Goal: Task Accomplishment & Management: Manage account settings

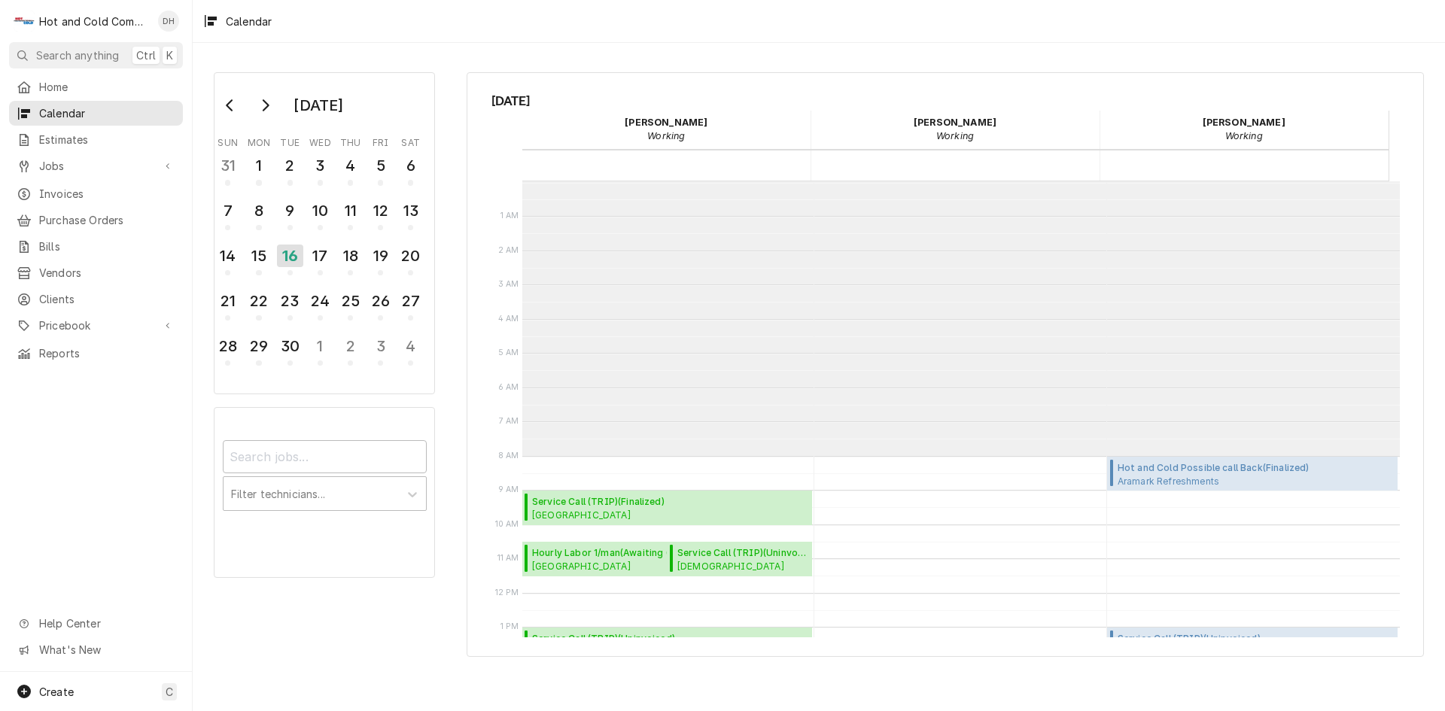
scroll to position [275, 0]
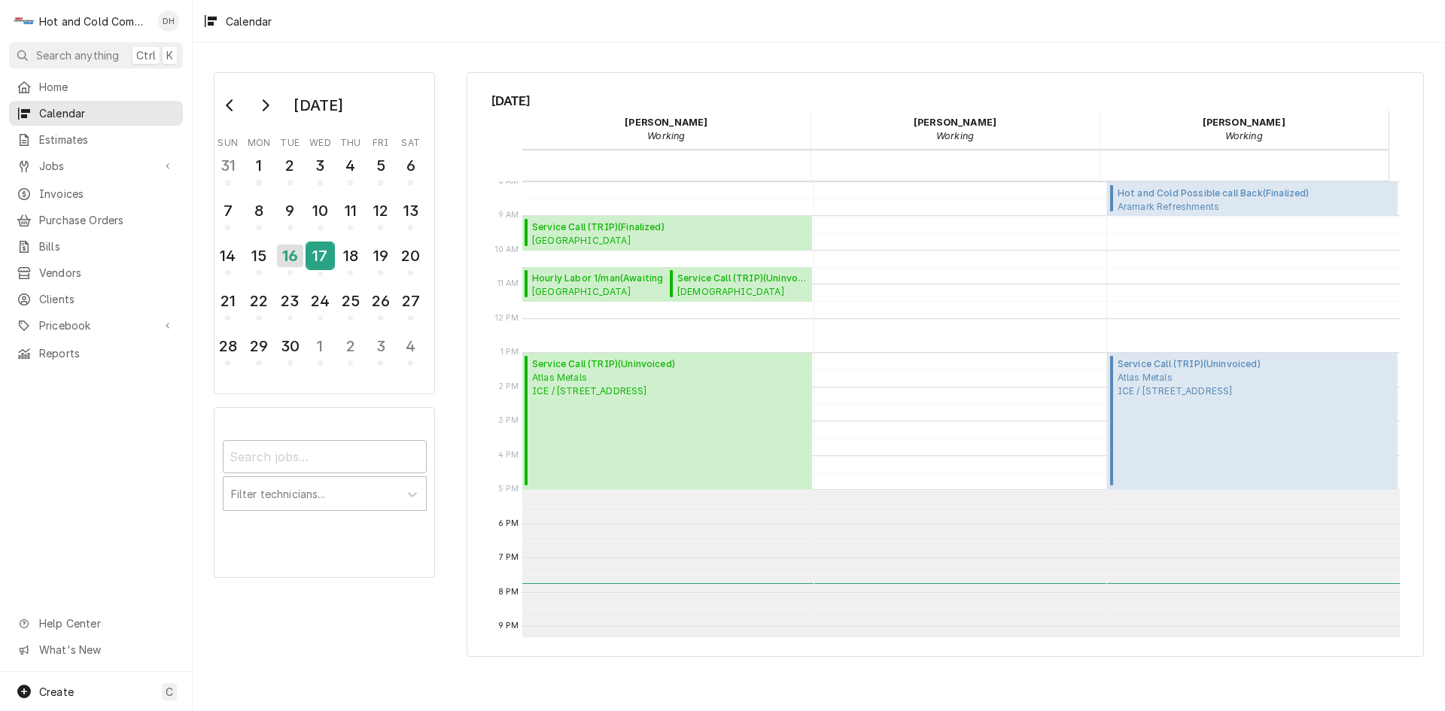
click at [323, 268] on div "17" at bounding box center [320, 256] width 26 height 26
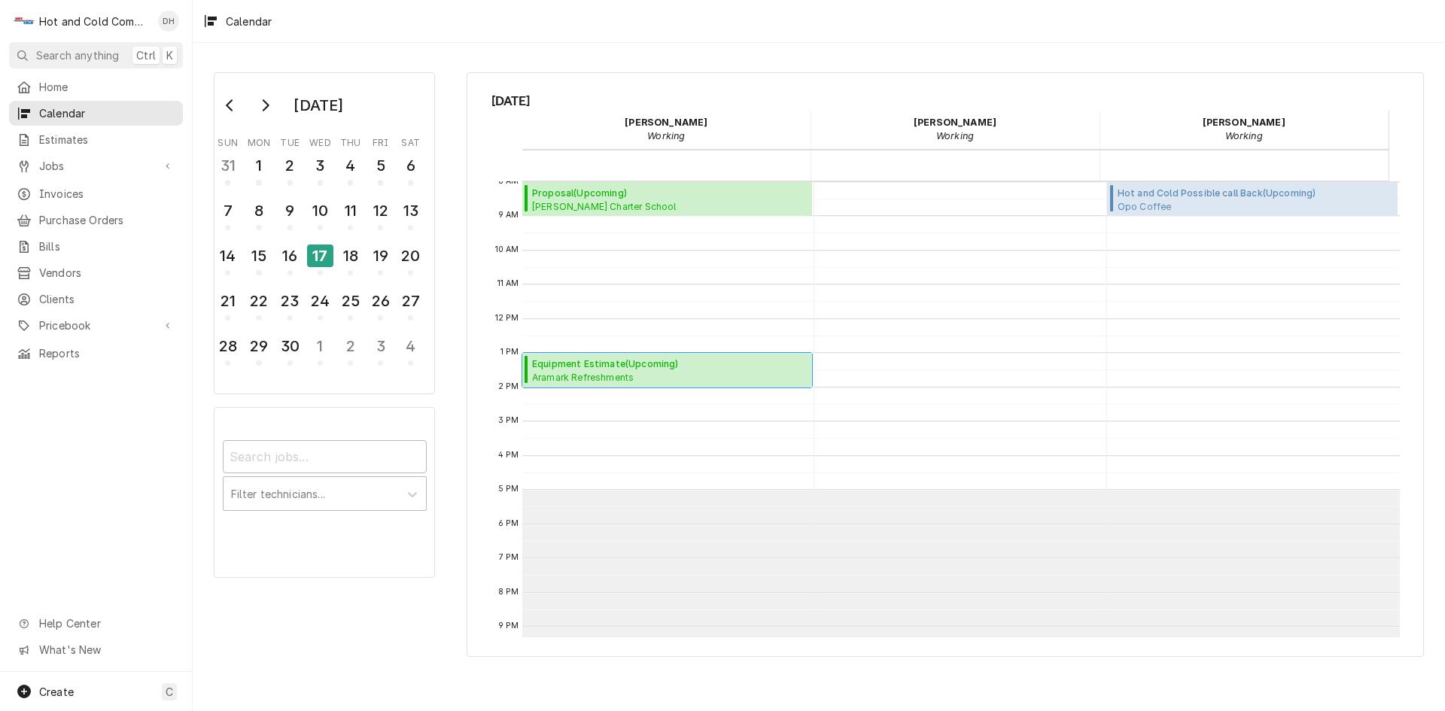
click at [619, 371] on span "Aramark Refreshments Main Warehouse / 3334 Catalina Dr, Chamblee, GA 30341" at bounding box center [655, 377] width 247 height 12
click at [291, 260] on div "16" at bounding box center [290, 256] width 26 height 26
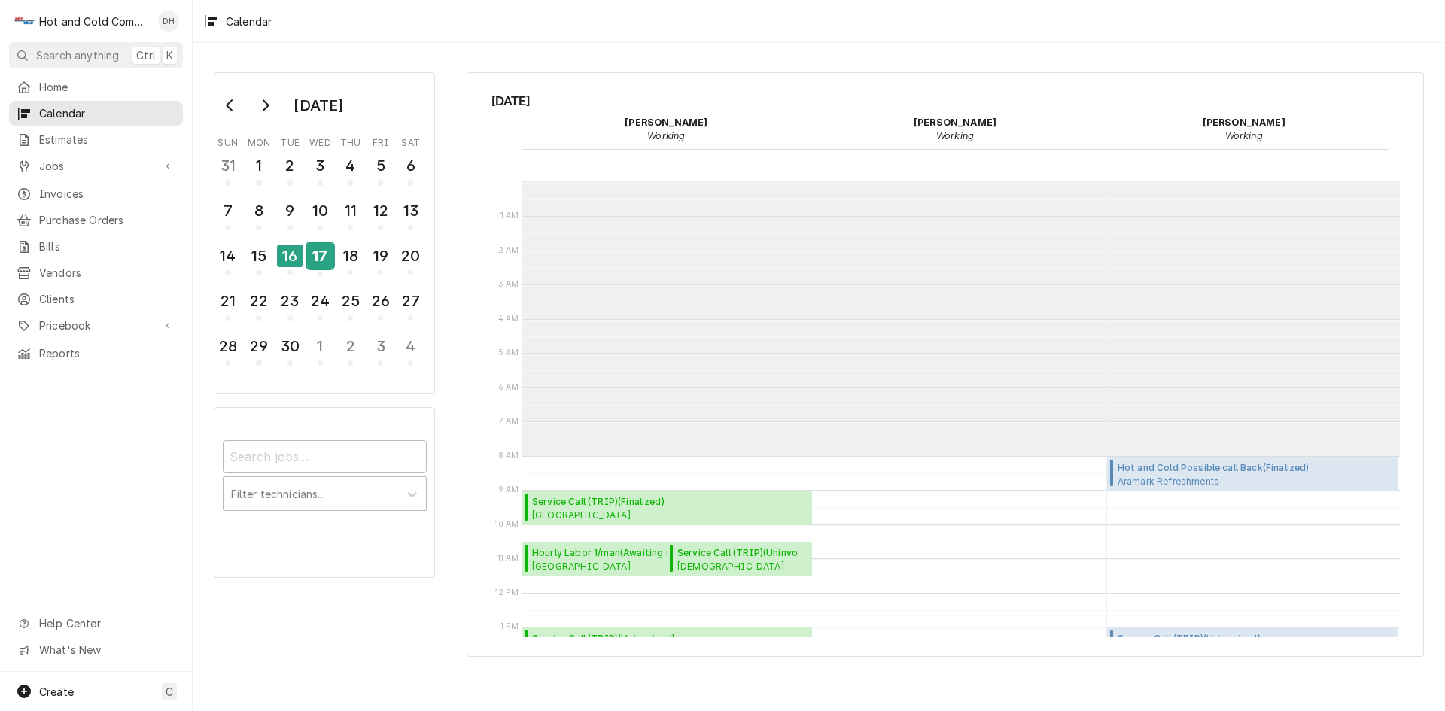
click at [324, 263] on div "17" at bounding box center [320, 256] width 26 height 26
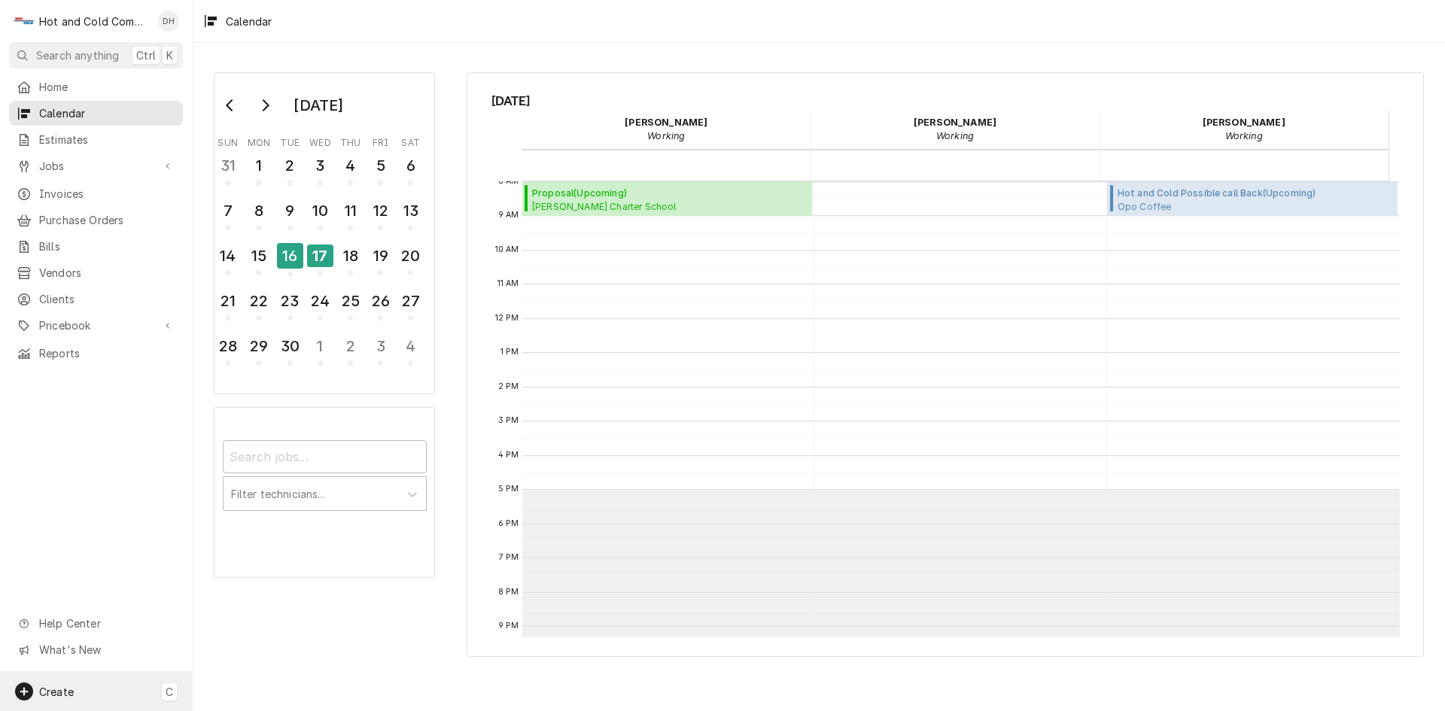
click at [54, 686] on span "Create" at bounding box center [56, 692] width 35 height 13
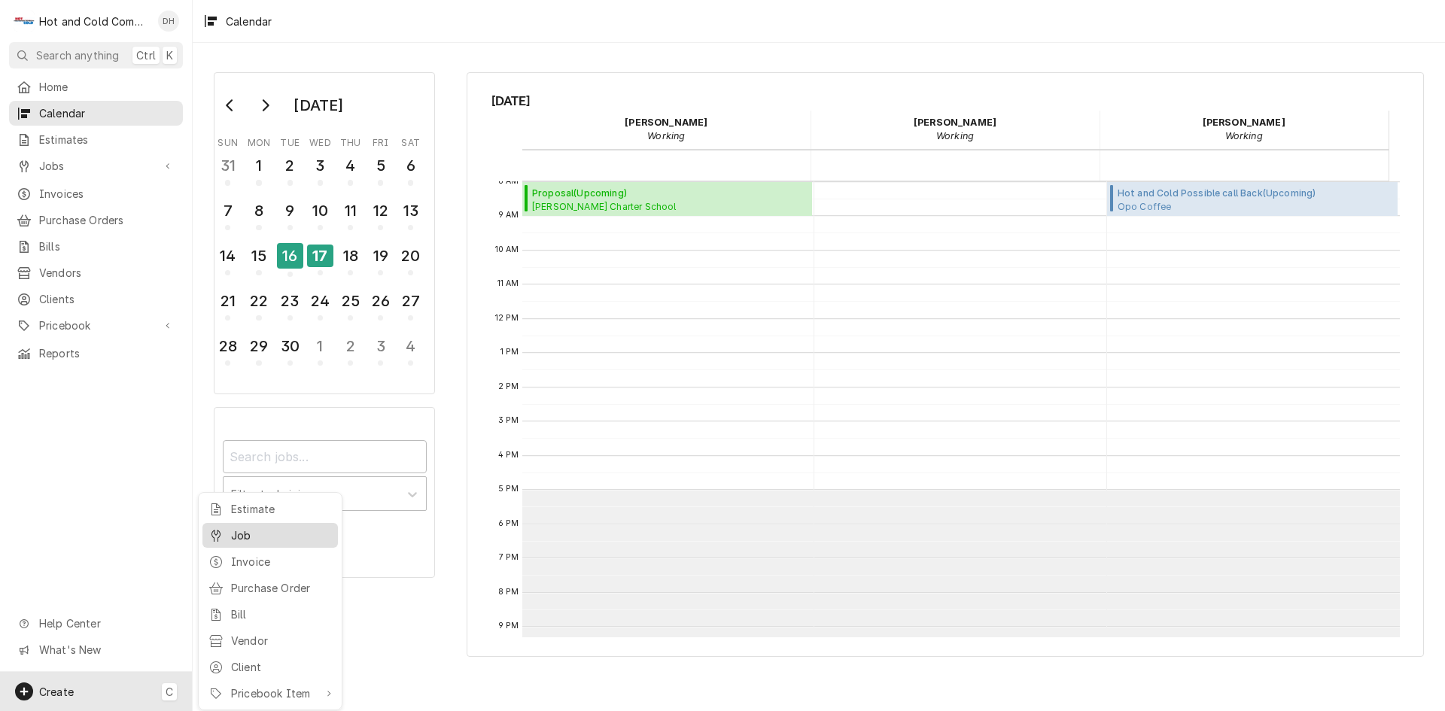
click at [246, 539] on div "Job" at bounding box center [281, 536] width 101 height 16
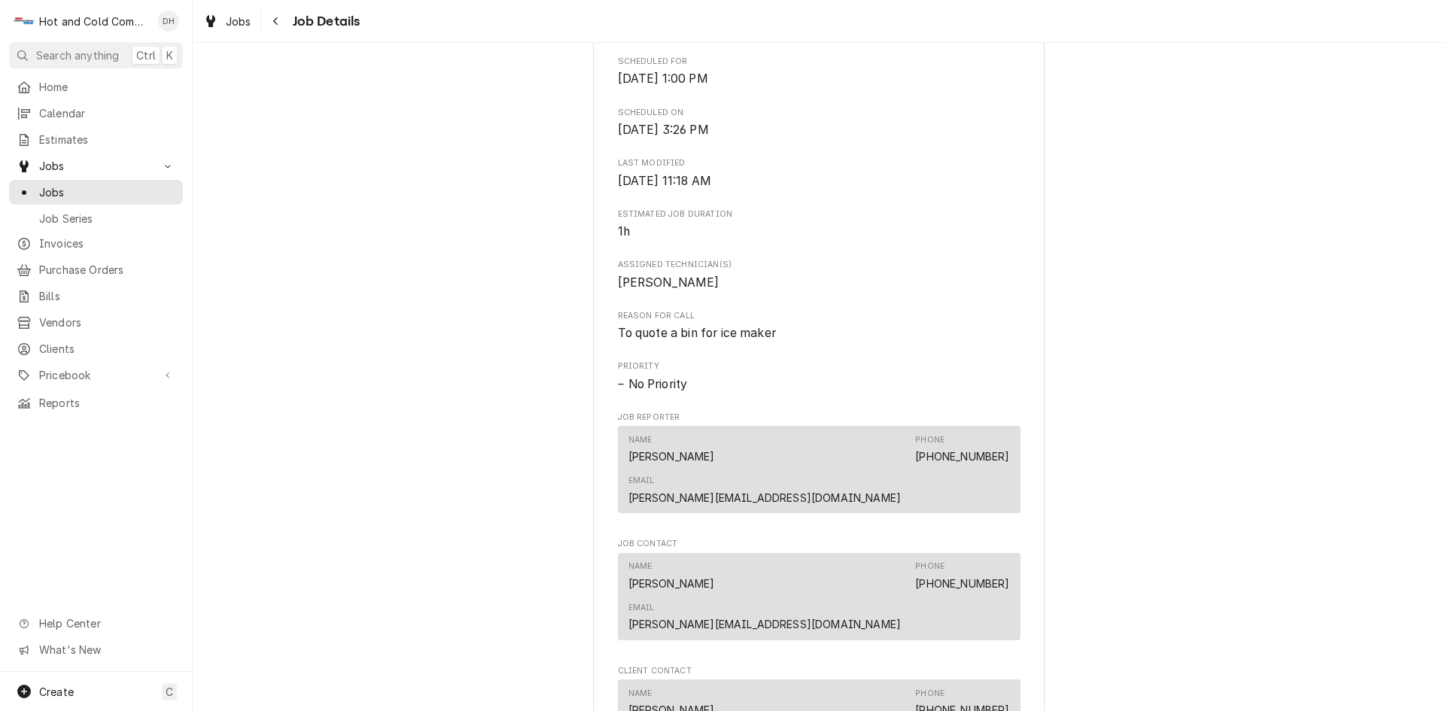
scroll to position [903, 0]
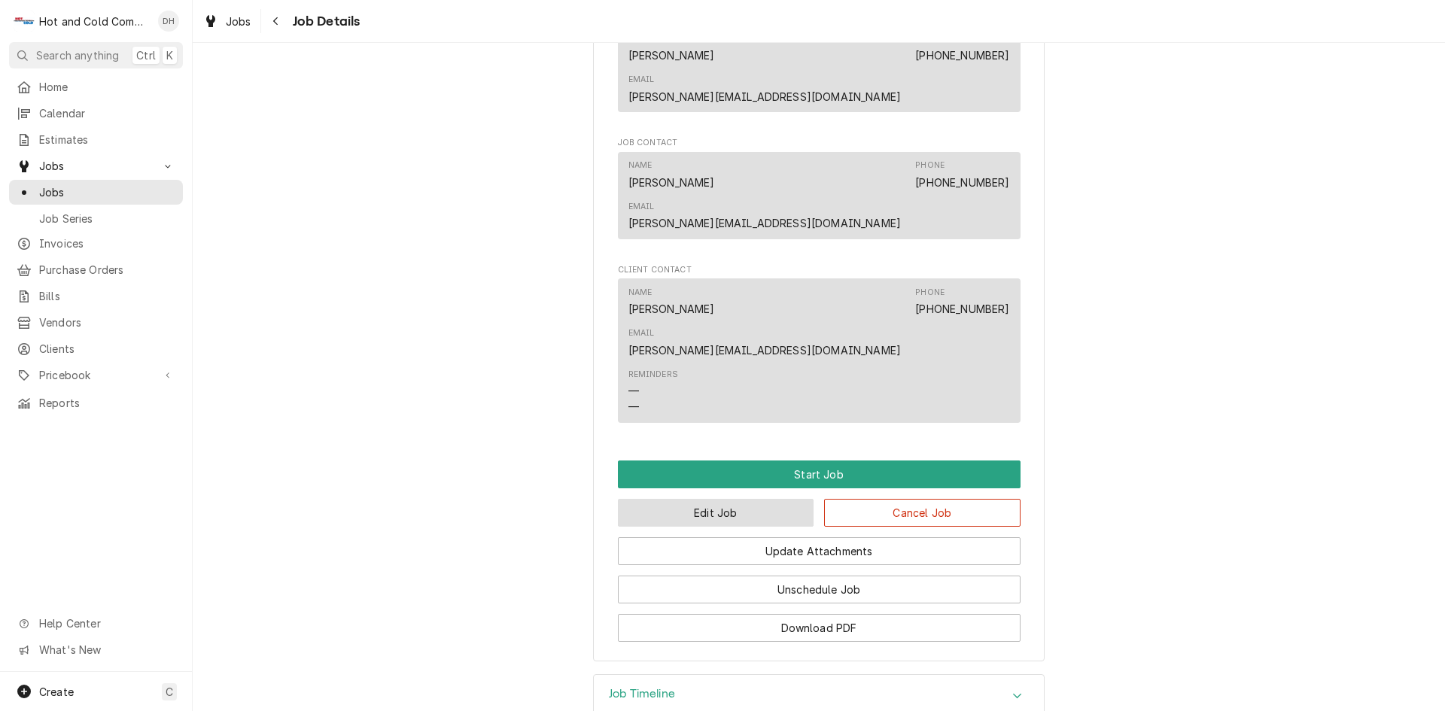
click at [747, 499] on button "Edit Job" at bounding box center [716, 513] width 196 height 28
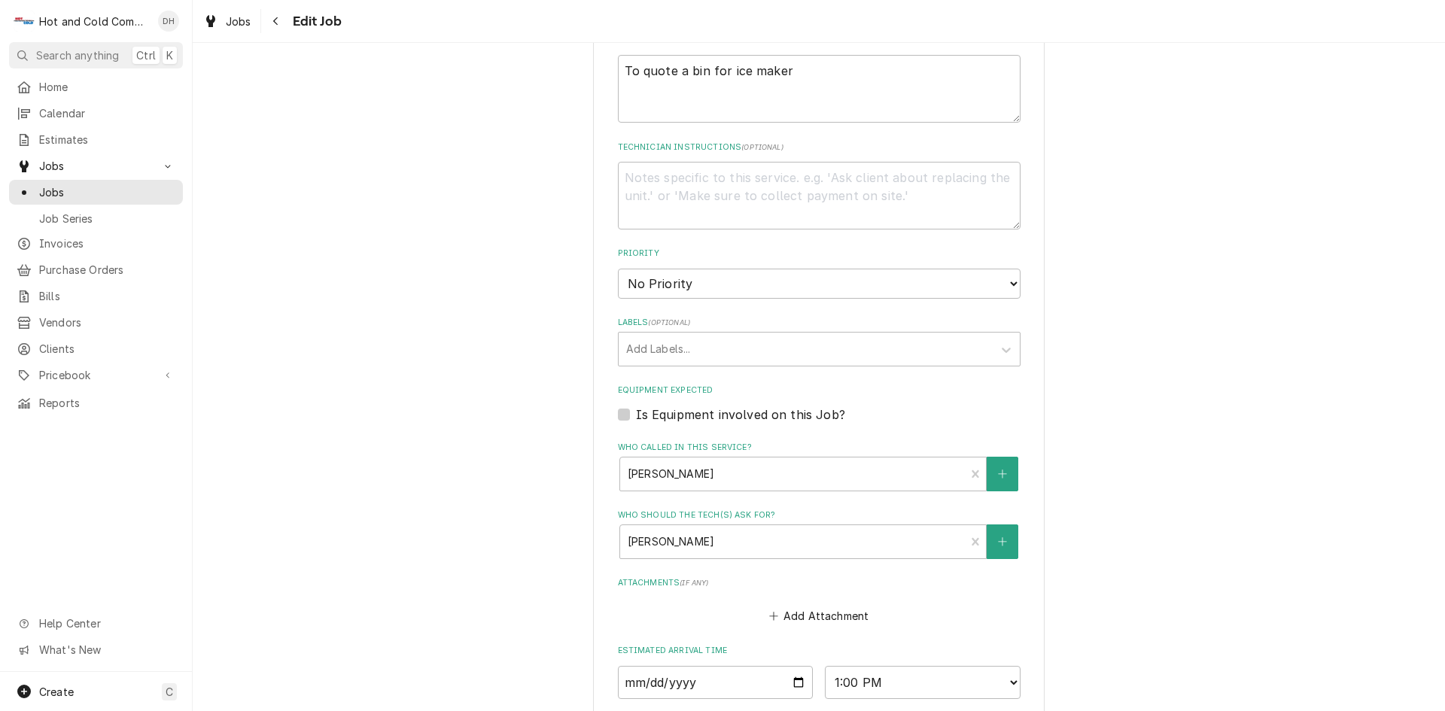
scroll to position [722, 0]
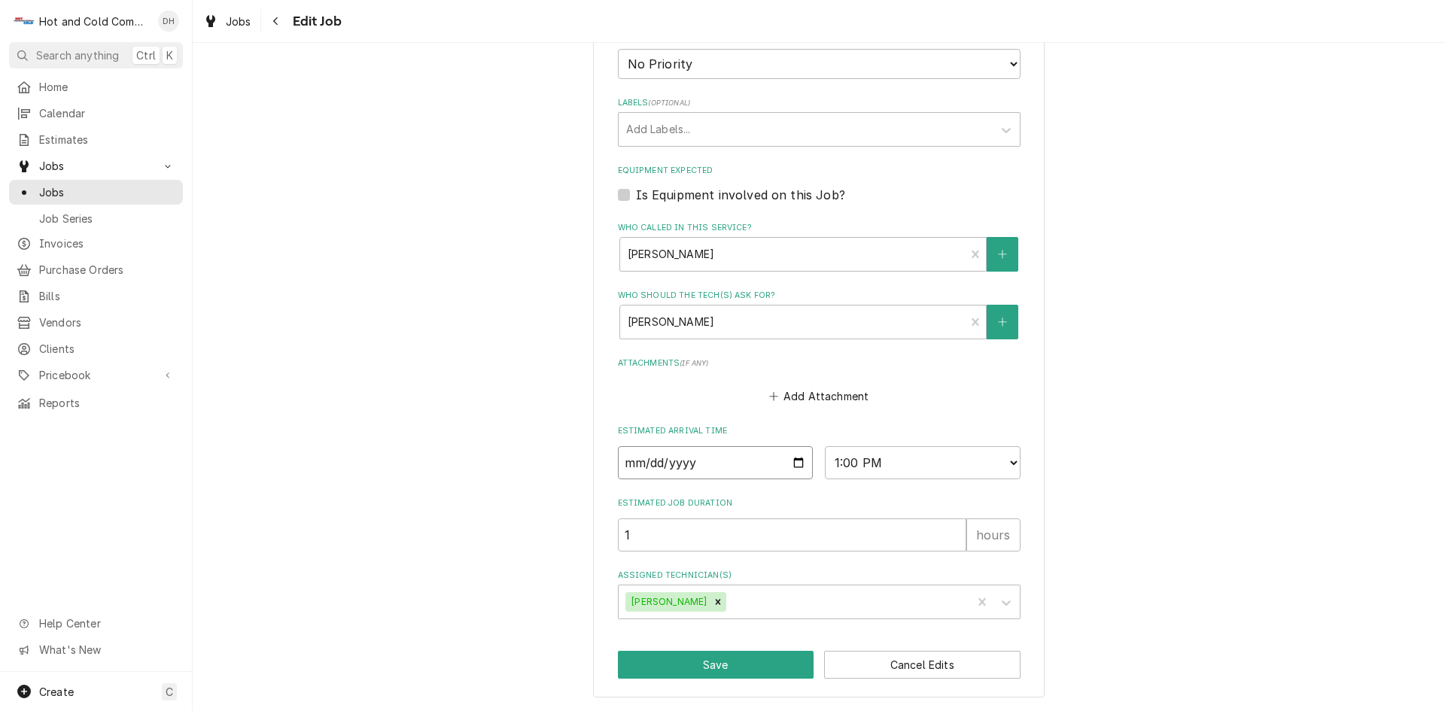
click at [790, 464] on input "2025-09-17" at bounding box center [716, 462] width 196 height 33
type textarea "x"
type input "2025-09-19"
click at [734, 664] on button "Save" at bounding box center [716, 665] width 196 height 28
type textarea "x"
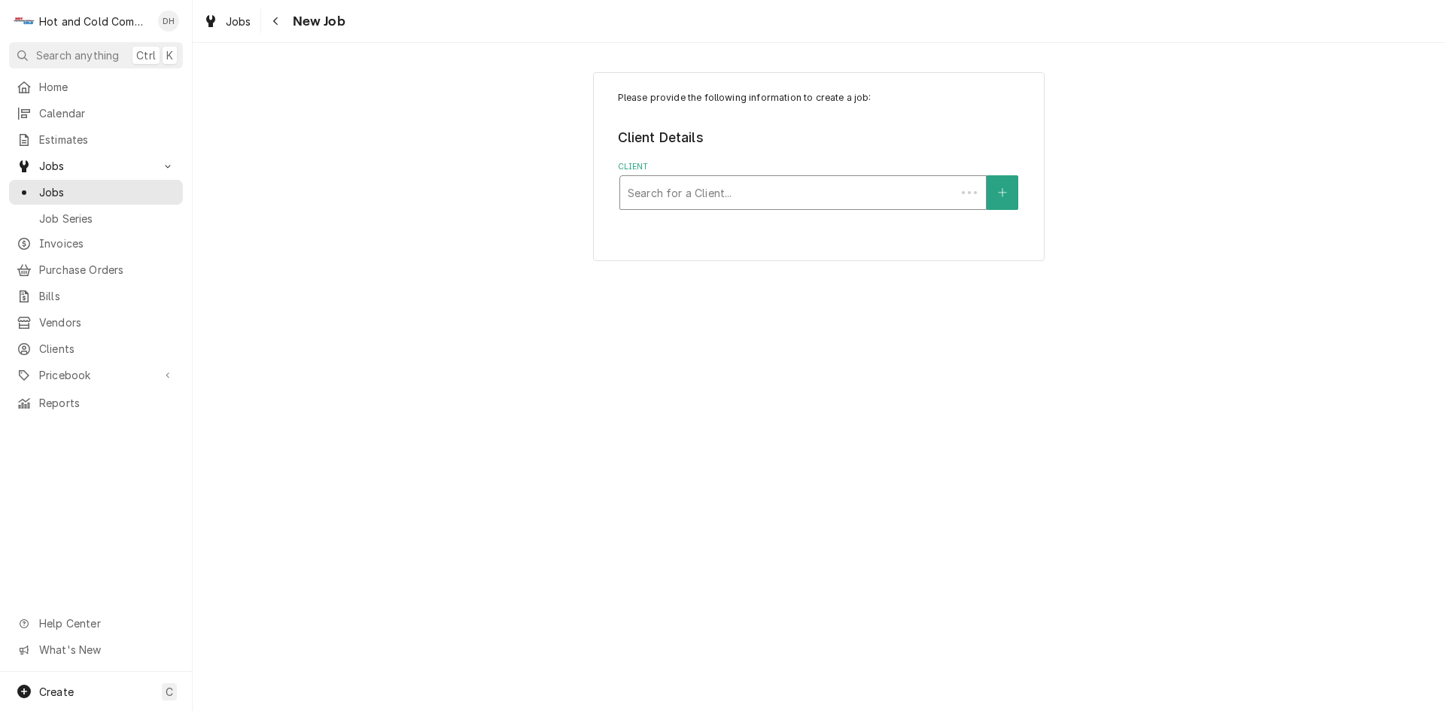
click at [765, 194] on div "Client" at bounding box center [788, 192] width 321 height 27
type input "Resta"
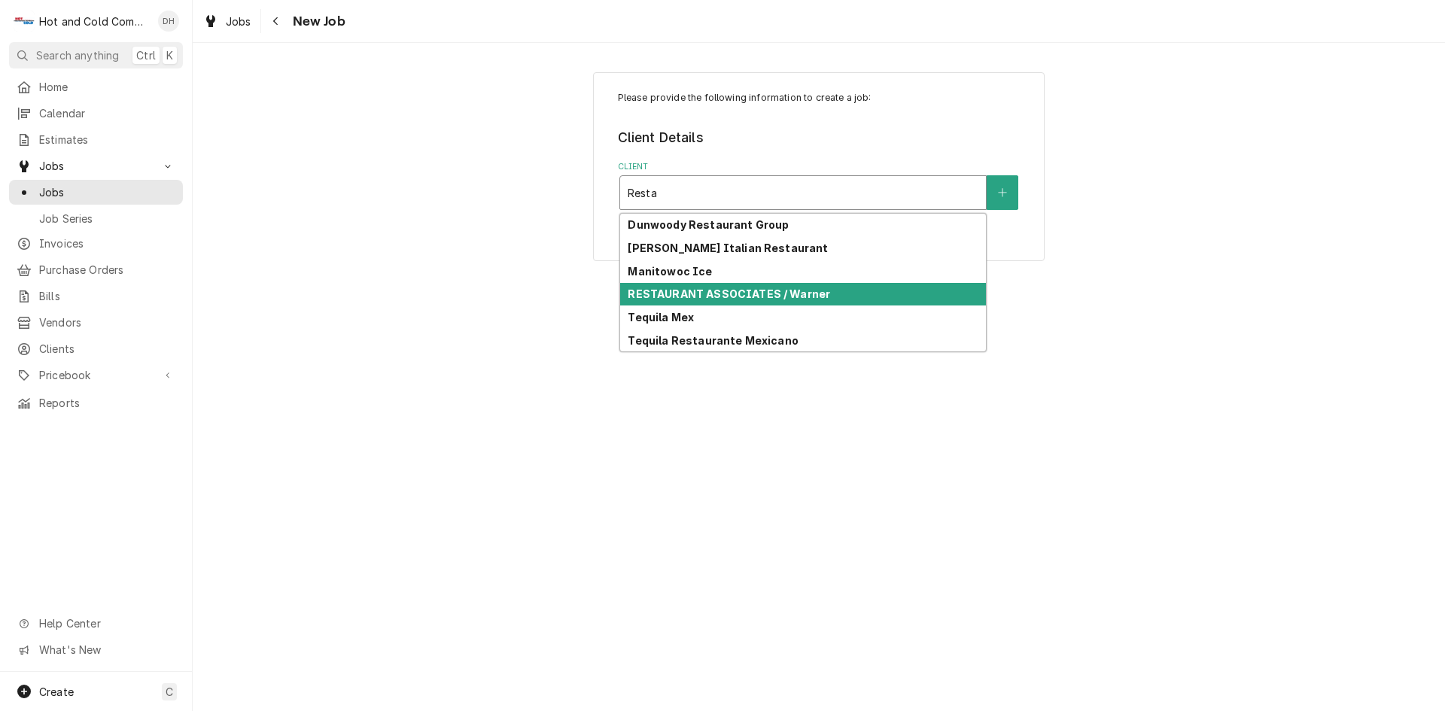
click at [816, 296] on strong "RESTAURANT ASSOCIATES / Warner" at bounding box center [729, 294] width 202 height 13
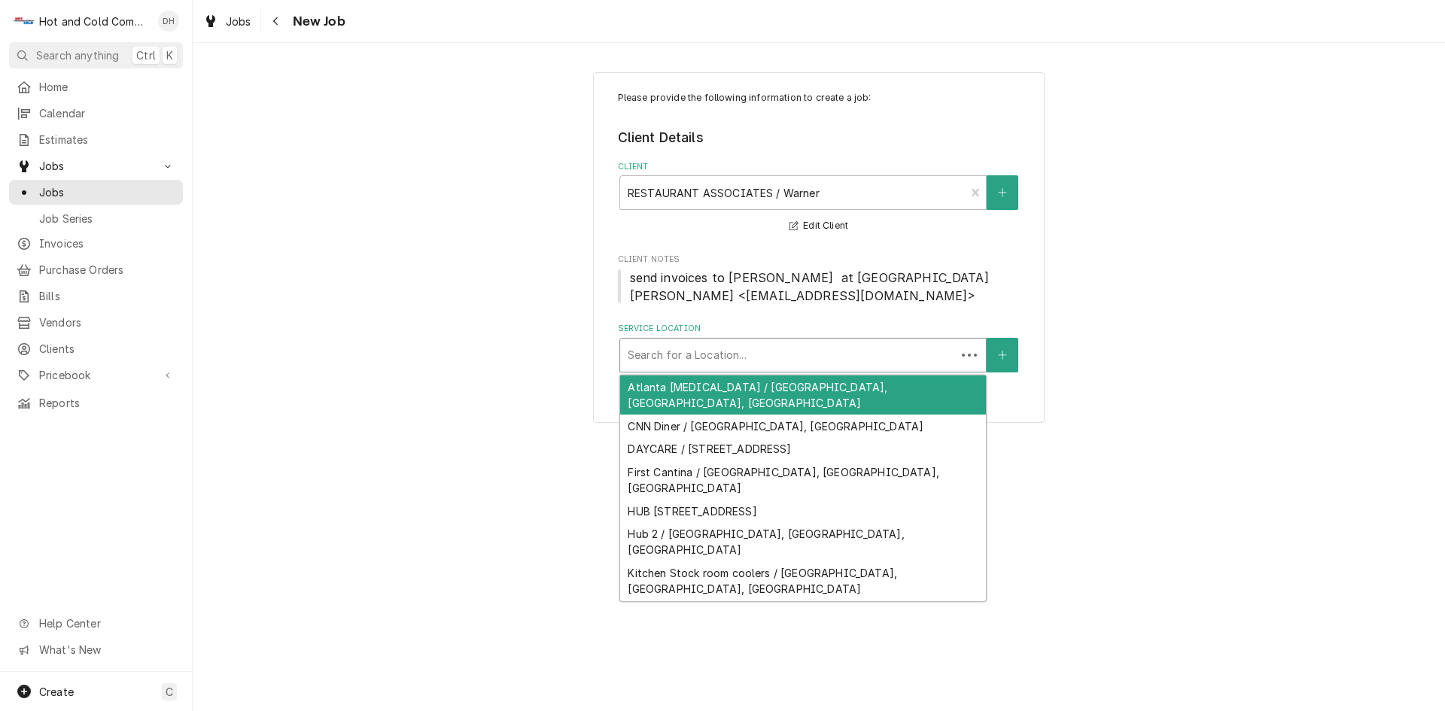
click at [909, 355] on div "Service Location" at bounding box center [788, 355] width 321 height 27
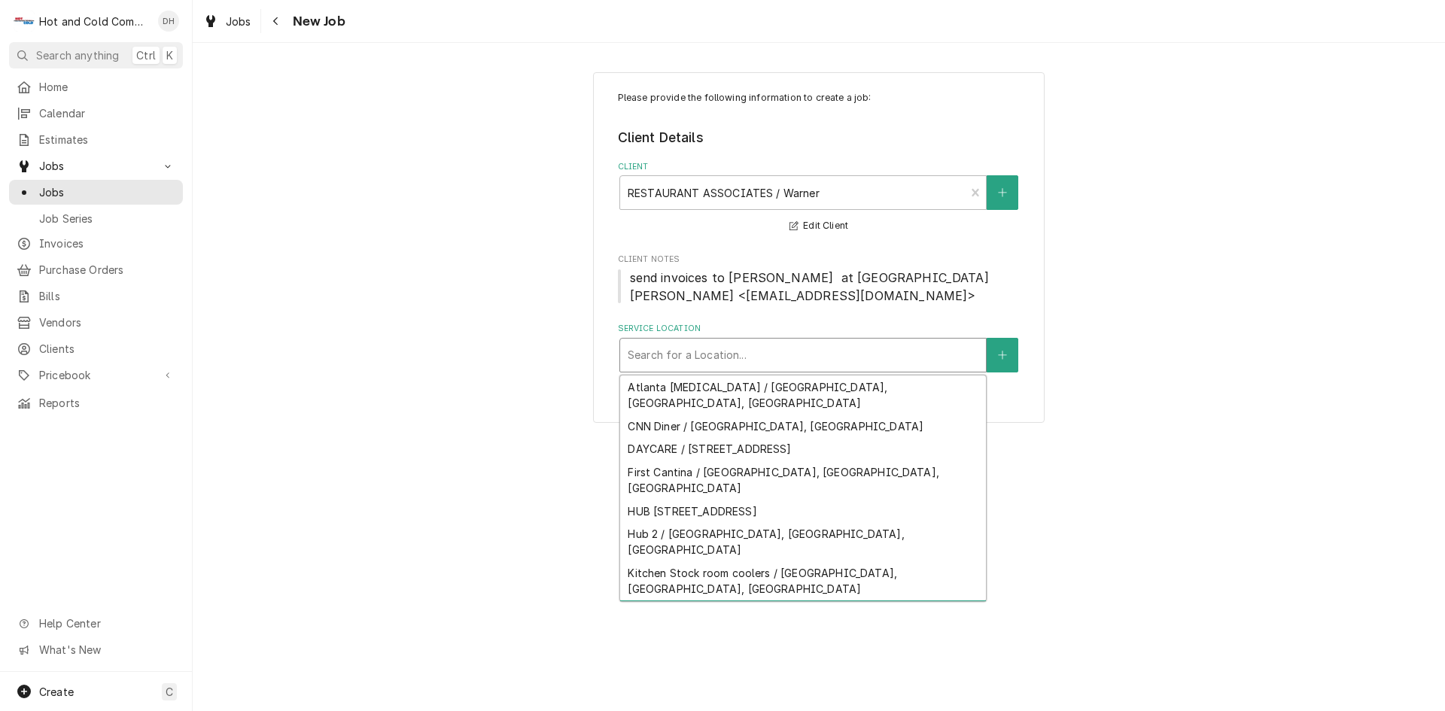
scroll to position [74, 0]
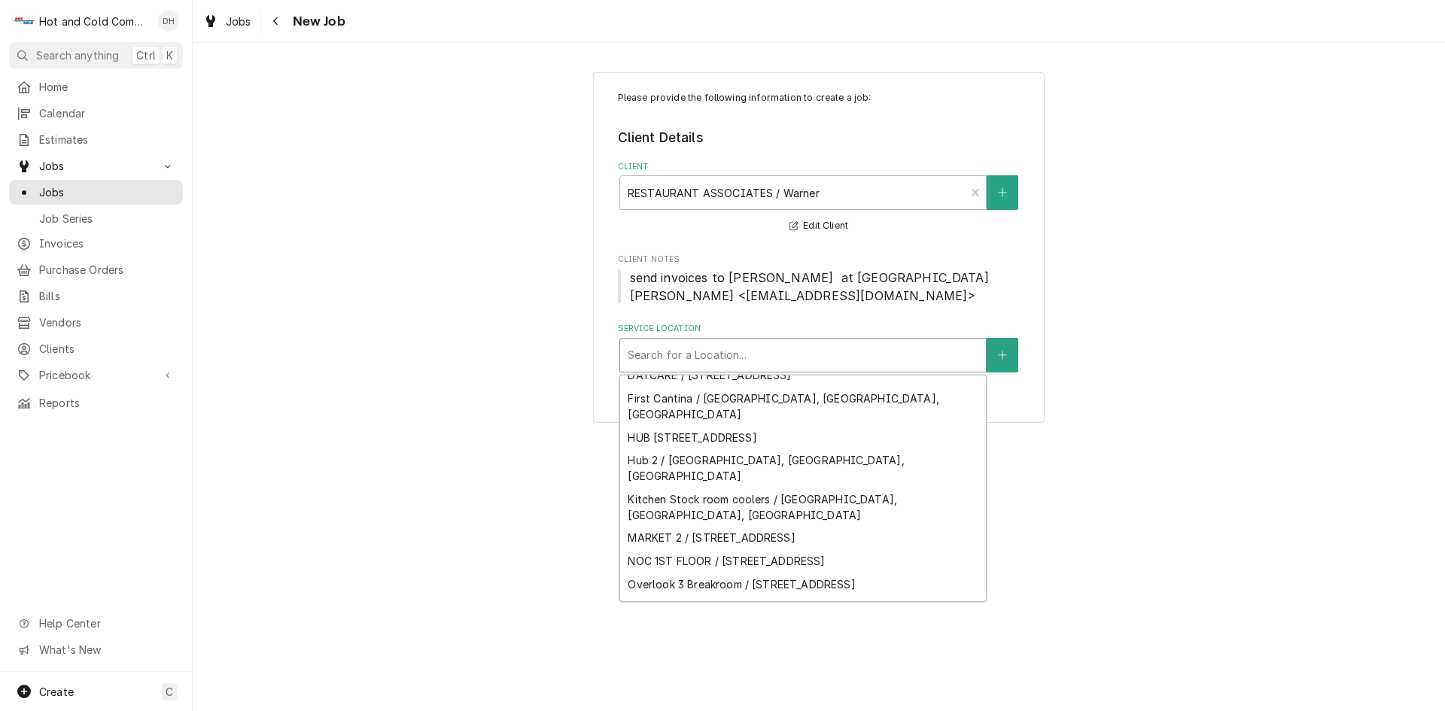
click at [837, 635] on div "Techwood Market / 1050 Techwood Dr, Atlanta, GA 30318-5604" at bounding box center [803, 646] width 366 height 23
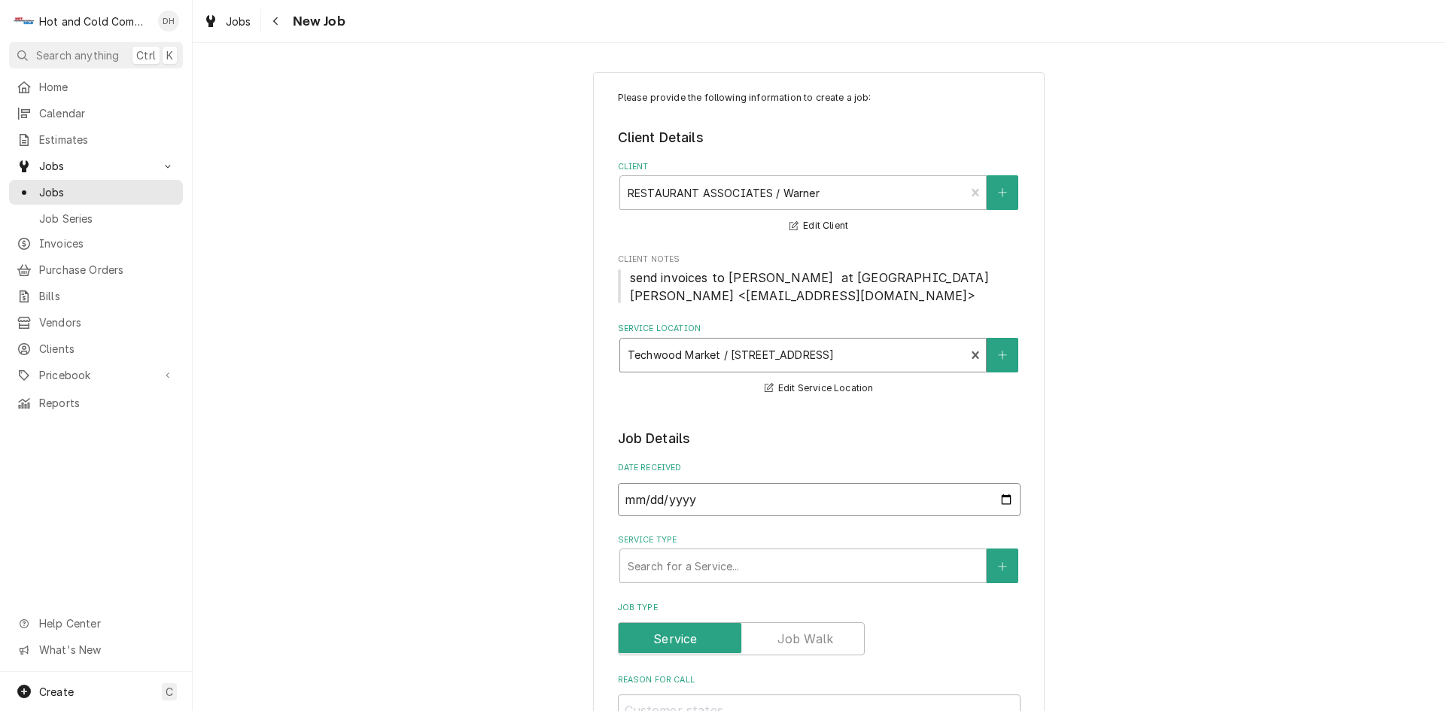
click at [1006, 501] on input "2025-09-17" at bounding box center [819, 499] width 403 height 33
type textarea "x"
type input "2025-09-16"
click at [751, 565] on div "Service Type" at bounding box center [803, 566] width 351 height 27
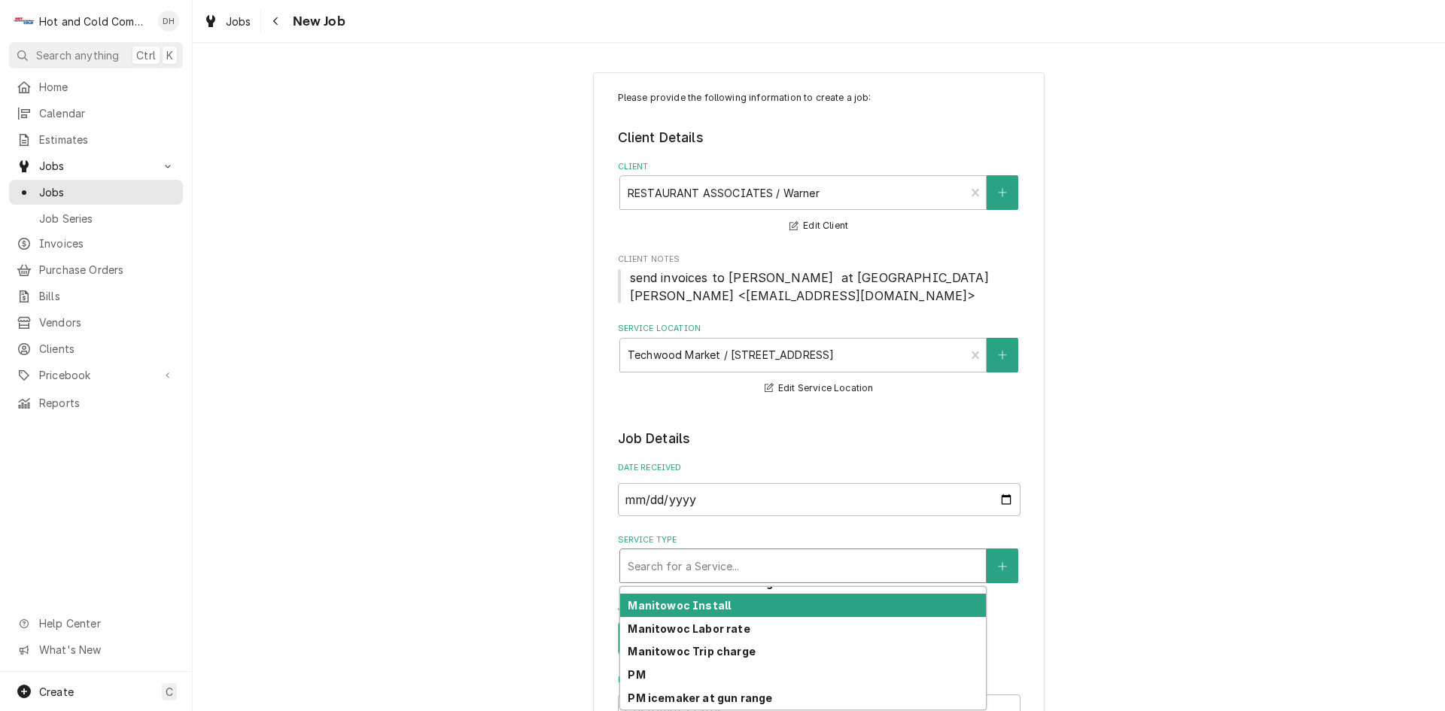
scroll to position [492, 0]
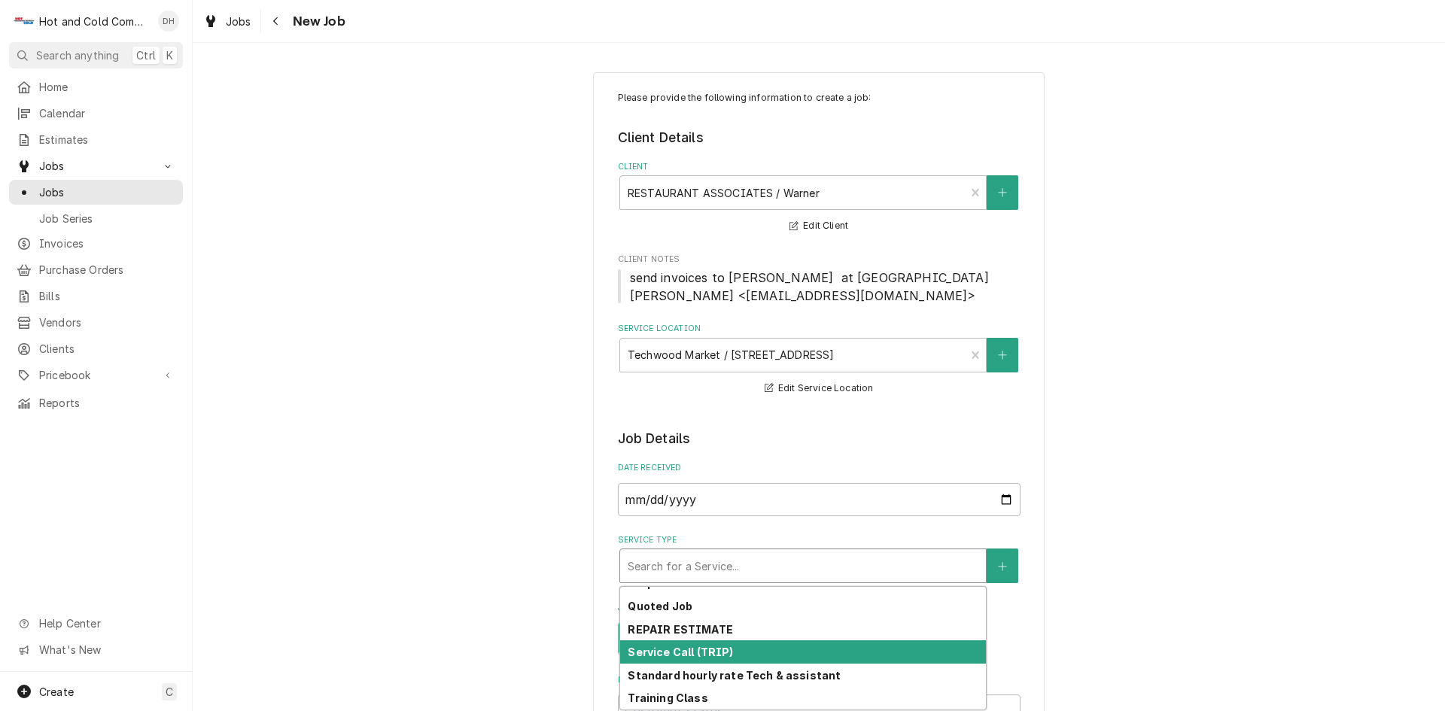
click at [690, 659] on div "Service Call (TRIP)" at bounding box center [803, 652] width 366 height 23
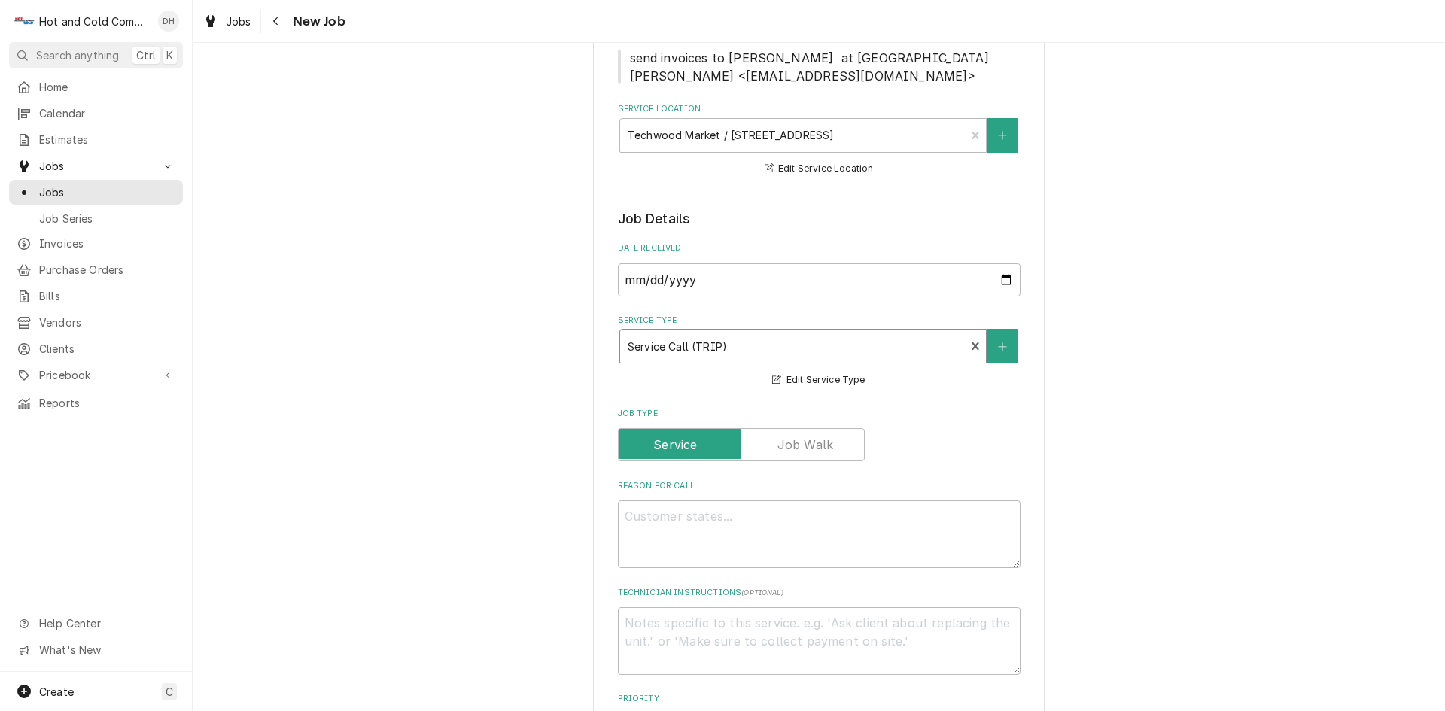
scroll to position [251, 0]
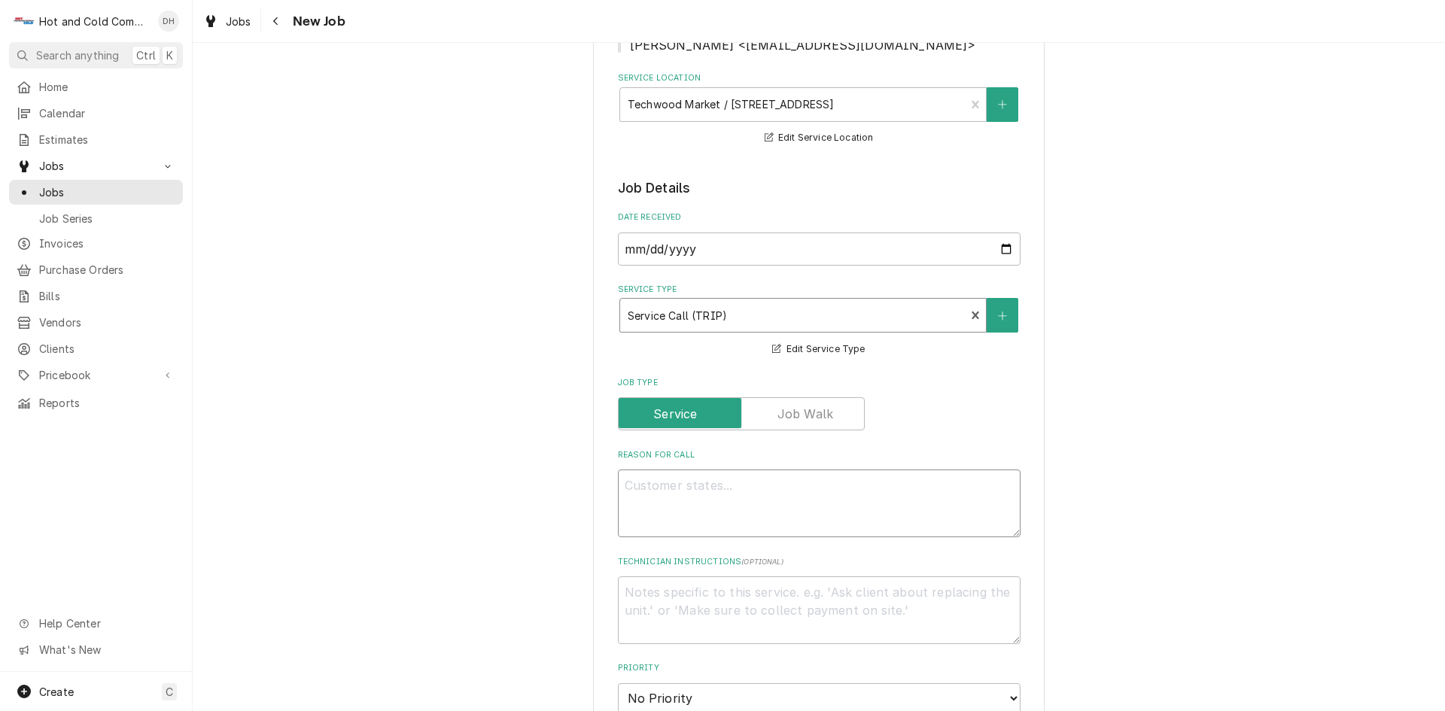
click at [753, 476] on textarea "Reason For Call" at bounding box center [819, 504] width 403 height 68
type textarea "x"
type textarea "p"
type textarea "x"
type textarea "pe"
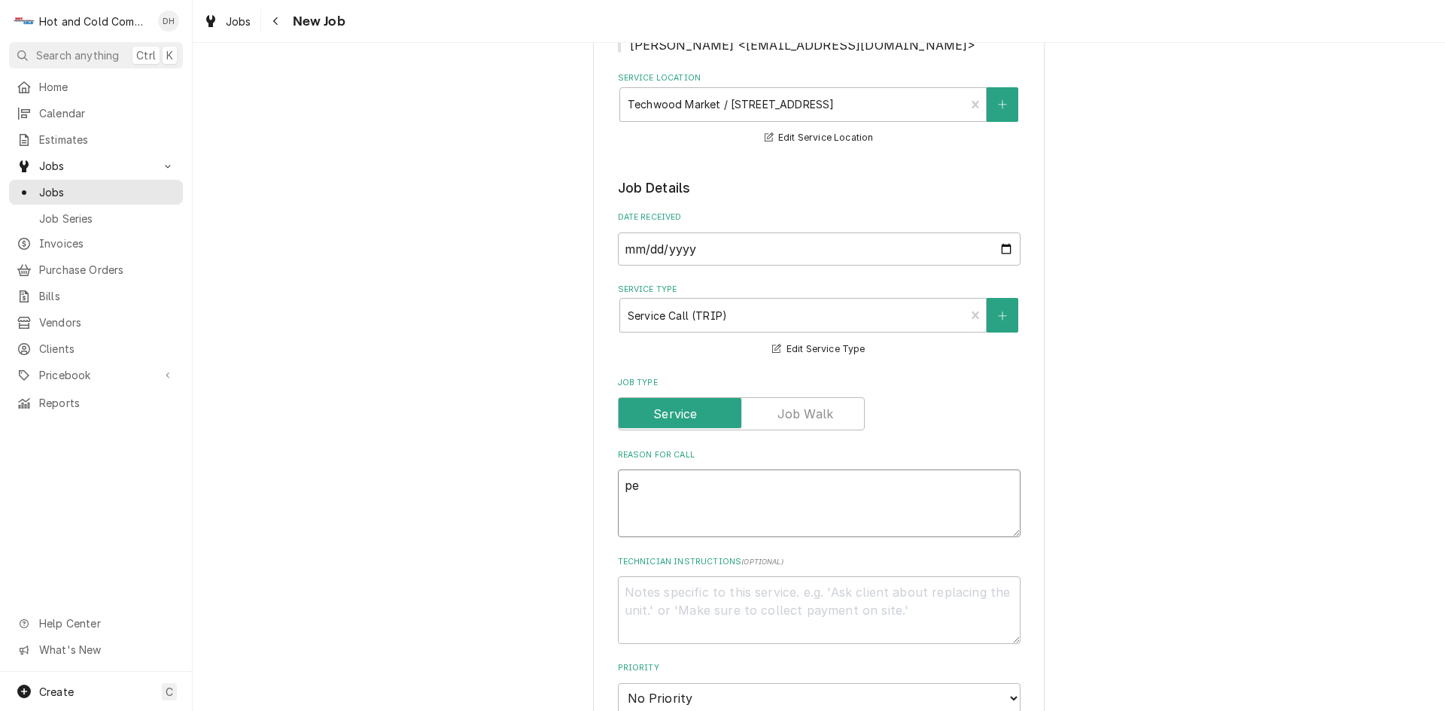
type textarea "x"
type textarea "per"
type textarea "x"
type textarea "per"
type textarea "x"
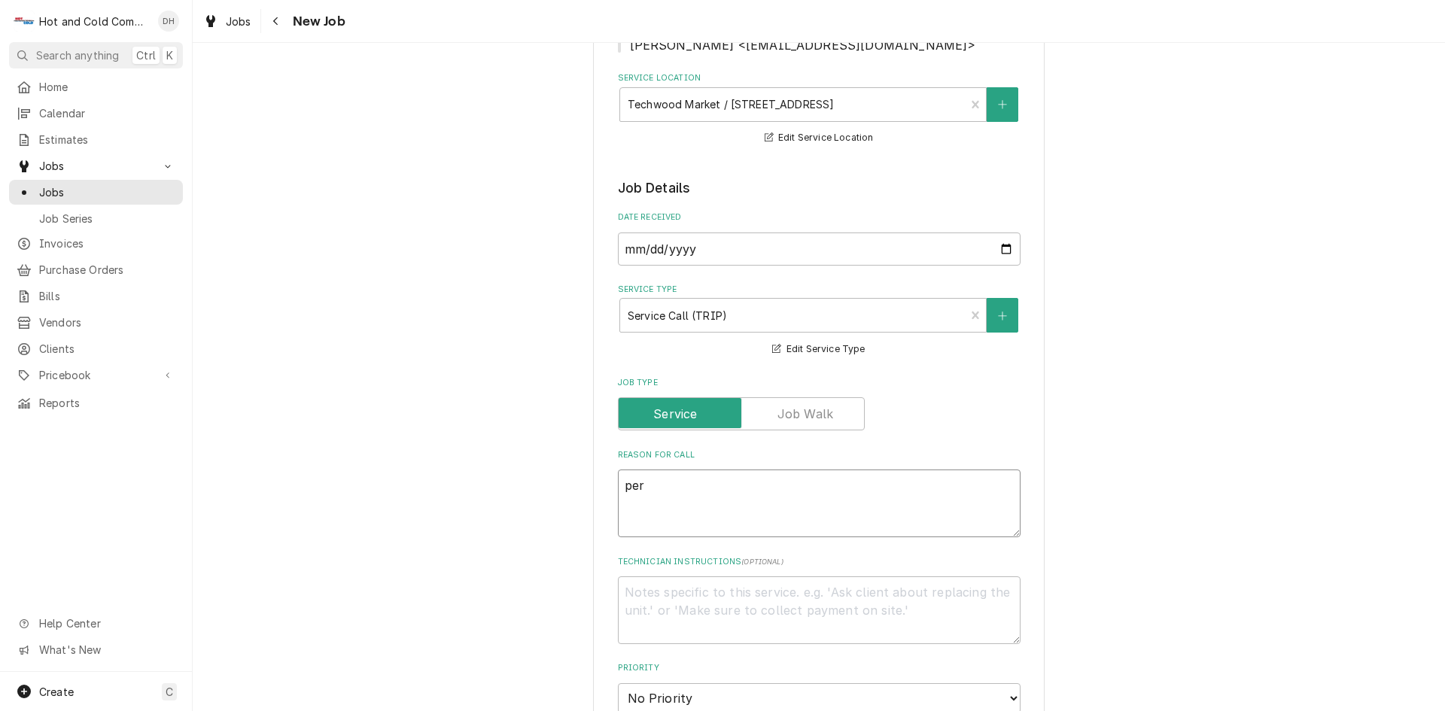
type textarea "per S"
type textarea "x"
type textarea "per Sc"
type textarea "x"
type textarea "per Sco"
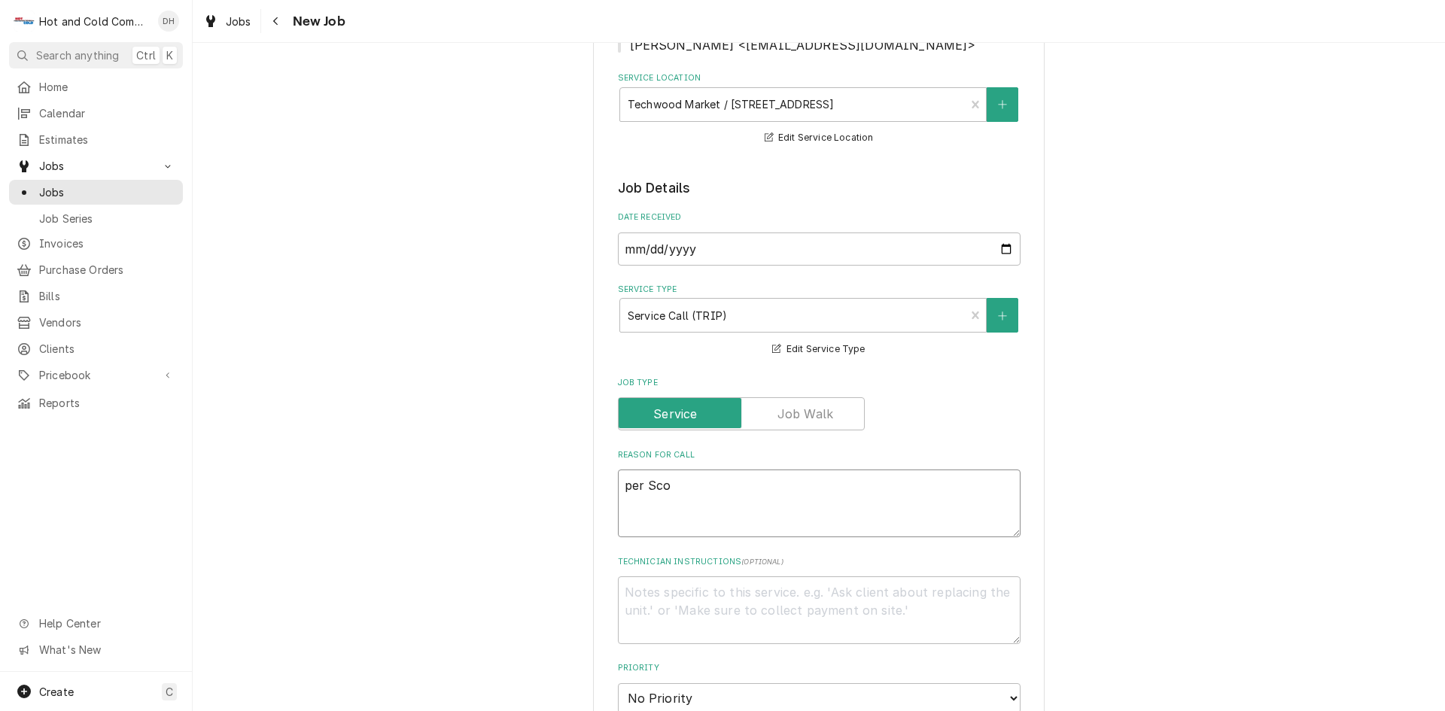
type textarea "x"
type textarea "per Scot"
type textarea "x"
type textarea "per Scott"
type textarea "x"
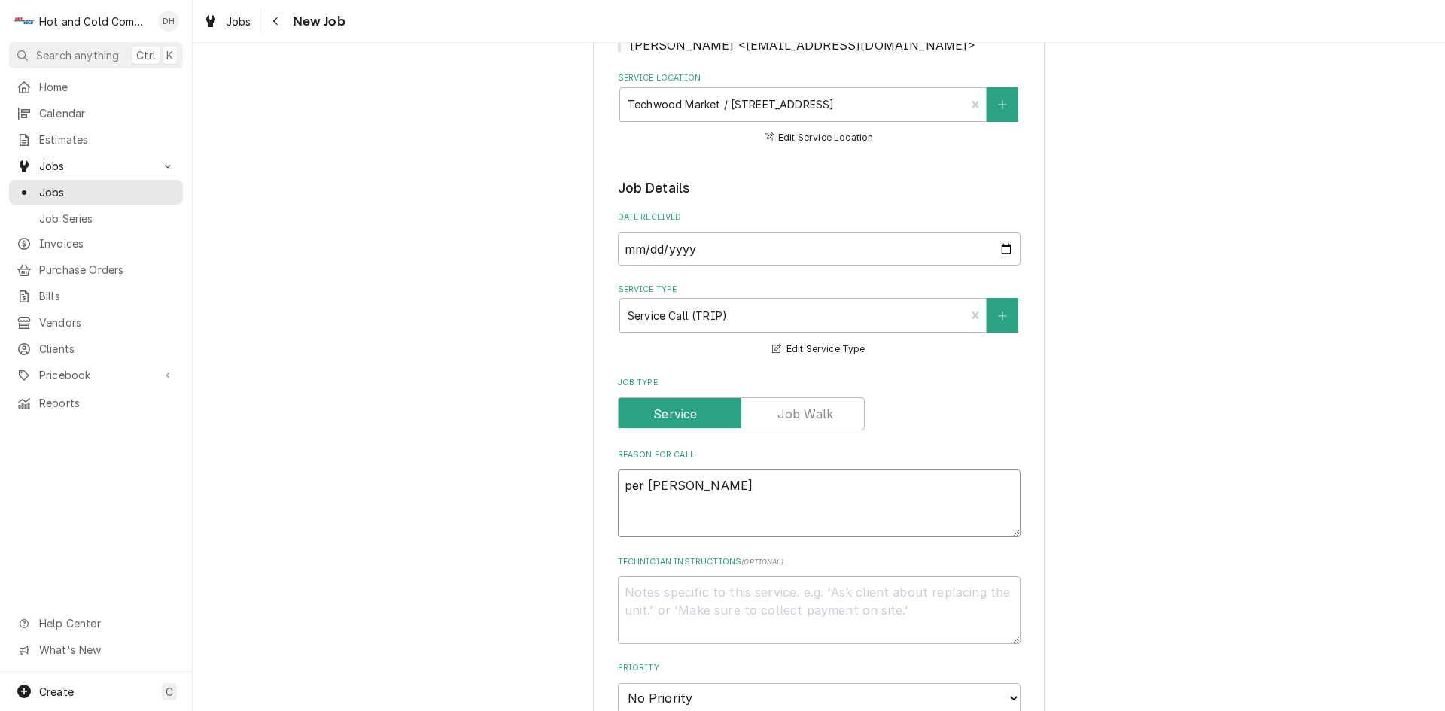
type textarea "per Scott"
type textarea "x"
type textarea "per Scott f"
type textarea "x"
type textarea "per Scott fa"
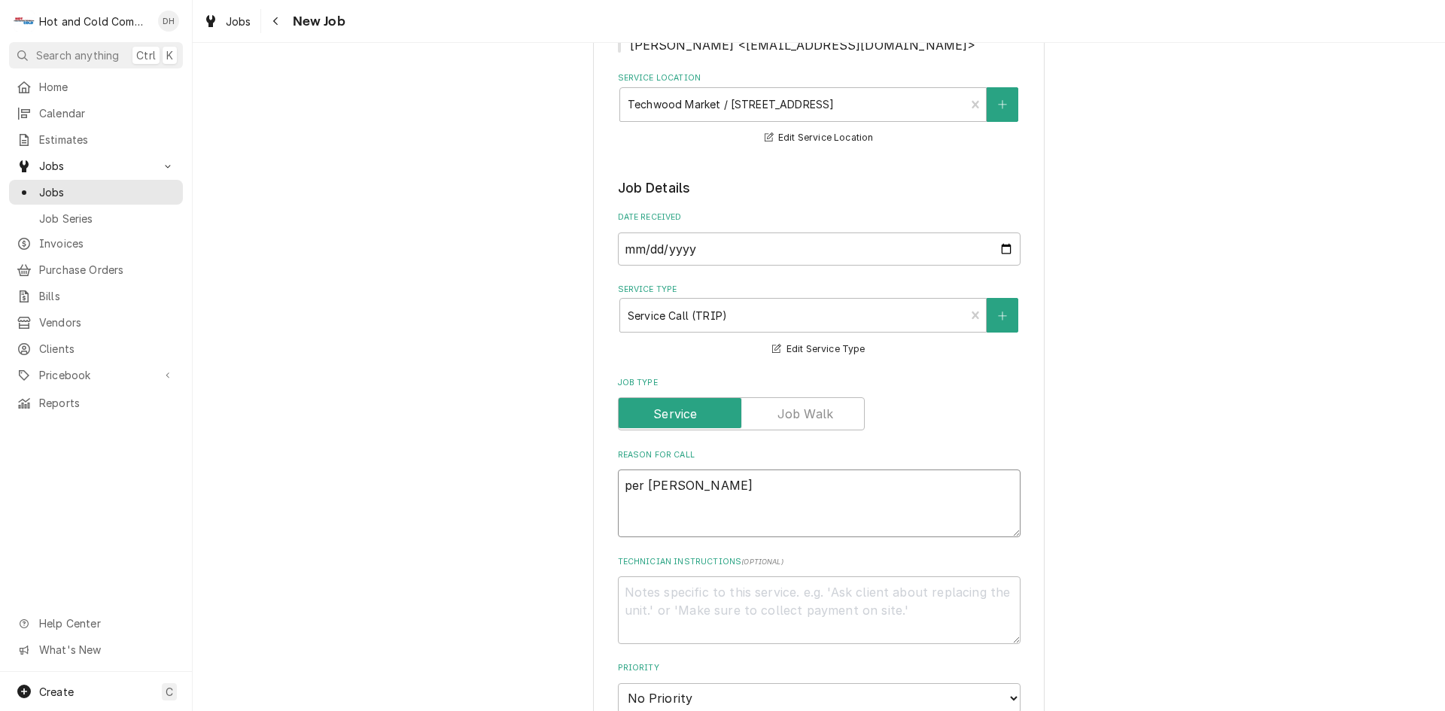
type textarea "x"
type textarea "per Scott fan"
type textarea "x"
type textarea "per Scott fans"
type textarea "x"
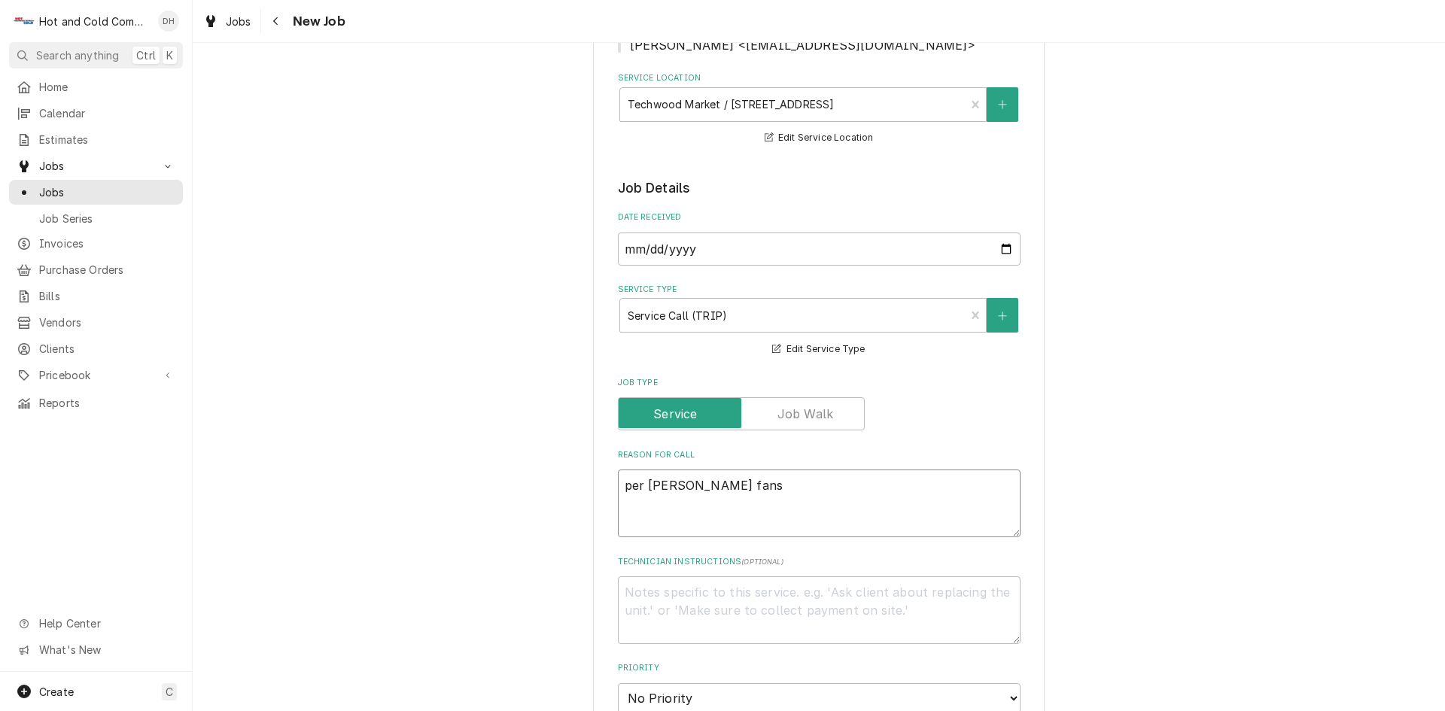
type textarea "per Scott fans"
type textarea "x"
type textarea "per Scott fans i"
type textarea "x"
type textarea "per Scott fans in"
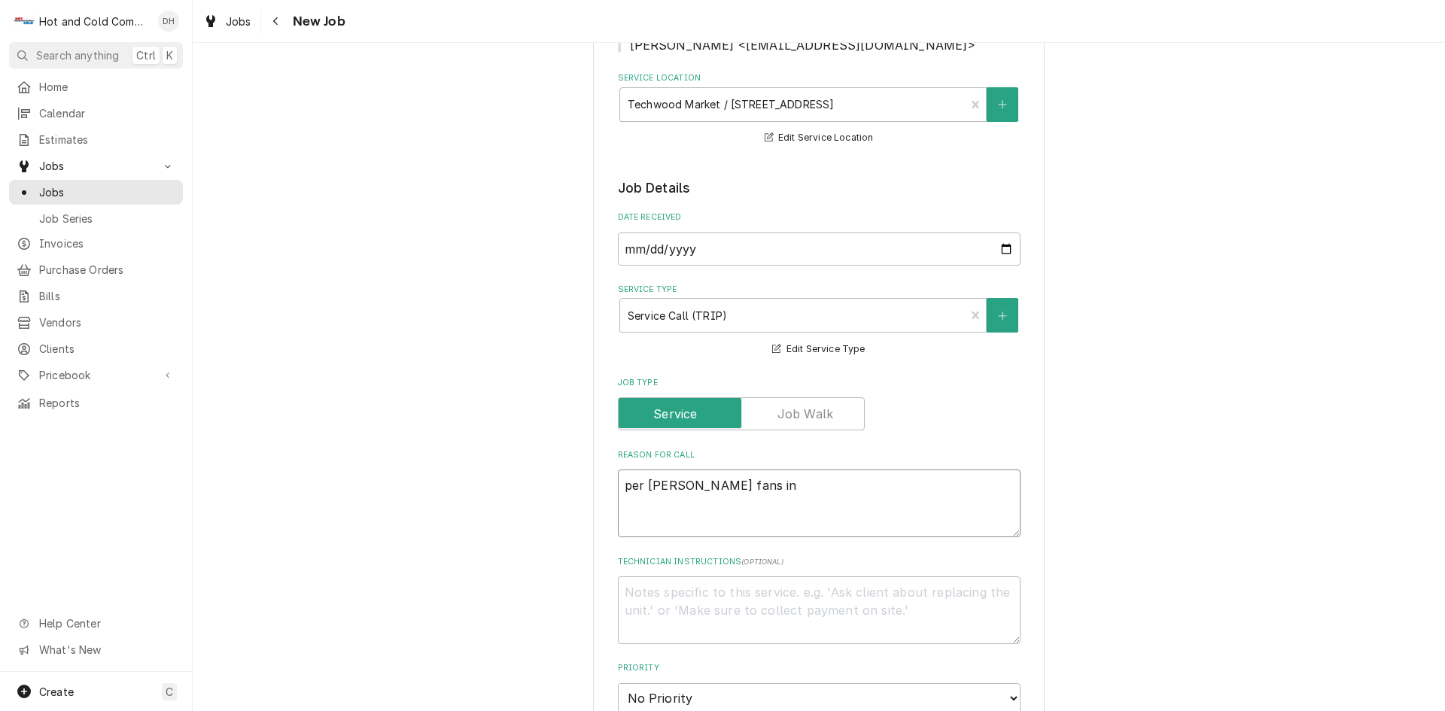
type textarea "x"
type textarea "per Scott fans in"
type textarea "x"
type textarea "per Scott fans in c"
type textarea "x"
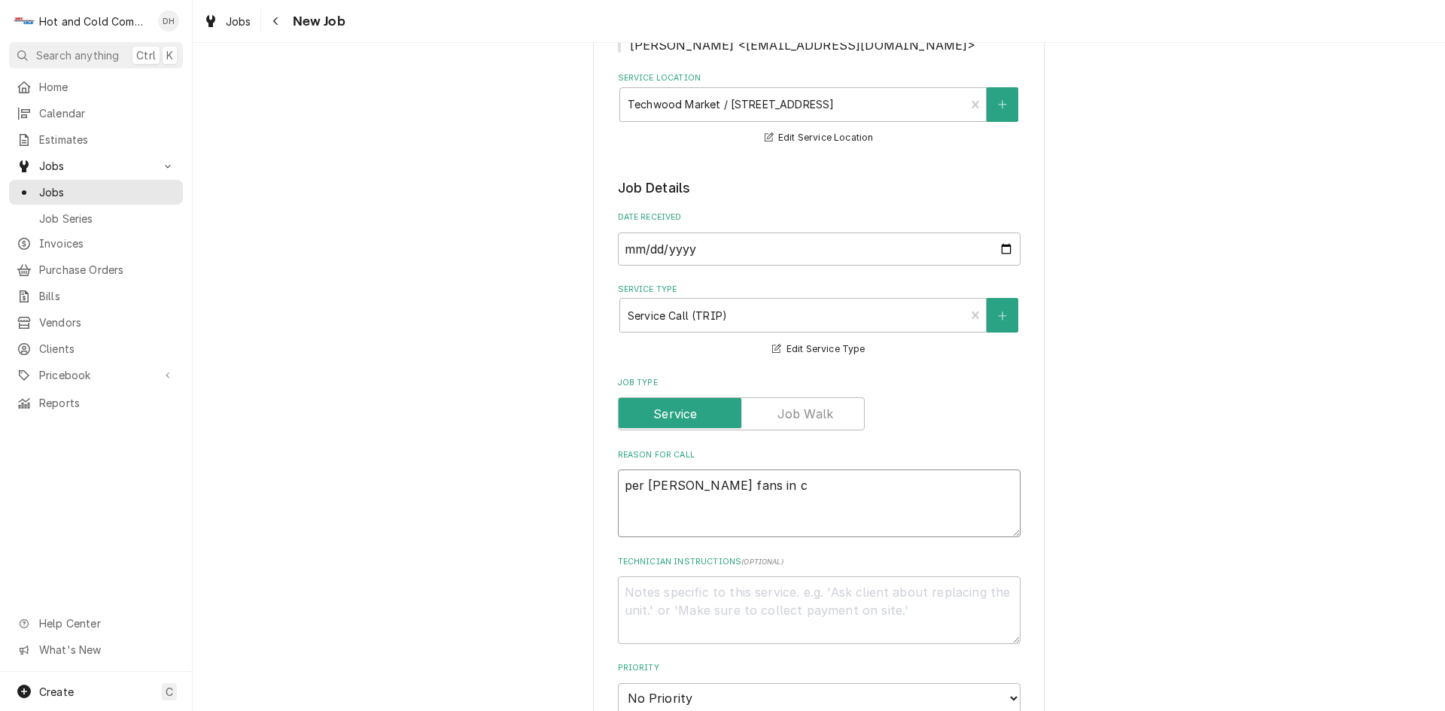
type textarea "per Scott fans in co"
type textarea "x"
type textarea "per Scott fans in coo"
type textarea "x"
type textarea "per Scott fans in cool"
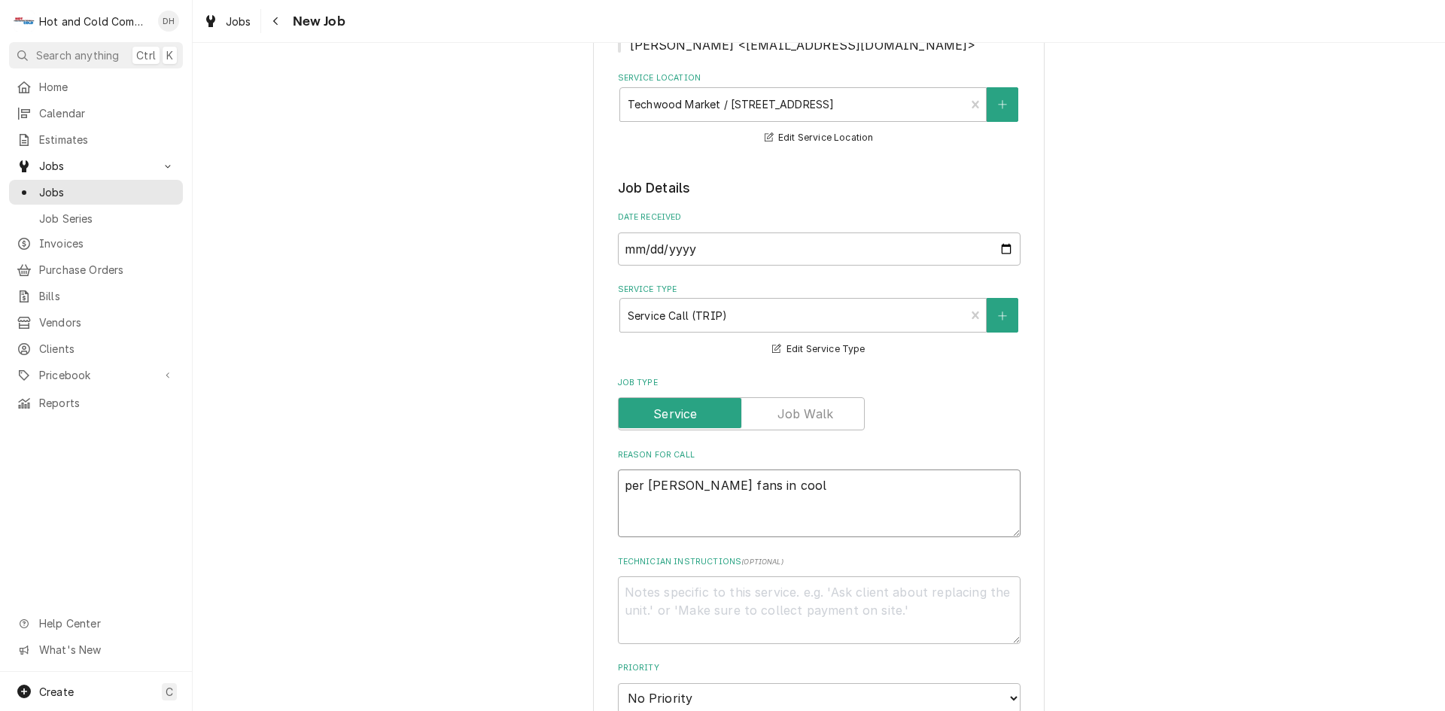
type textarea "x"
type textarea "per Scott fans in coole"
type textarea "x"
type textarea "per Scott fans in cooler"
type textarea "x"
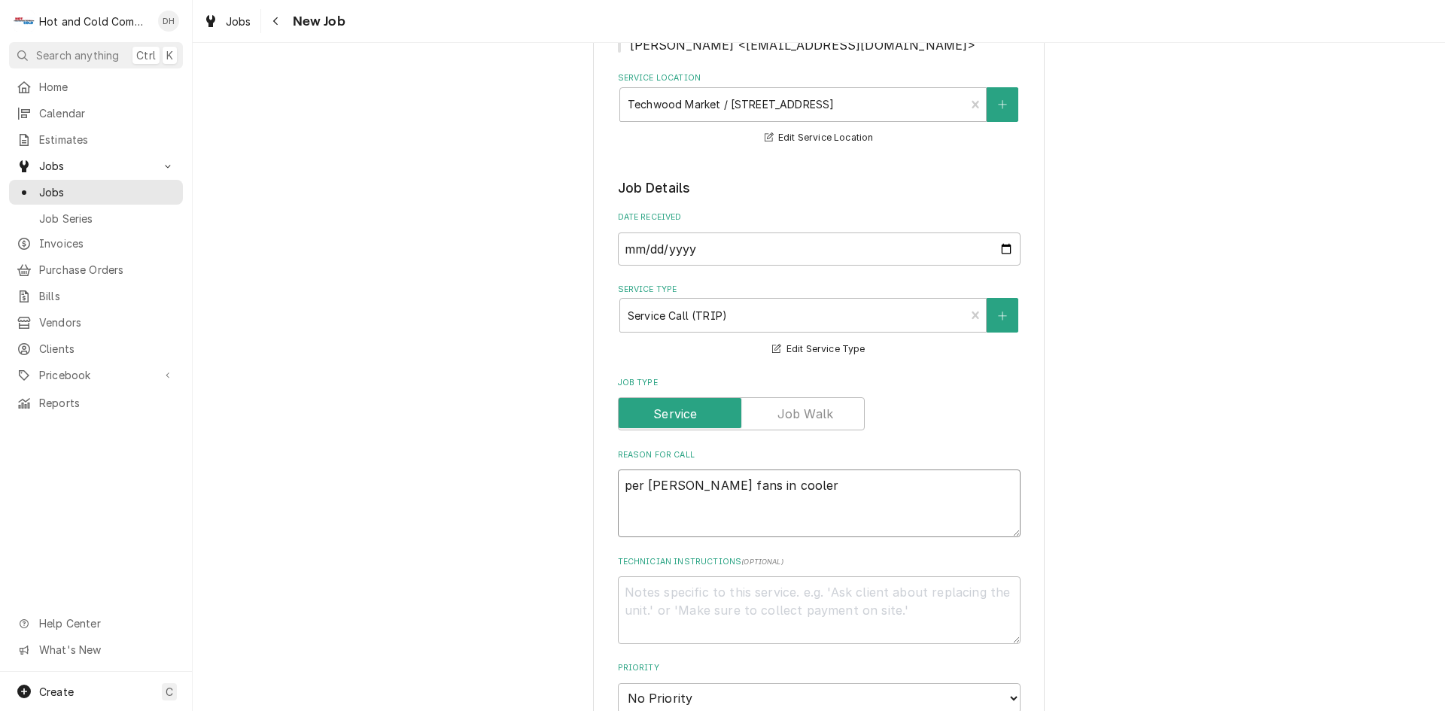
type textarea "per Scott fans in cooler"
type textarea "x"
type textarea "per Scott fans in cooler n"
type textarea "x"
type textarea "per Scott fans in cooler ne"
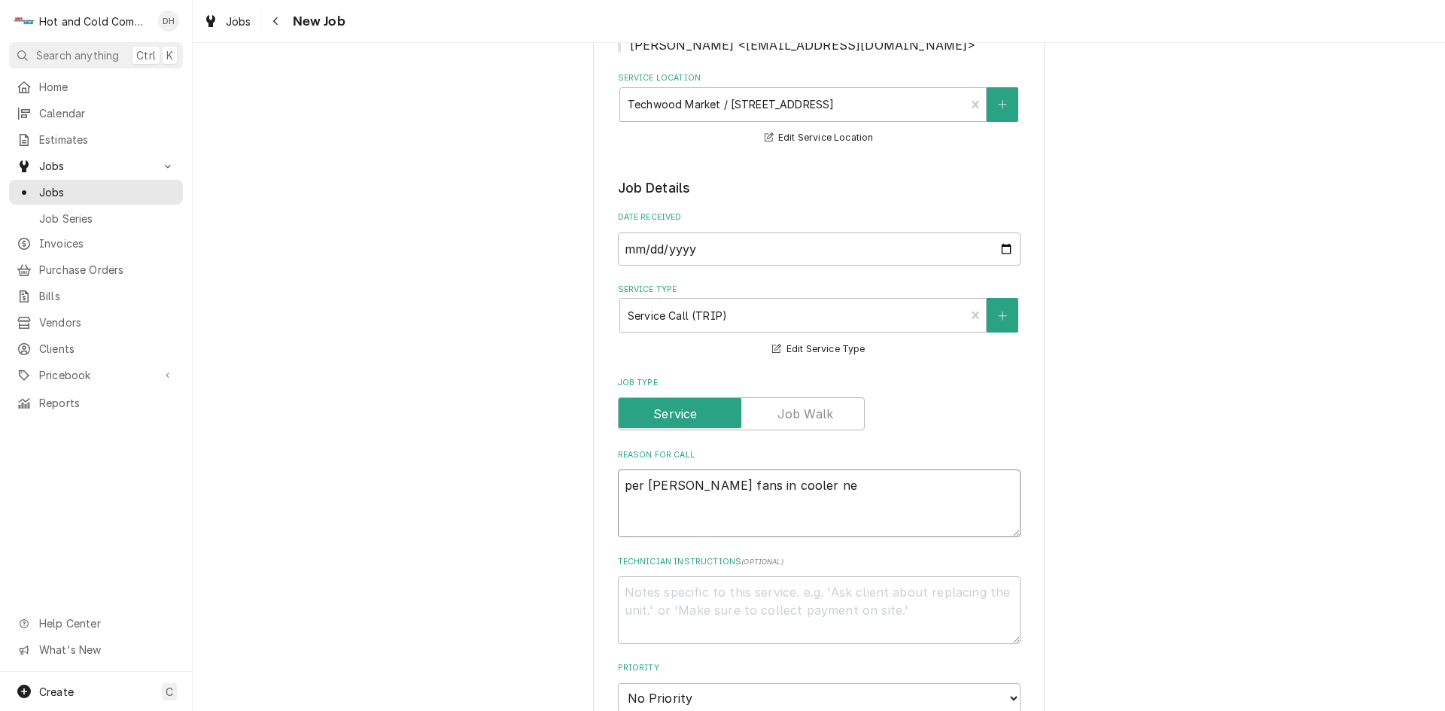
type textarea "x"
type textarea "per Scott fans in cooler nex"
type textarea "x"
type textarea "per Scott fans in cooler next"
type textarea "x"
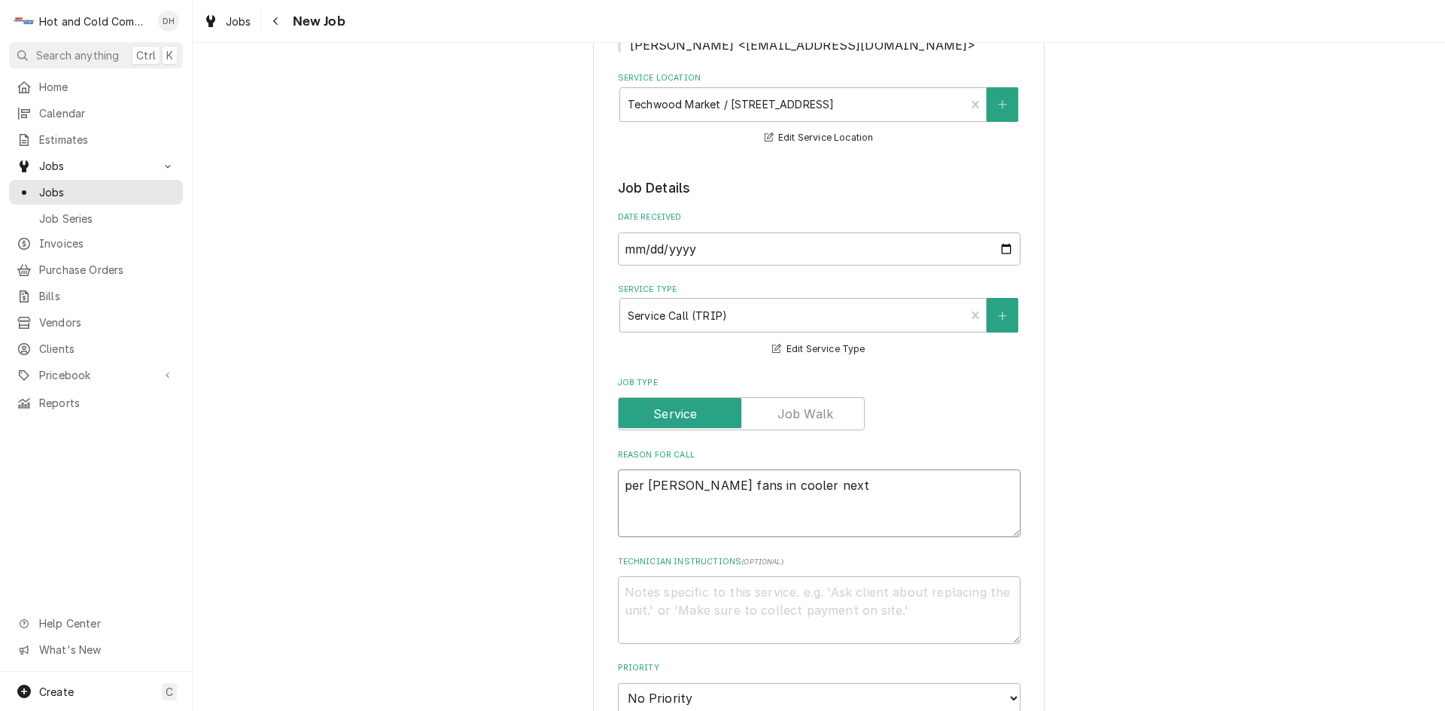
type textarea "per Scott fans in cooler next"
type textarea "x"
type textarea "per Scott fans in cooler next t"
type textarea "x"
type textarea "per Scott fans in cooler next to"
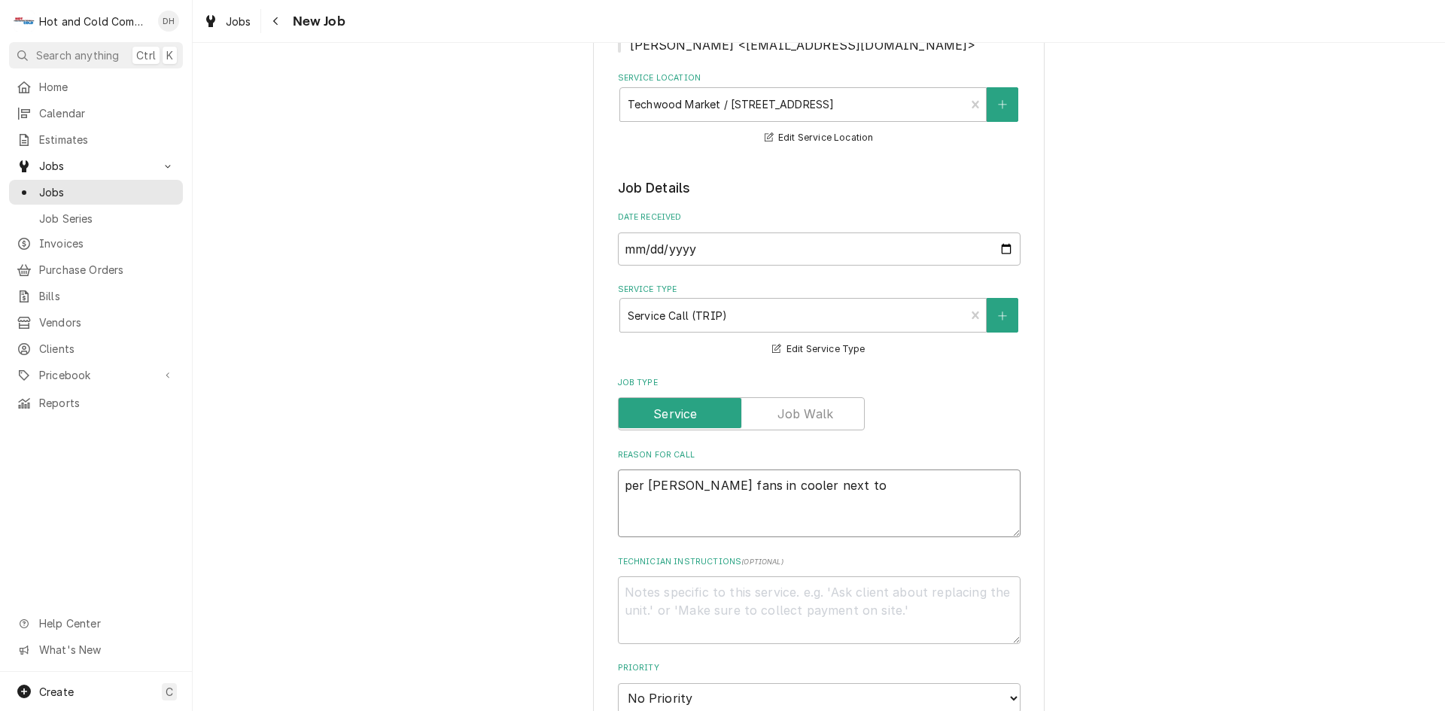
type textarea "x"
type textarea "per Scott fans in cooler next to"
type textarea "x"
type textarea "per Scott fans in cooler next to h"
type textarea "x"
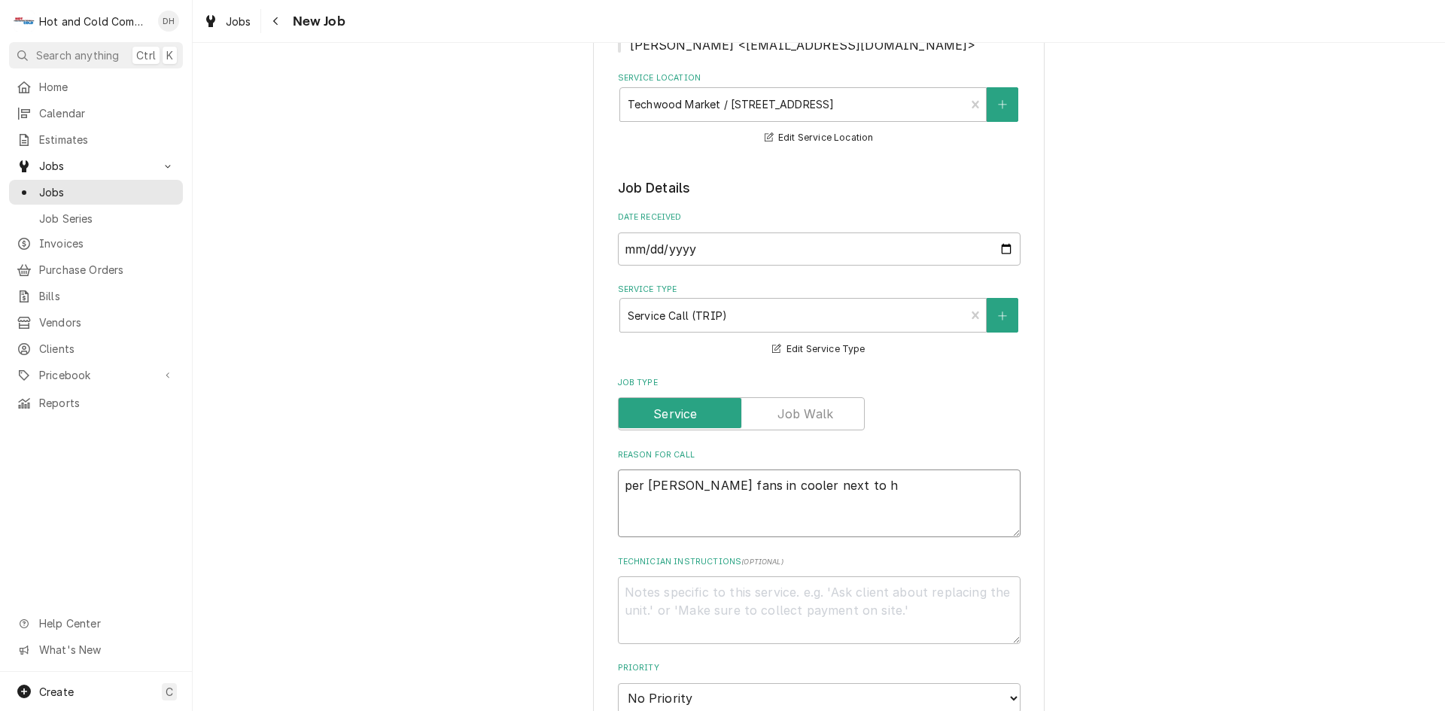
type textarea "per Scott fans in cooler next to hi"
type textarea "x"
type textarea "per Scott fans in cooler next to his"
type textarea "x"
type textarea "per Scott fans in cooler next to his"
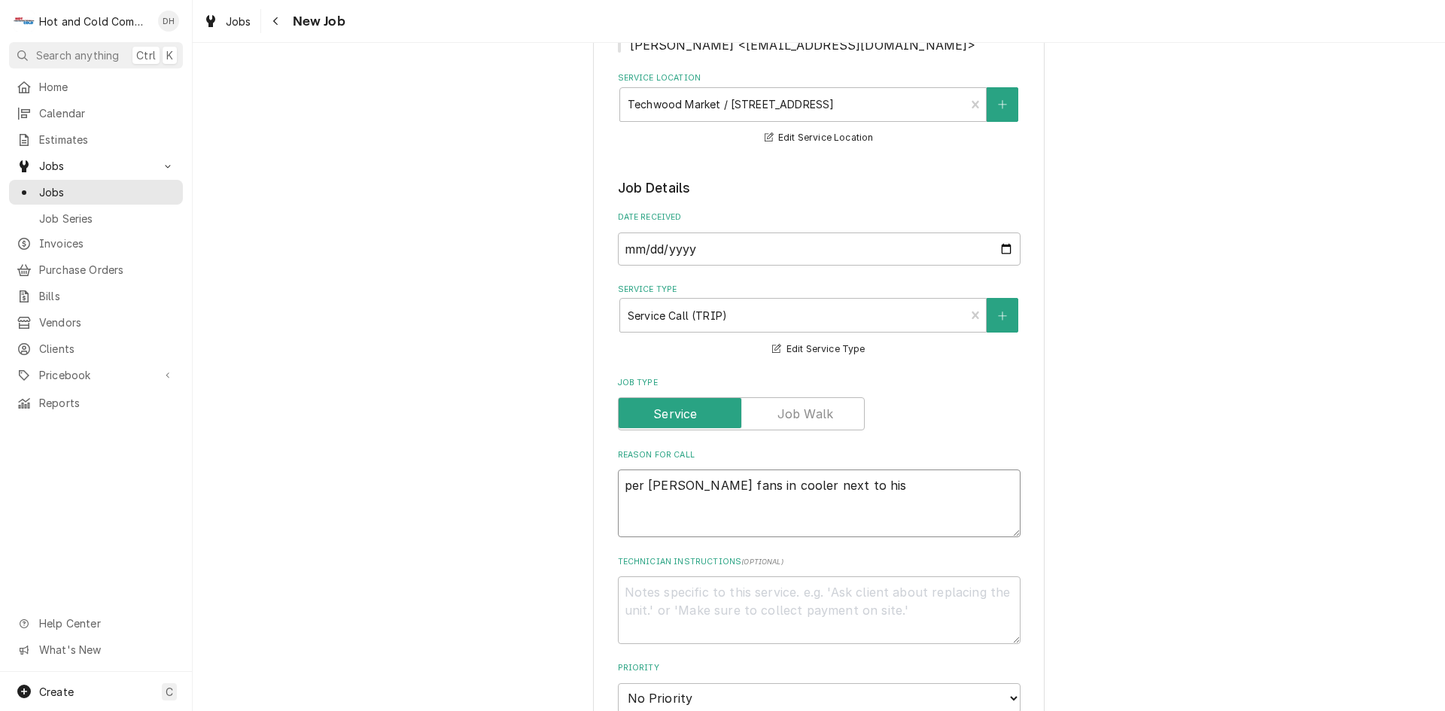
type textarea "x"
type textarea "per Scott fans in cooler next to his o"
type textarea "x"
type textarea "per Scott fans in cooler next to his of"
type textarea "x"
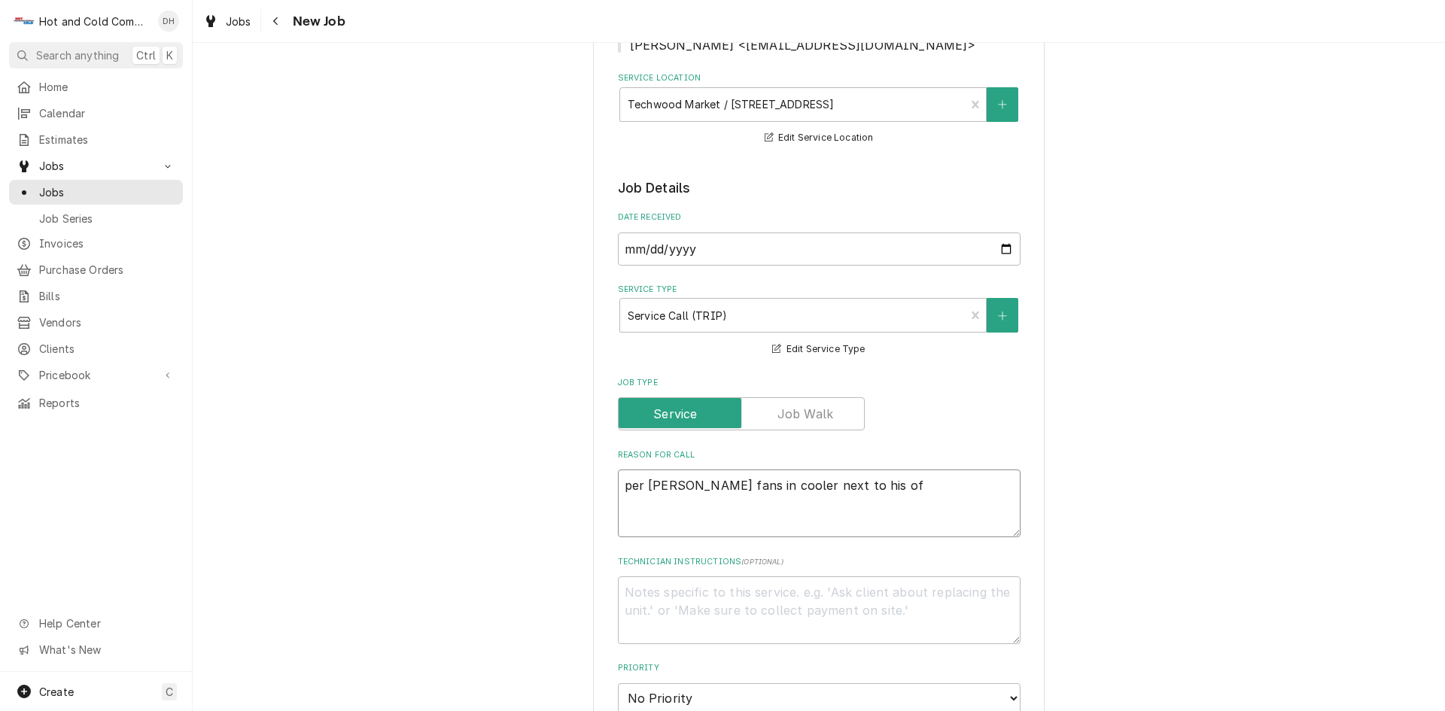
type textarea "per Scott fans in cooler next to his off"
type textarea "x"
type textarea "per Scott fans in cooler next to his offi"
type textarea "x"
type textarea "per Scott fans in cooler next to his offic"
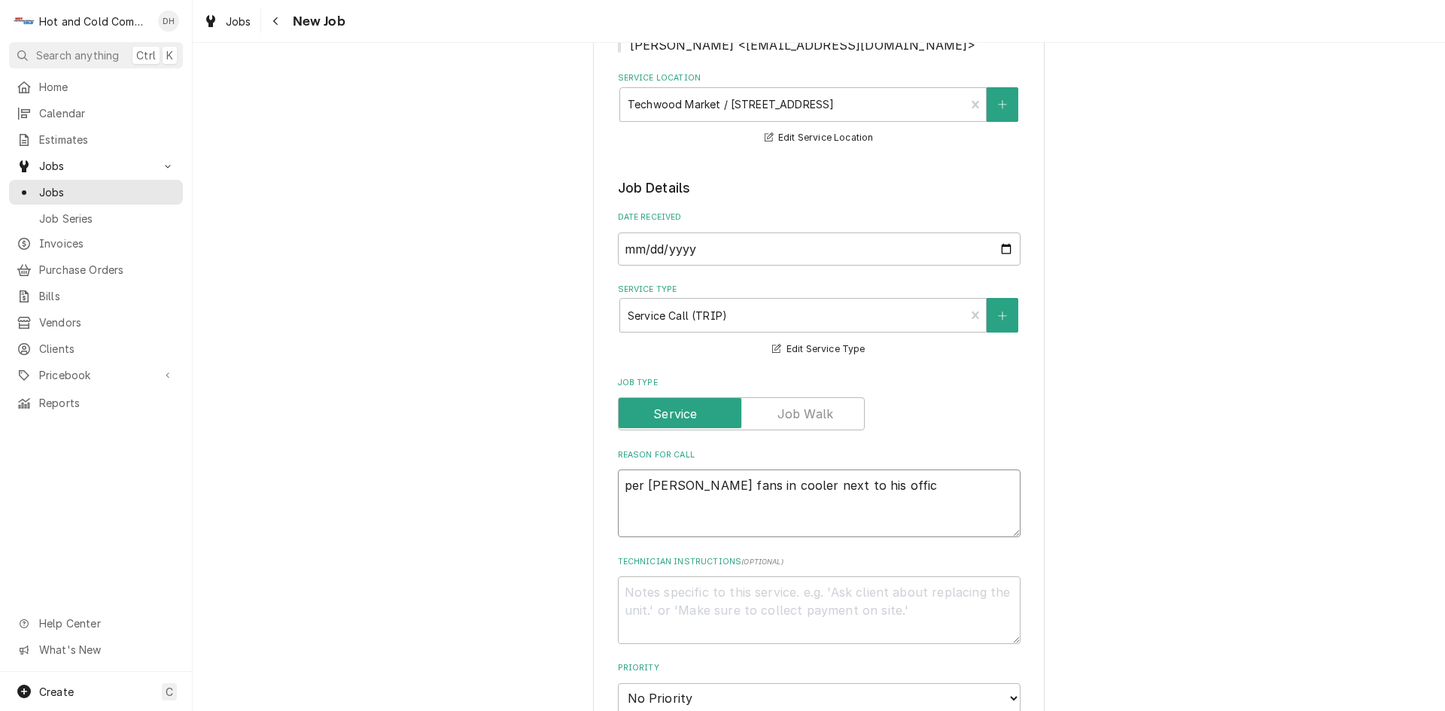
type textarea "x"
type textarea "per Scott fans in cooler next to his office"
type textarea "x"
type textarea "per Scott fans in cooler next to his office"
type textarea "x"
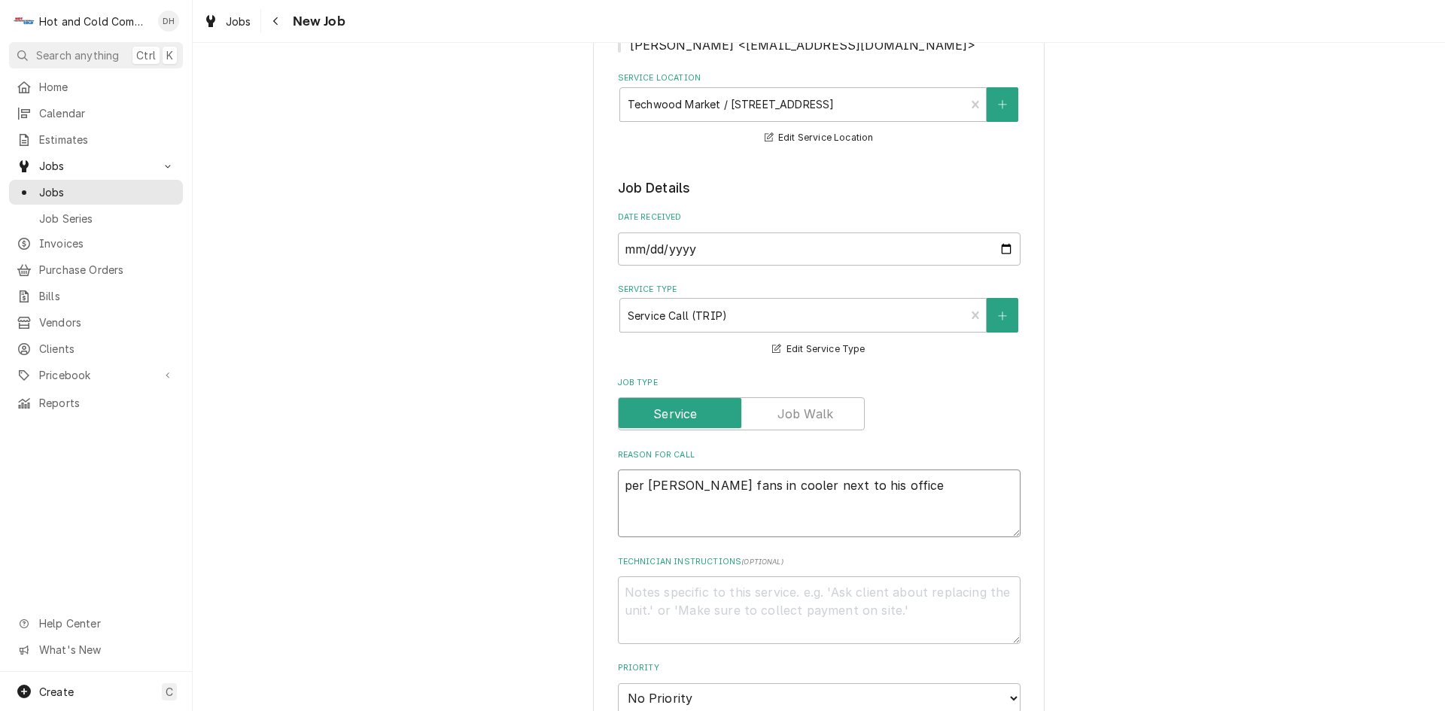
type textarea "per Scott fans in cooler next to his office a"
type textarea "x"
type textarea "per Scott fans in cooler next to his office ar"
type textarea "x"
type textarea "per Scott fans in cooler next to his office are"
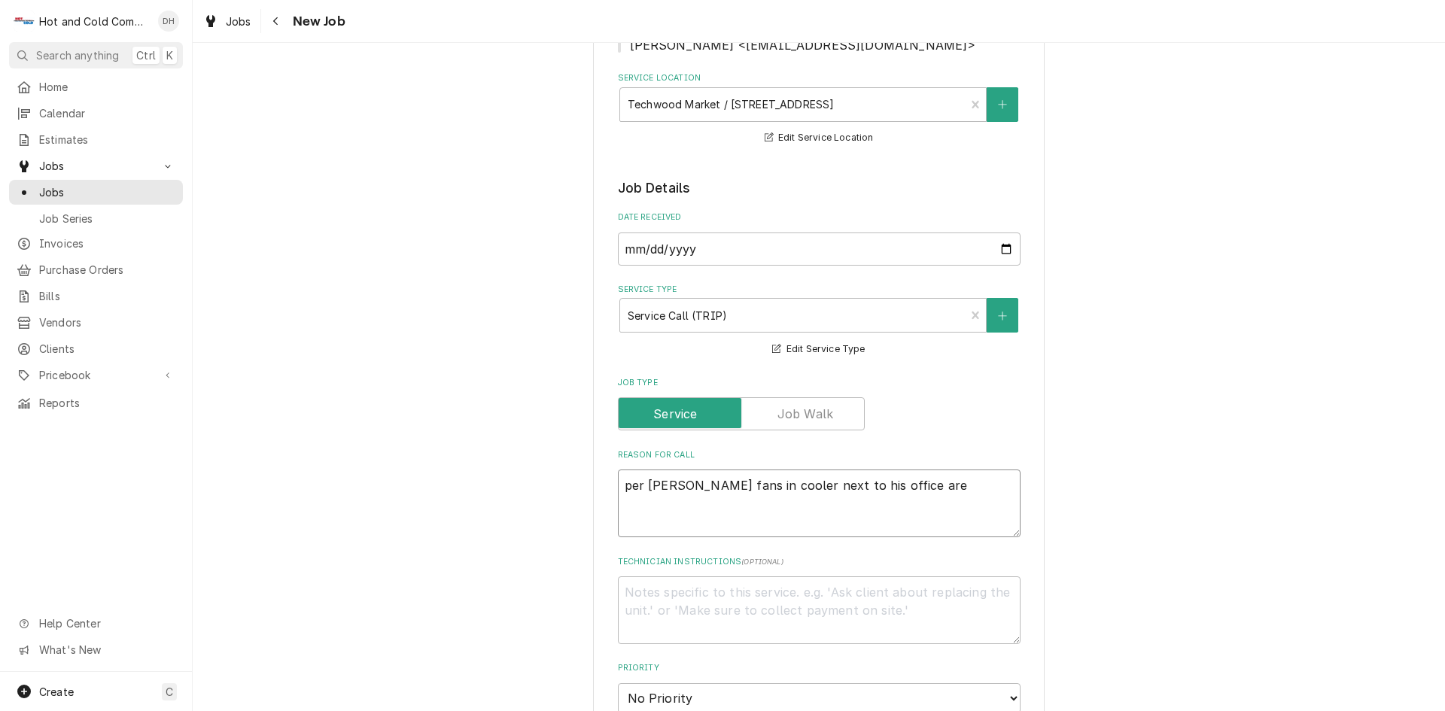
type textarea "x"
type textarea "per Scott fans in cooler next to his office are"
type textarea "x"
type textarea "per Scott fans in cooler next to his office are m"
type textarea "x"
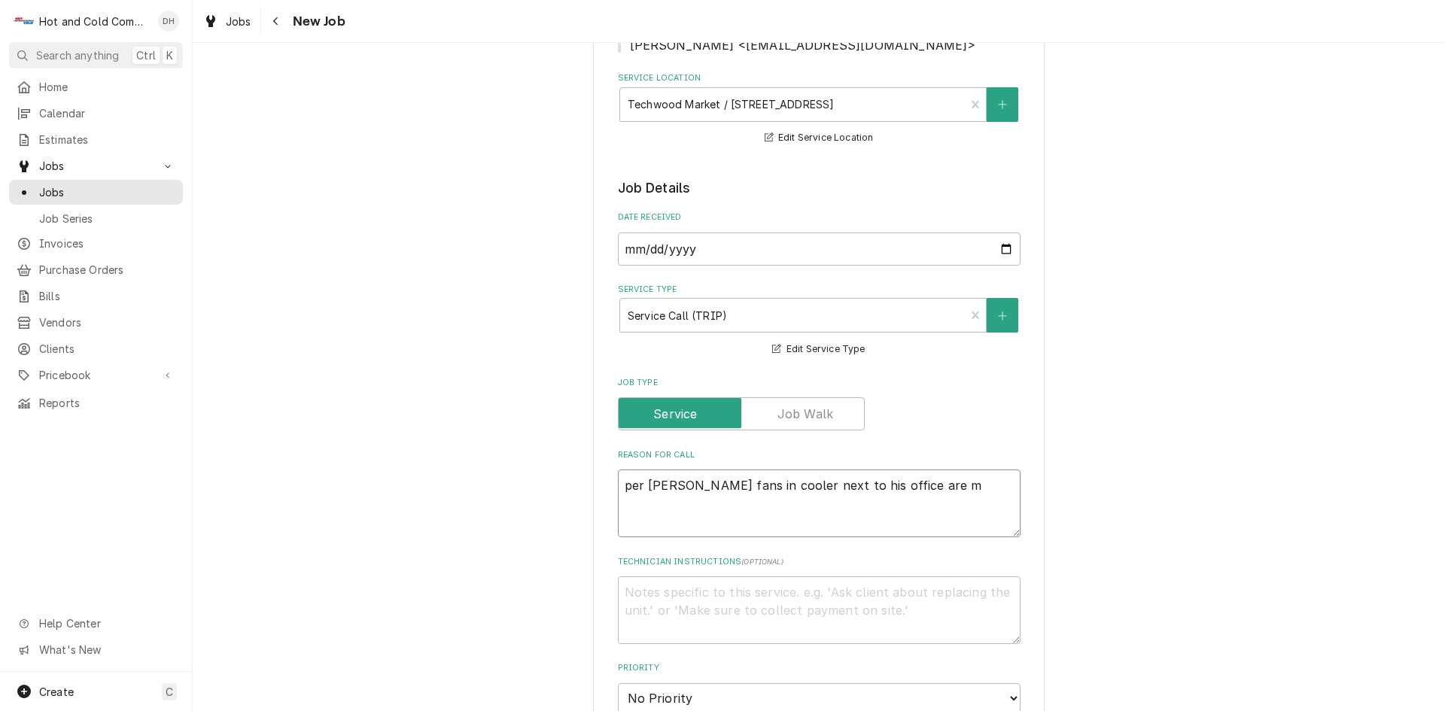
type textarea "per Scott fans in cooler next to his office are ma"
type textarea "x"
type textarea "per Scott fans in cooler next to his office are mak"
type textarea "x"
type textarea "per Scott fans in cooler next to his office are maki"
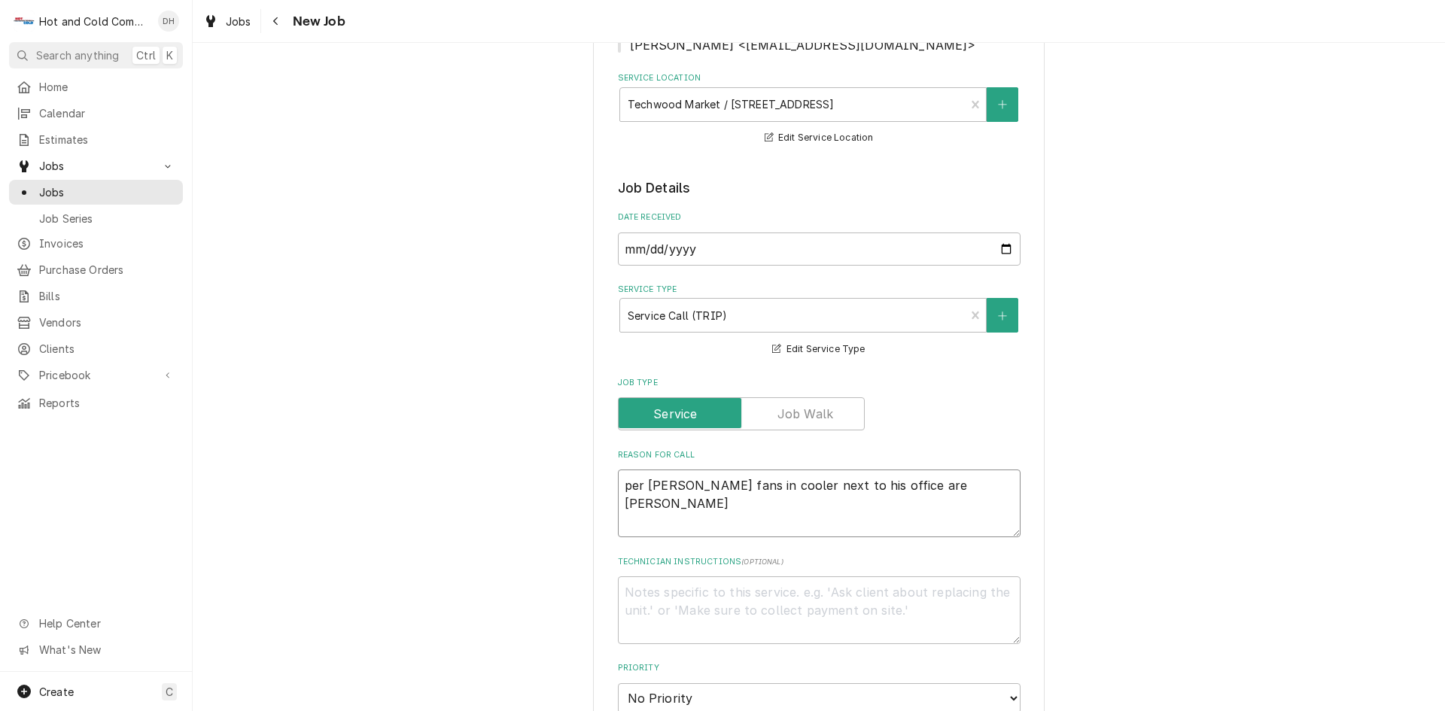
type textarea "x"
type textarea "per Scott fans in cooler next to his office are makin"
type textarea "x"
type textarea "per Scott fans in cooler next to his office are making"
type textarea "x"
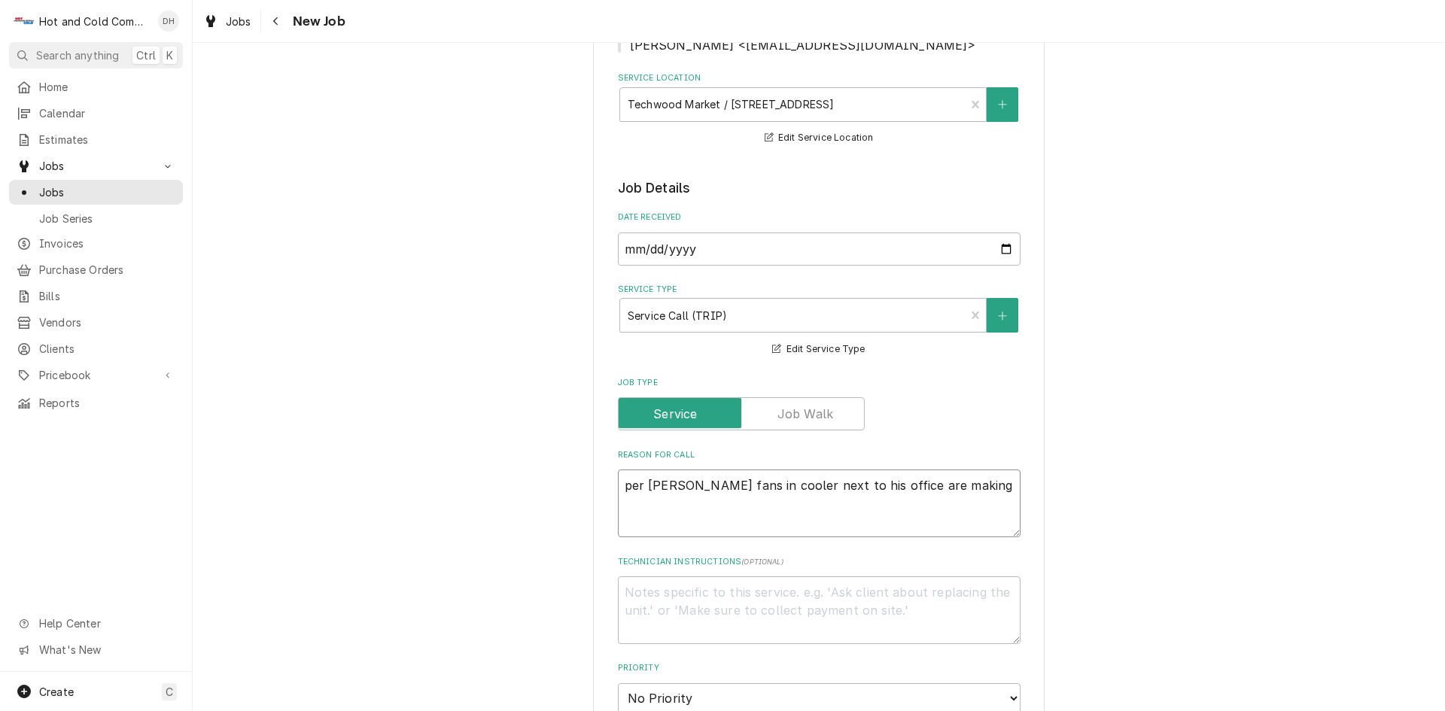
type textarea "per Scott fans in cooler next to his office are making"
type textarea "x"
type textarea "per Scott fans in cooler next to his office are making l"
type textarea "x"
type textarea "per Scott fans in cooler next to his office are making lo"
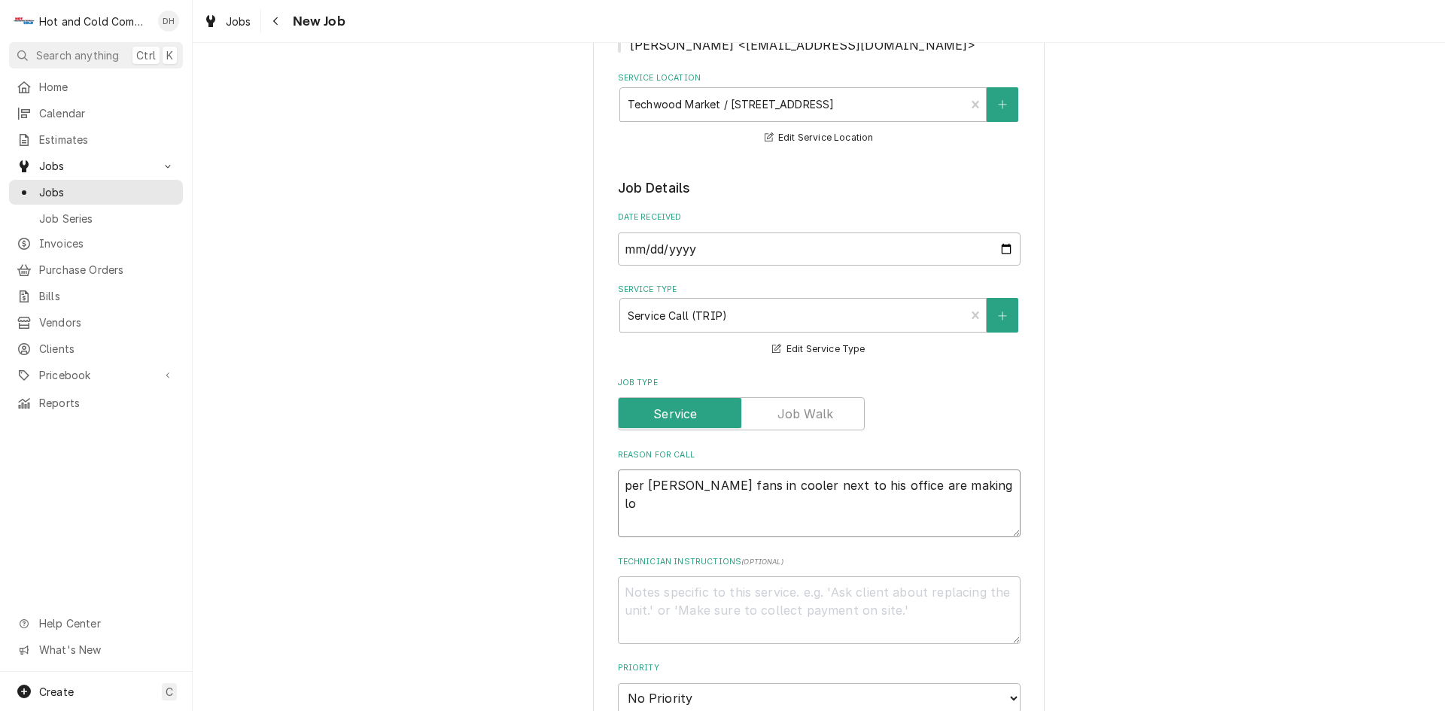
type textarea "x"
type textarea "per Scott fans in cooler next to his office are making lou"
type textarea "x"
type textarea "per Scott fans in cooler next to his office are making loud"
type textarea "x"
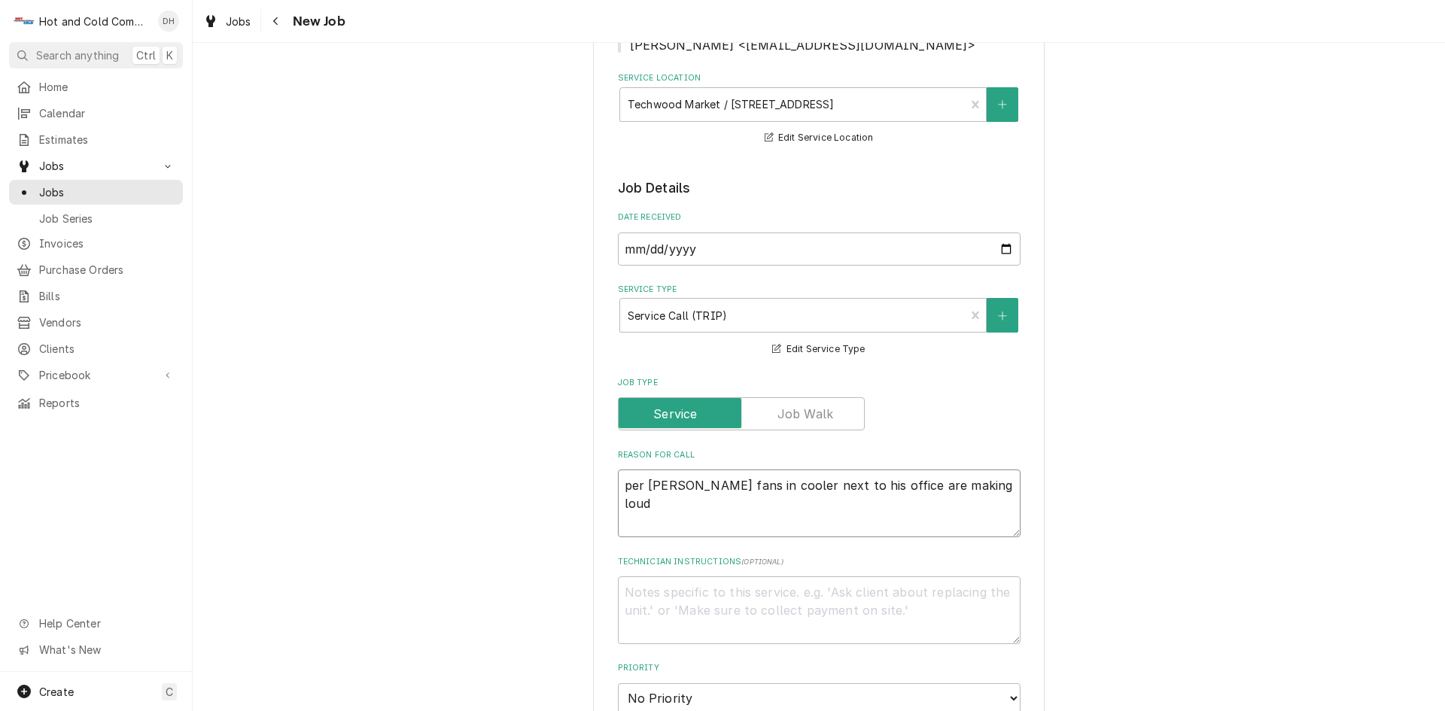
type textarea "per Scott fans in cooler next to his office are making loud"
type textarea "x"
type textarea "per Scott fans in cooler next to his office are making loud n"
type textarea "x"
type textarea "per Scott fans in cooler next to his office are making loud no"
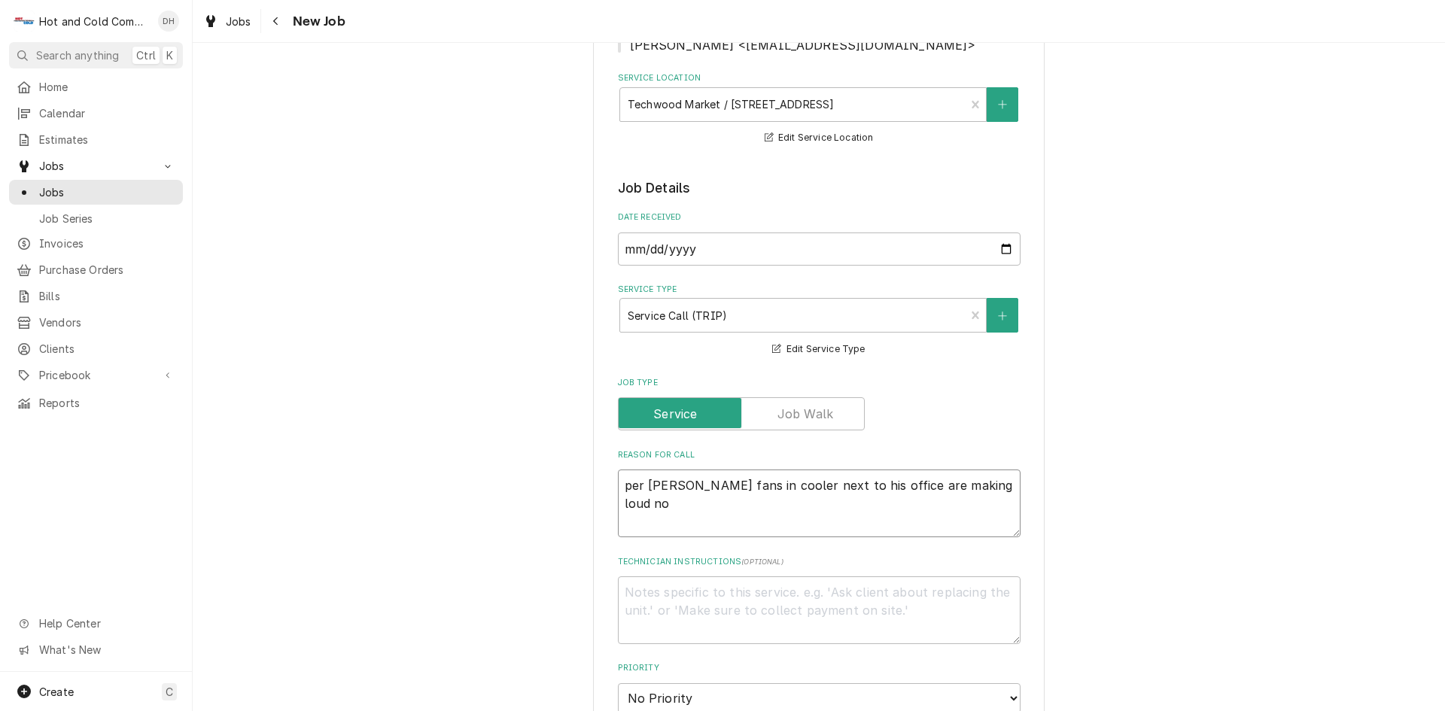
type textarea "x"
type textarea "per Scott fans in cooler next to his office are making loud noi"
type textarea "x"
type textarea "per Scott fans in cooler next to his office are making loud nois"
type textarea "x"
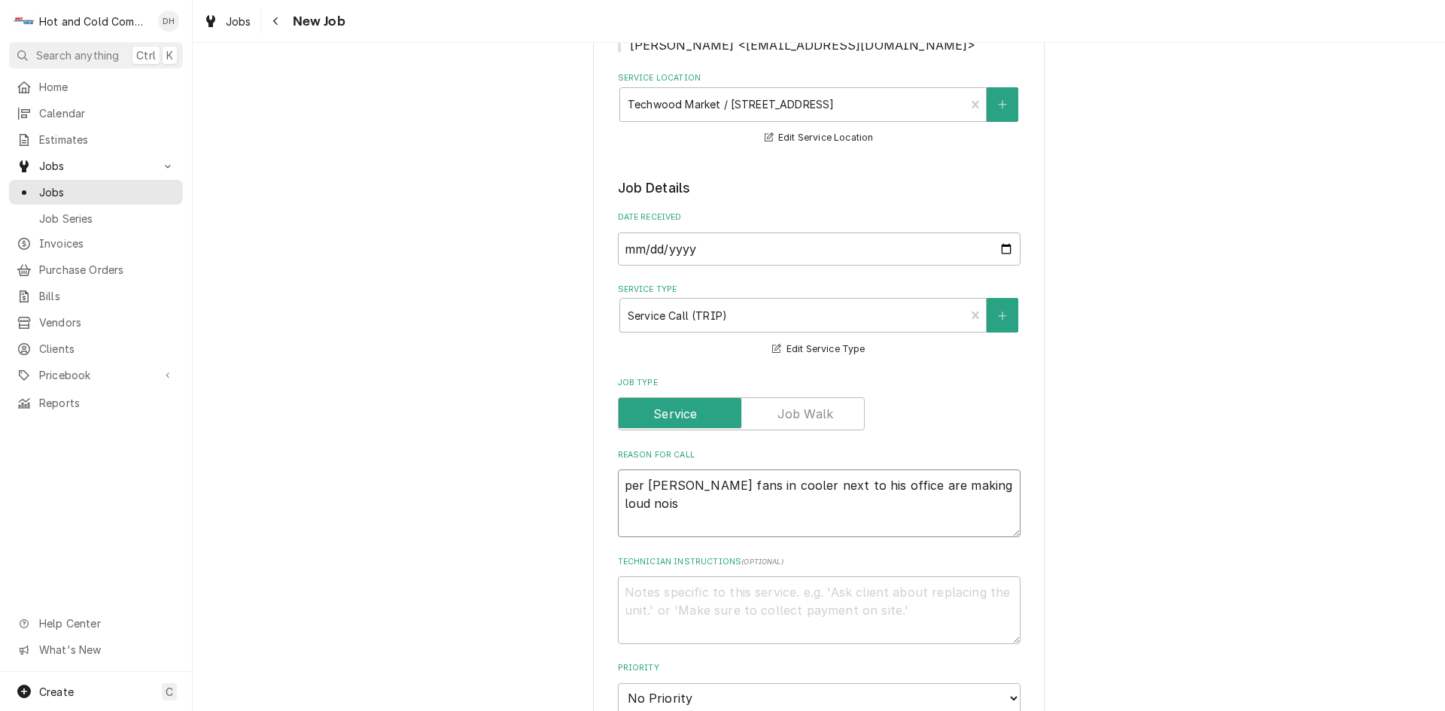
type textarea "per Scott fans in cooler next to his office are making loud noise"
type textarea "x"
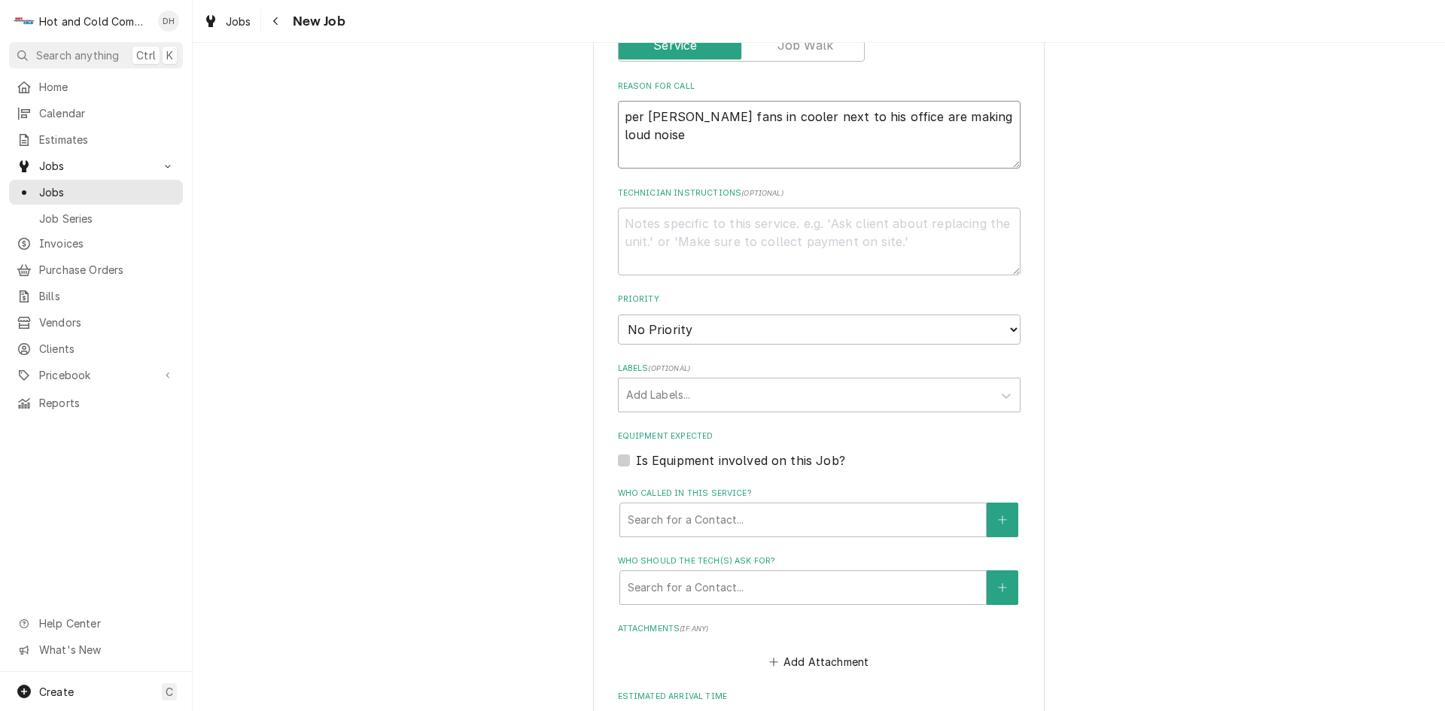
scroll to position [753, 0]
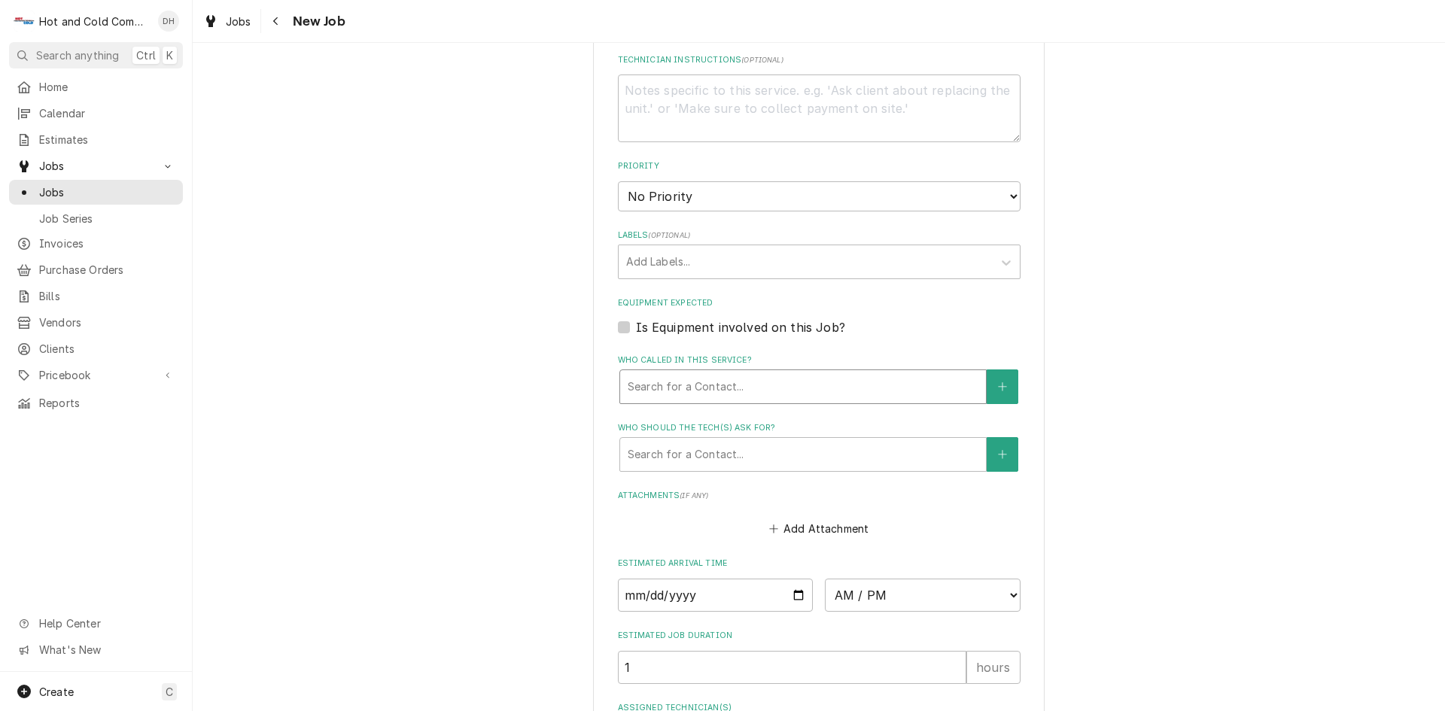
type textarea "per Scott fans in cooler next to his office are making loud noise"
click at [738, 381] on div "Who called in this service?" at bounding box center [803, 386] width 351 height 27
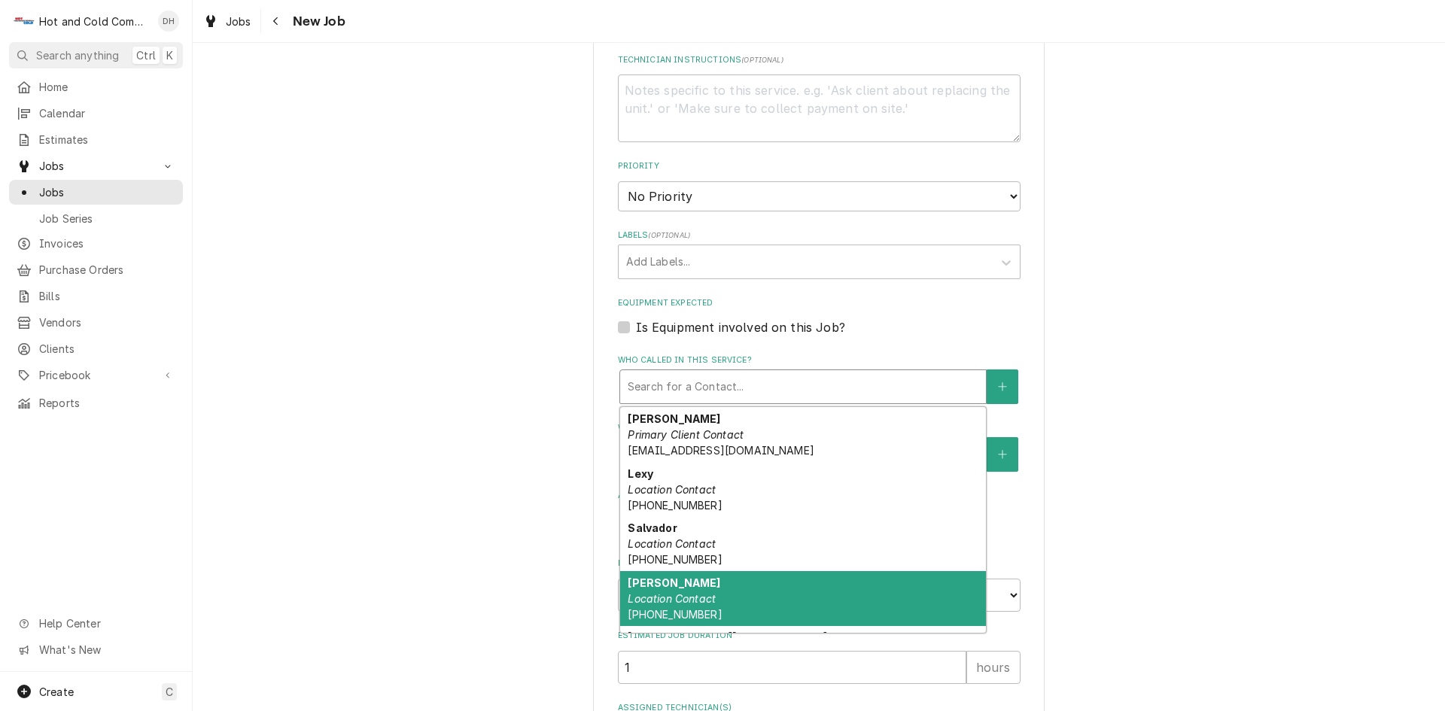
click at [720, 612] on div "Scott Location Contact (917) 620-8406" at bounding box center [803, 598] width 366 height 55
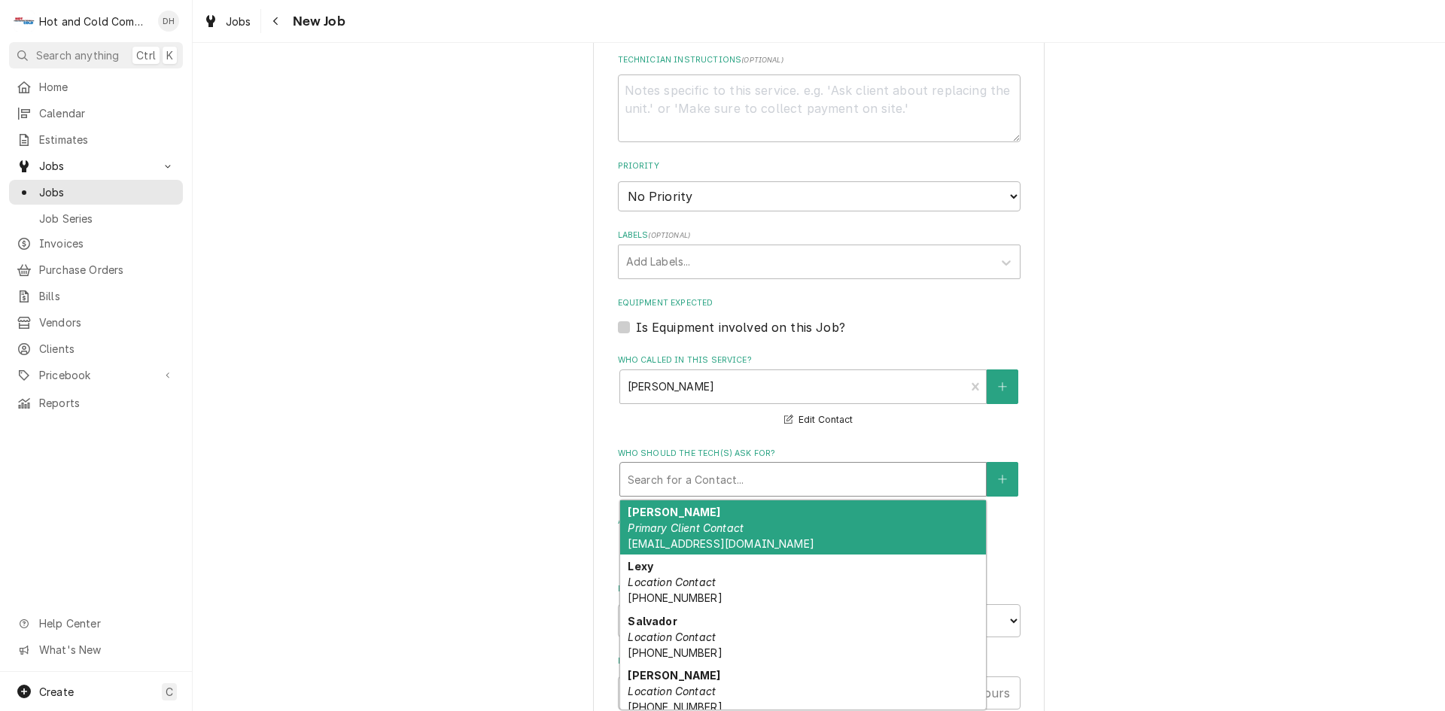
click at [714, 475] on div "Who should the tech(s) ask for?" at bounding box center [803, 479] width 351 height 27
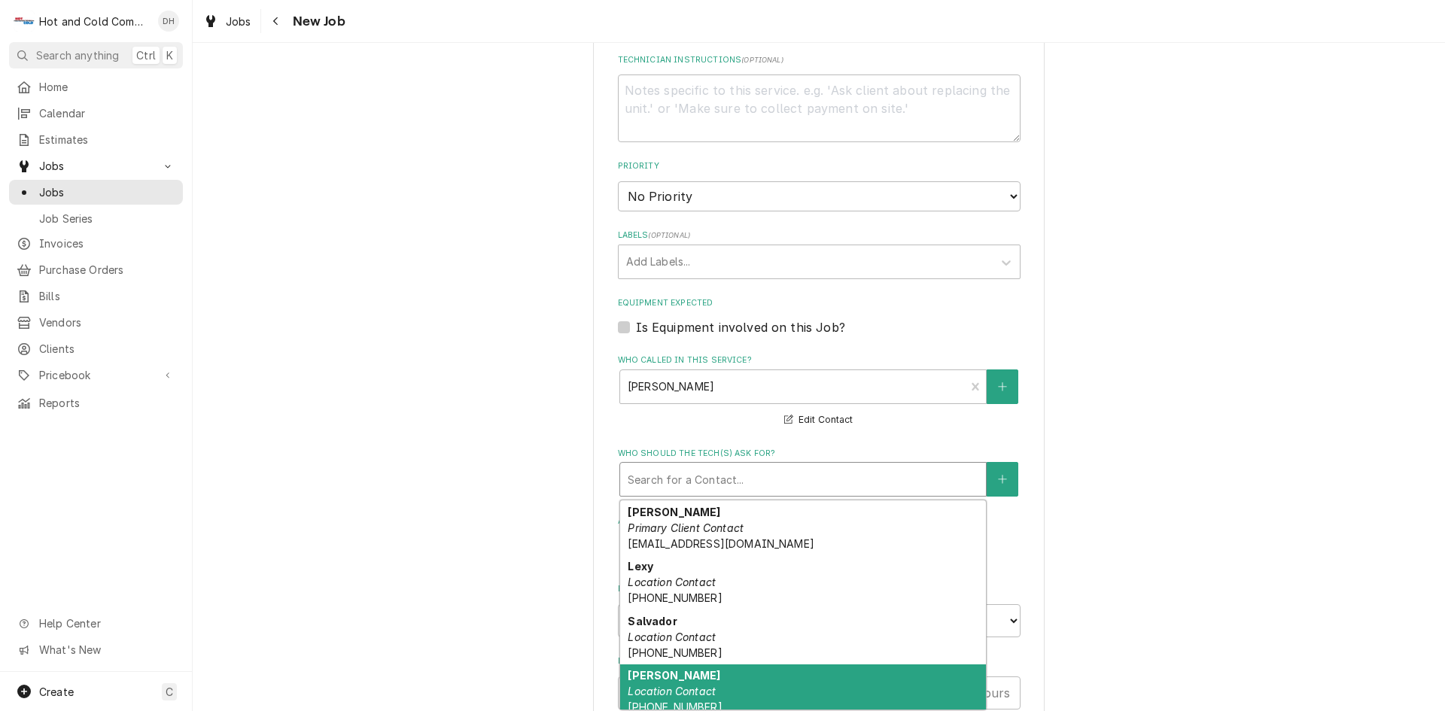
click at [690, 686] on em "Location Contact" at bounding box center [672, 691] width 88 height 13
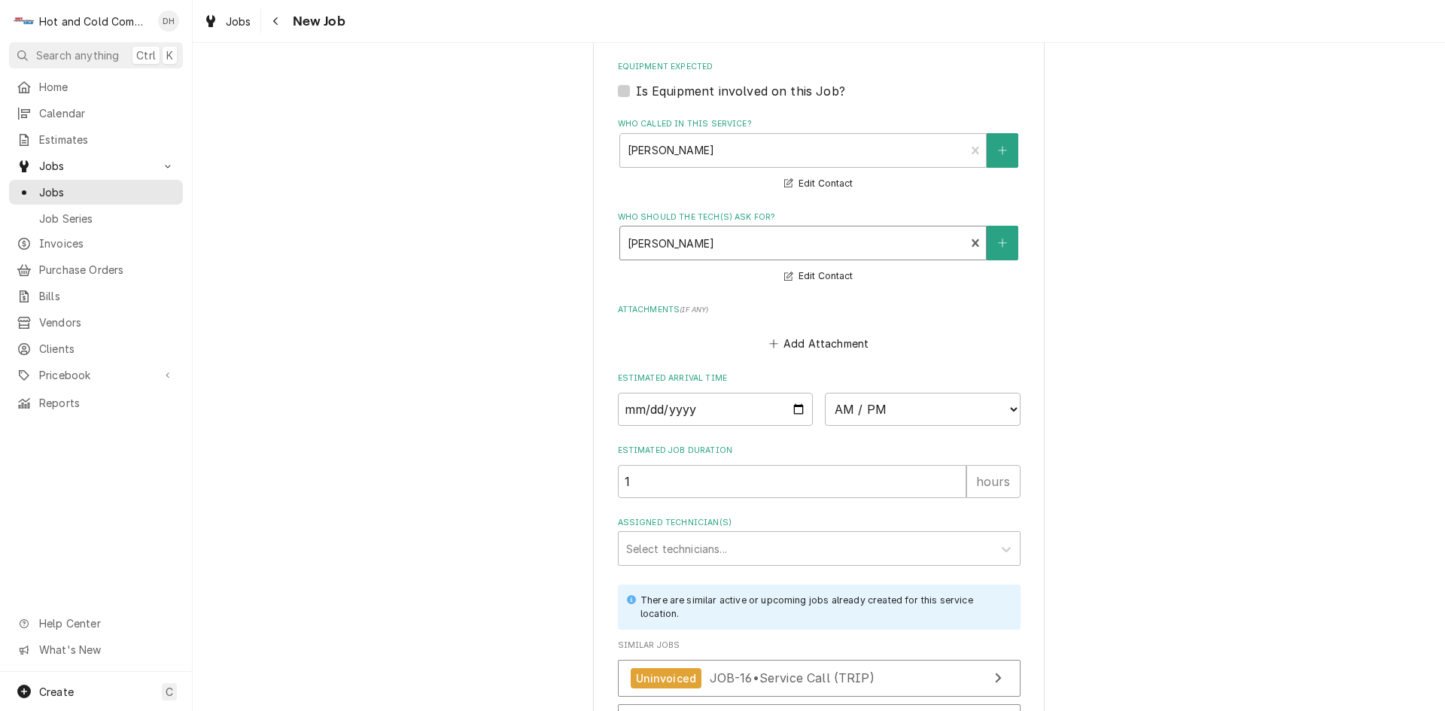
scroll to position [1003, 0]
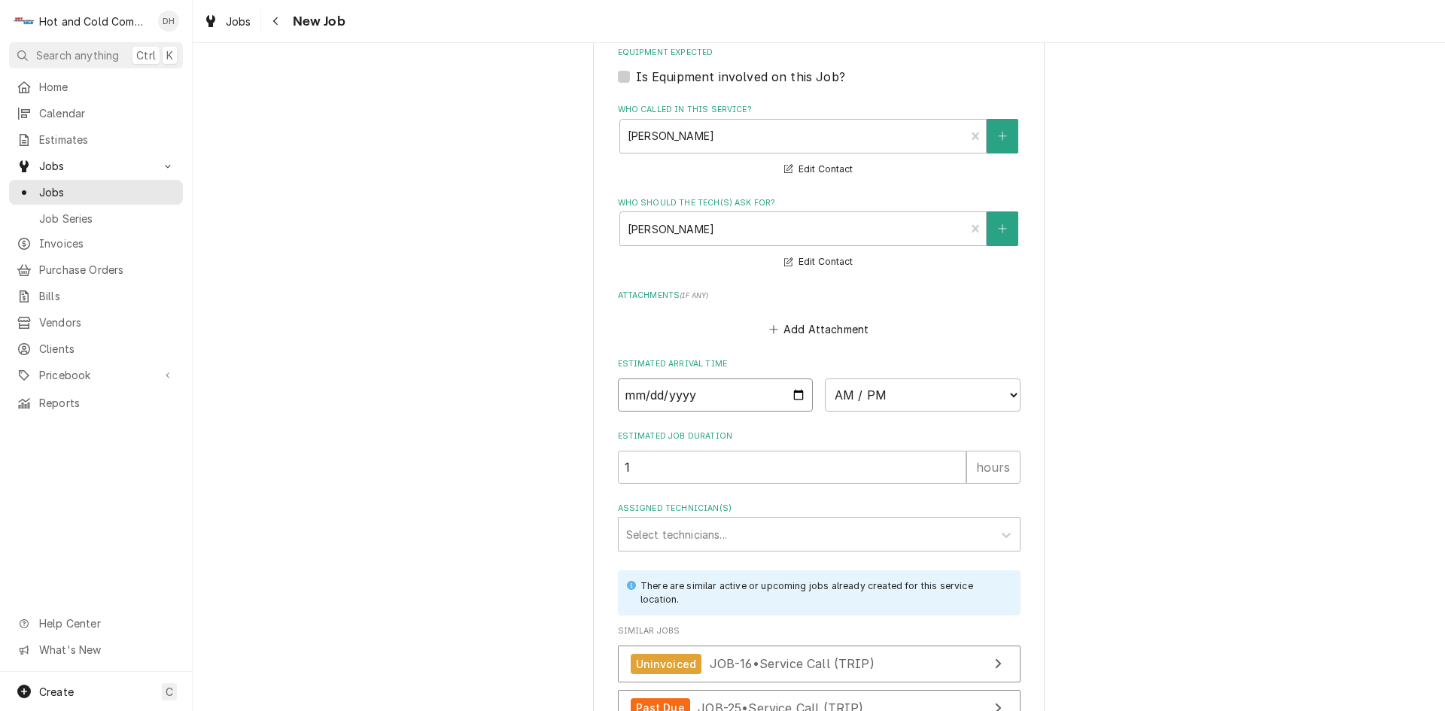
click at [788, 396] on input "Date" at bounding box center [716, 395] width 196 height 33
type textarea "x"
type input "2025-09-17"
type textarea "x"
click at [1006, 394] on select "AM / PM 6:00 AM 6:15 AM 6:30 AM 6:45 AM 7:00 AM 7:15 AM 7:30 AM 7:45 AM 8:00 AM…" at bounding box center [923, 395] width 196 height 33
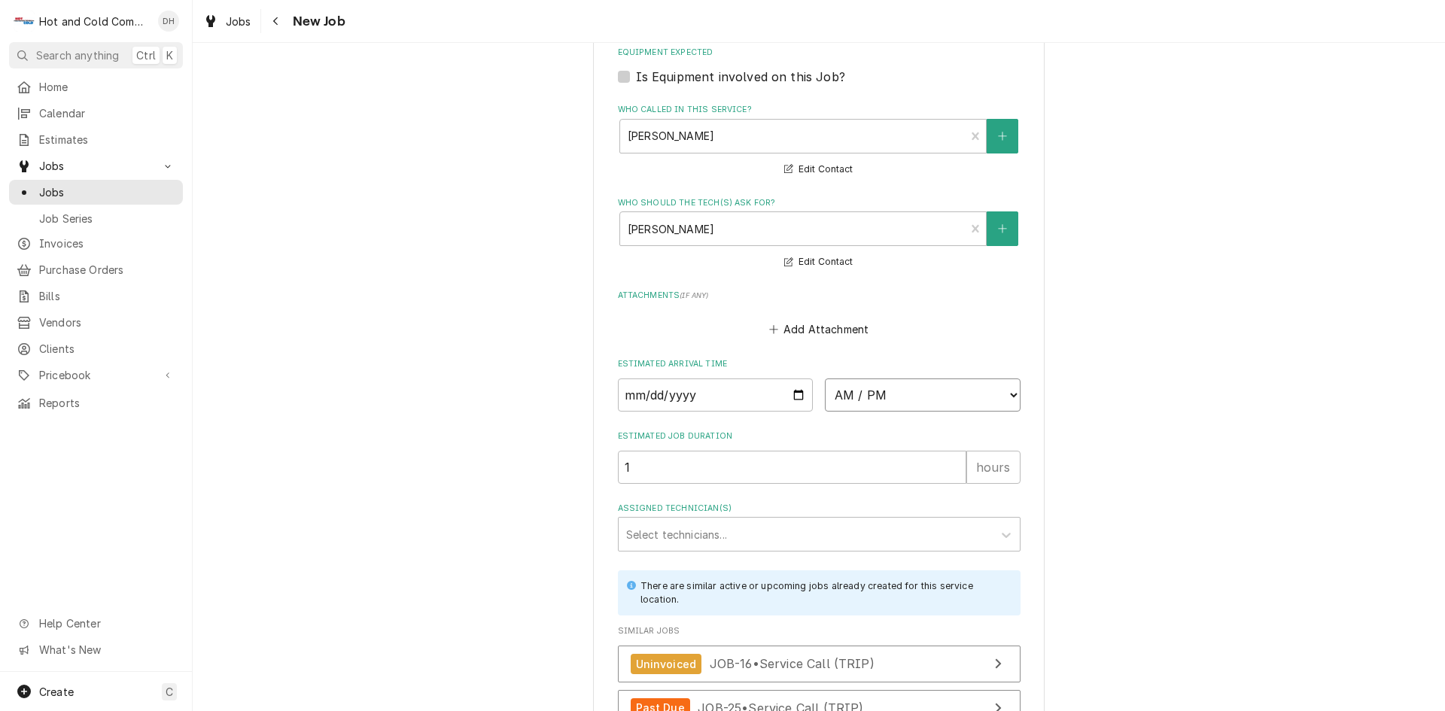
select select "13:00:00"
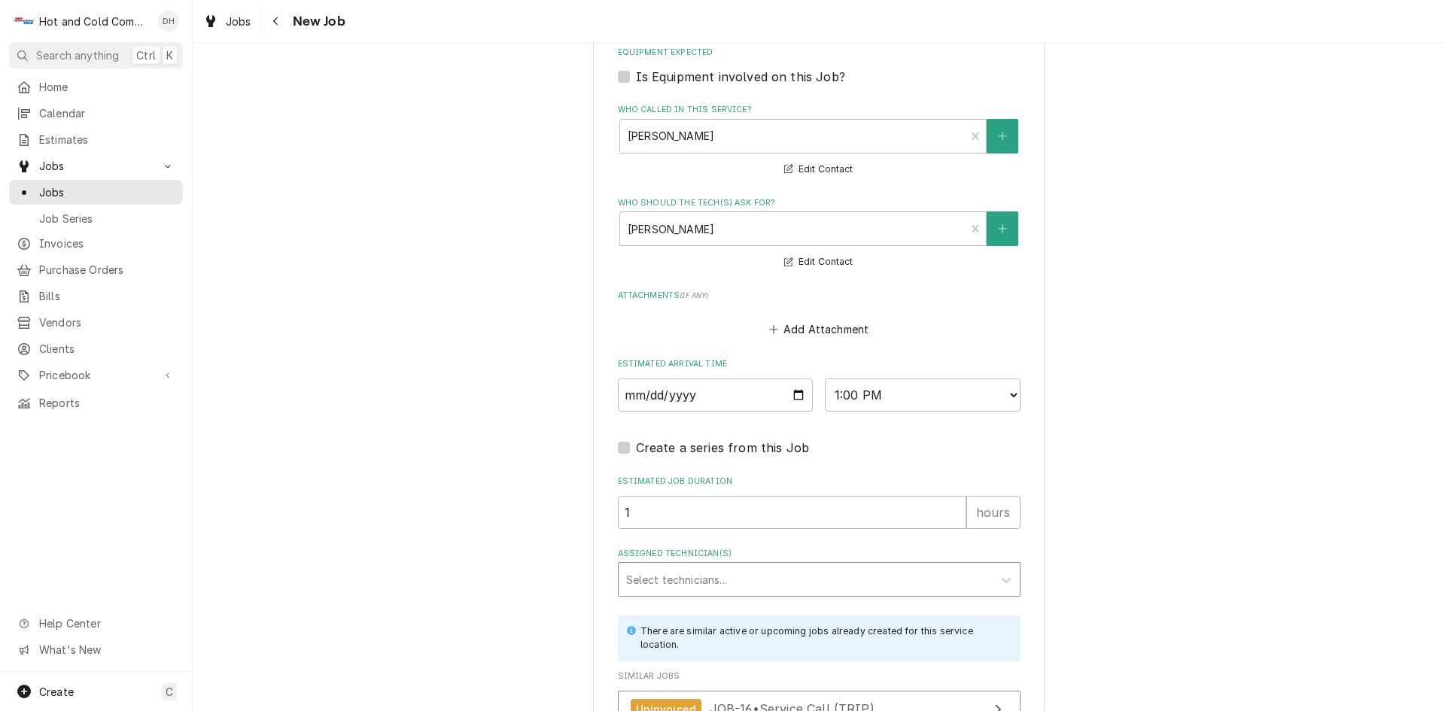
click at [723, 585] on div "Assigned Technician(s)" at bounding box center [805, 579] width 359 height 27
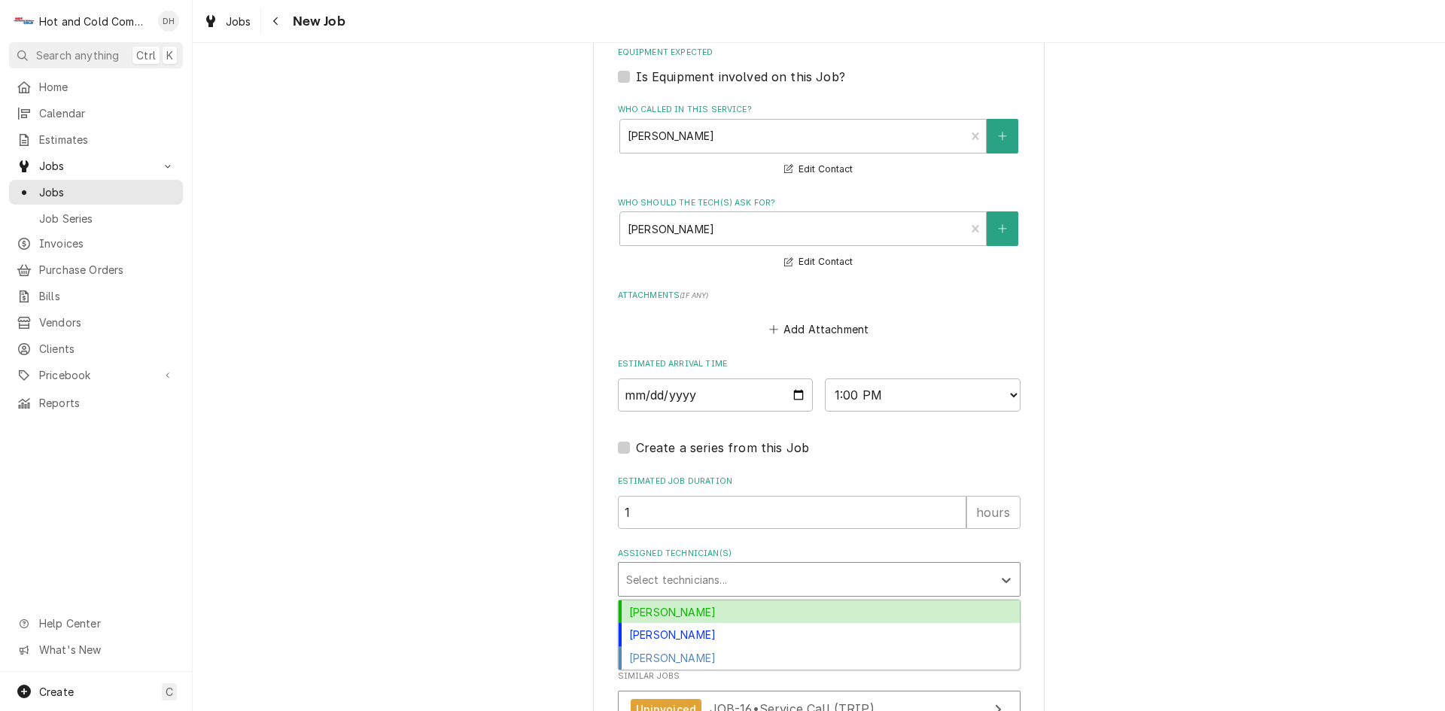
click at [685, 610] on div "Daryl Harris" at bounding box center [819, 612] width 401 height 23
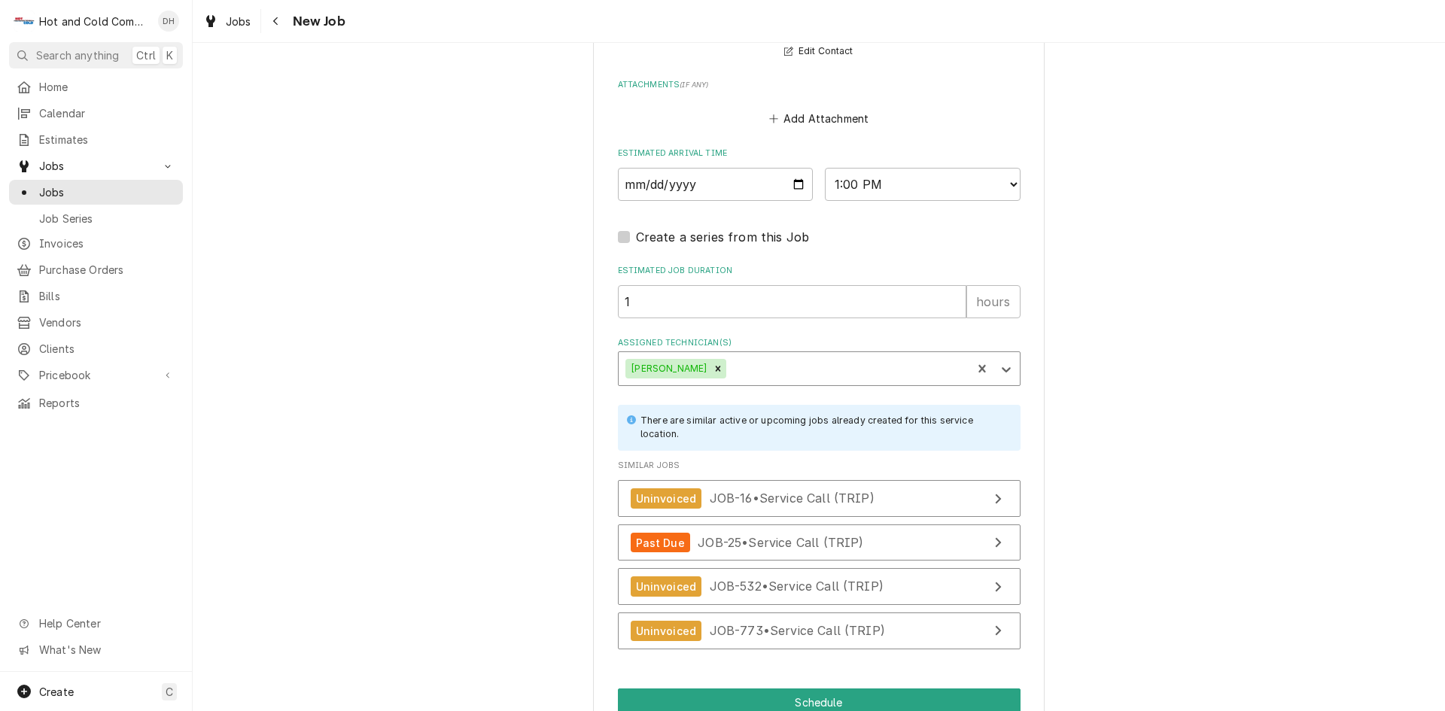
scroll to position [1255, 0]
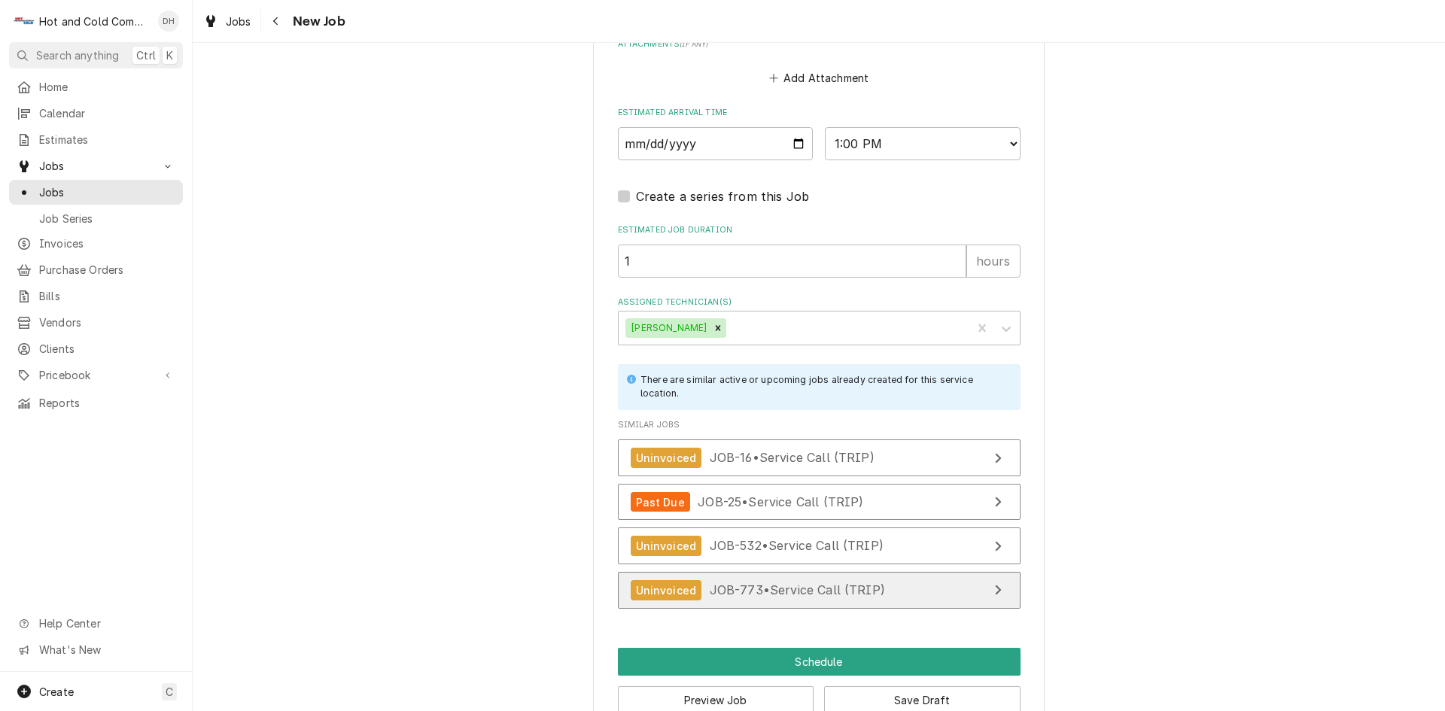
click at [817, 597] on span "JOB-773 • Service Call (TRIP)" at bounding box center [797, 590] width 175 height 15
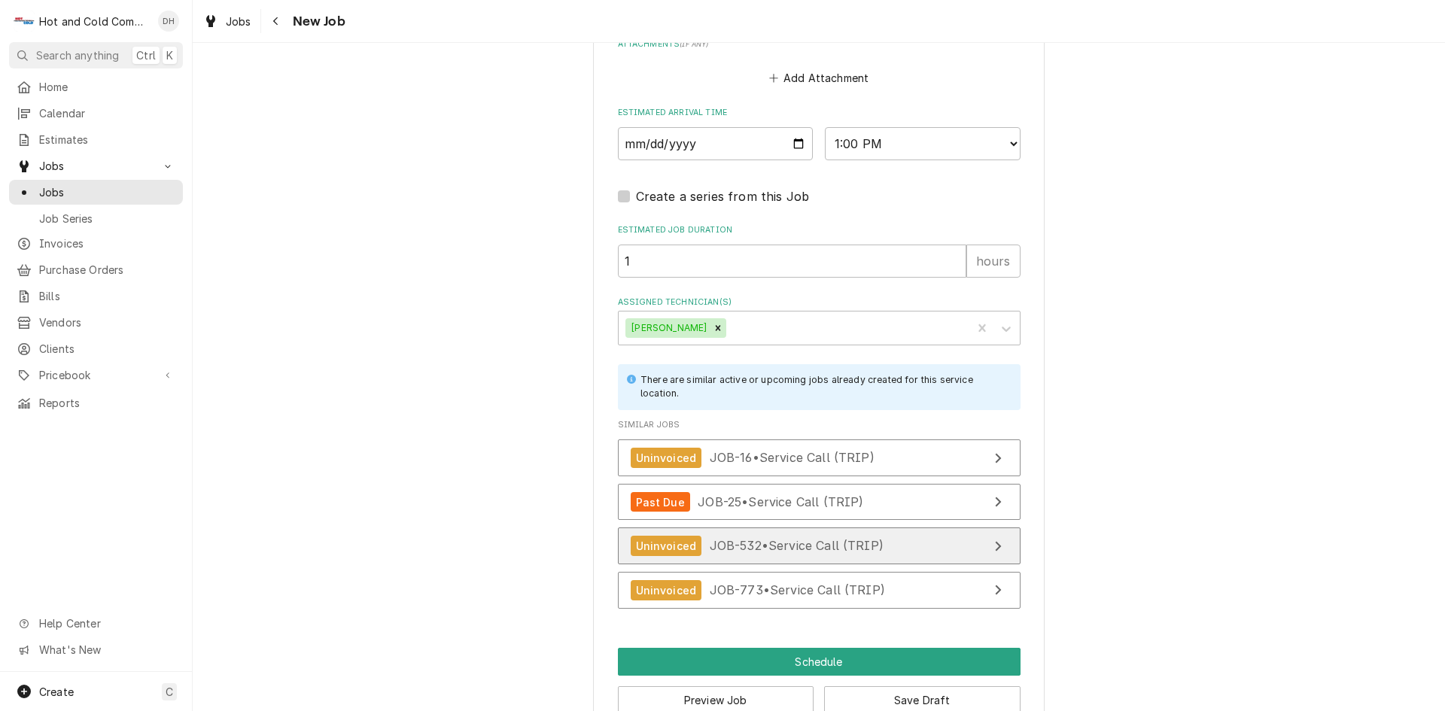
click at [854, 544] on span "JOB-532 • Service Call (TRIP)" at bounding box center [797, 545] width 174 height 15
click at [895, 545] on link "Uninvoiced JOB-532 • Service Call (TRIP)" at bounding box center [819, 546] width 403 height 37
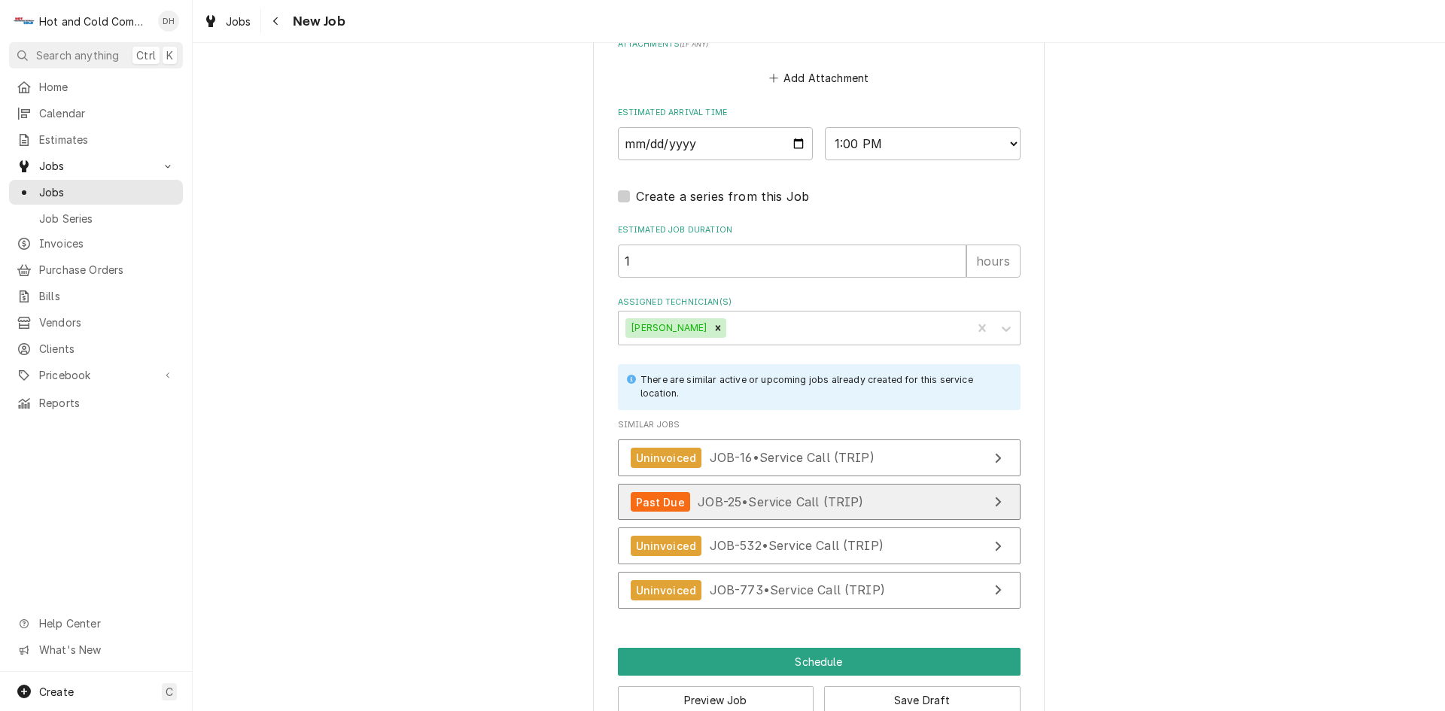
click at [832, 495] on span "JOB-25 • Service Call (TRIP)" at bounding box center [781, 502] width 166 height 15
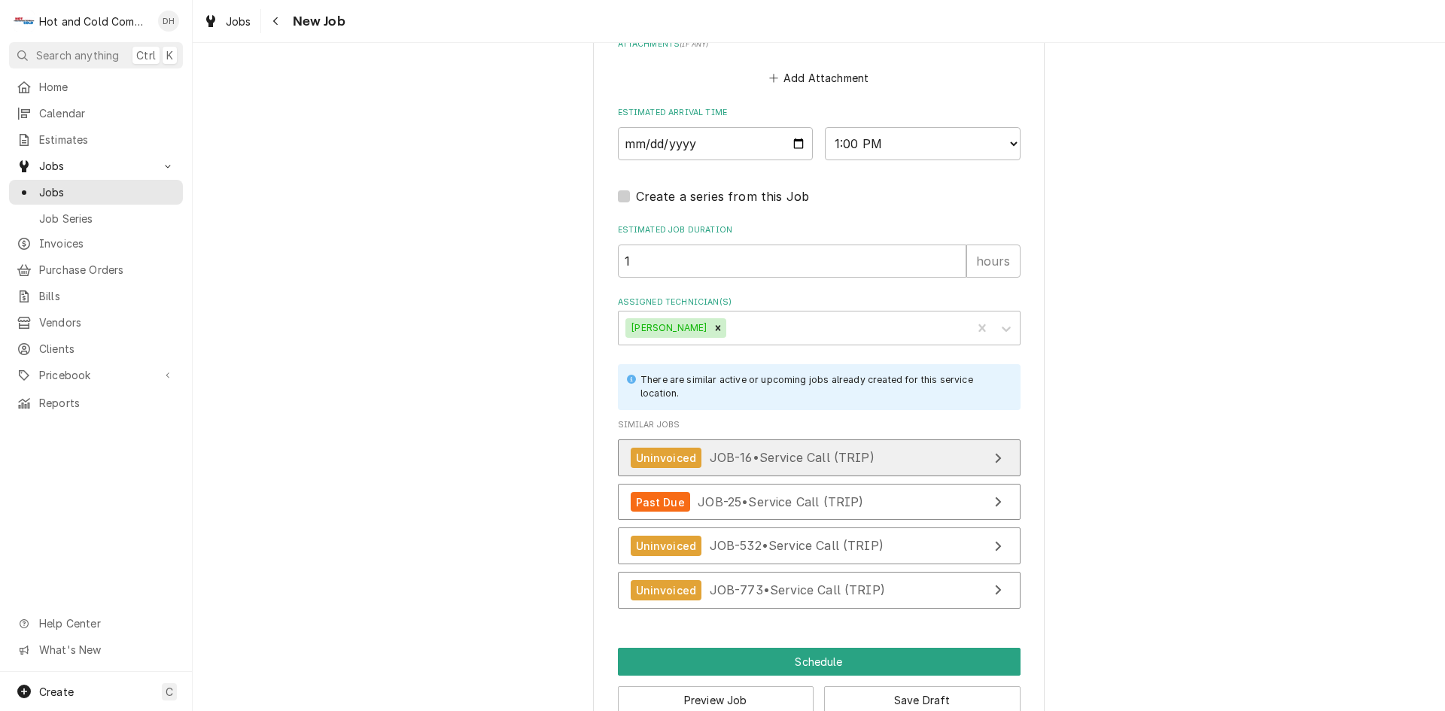
click at [763, 450] on span "JOB-16 • Service Call (TRIP)" at bounding box center [792, 457] width 165 height 15
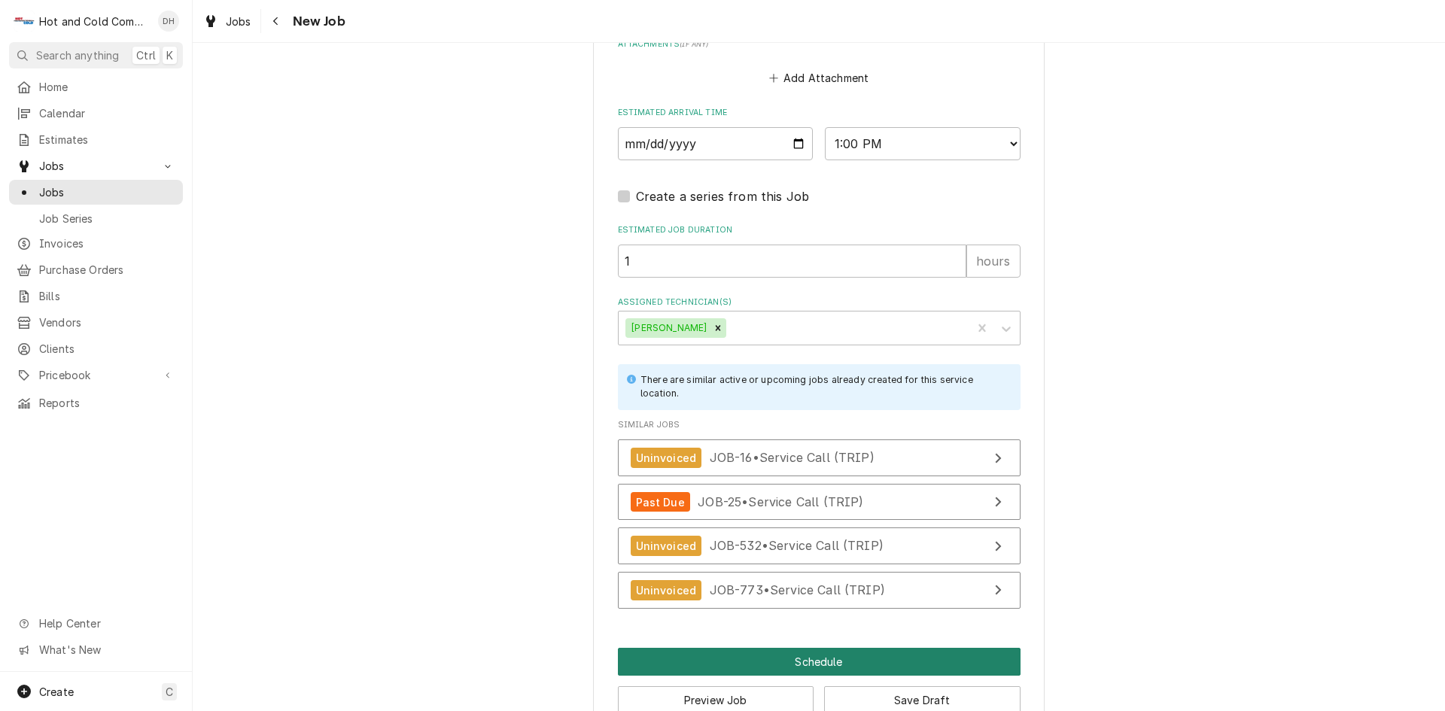
drag, startPoint x: 838, startPoint y: 660, endPoint x: 1060, endPoint y: 446, distance: 308.2
click at [839, 660] on button "Schedule" at bounding box center [819, 662] width 403 height 28
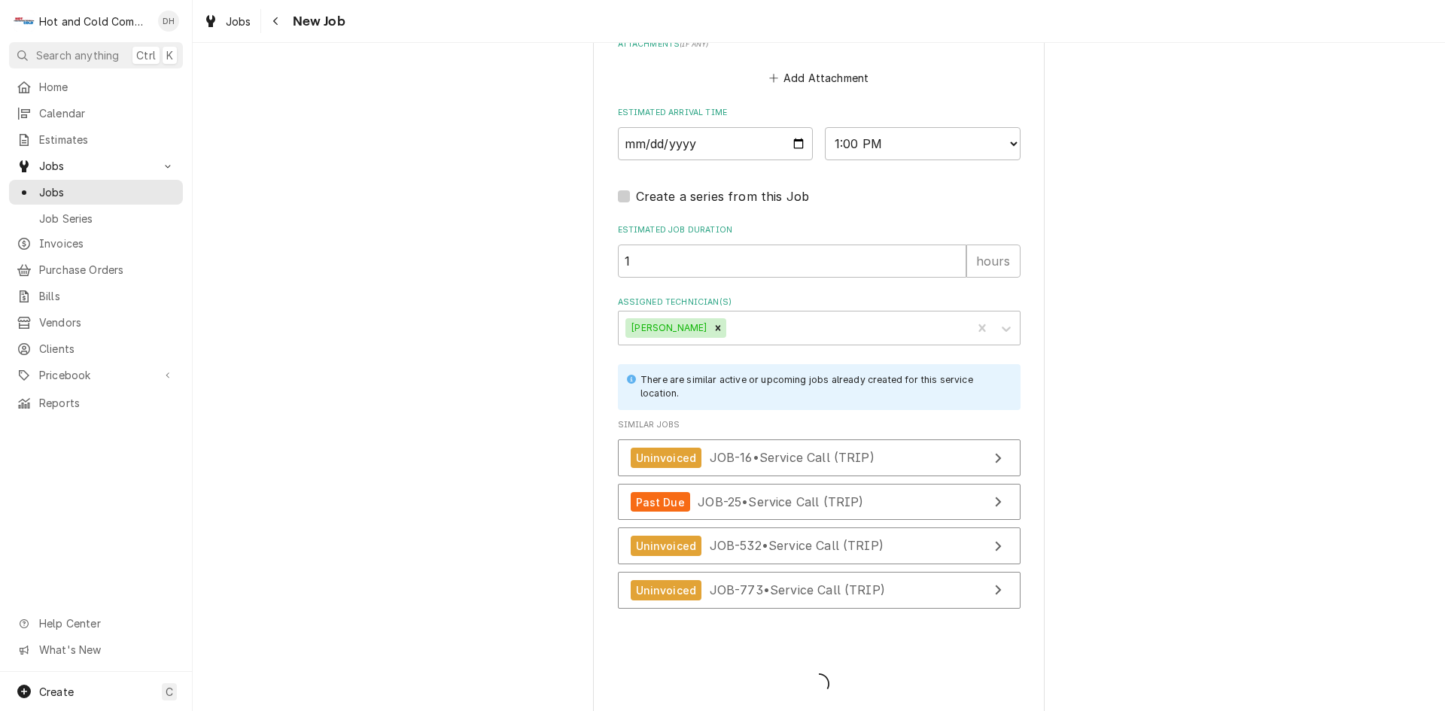
type textarea "x"
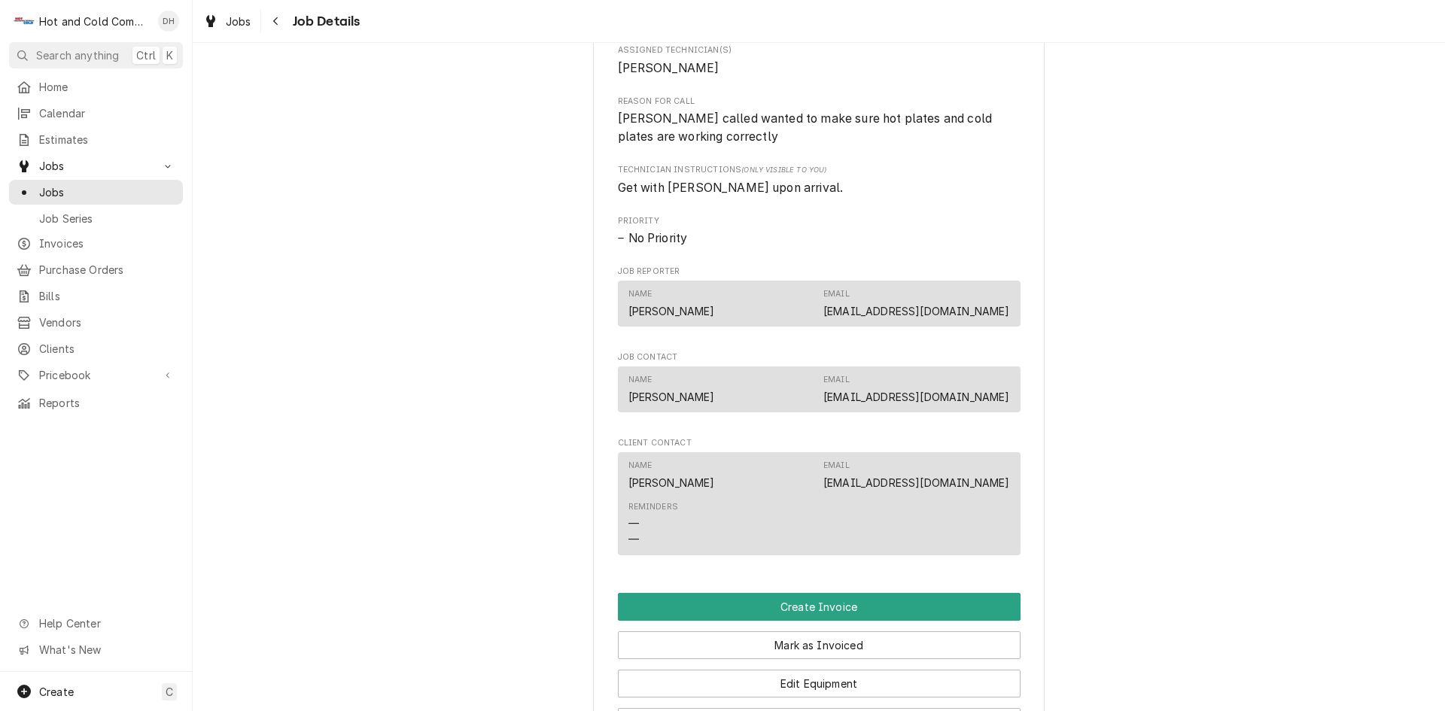
scroll to position [1003, 0]
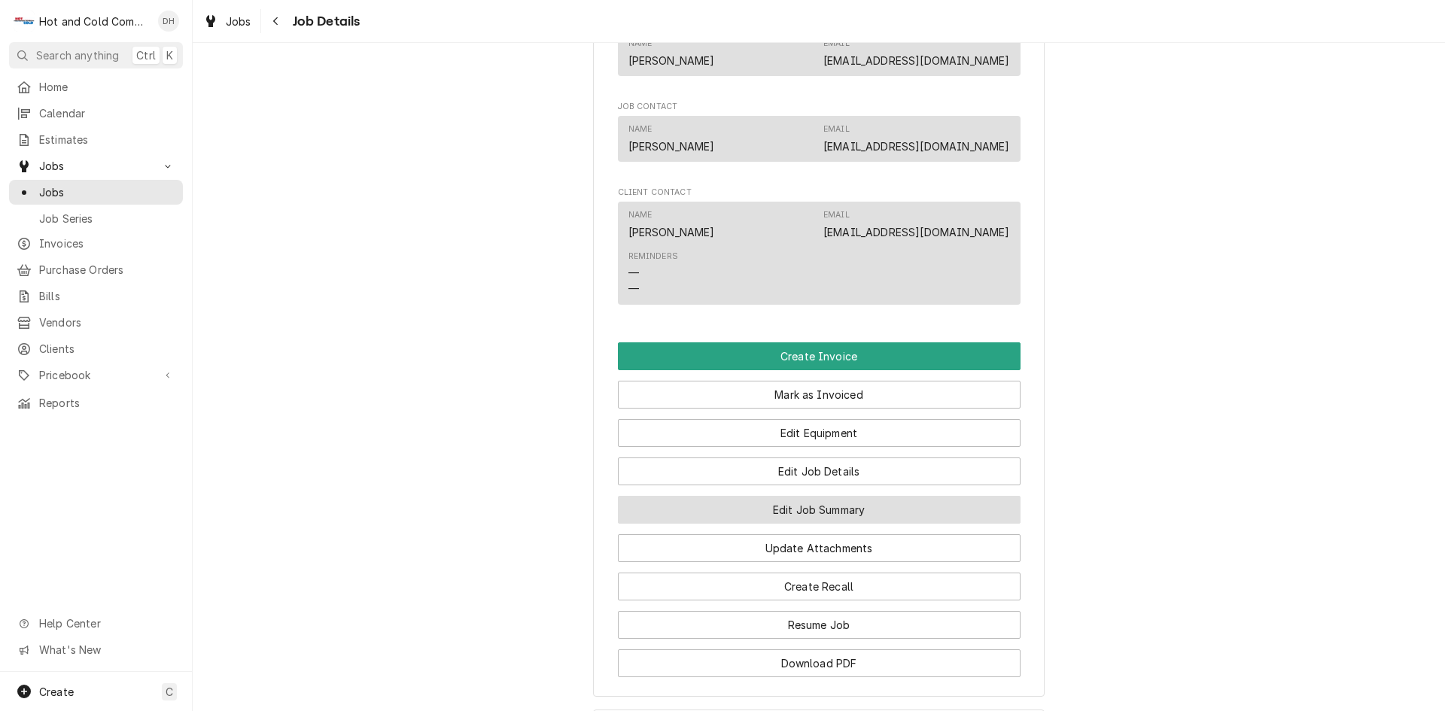
click at [815, 524] on button "Edit Job Summary" at bounding box center [819, 510] width 403 height 28
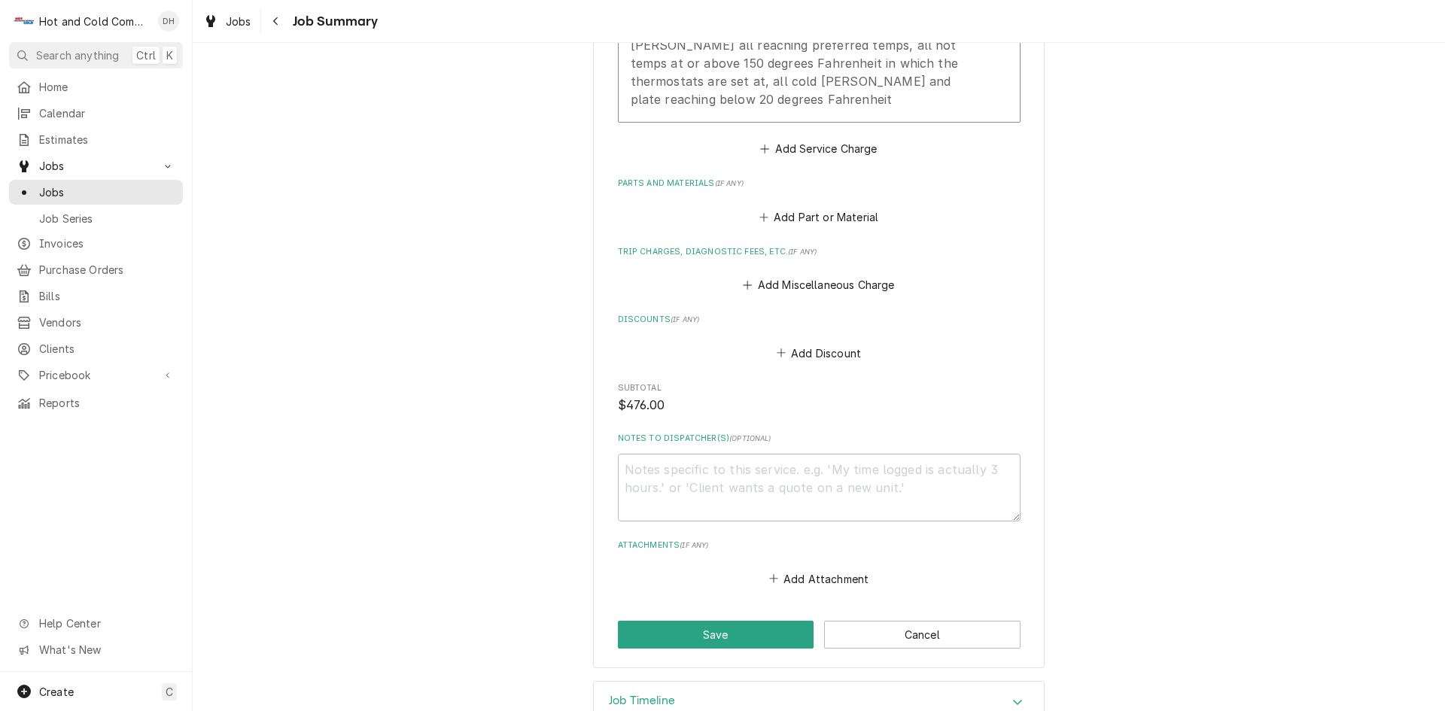
scroll to position [817, 0]
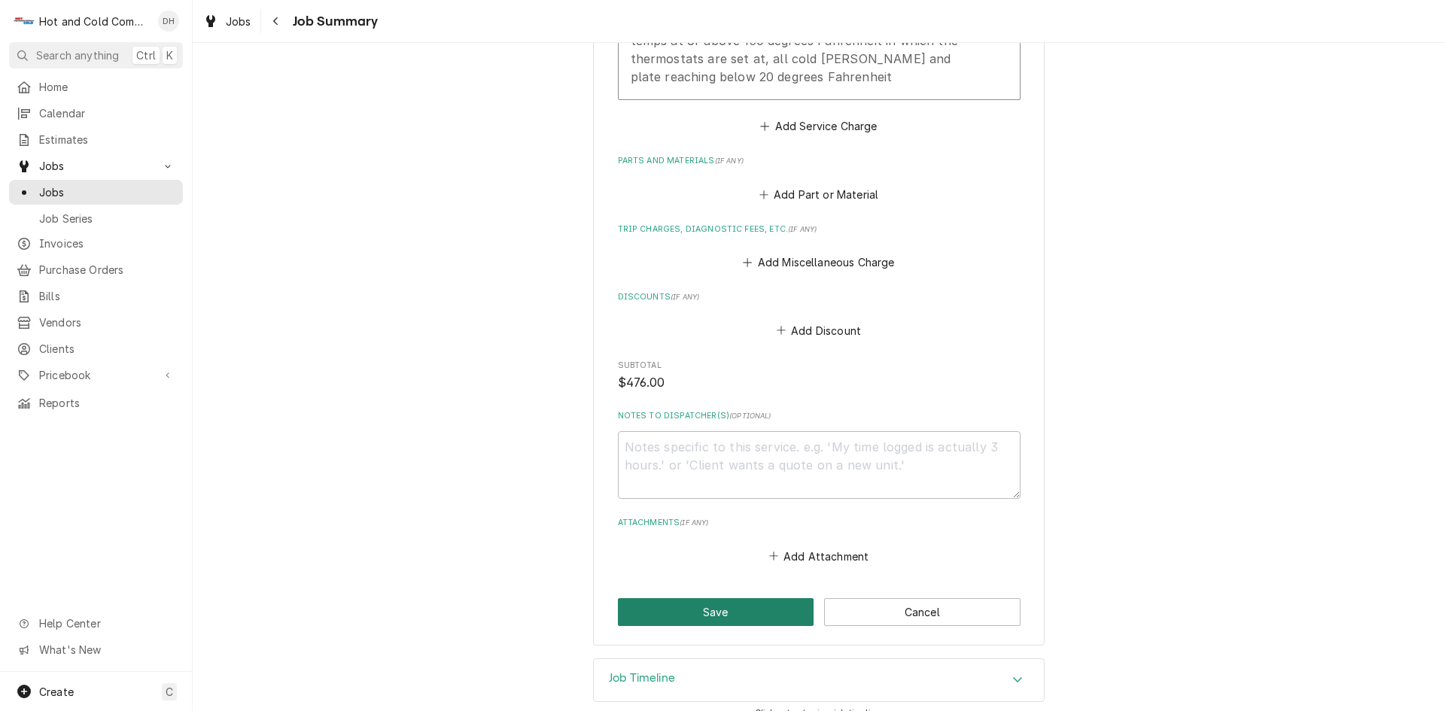
click at [734, 598] on button "Save" at bounding box center [716, 612] width 196 height 28
type textarea "x"
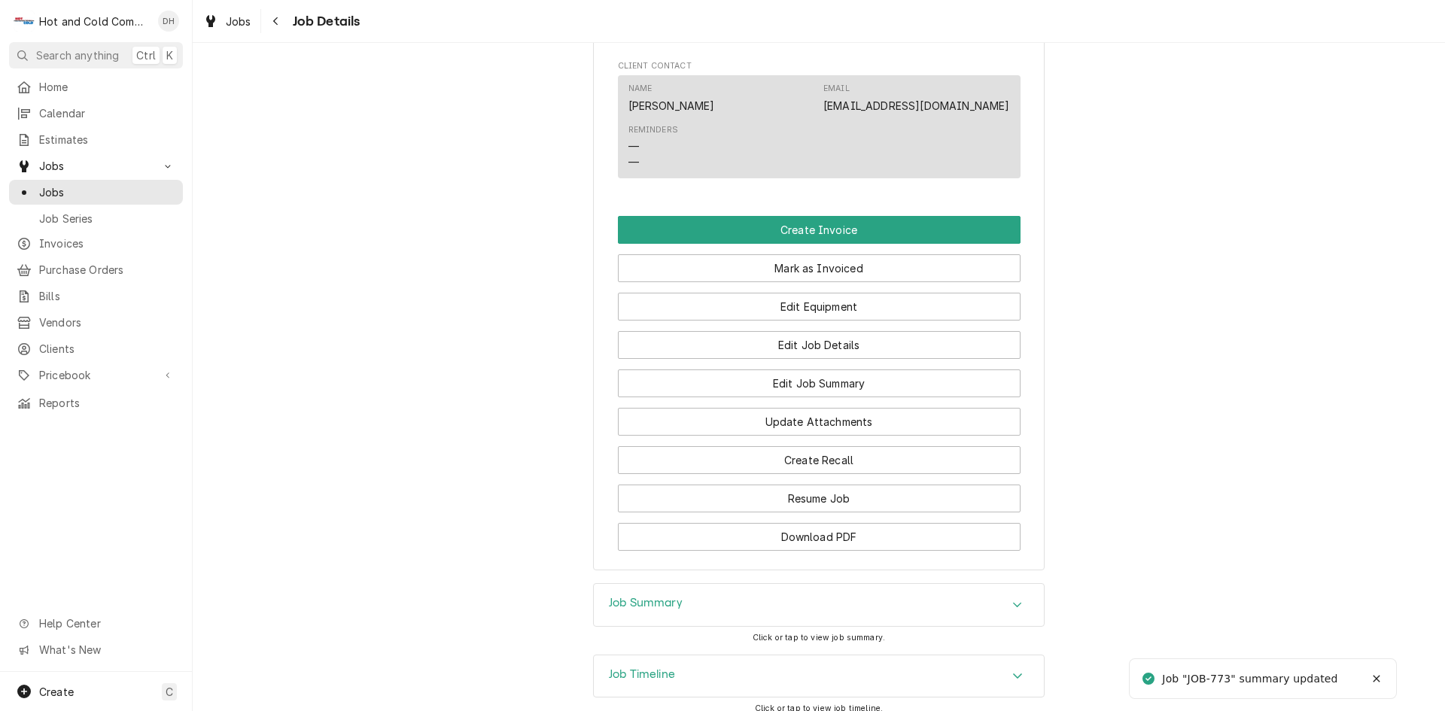
scroll to position [1233, 0]
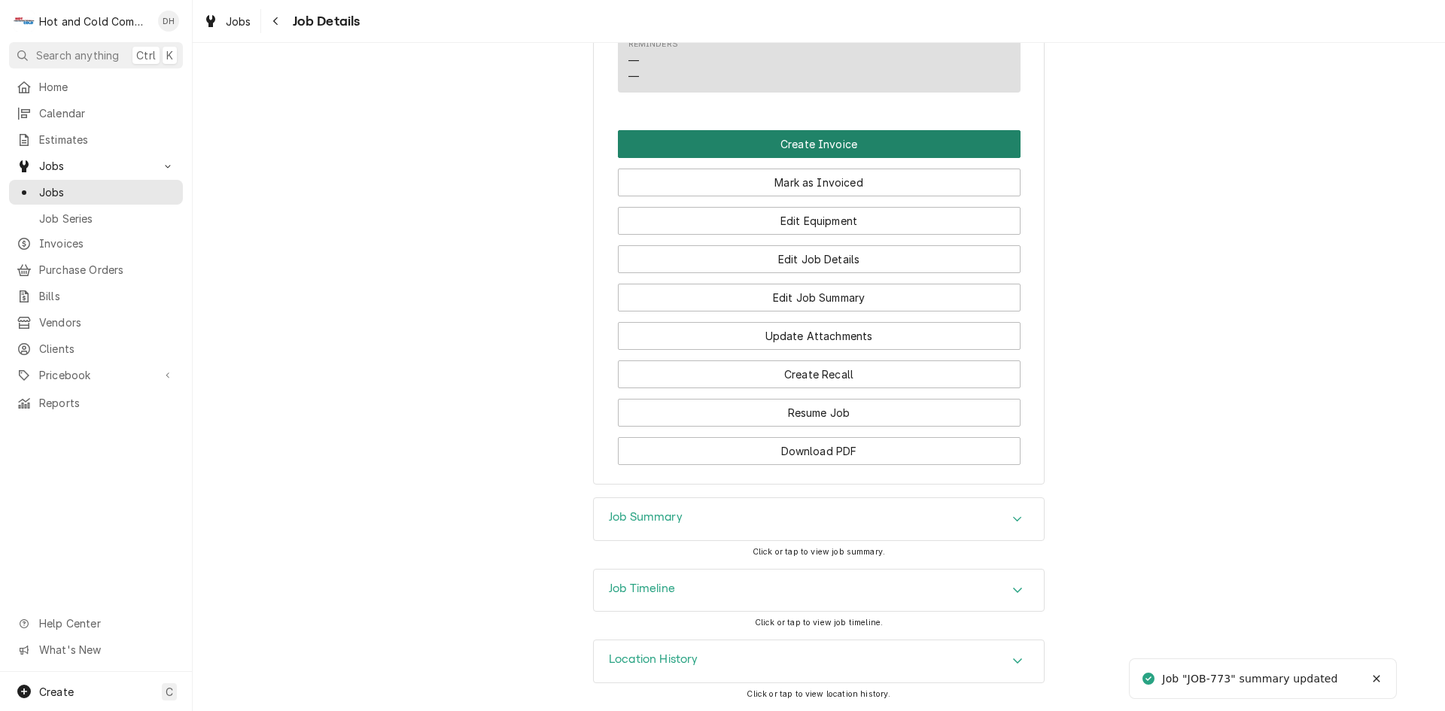
click at [812, 145] on button "Create Invoice" at bounding box center [819, 144] width 403 height 28
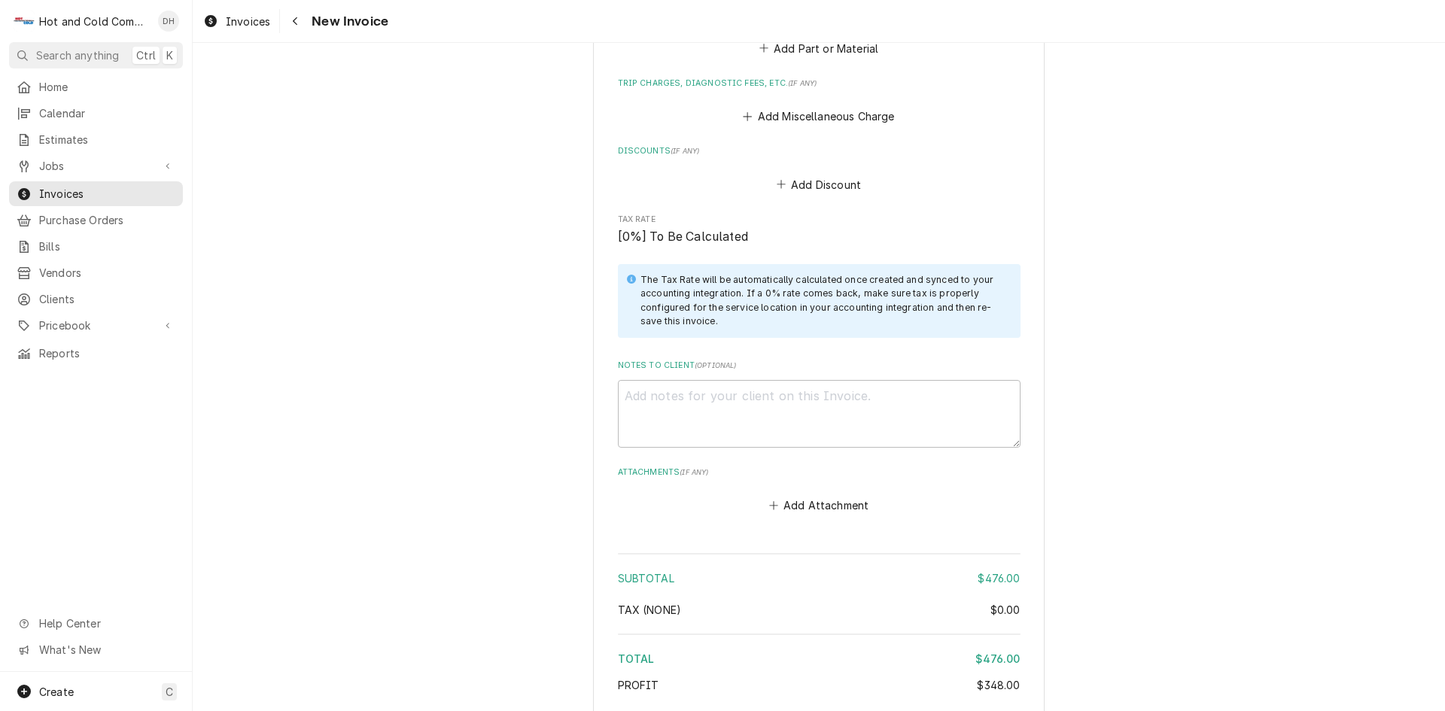
scroll to position [1741, 0]
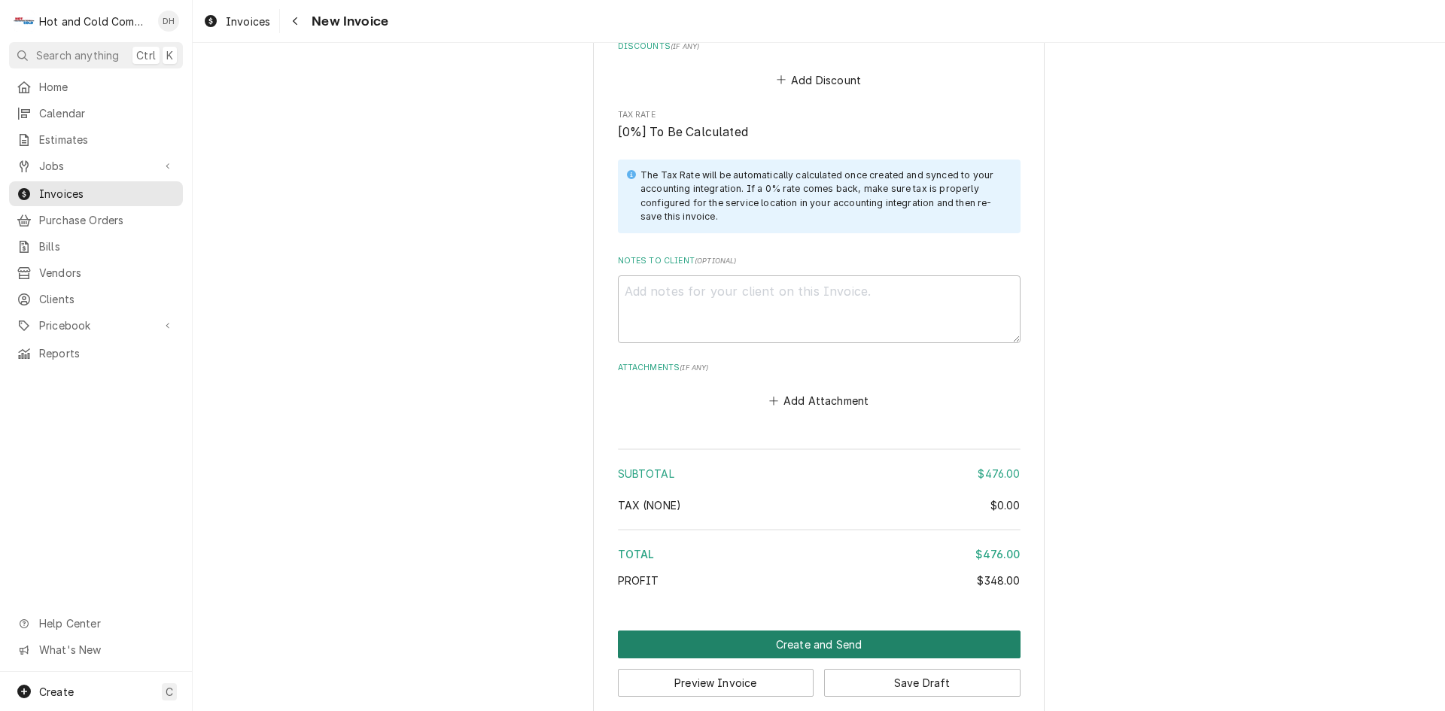
click at [799, 631] on button "Create and Send" at bounding box center [819, 645] width 403 height 28
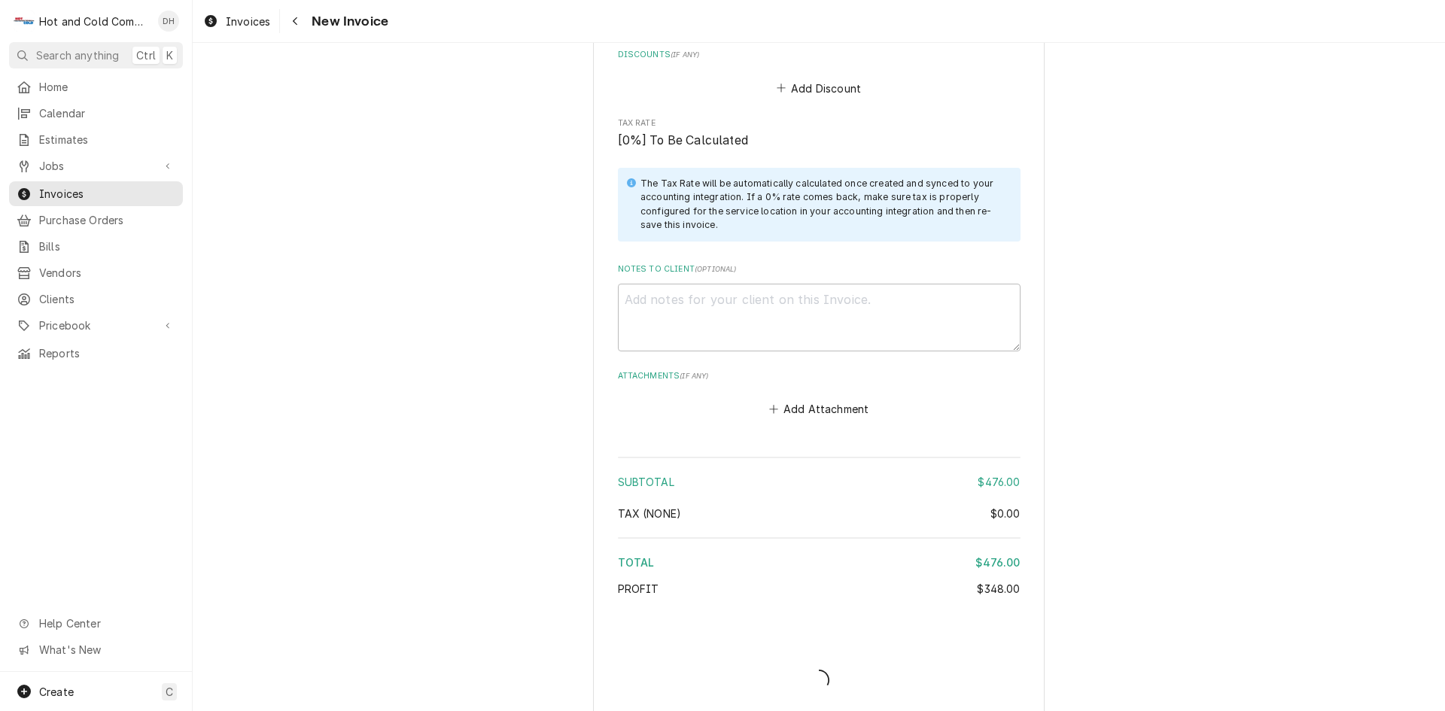
type textarea "x"
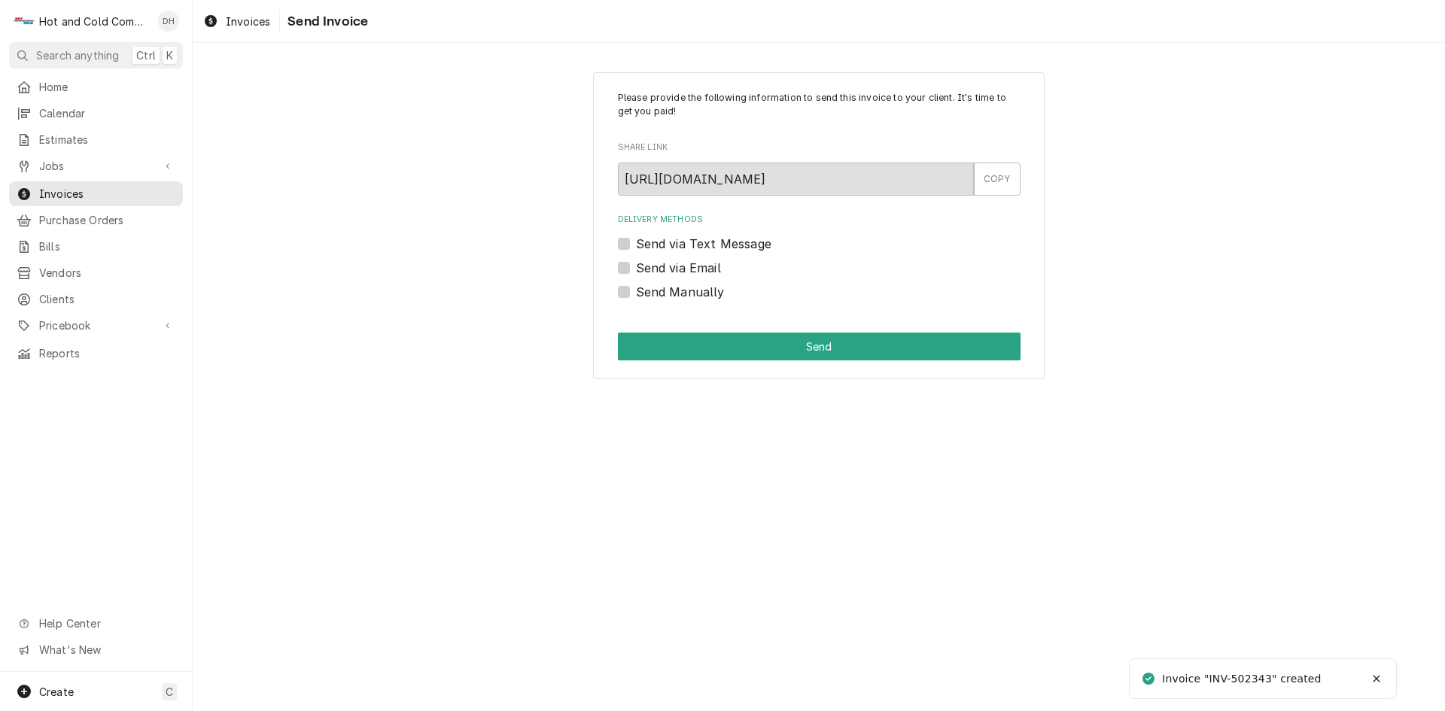
click at [636, 267] on label "Send via Email" at bounding box center [678, 268] width 85 height 18
click at [636, 267] on input "Send via Email" at bounding box center [837, 275] width 403 height 33
checkbox input "true"
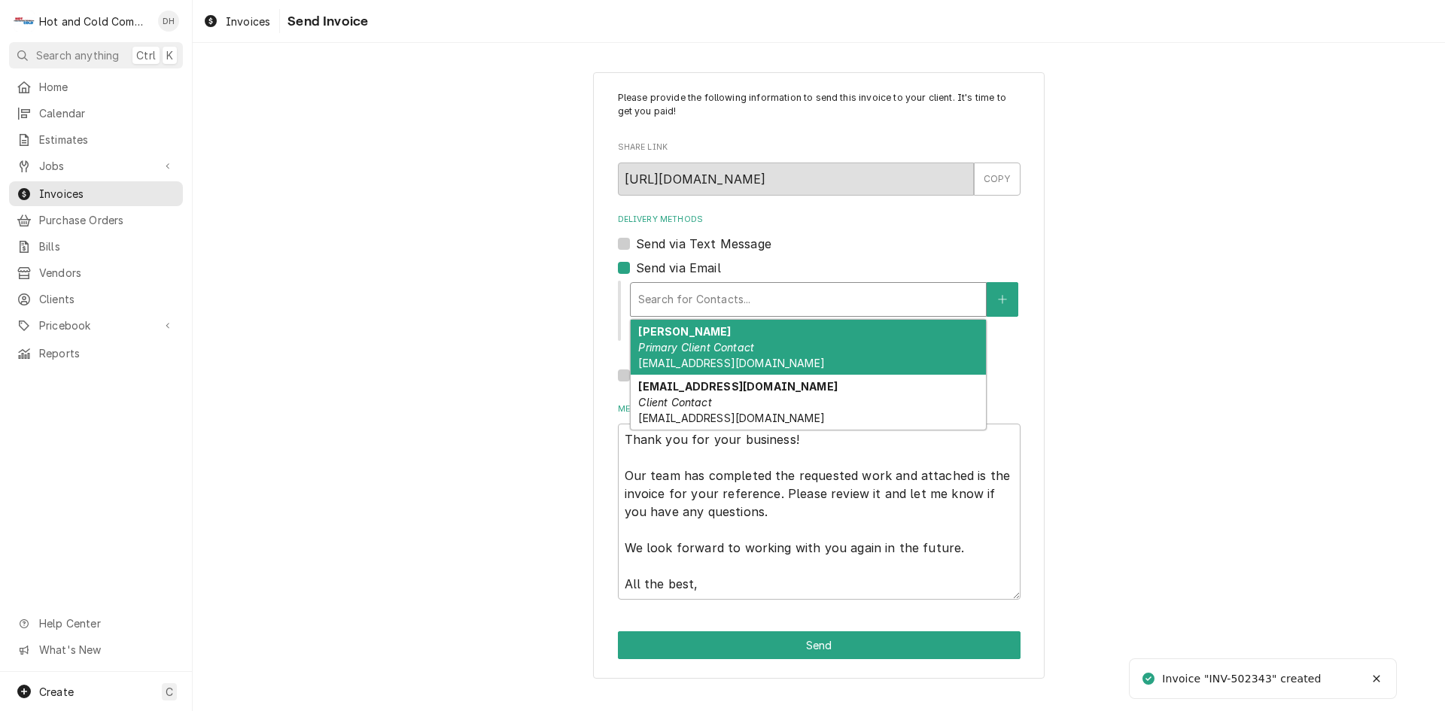
click at [801, 305] on div "Delivery Methods" at bounding box center [808, 299] width 340 height 27
click at [738, 341] on em "Primary Client Contact" at bounding box center [696, 347] width 116 height 13
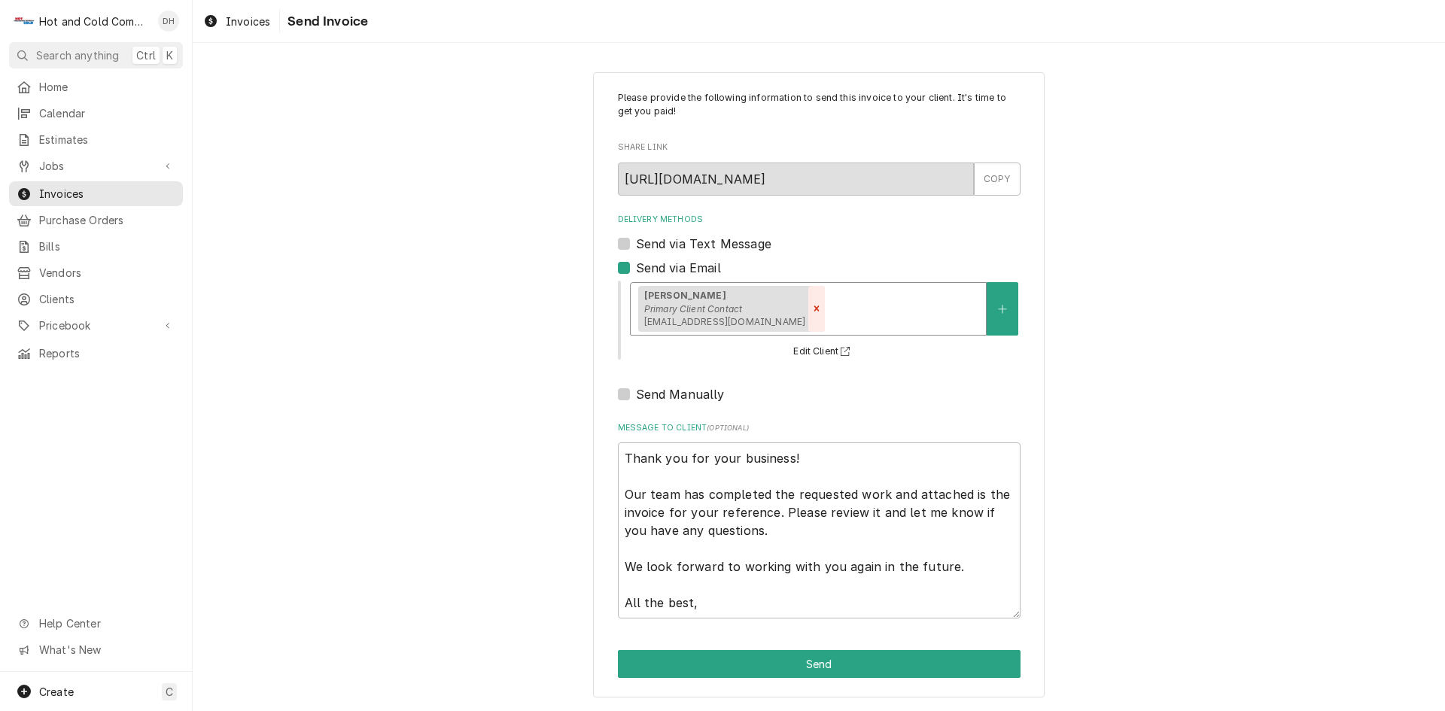
click at [814, 309] on icon "Remove [object Object]" at bounding box center [816, 308] width 5 height 5
type textarea "x"
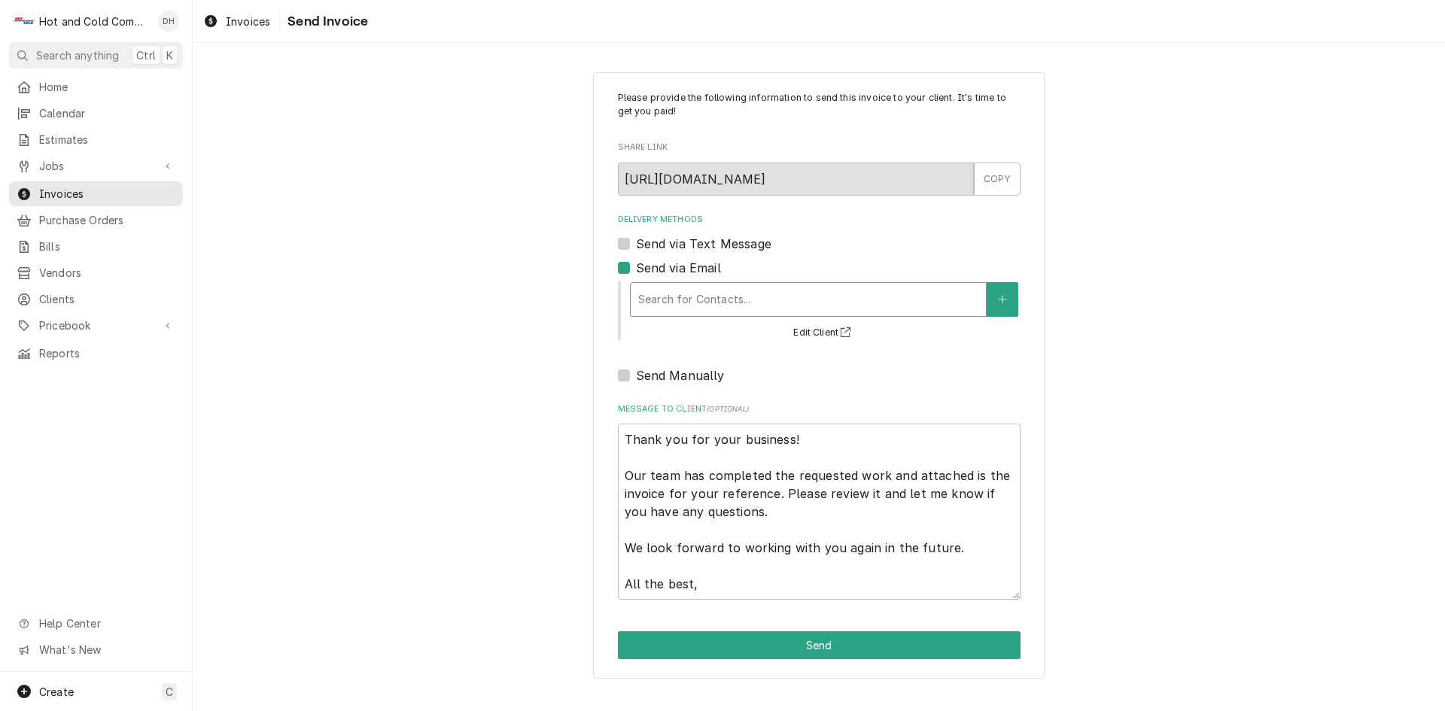
click at [636, 267] on label "Send via Email" at bounding box center [678, 268] width 85 height 18
click at [636, 267] on input "Send via Email" at bounding box center [837, 275] width 403 height 33
checkbox input "false"
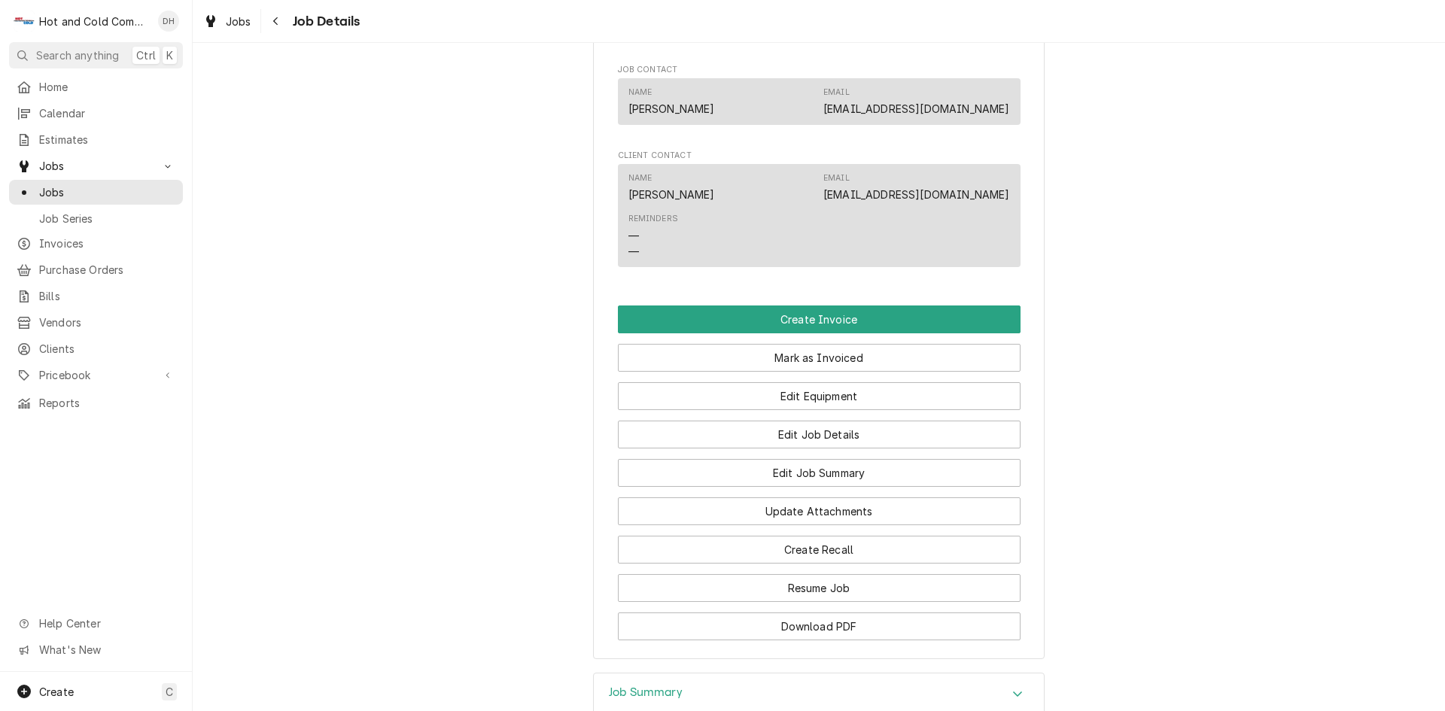
scroll to position [1003, 0]
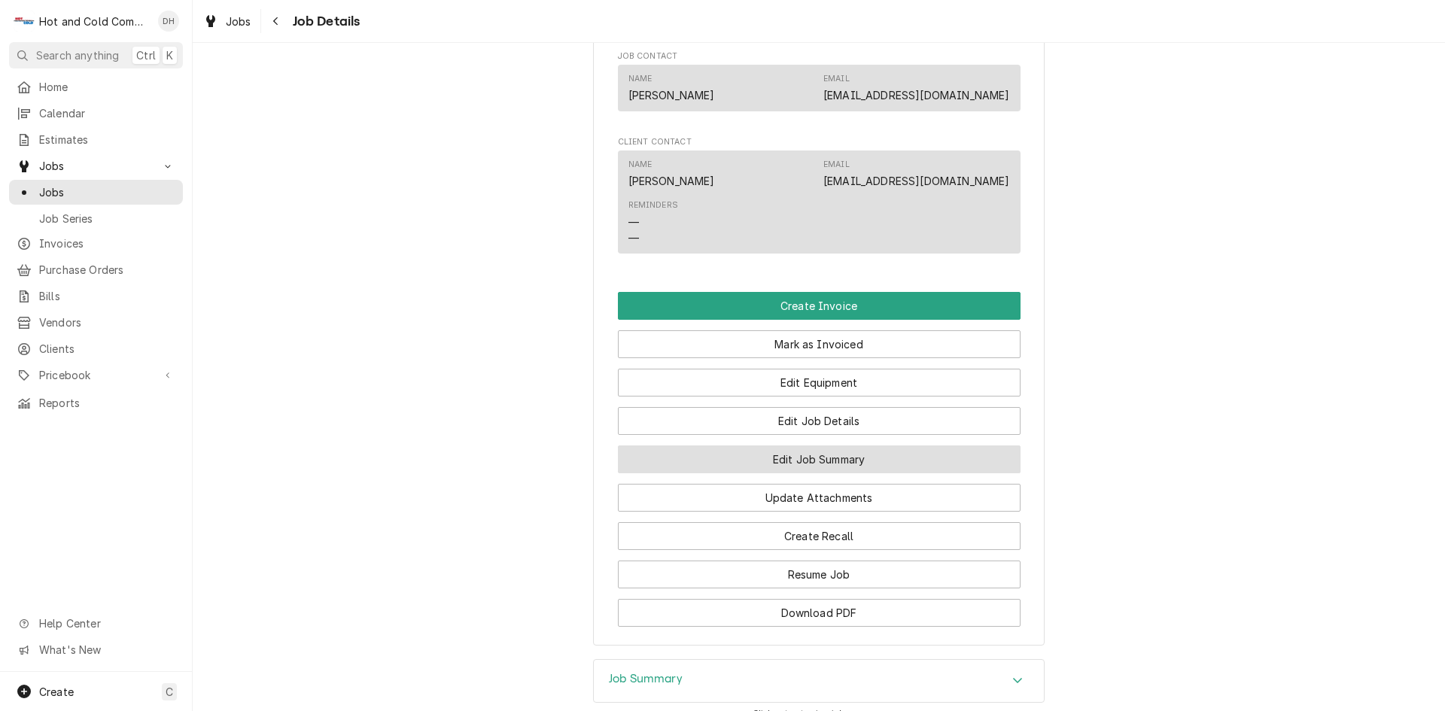
click at [828, 473] on button "Edit Job Summary" at bounding box center [819, 460] width 403 height 28
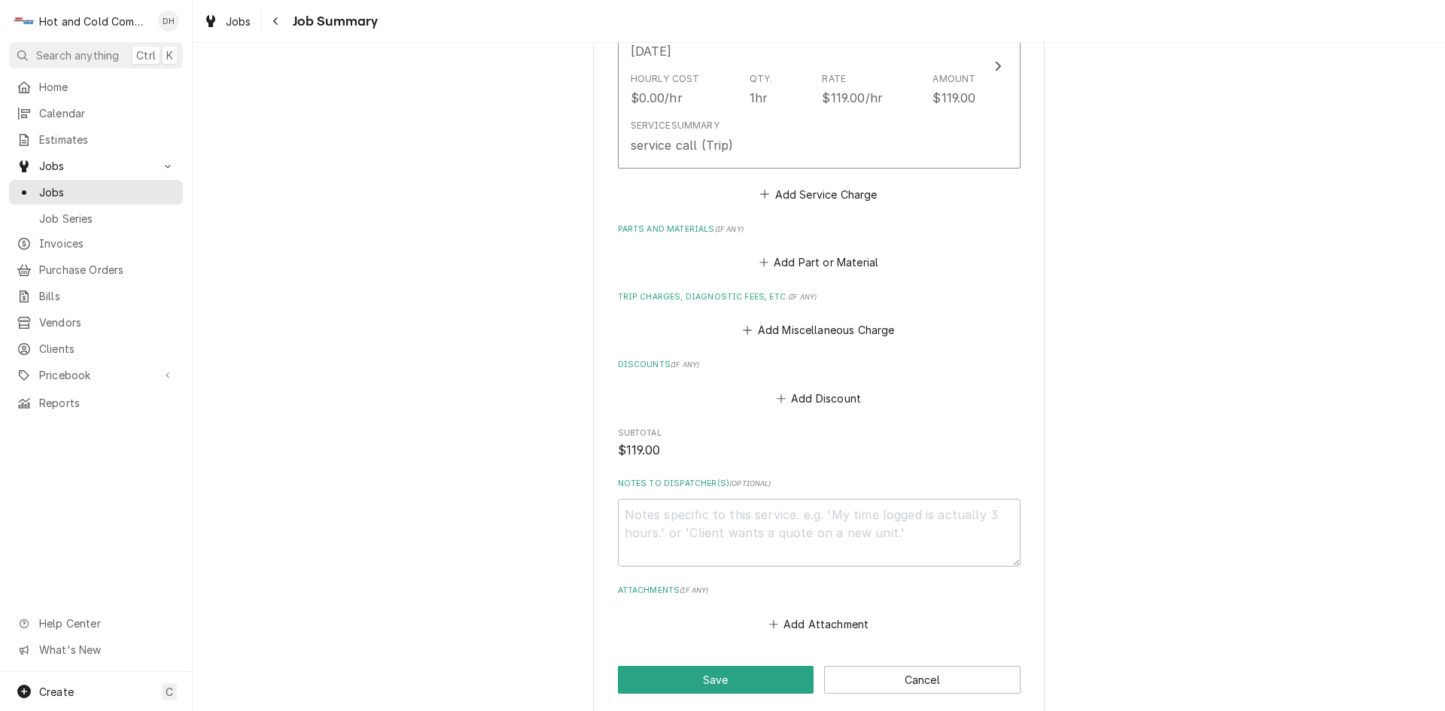
scroll to position [553, 0]
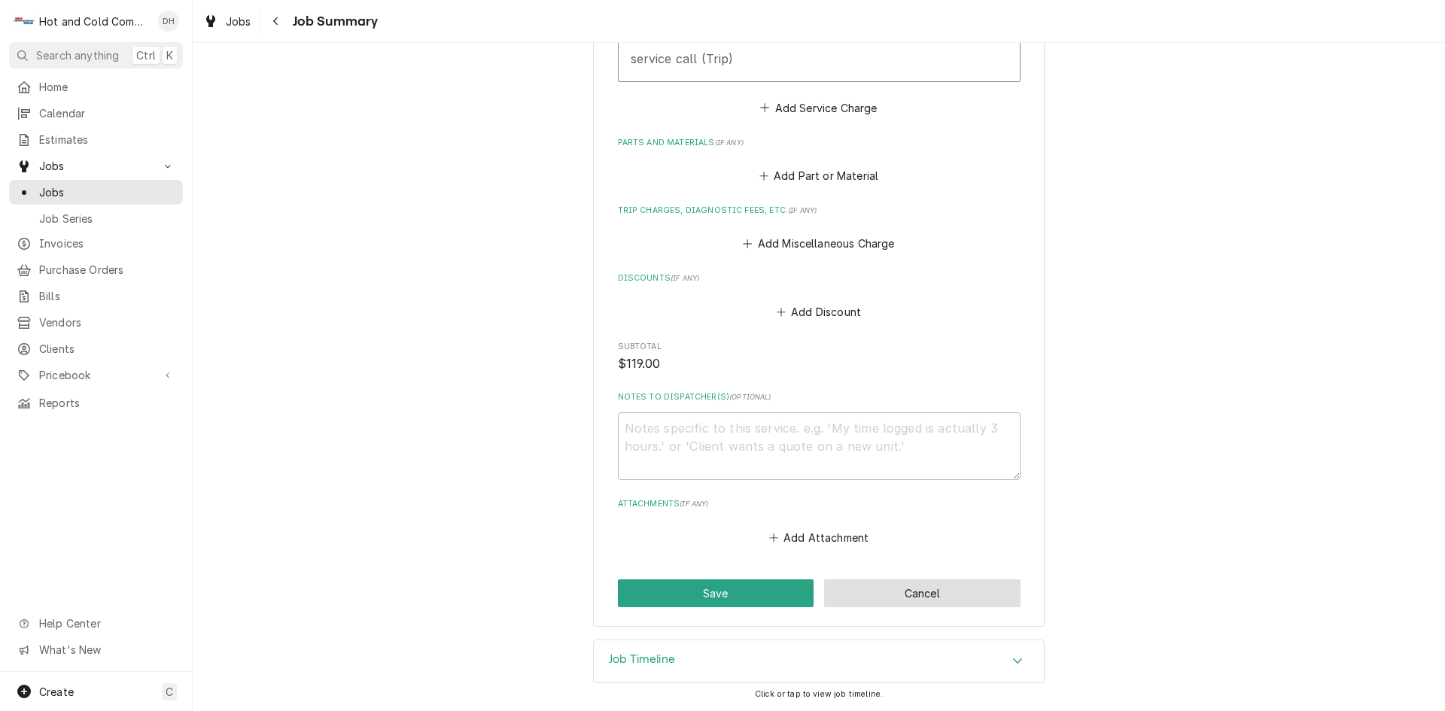
click at [917, 595] on button "Cancel" at bounding box center [922, 594] width 196 height 28
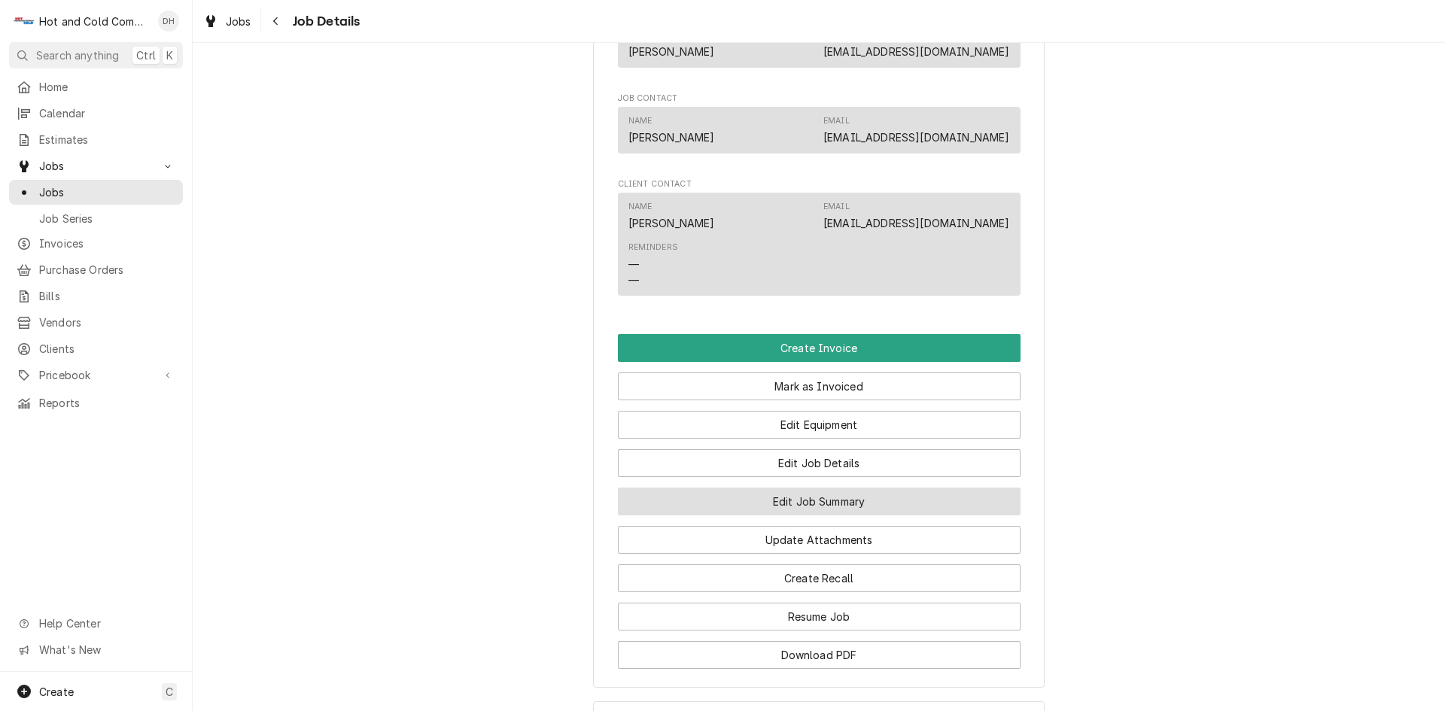
scroll to position [1003, 0]
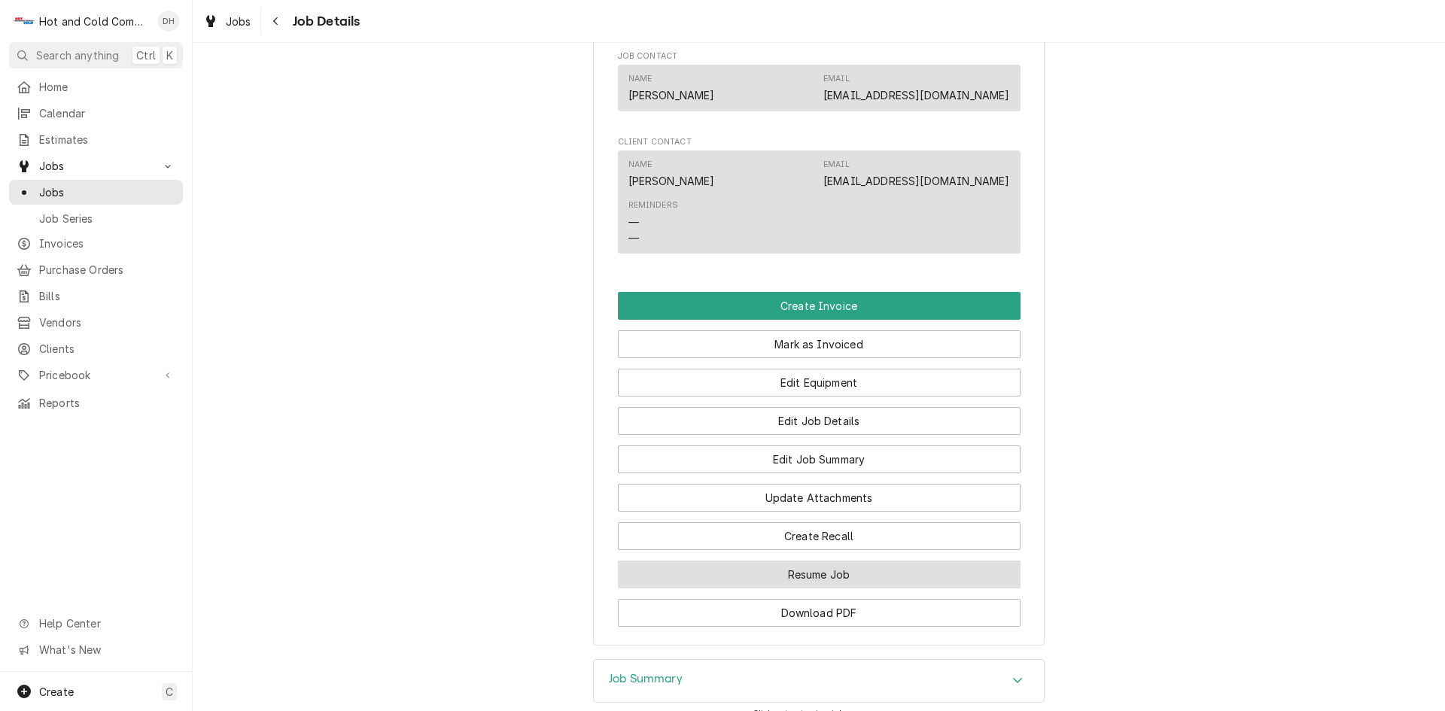
click at [830, 589] on button "Resume Job" at bounding box center [819, 575] width 403 height 28
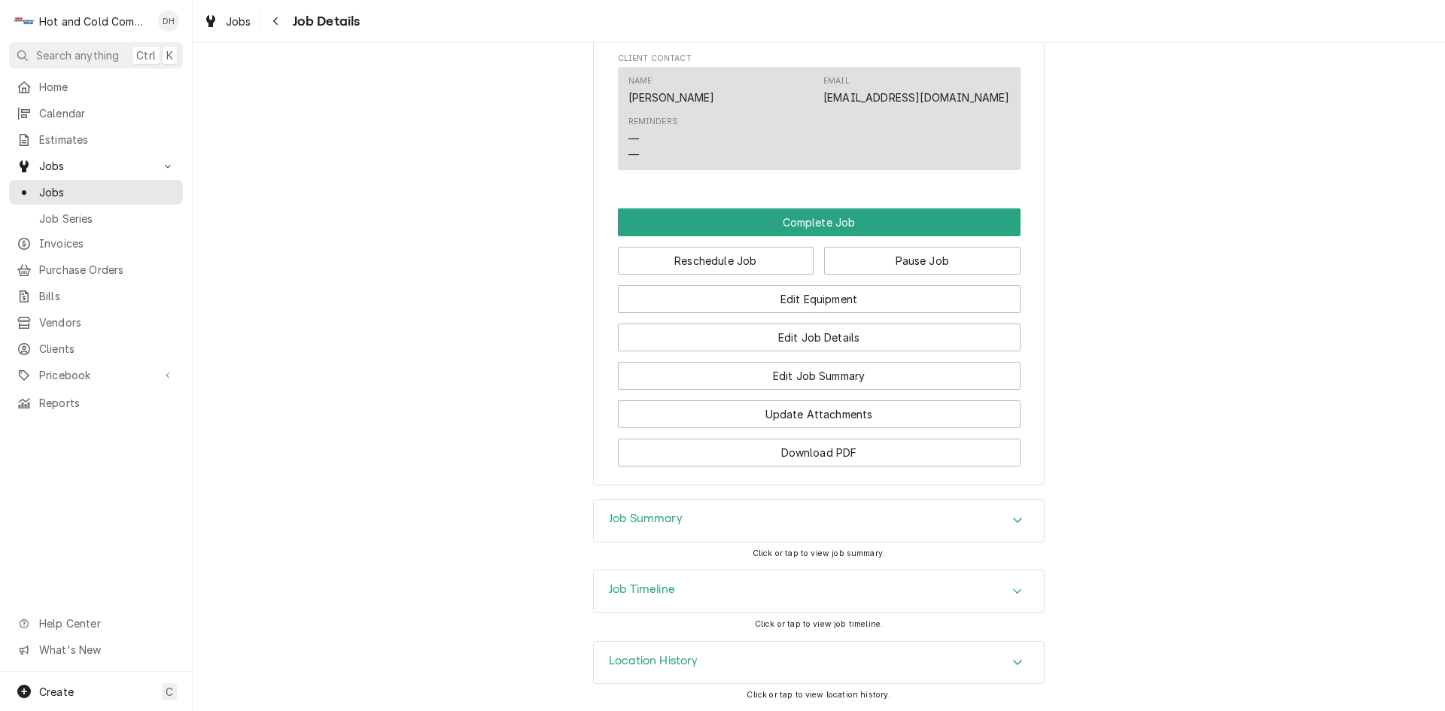
scroll to position [1240, 0]
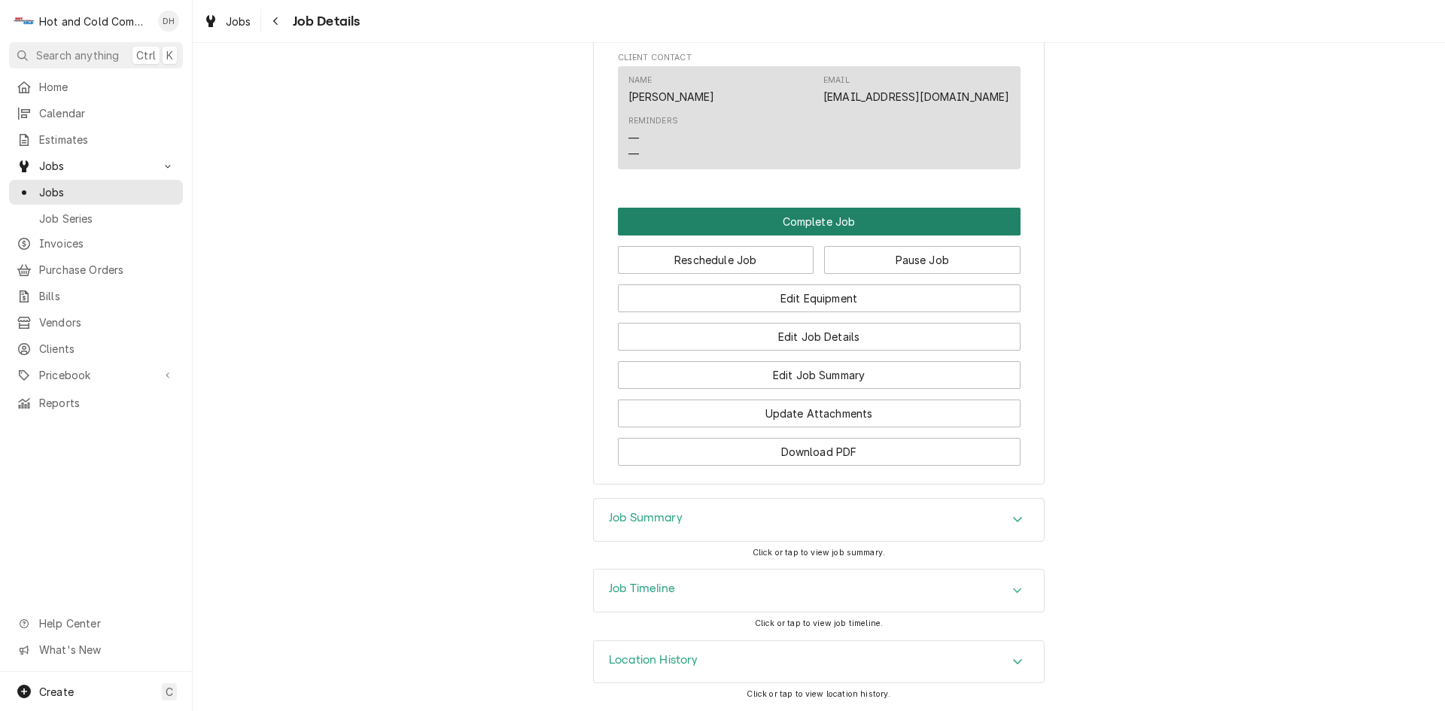
click at [781, 217] on button "Complete Job" at bounding box center [819, 222] width 403 height 28
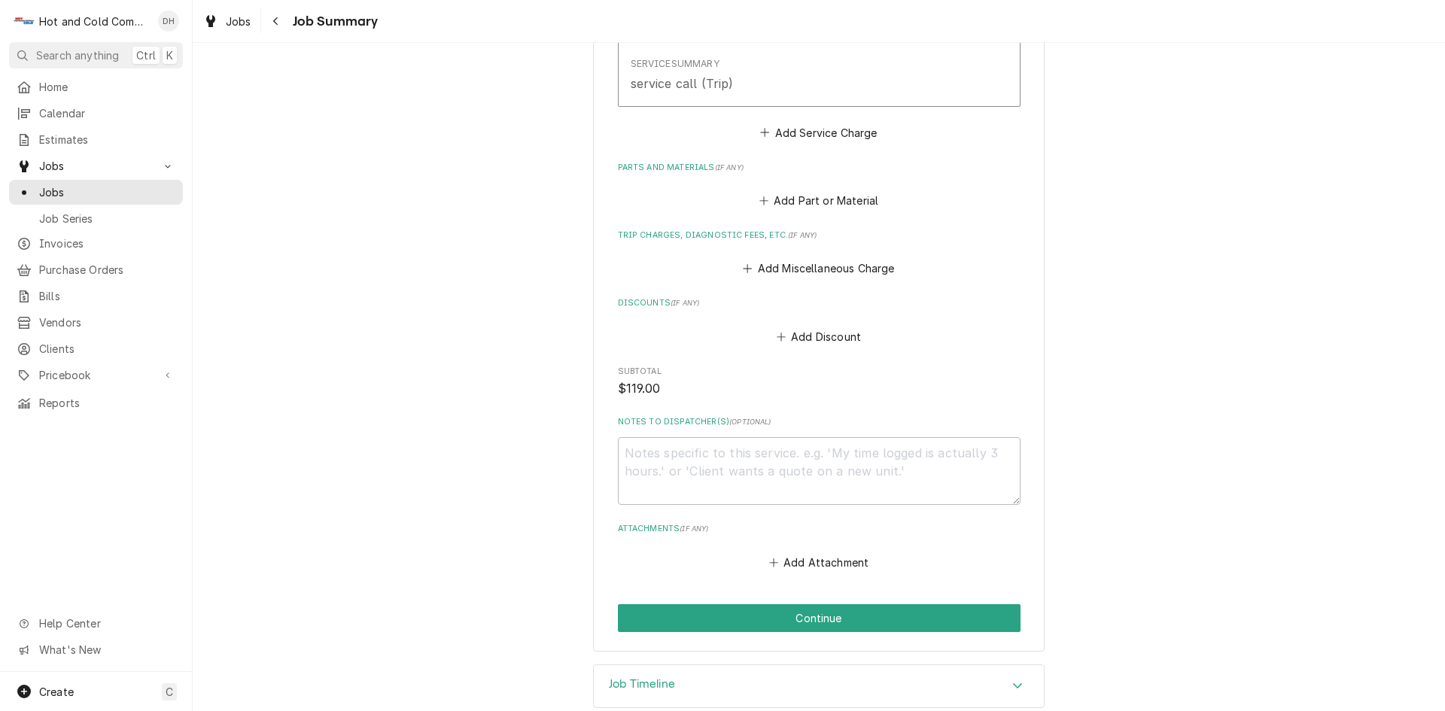
scroll to position [553, 0]
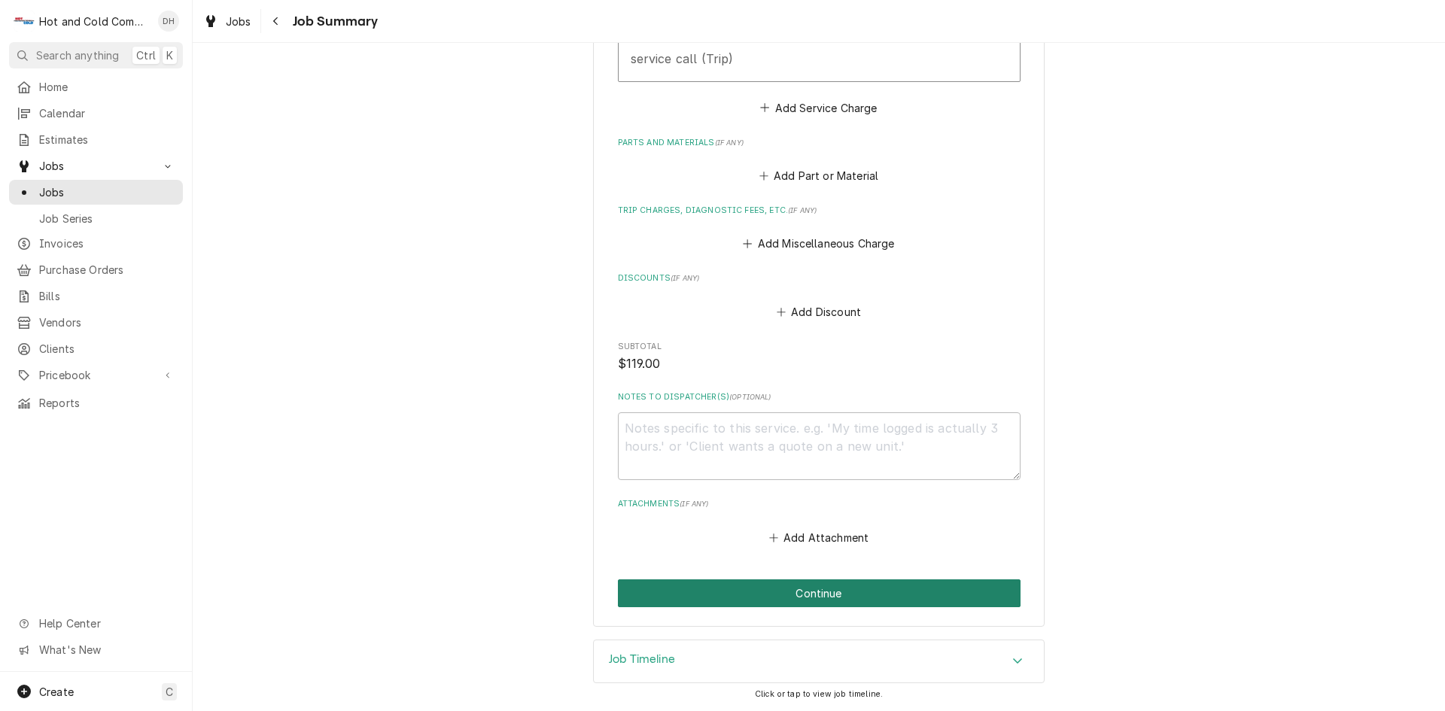
click at [817, 596] on button "Continue" at bounding box center [819, 594] width 403 height 28
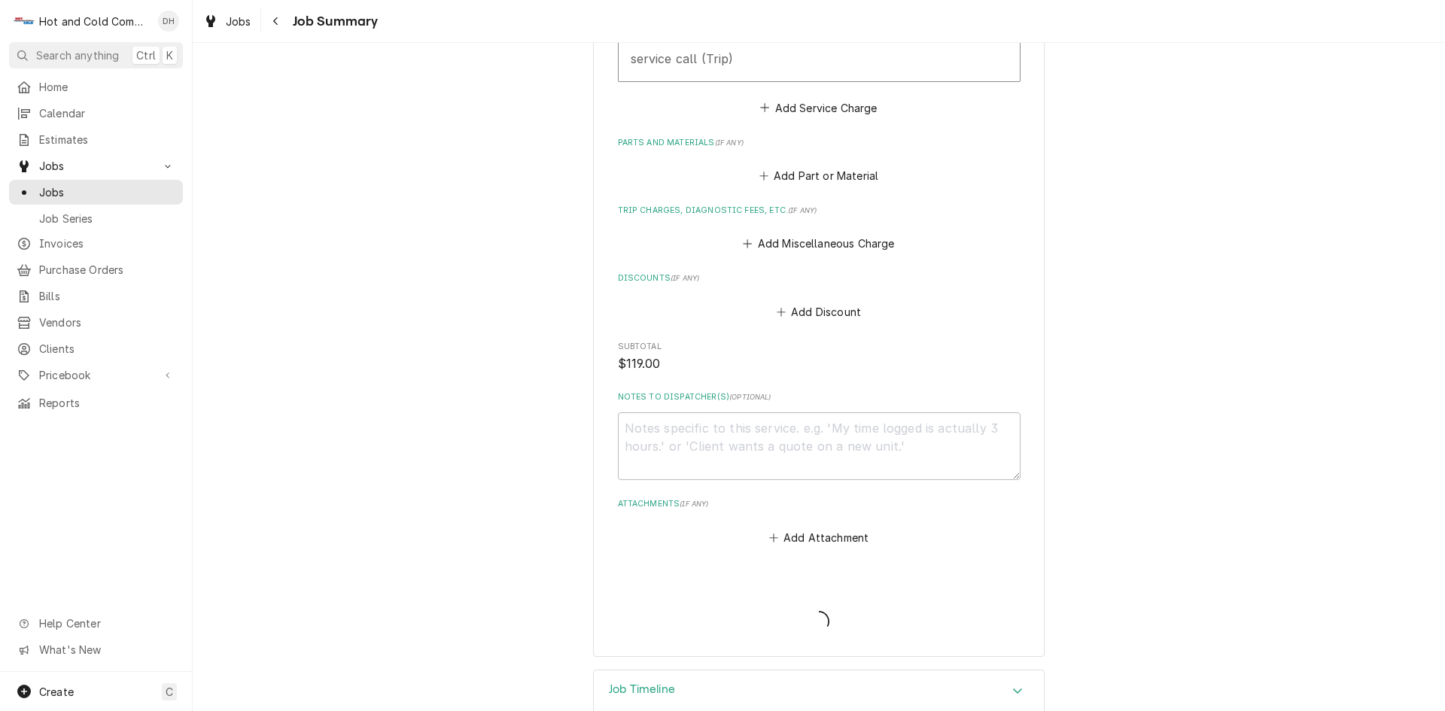
type textarea "x"
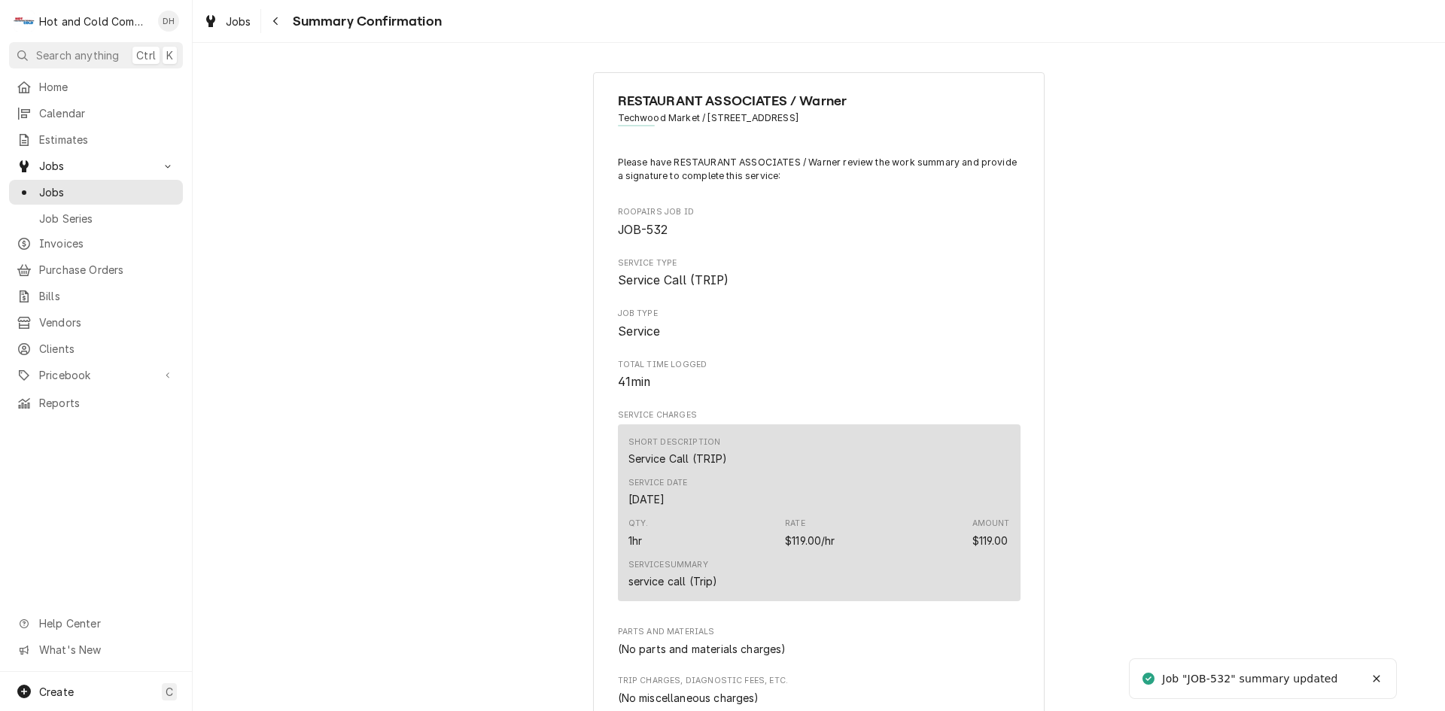
scroll to position [613, 0]
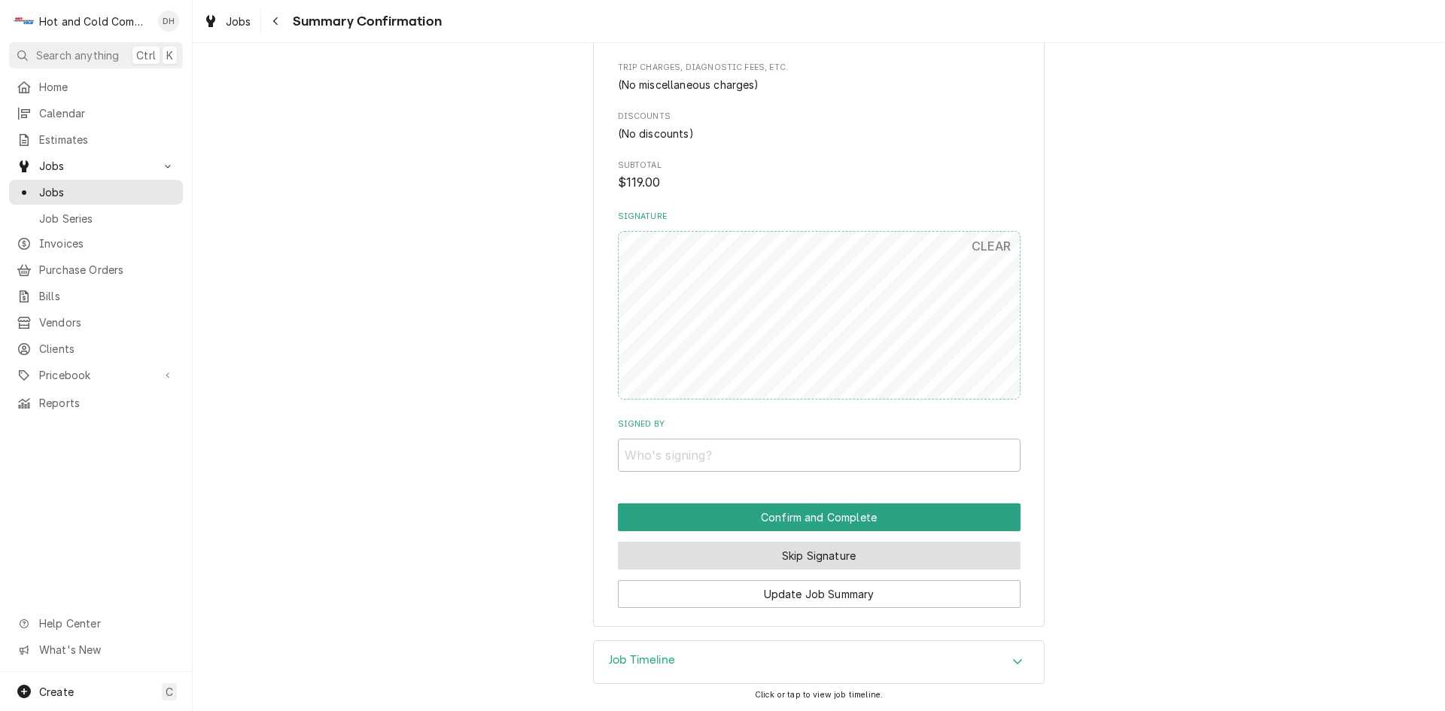
click at [802, 556] on button "Skip Signature" at bounding box center [819, 556] width 403 height 28
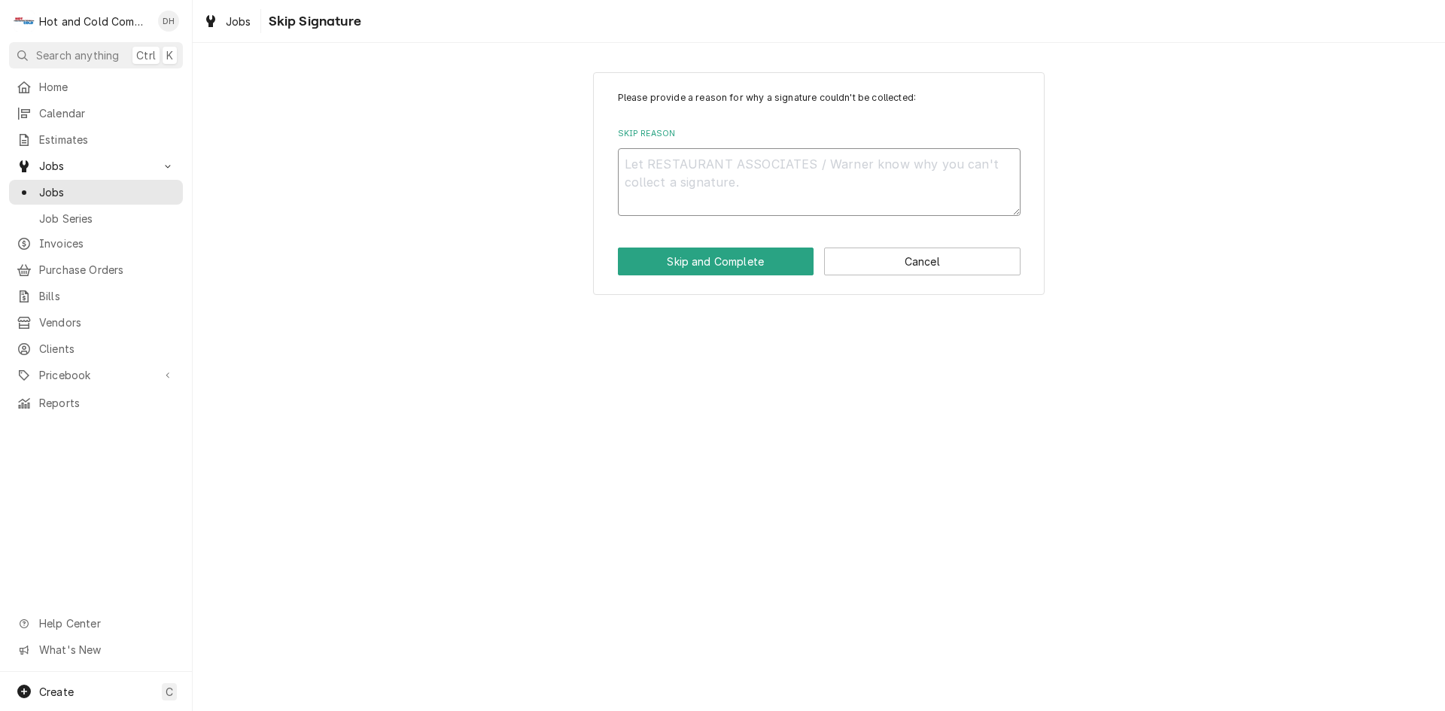
click at [701, 162] on textarea "Skip Reason" at bounding box center [819, 182] width 403 height 68
type textarea "x"
type textarea "c"
type textarea "x"
type textarea "ca"
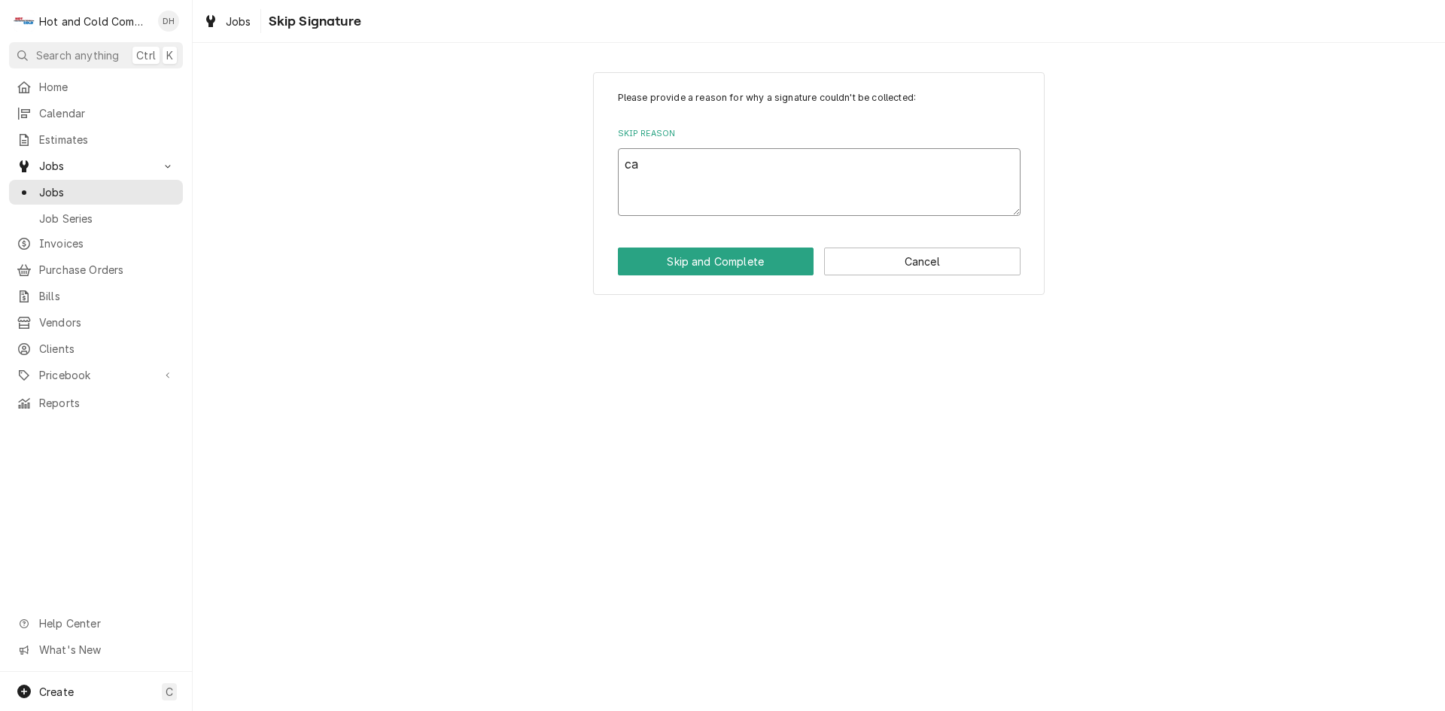
type textarea "x"
type textarea "can"
type textarea "x"
type textarea "canc"
type textarea "x"
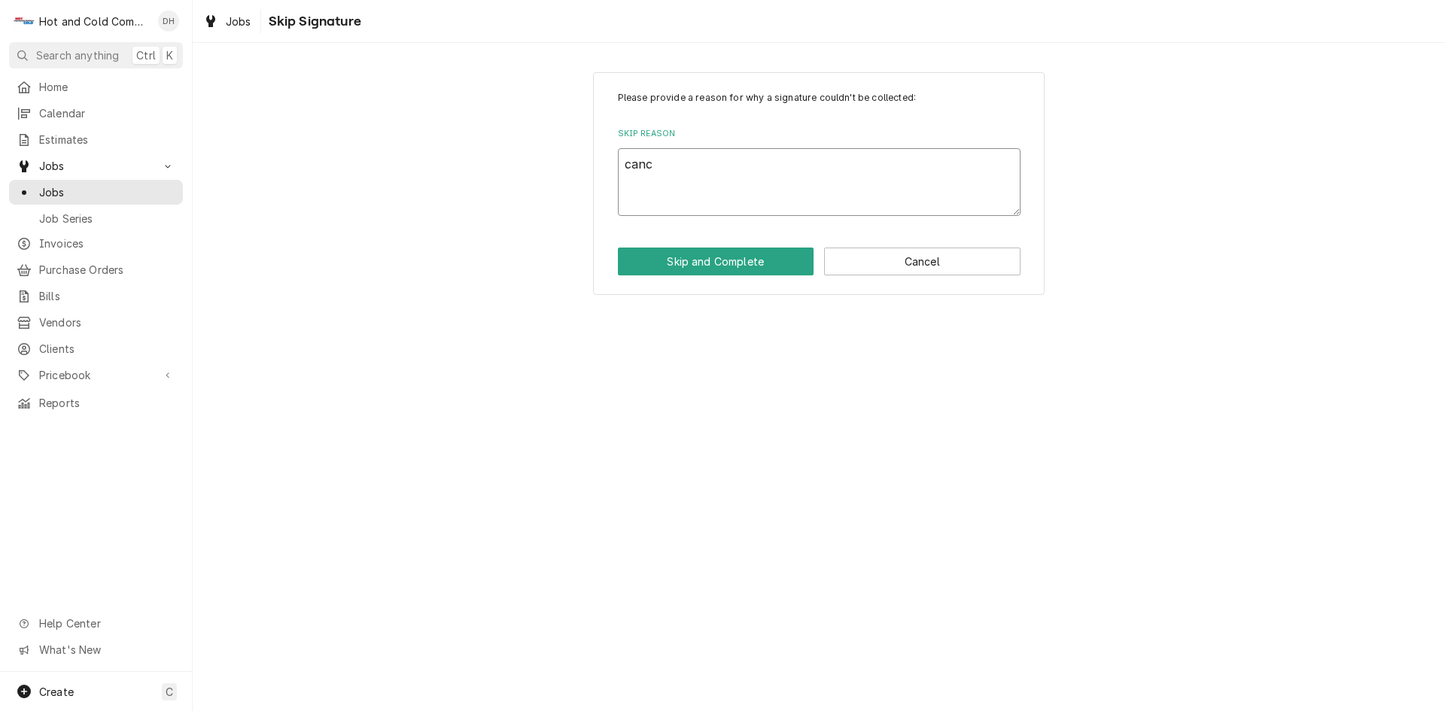
type textarea "cance"
type textarea "x"
type textarea "cancel"
type textarea "x"
type textarea "cancele"
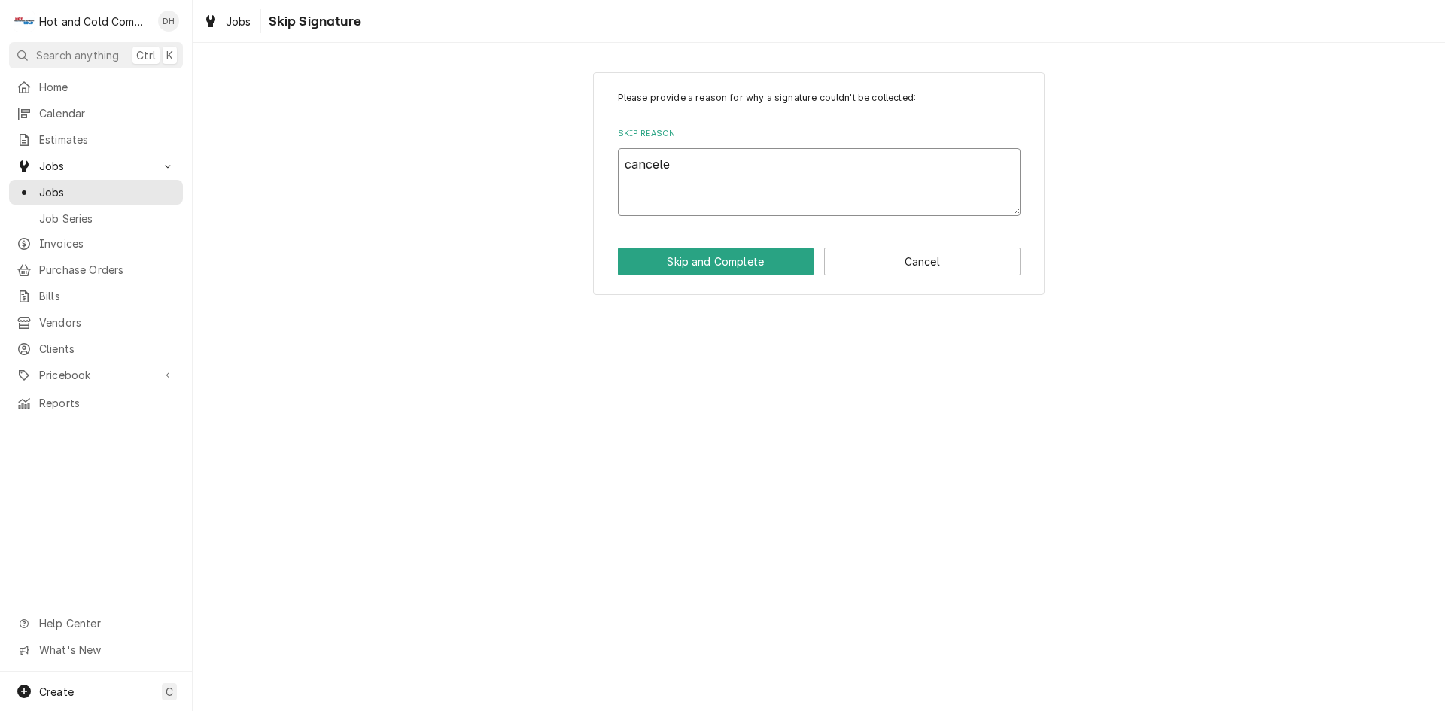
type textarea "x"
type textarea "canceled"
type textarea "x"
type textarea "canceled"
type textarea "x"
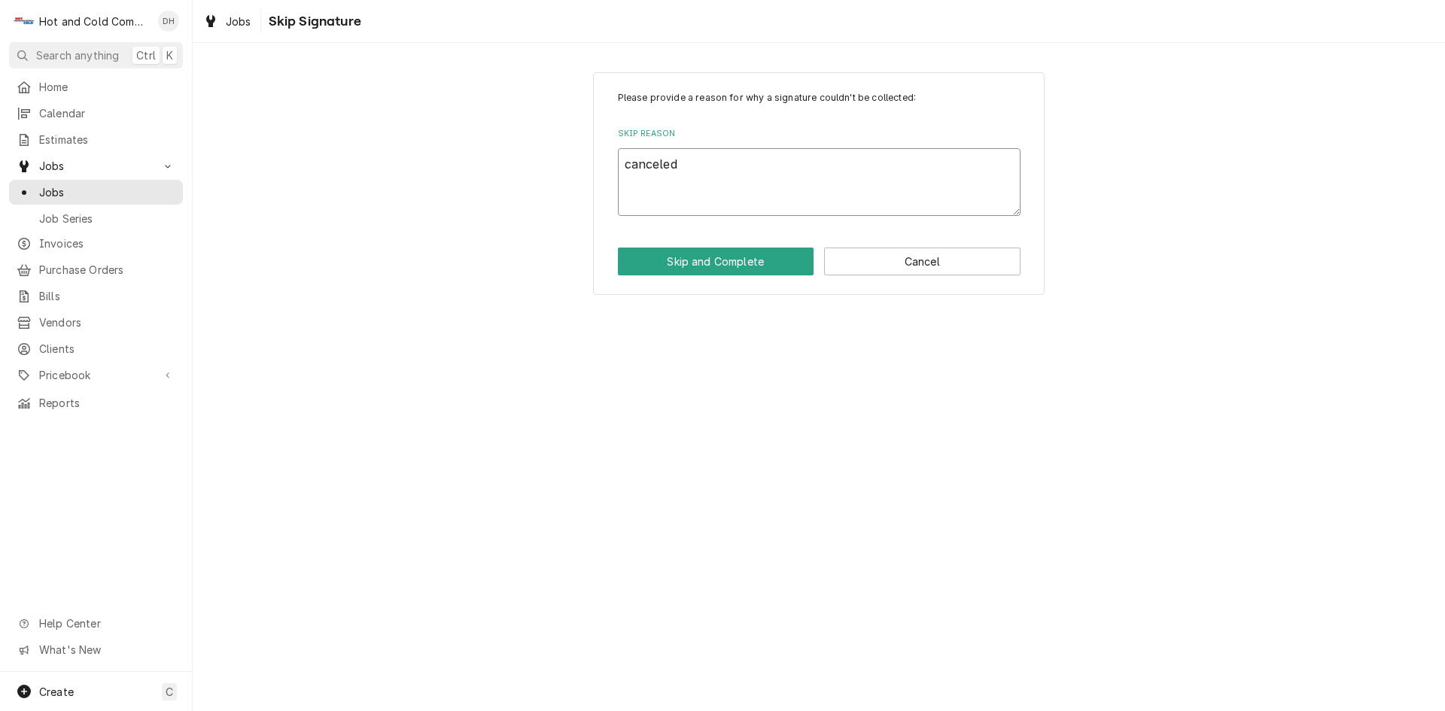
type textarea "canceled d"
type textarea "x"
type textarea "canceled du"
type textarea "x"
type textarea "canceled dup"
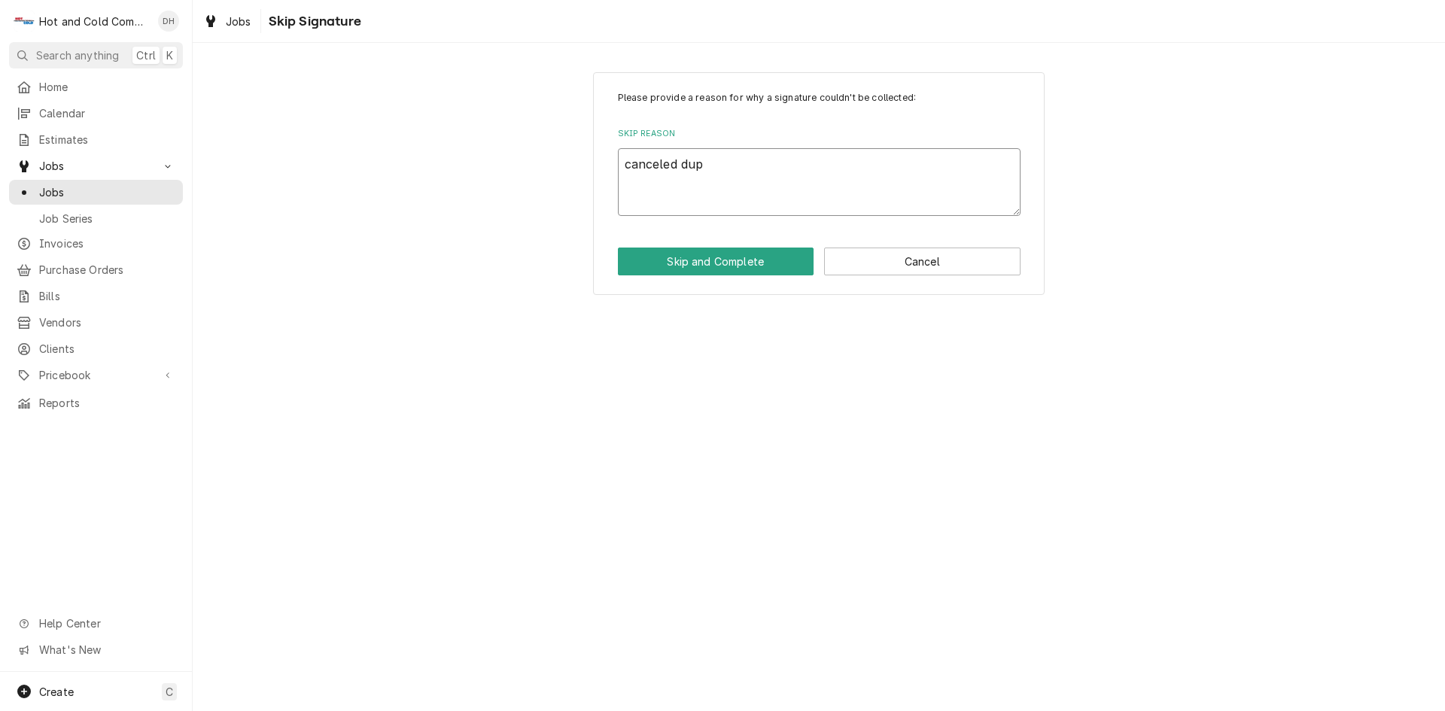
type textarea "x"
type textarea "canceled dupl"
type textarea "x"
type textarea "canceled dupli"
type textarea "x"
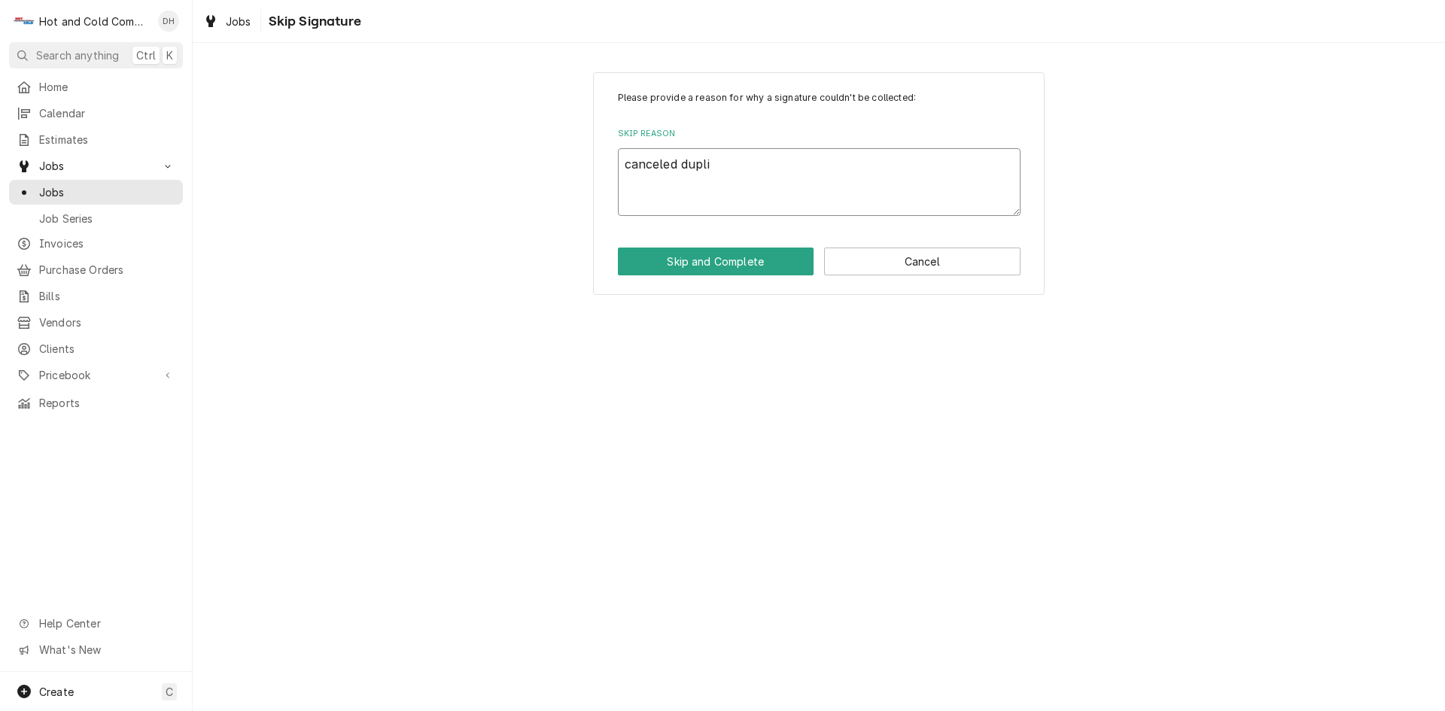
type textarea "canceled duplic"
type textarea "x"
type textarea "canceled duplica"
type textarea "x"
type textarea "canceled duplicat"
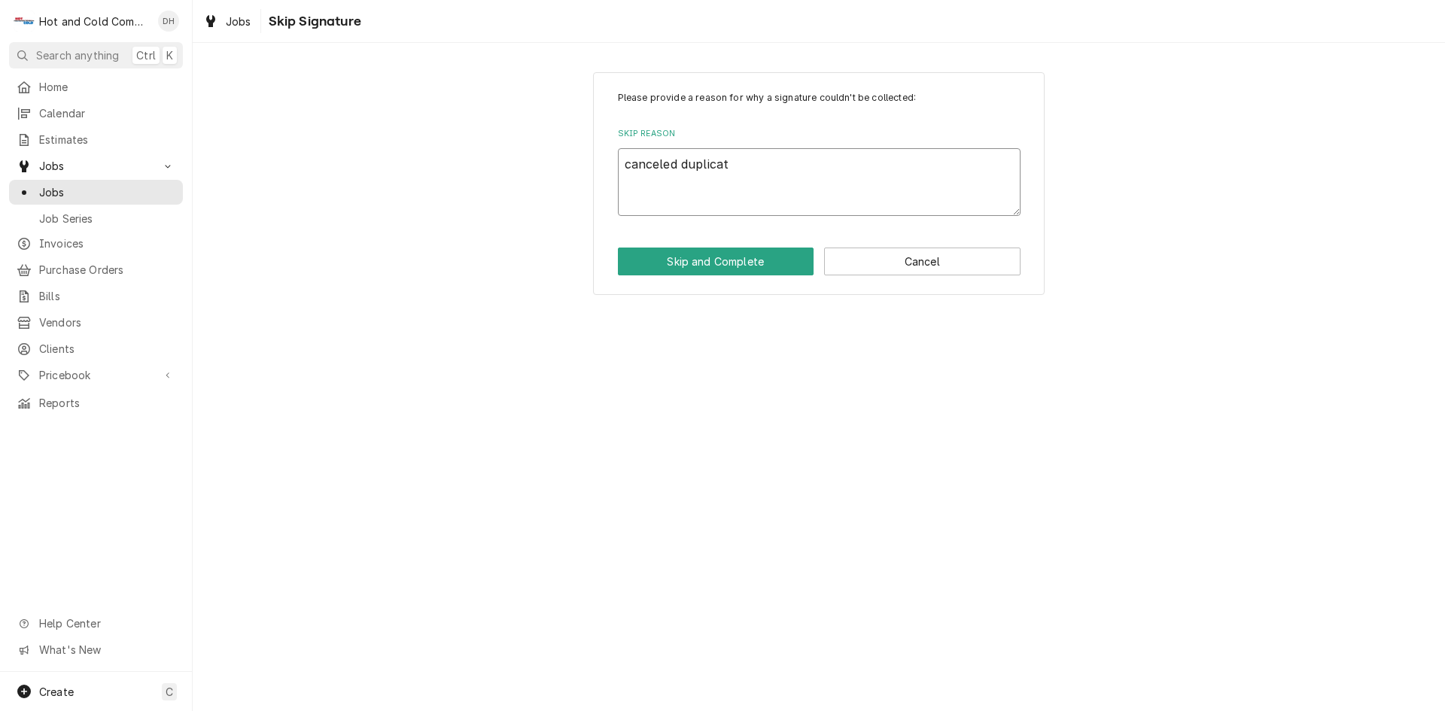
type textarea "x"
type textarea "canceled duplicate"
type textarea "x"
type textarea "canceled duplicate"
type textarea "x"
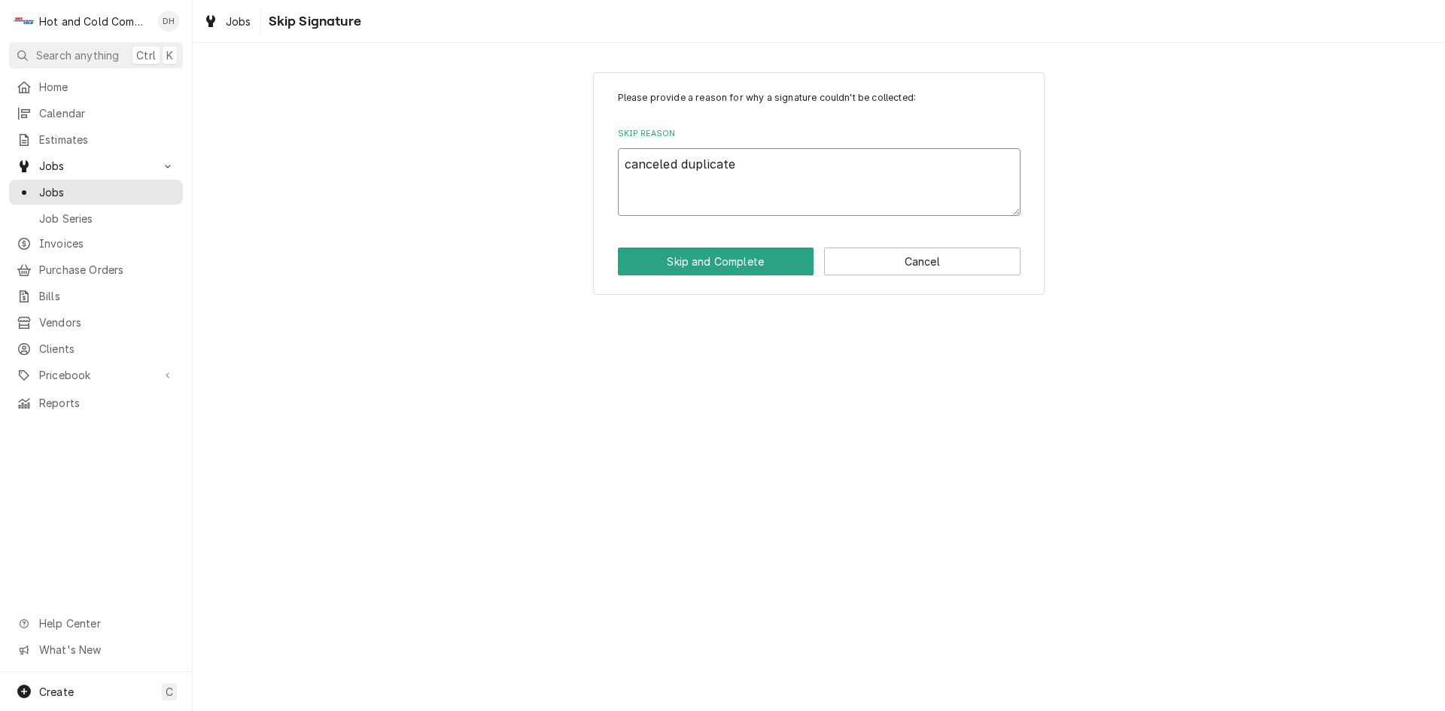
type textarea "canceled duplicate j"
type textarea "x"
type textarea "canceled duplicate jo"
type textarea "x"
type textarea "canceled duplicate job"
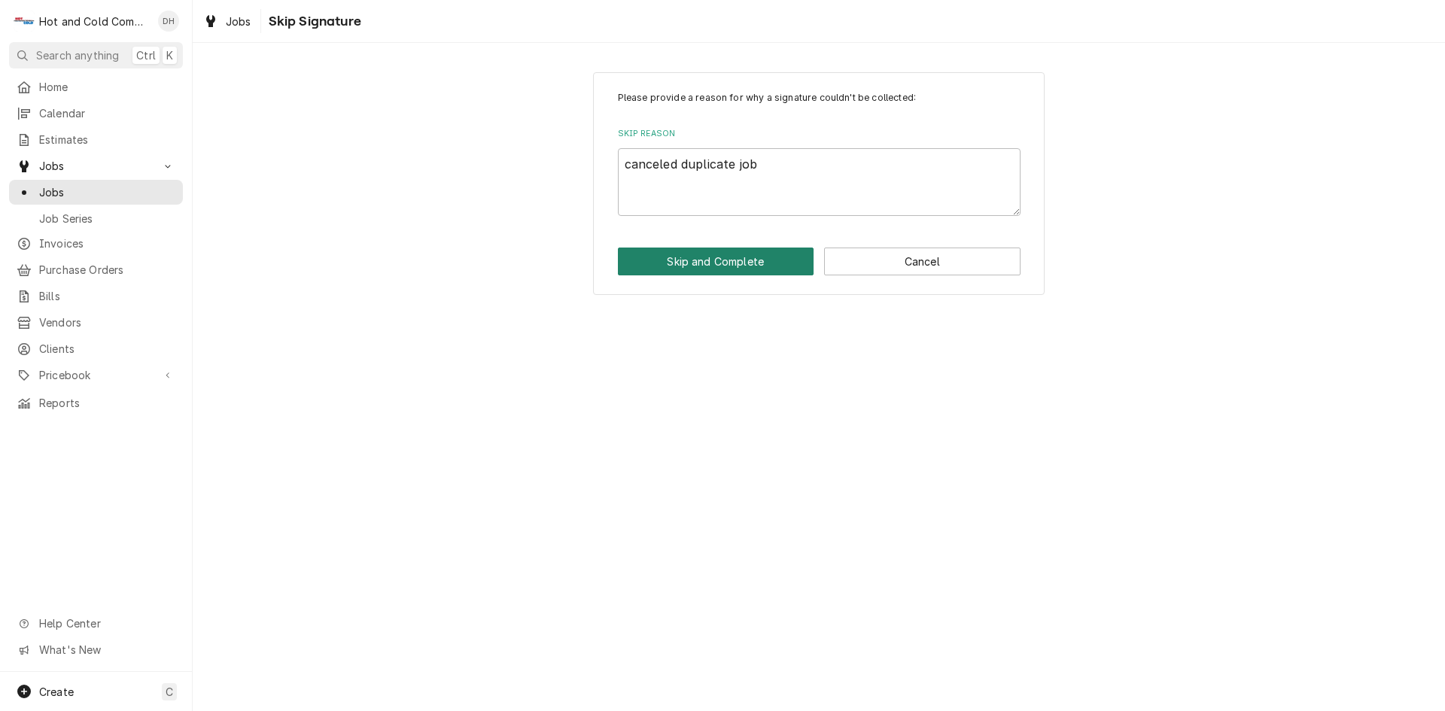
click at [724, 263] on button "Skip and Complete" at bounding box center [716, 262] width 196 height 28
type textarea "x"
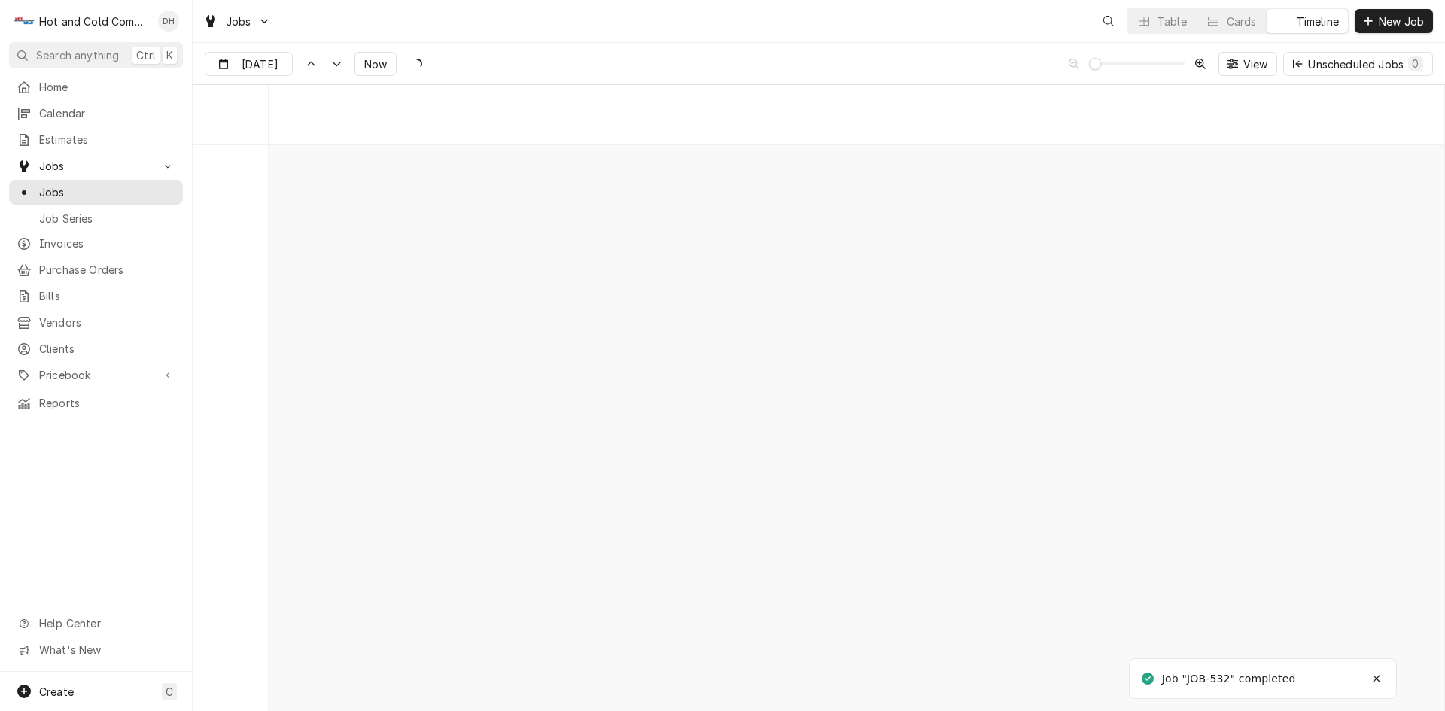
scroll to position [11794, 0]
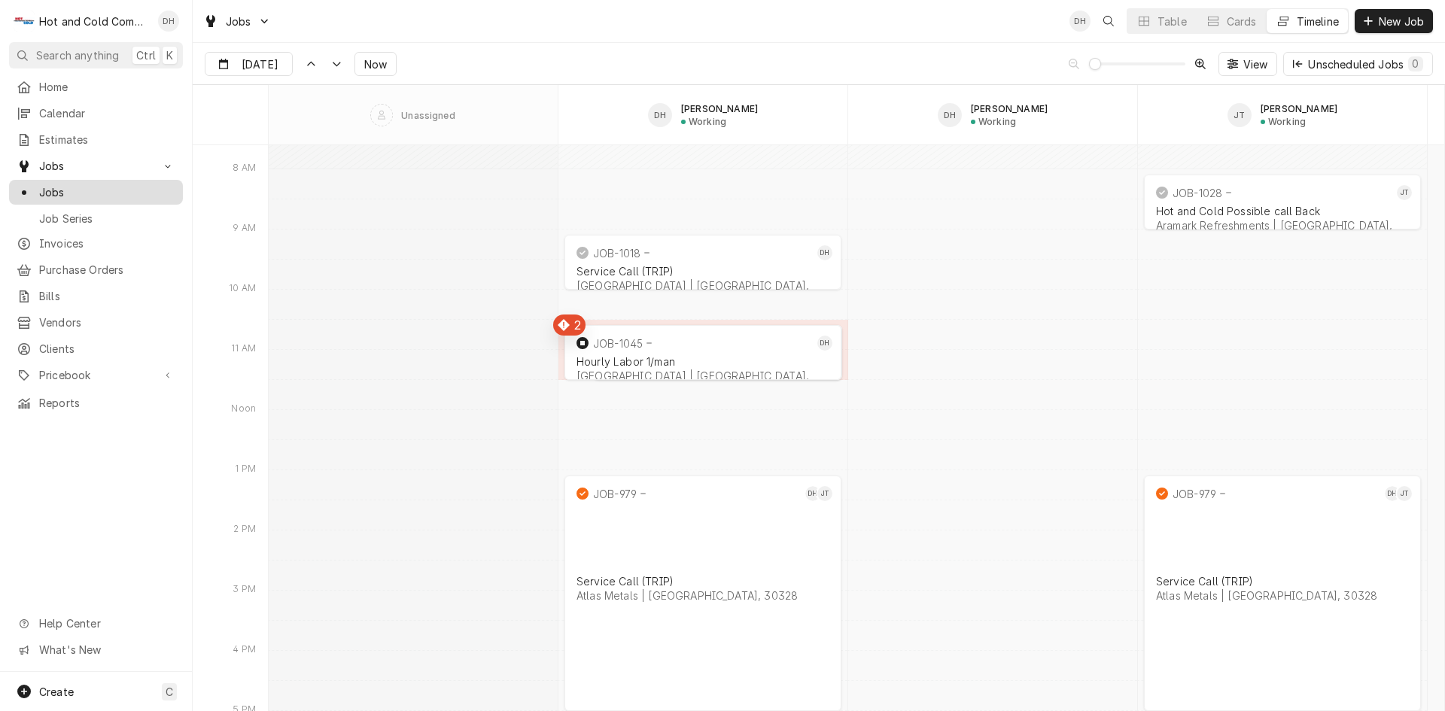
click at [58, 185] on span "Jobs" at bounding box center [107, 192] width 136 height 16
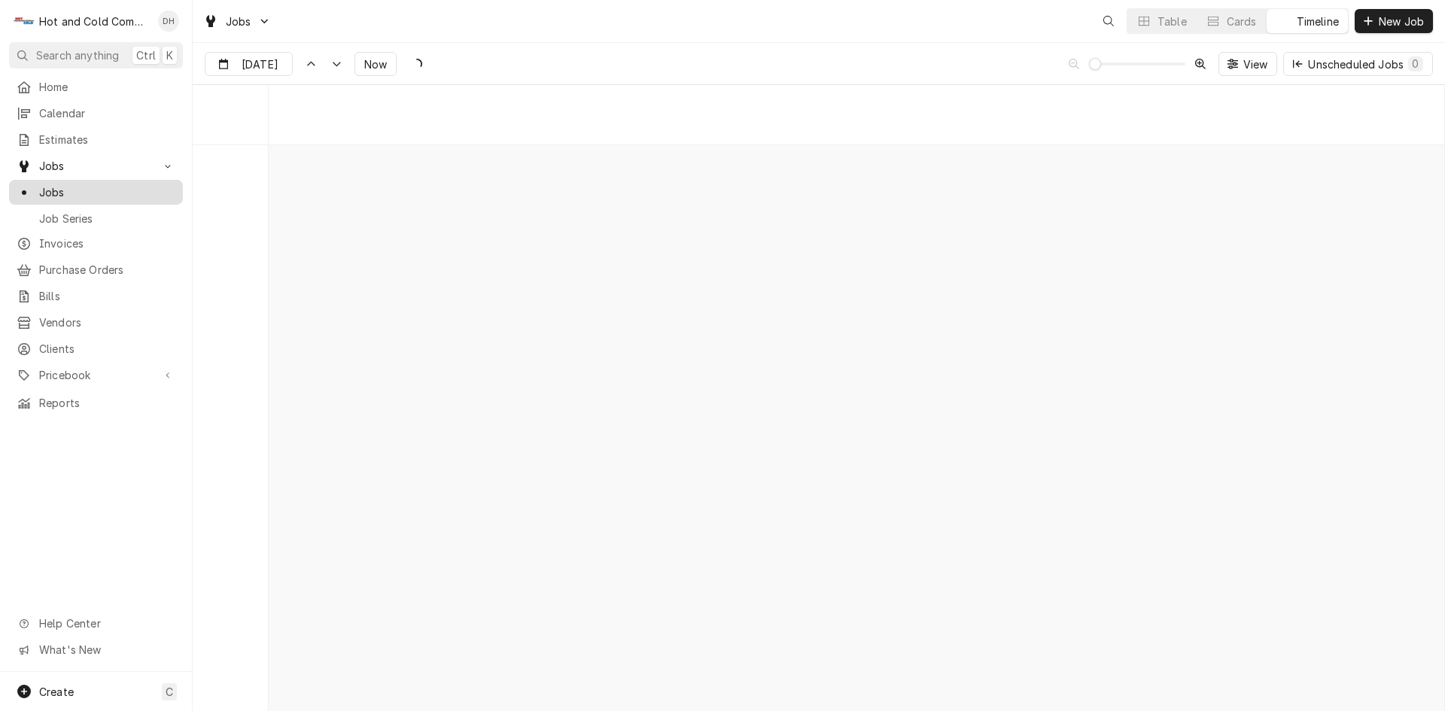
scroll to position [11794, 0]
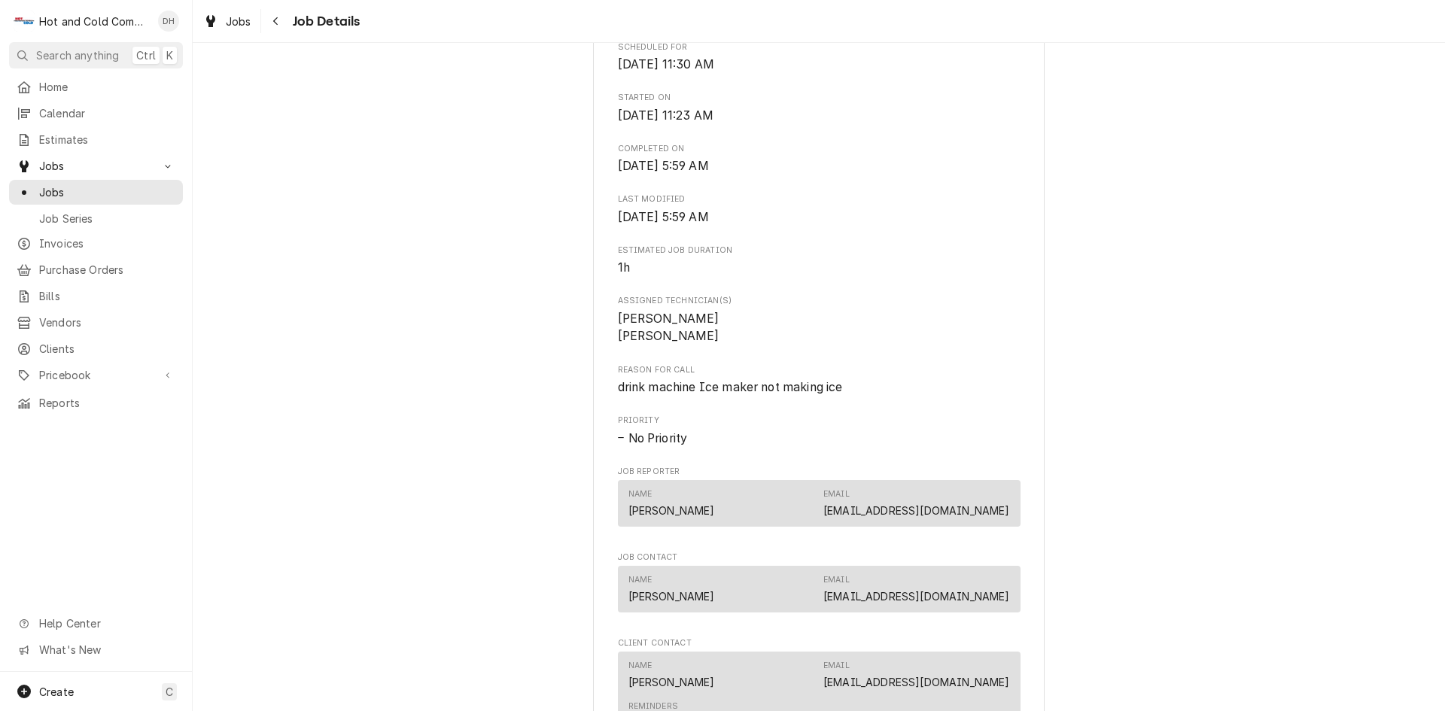
scroll to position [1183, 0]
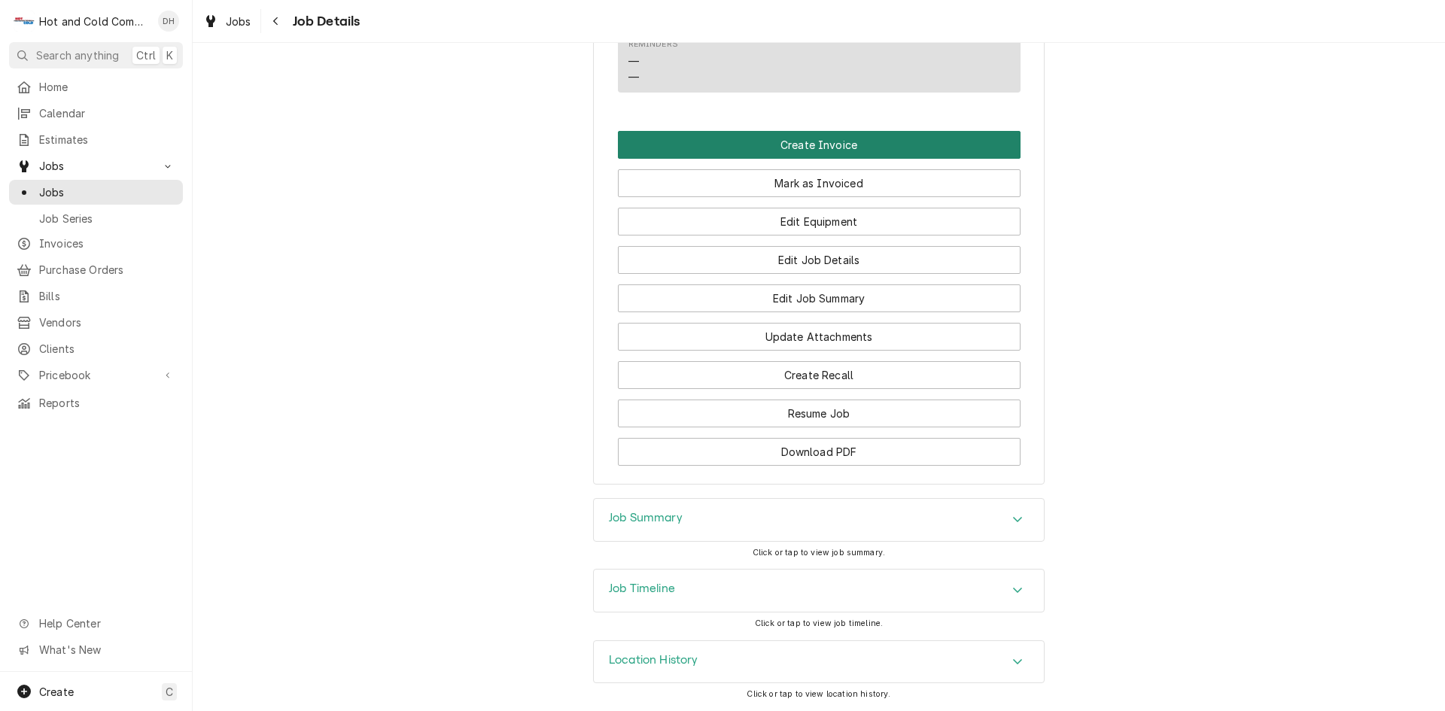
click at [808, 150] on button "Create Invoice" at bounding box center [819, 145] width 403 height 28
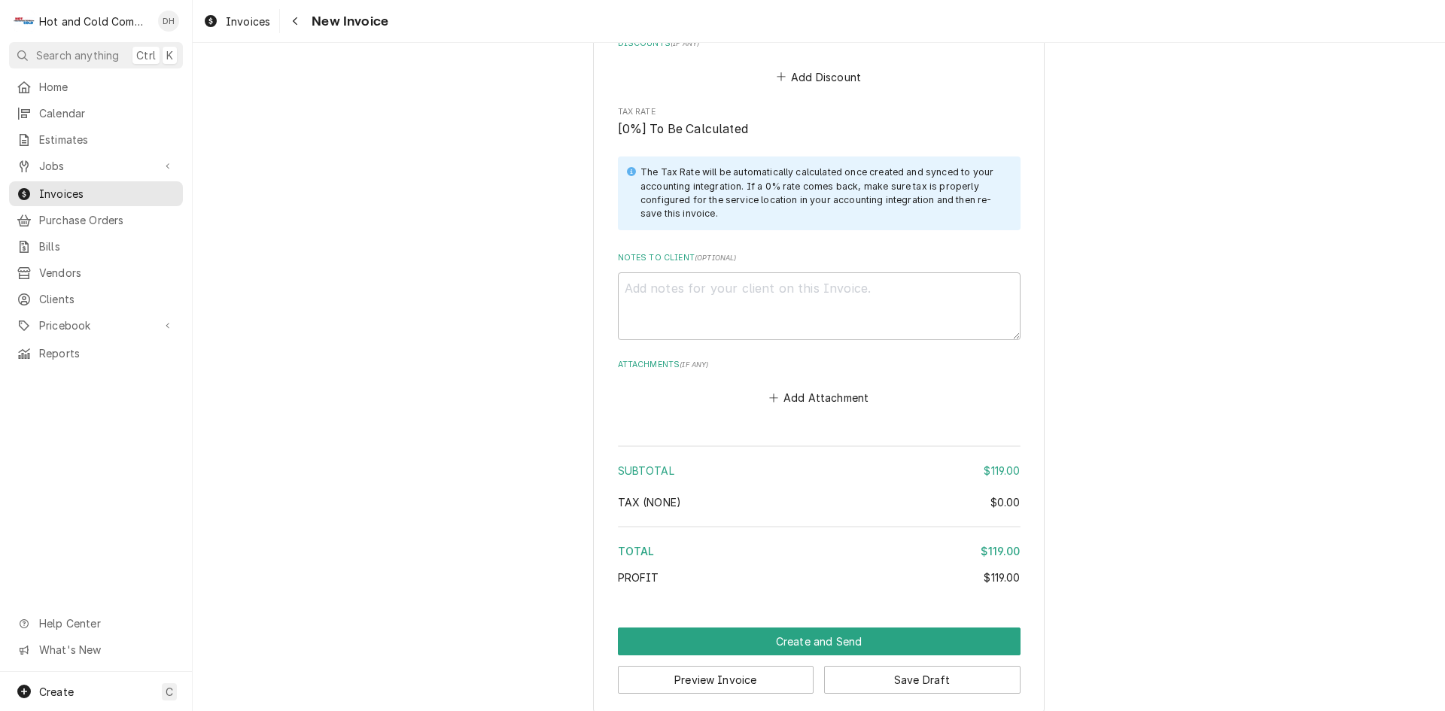
scroll to position [1427, 0]
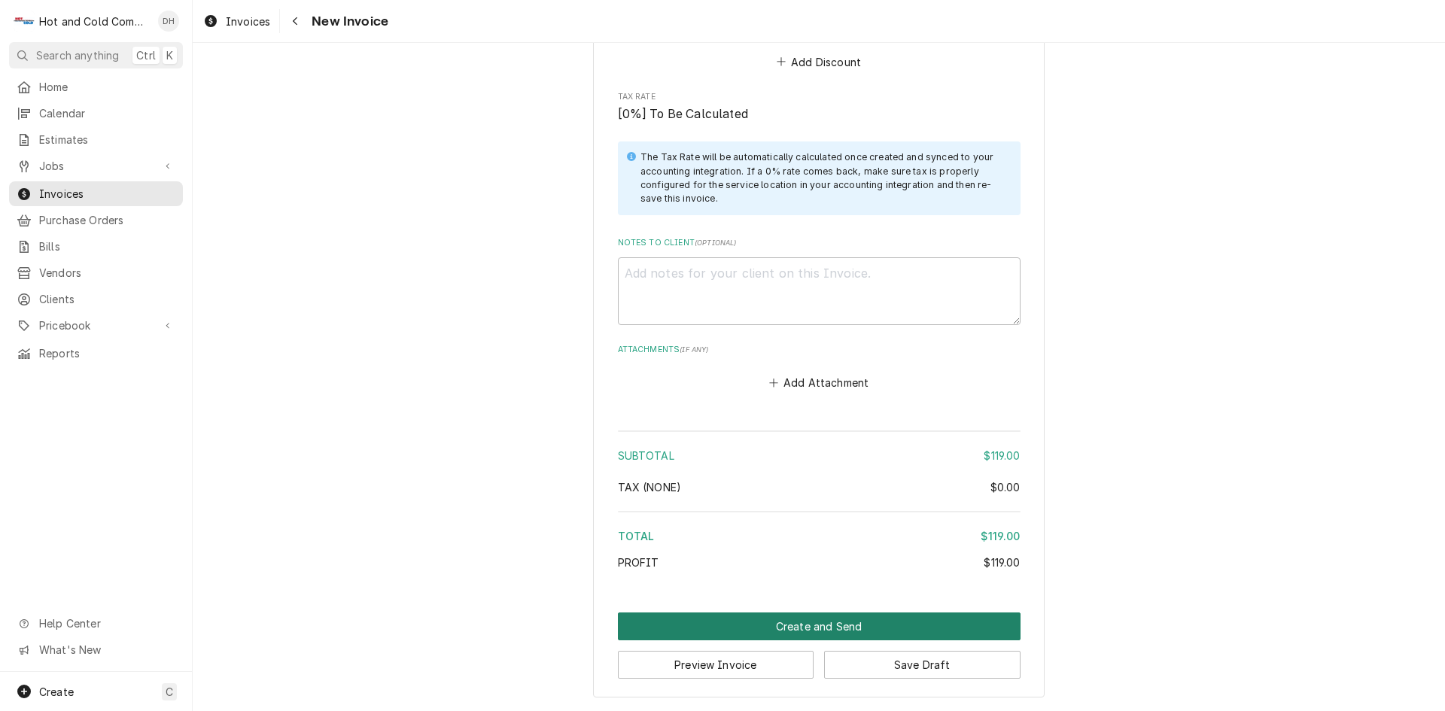
click at [823, 626] on button "Create and Send" at bounding box center [819, 627] width 403 height 28
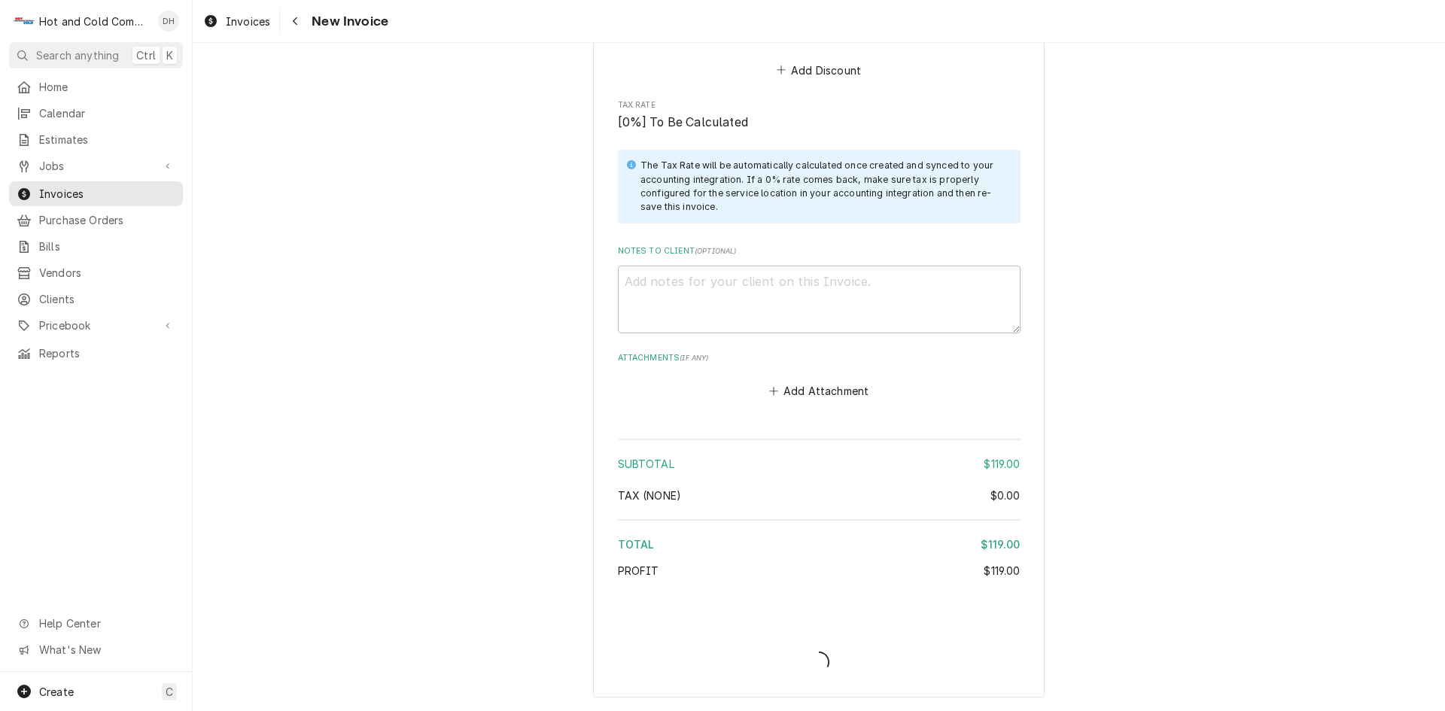
scroll to position [1419, 0]
type textarea "x"
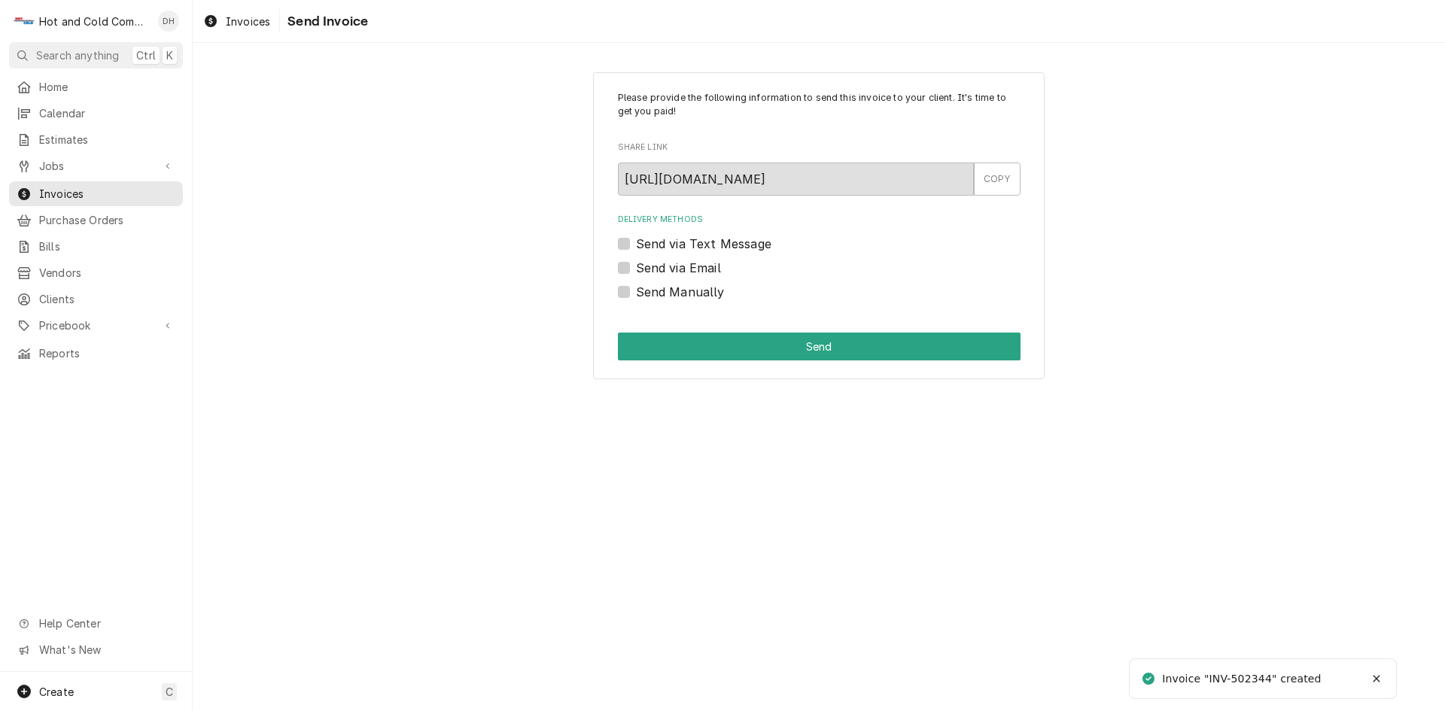
click at [636, 292] on label "Send Manually" at bounding box center [680, 292] width 89 height 18
click at [636, 292] on input "Send Manually" at bounding box center [837, 299] width 403 height 33
checkbox input "true"
click at [834, 348] on button "Send" at bounding box center [819, 347] width 403 height 28
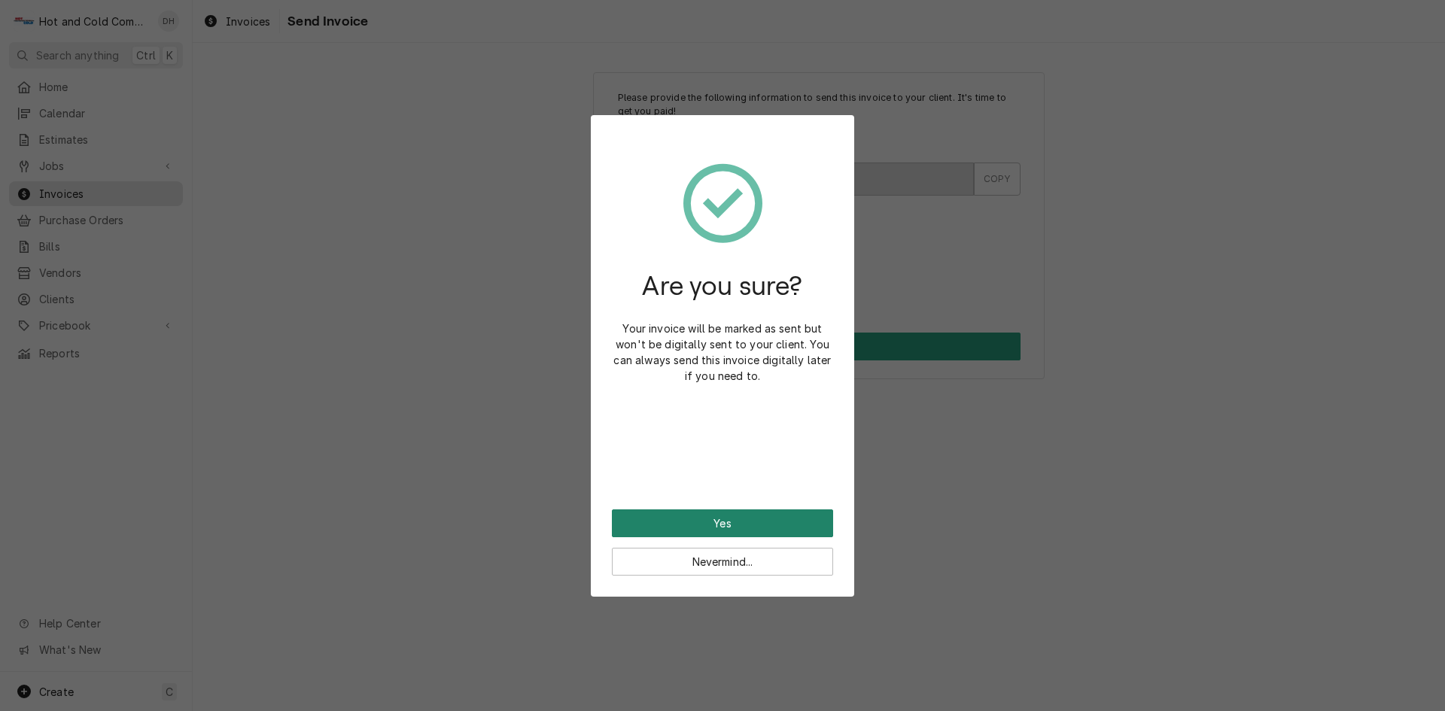
drag, startPoint x: 740, startPoint y: 524, endPoint x: 770, endPoint y: 505, distance: 35.5
click at [741, 522] on button "Yes" at bounding box center [722, 524] width 221 height 28
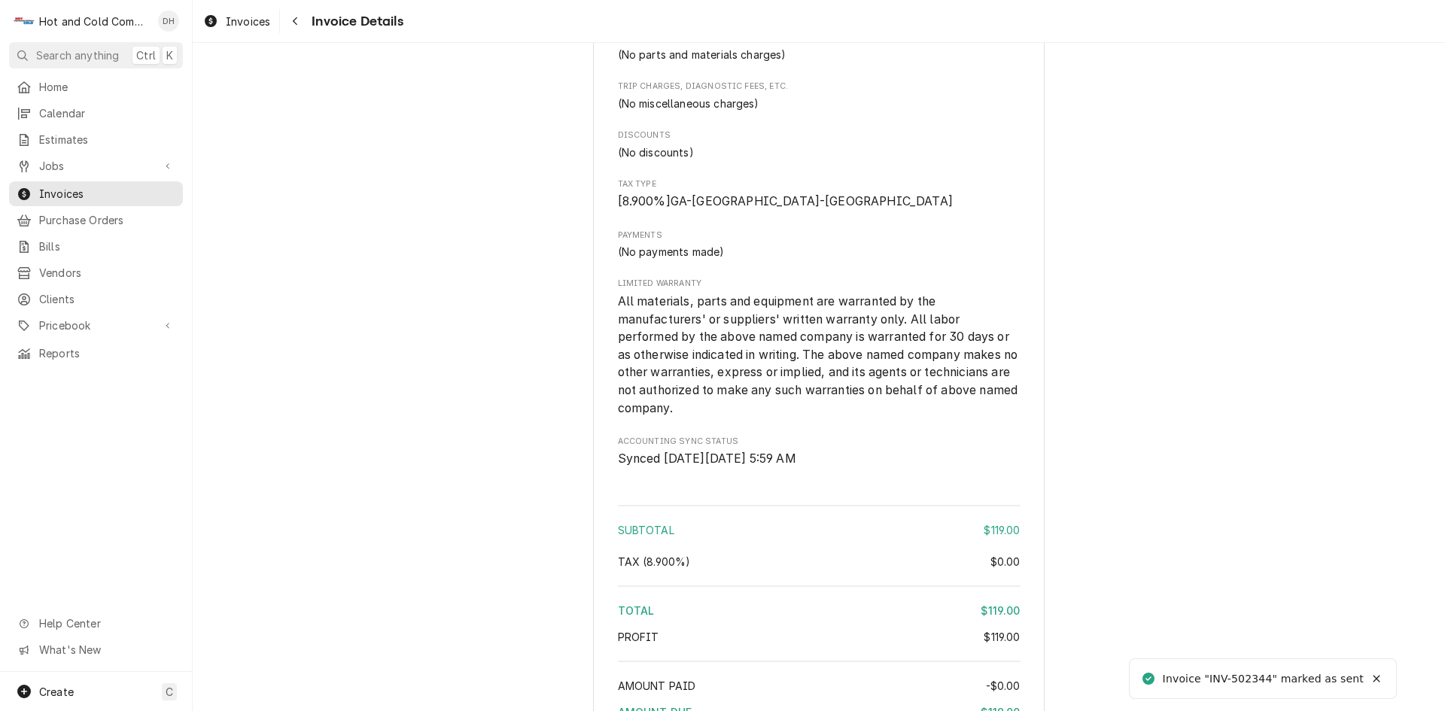
scroll to position [1468, 0]
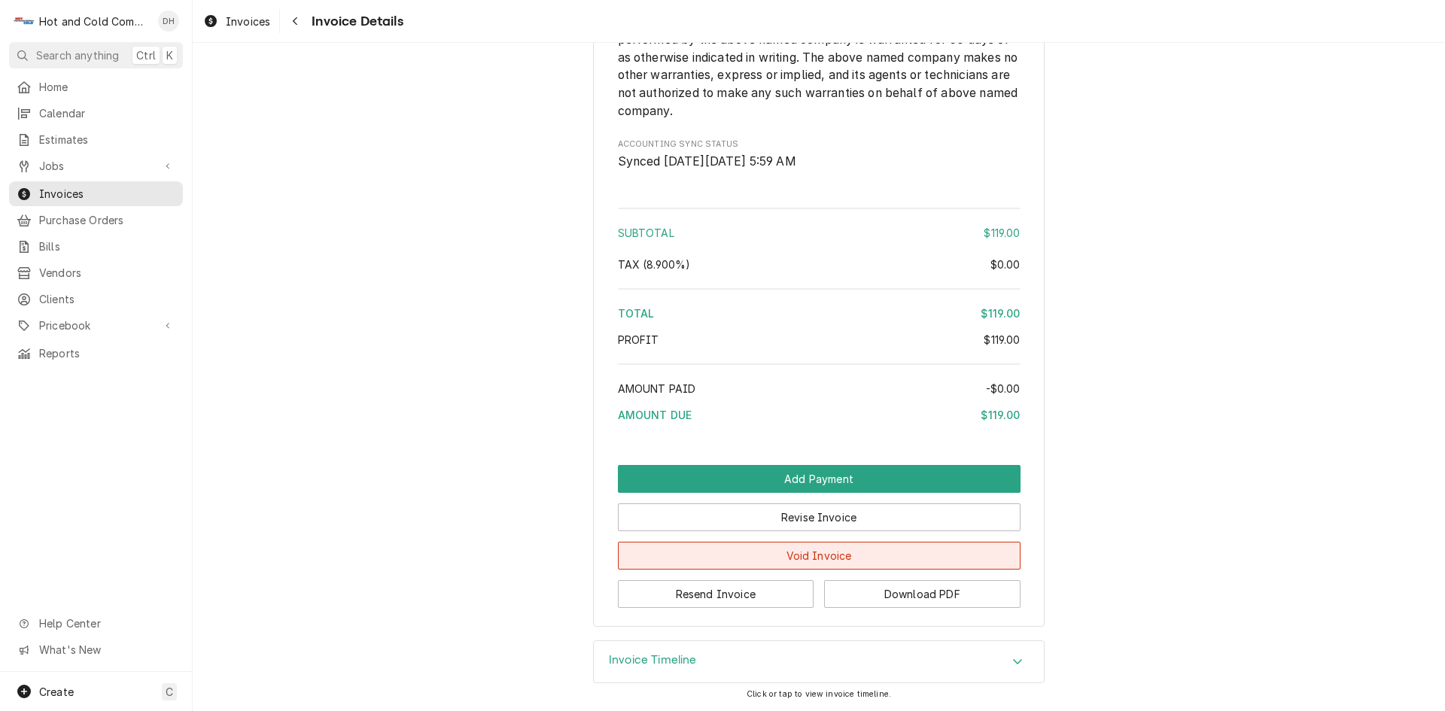
click at [847, 551] on button "Void Invoice" at bounding box center [819, 556] width 403 height 28
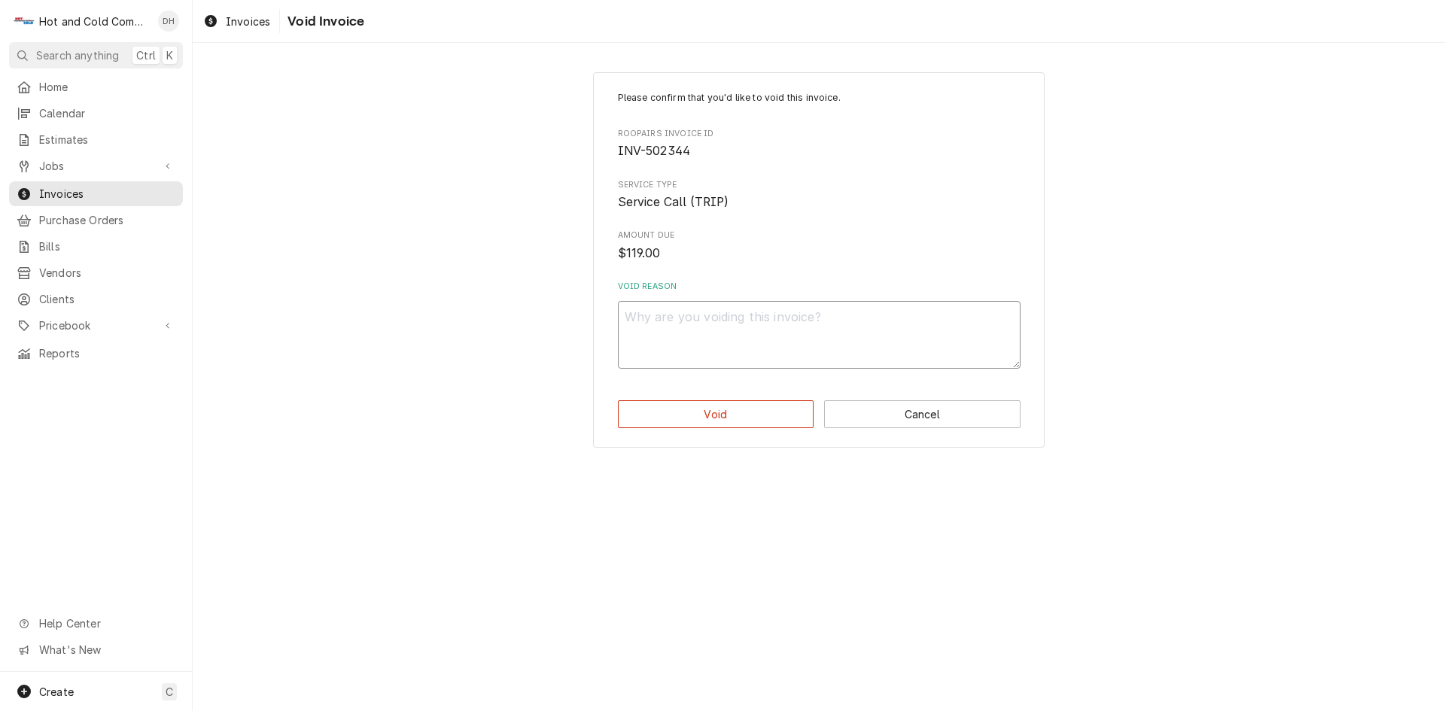
click at [694, 324] on textarea "Void Reason" at bounding box center [819, 335] width 403 height 68
type textarea "x"
type textarea "T"
type textarea "x"
type textarea "Th"
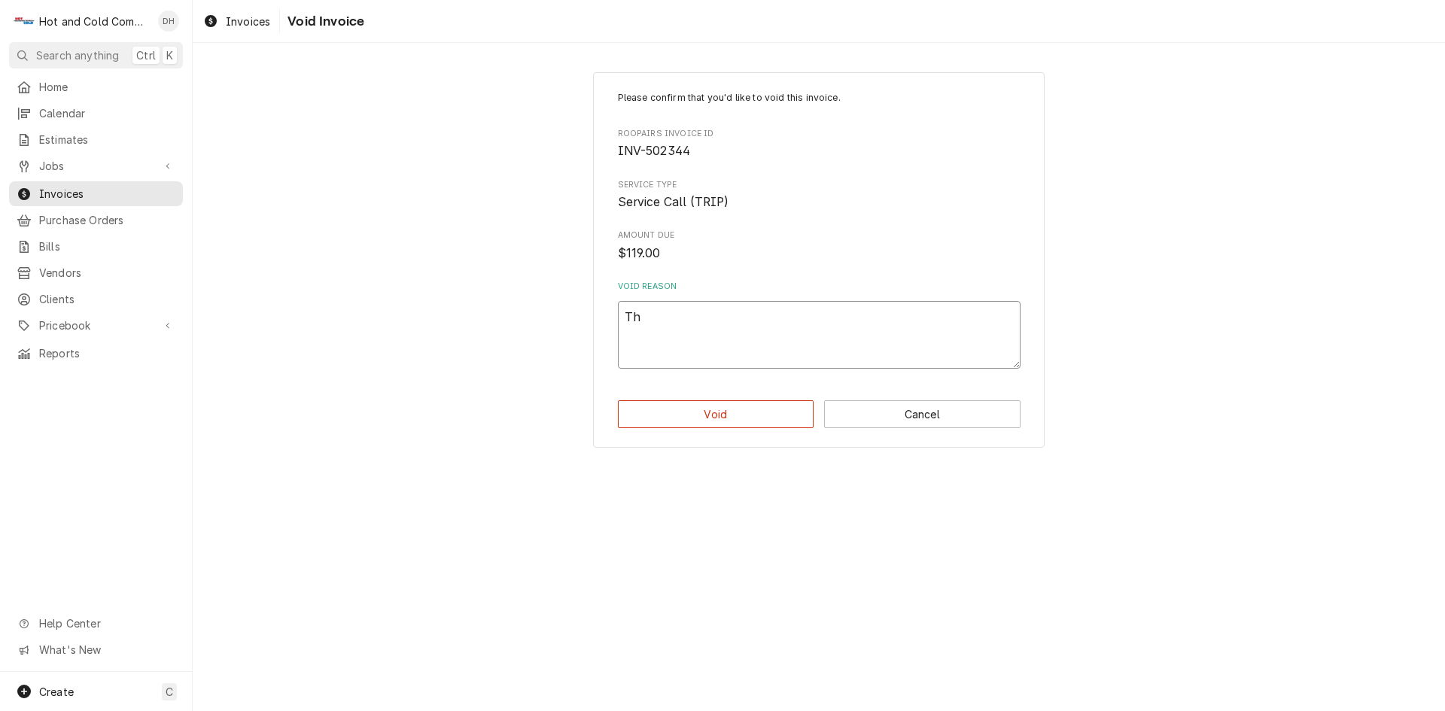
type textarea "x"
type textarea "Thi"
type textarea "x"
type textarea "This"
type textarea "x"
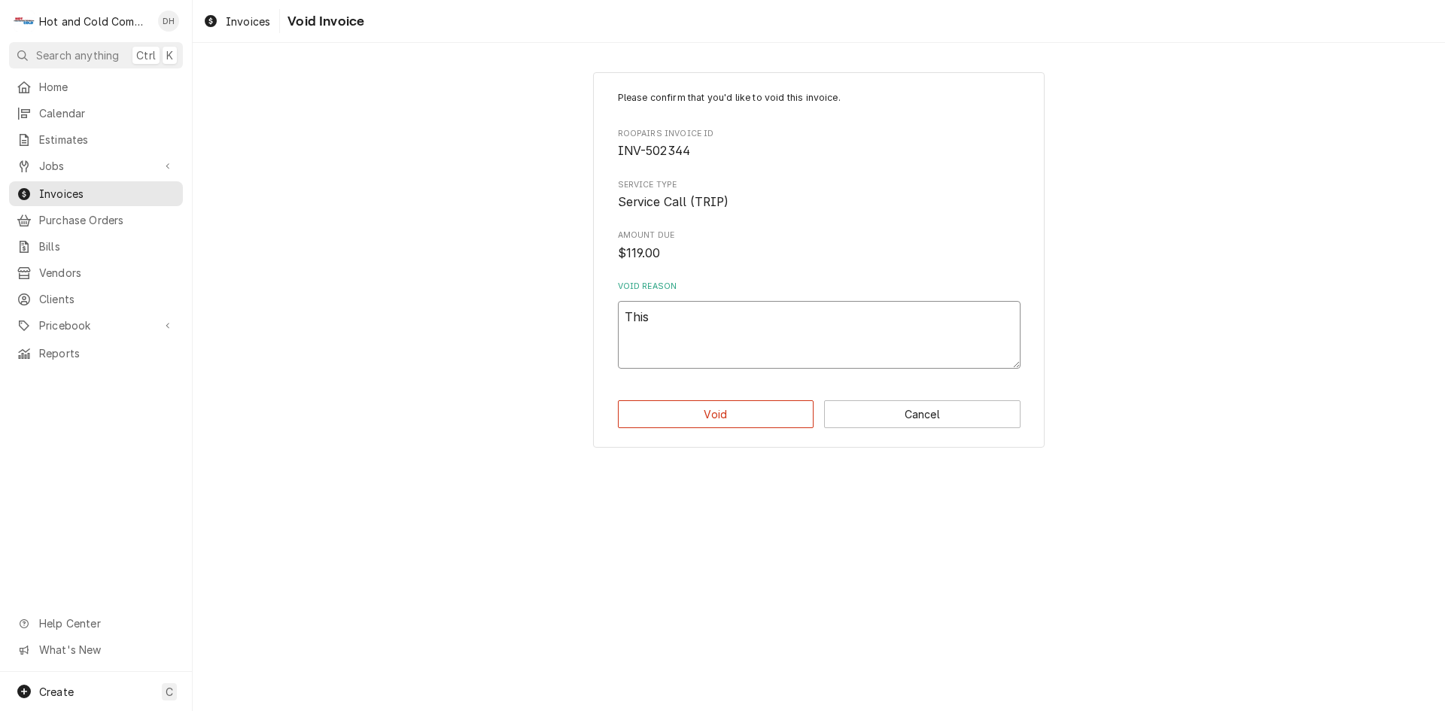
type textarea "This"
type textarea "x"
type textarea "This i"
type textarea "x"
type textarea "This is"
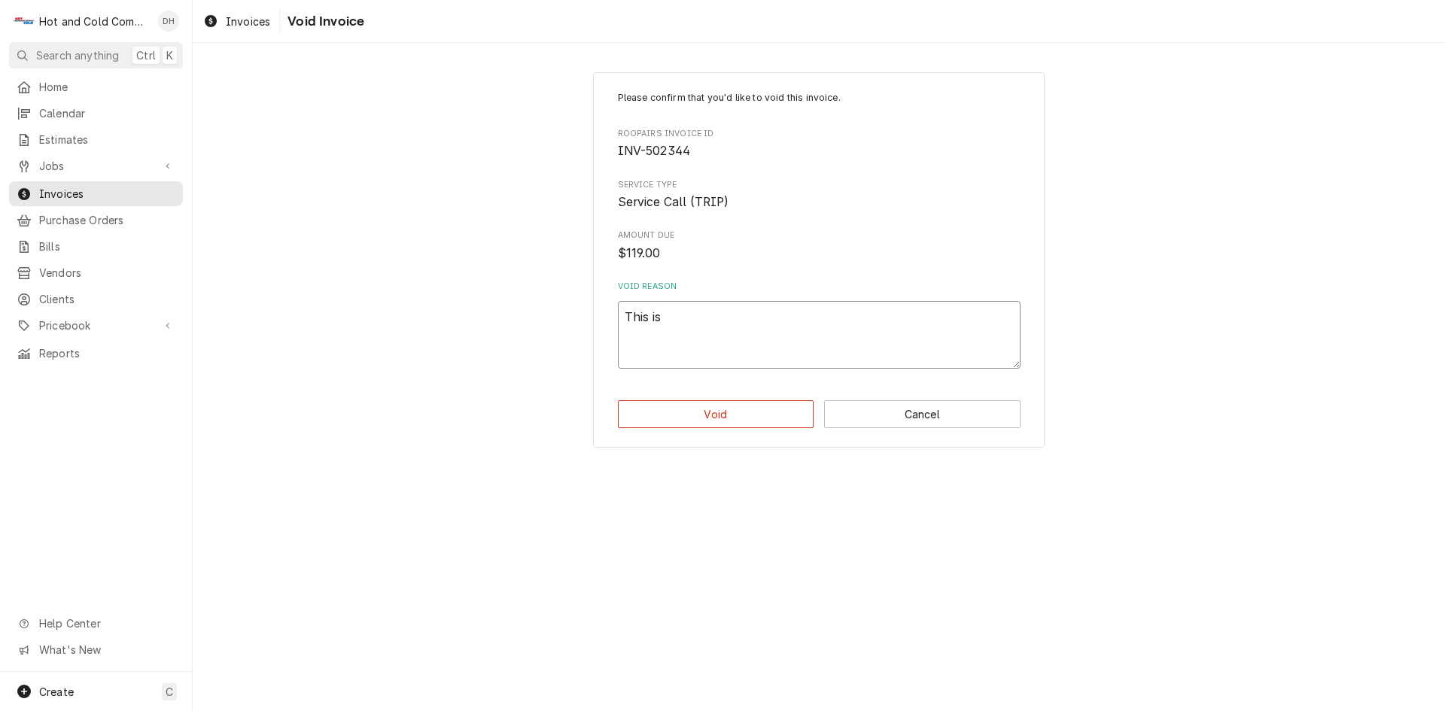
type textarea "x"
type textarea "This is"
type textarea "x"
type textarea "This is d"
type textarea "x"
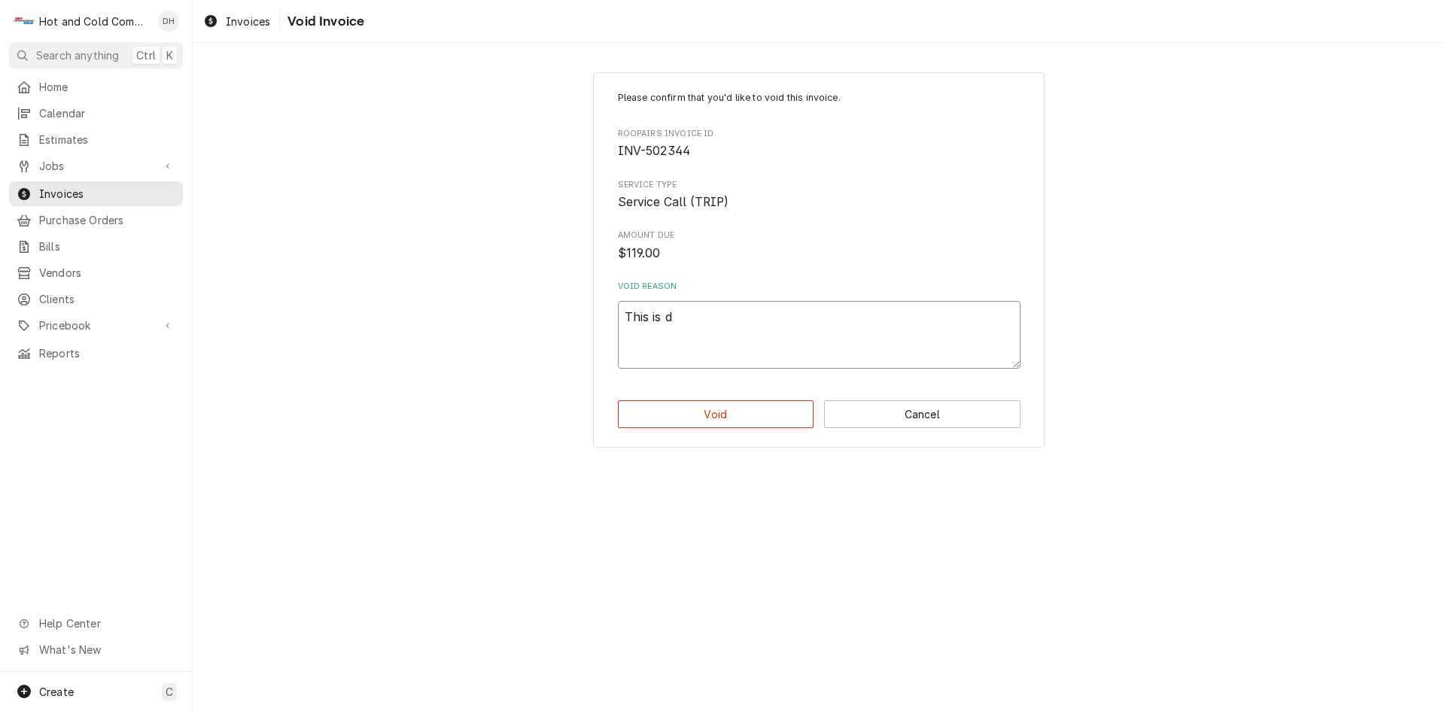
type textarea "This is du"
type textarea "x"
type textarea "This is dup"
type textarea "x"
type textarea "This is dupl"
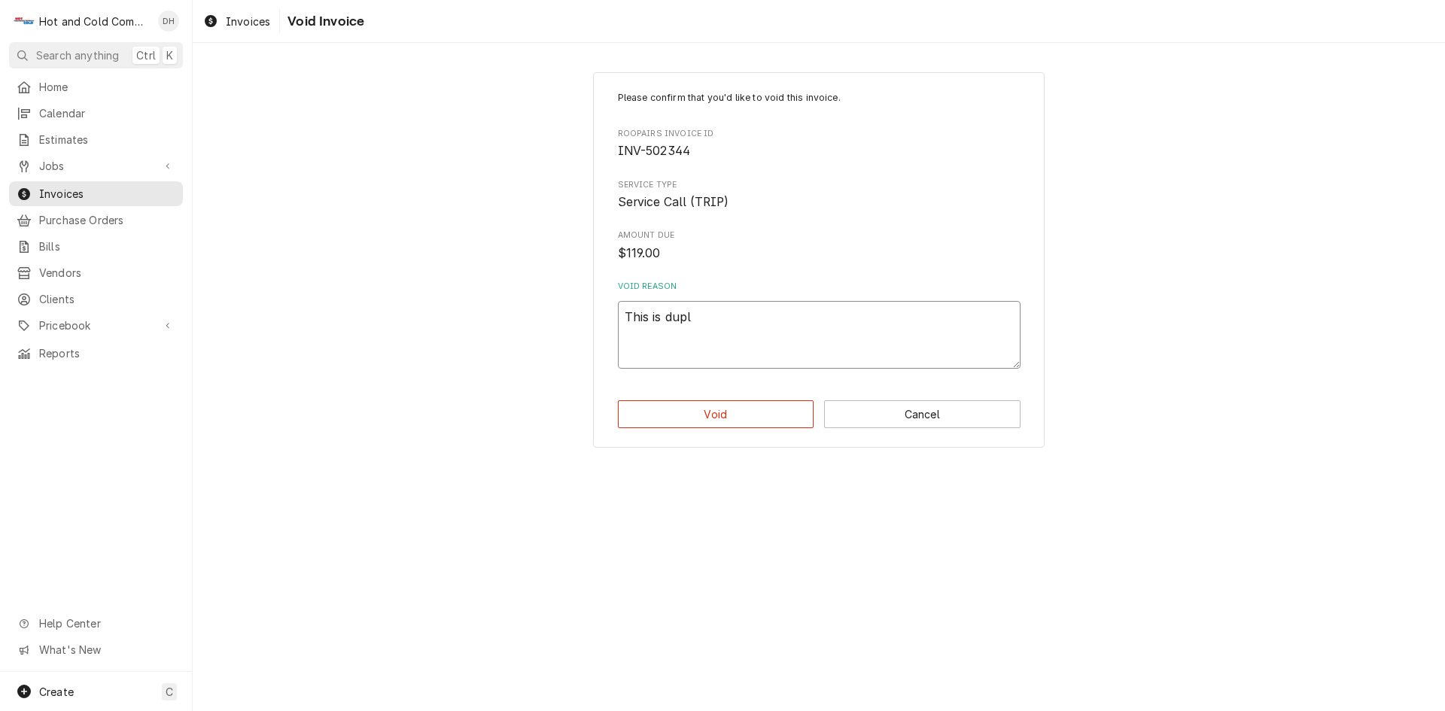
type textarea "x"
type textarea "This is dupli"
type textarea "x"
type textarea "This is duplic"
type textarea "x"
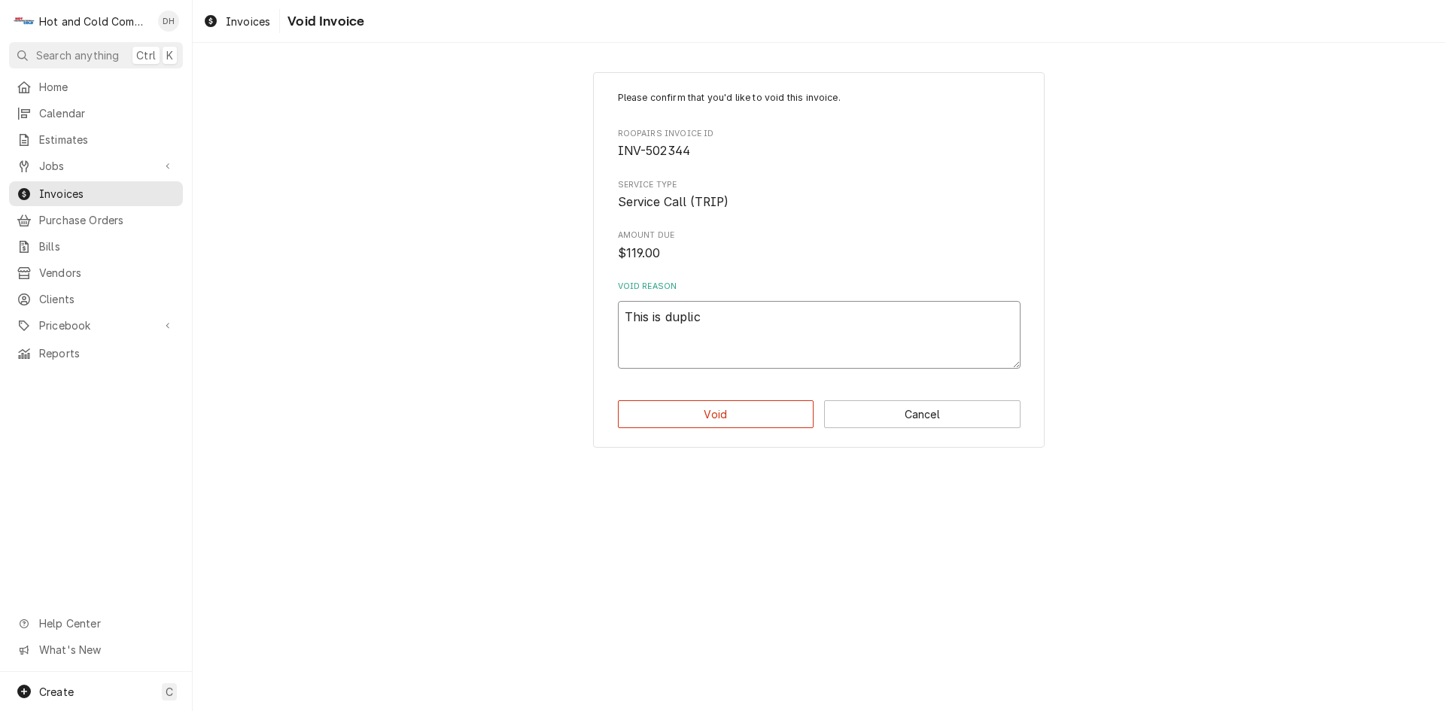
type textarea "This is duplica"
type textarea "x"
type textarea "This is duplicat"
type textarea "x"
type textarea "This is duplicate"
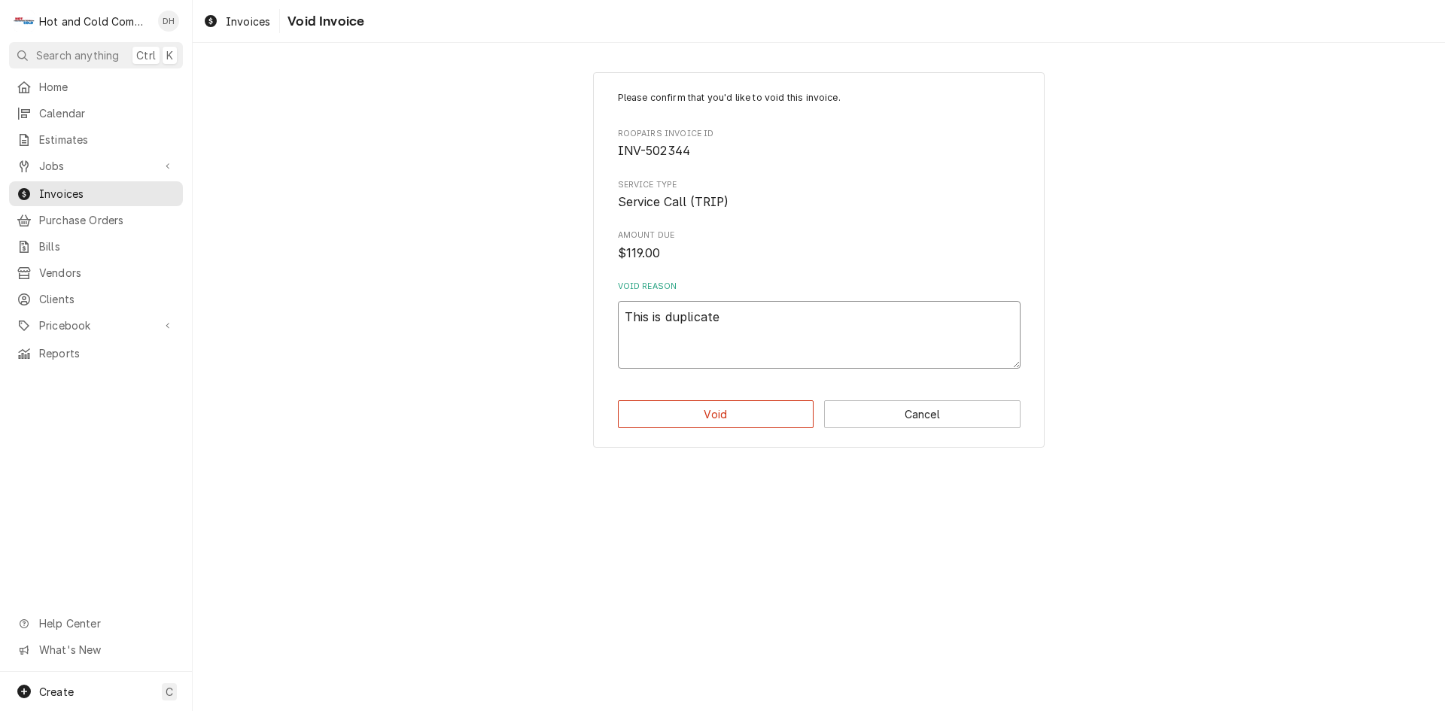
type textarea "x"
type textarea "This is duplicate"
type textarea "x"
type textarea "This is duplicate j"
type textarea "x"
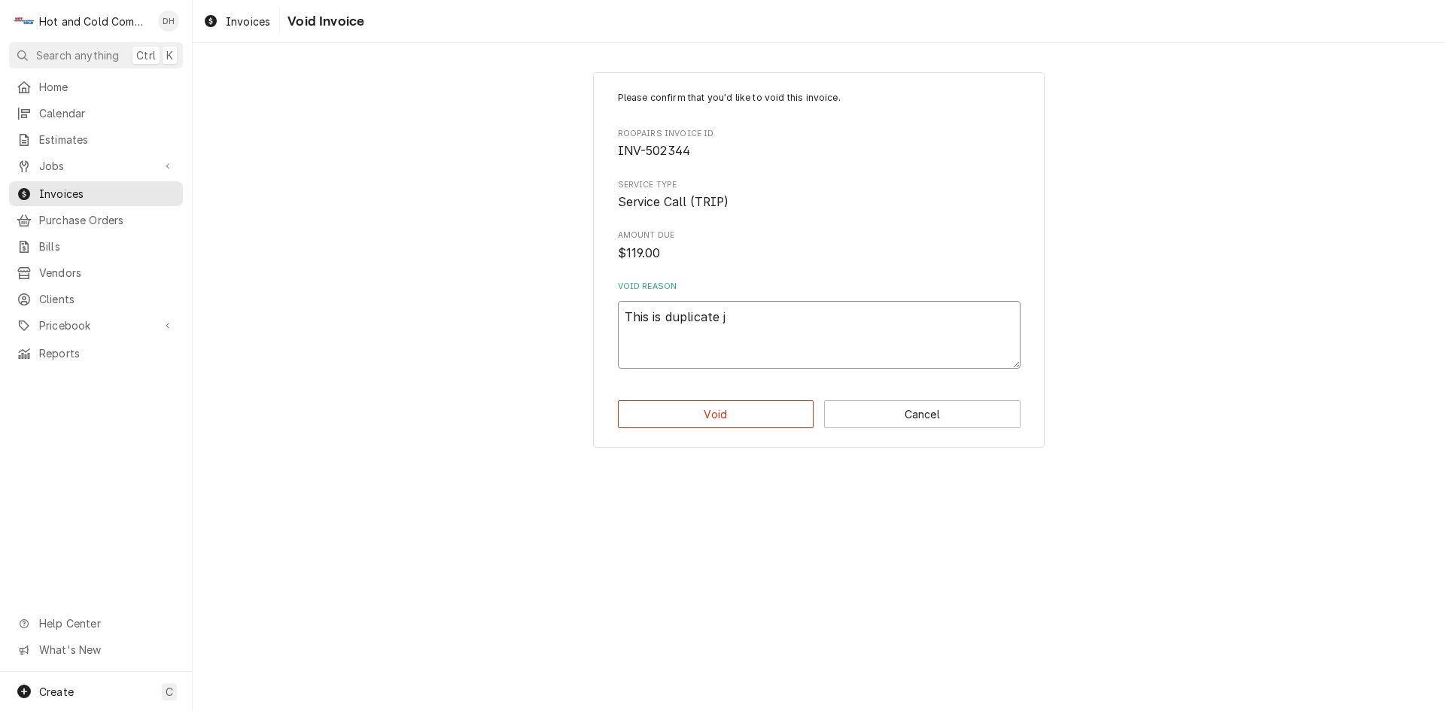
type textarea "This is duplicate jo"
type textarea "x"
type textarea "This is duplicate job"
type textarea "x"
type textarea "This is duplicate job"
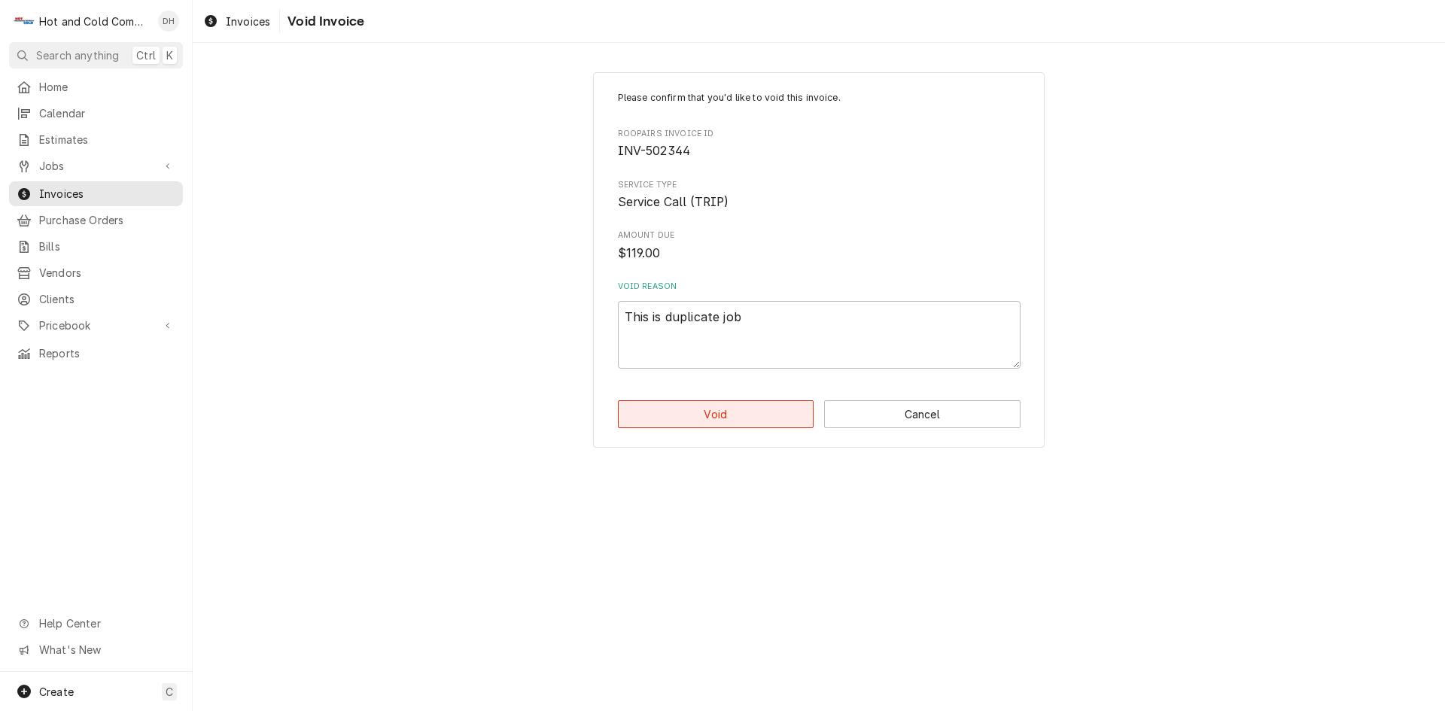
click at [726, 410] on button "Void" at bounding box center [716, 414] width 196 height 28
type textarea "x"
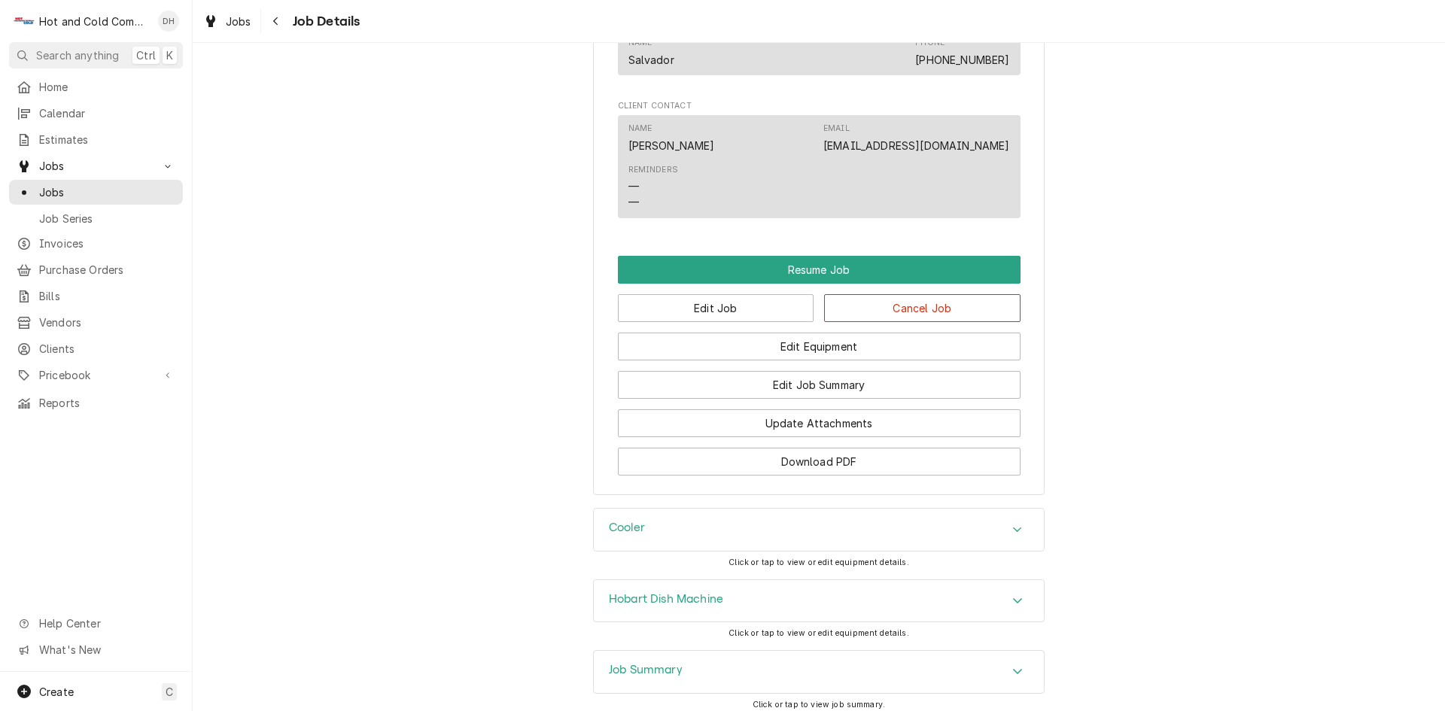
scroll to position [1255, 0]
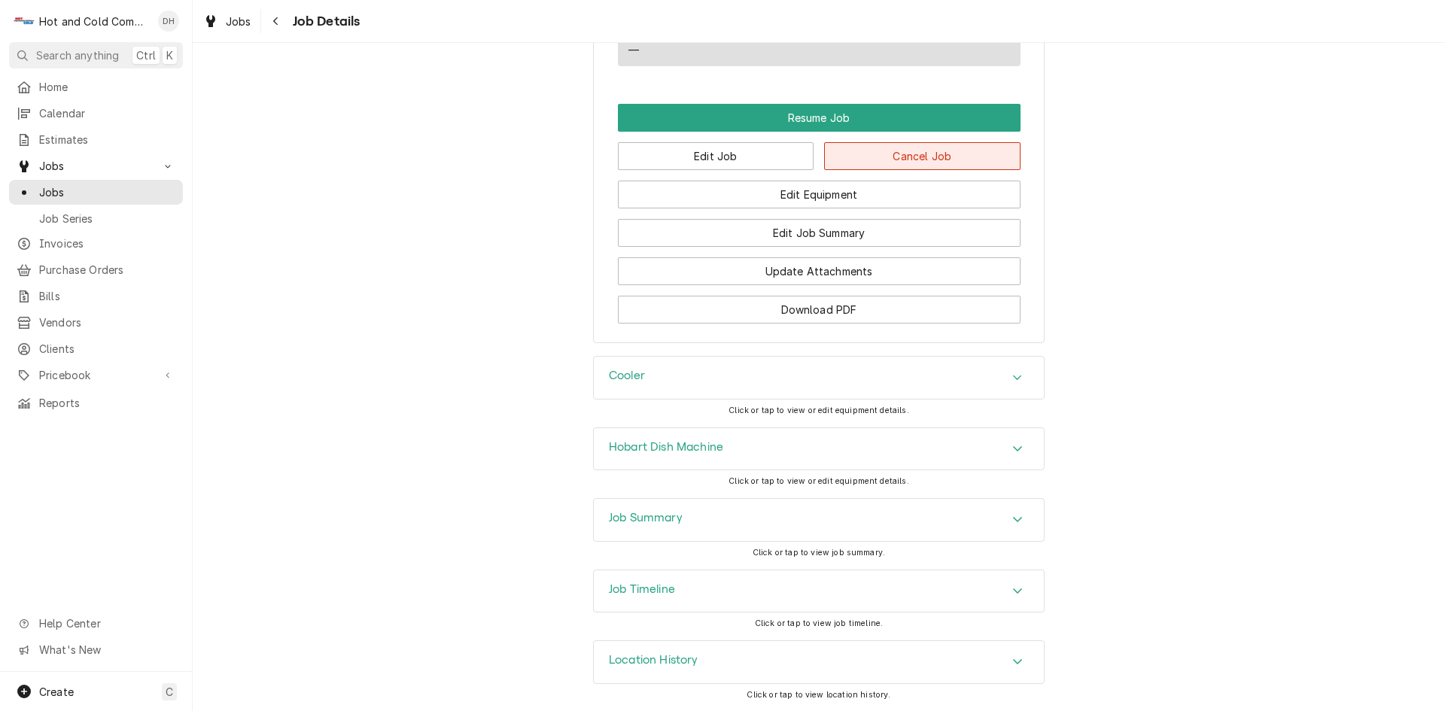
click at [933, 162] on button "Cancel Job" at bounding box center [922, 156] width 196 height 28
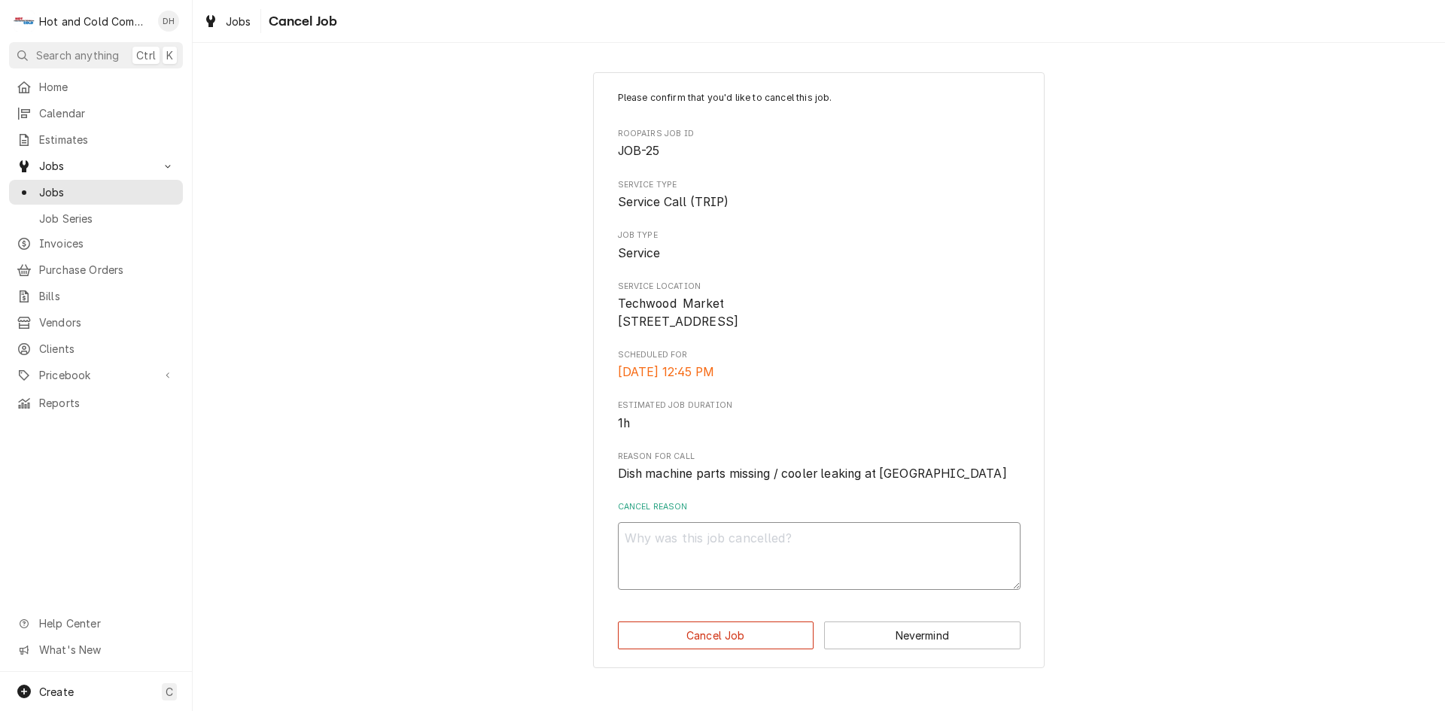
click at [719, 558] on textarea "Cancel Reason" at bounding box center [819, 556] width 403 height 68
type textarea "x"
type textarea "W"
type textarea "x"
type textarea "Wa"
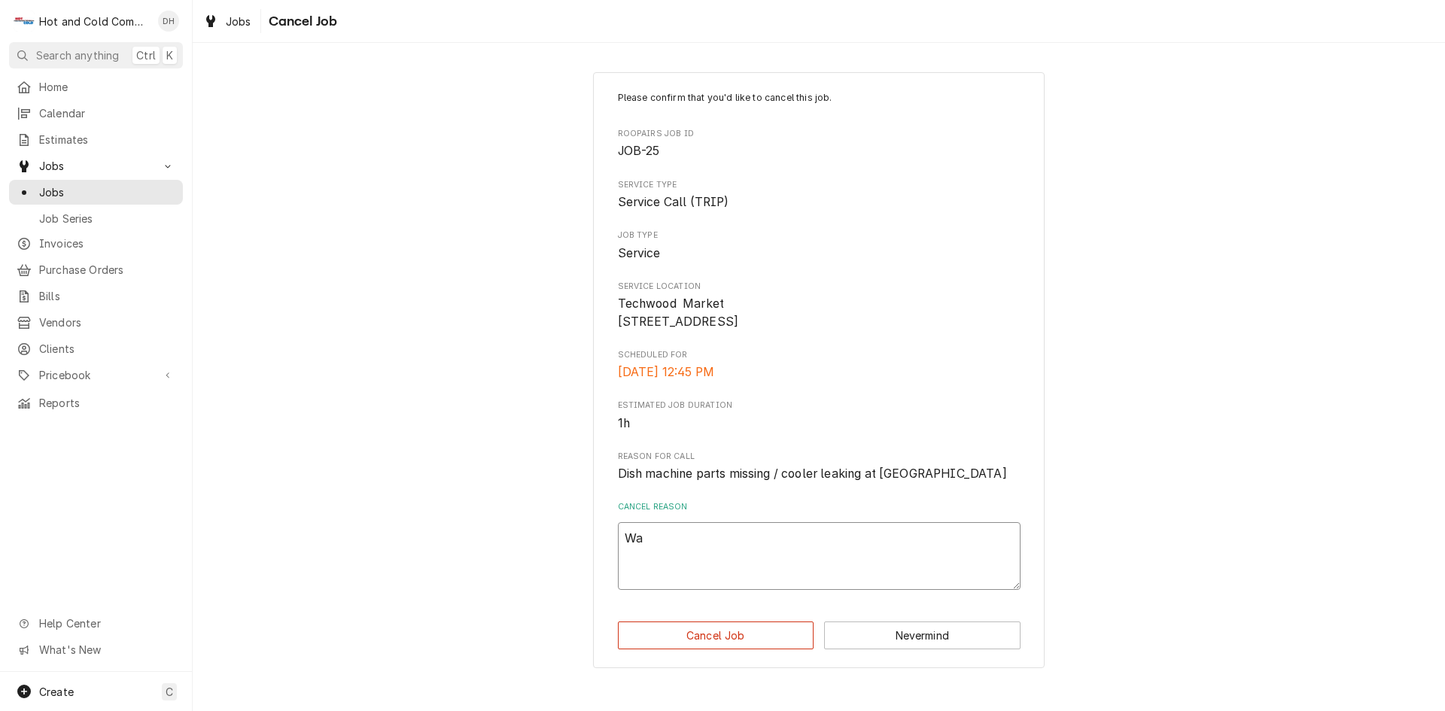
type textarea "x"
type textarea "Was"
type textarea "x"
type textarea "Was"
type textarea "x"
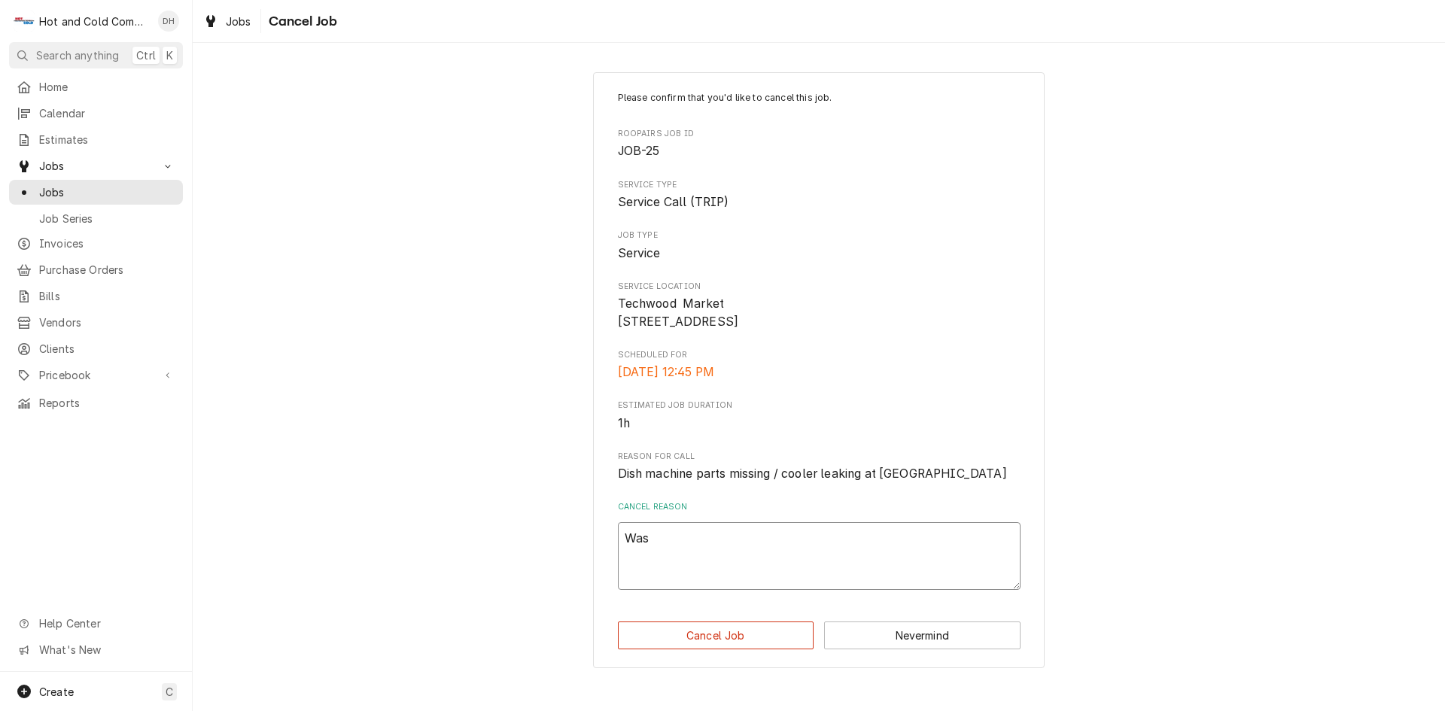
type textarea "Was p"
type textarea "x"
type textarea "Was pu"
type textarea "x"
type textarea "Was put"
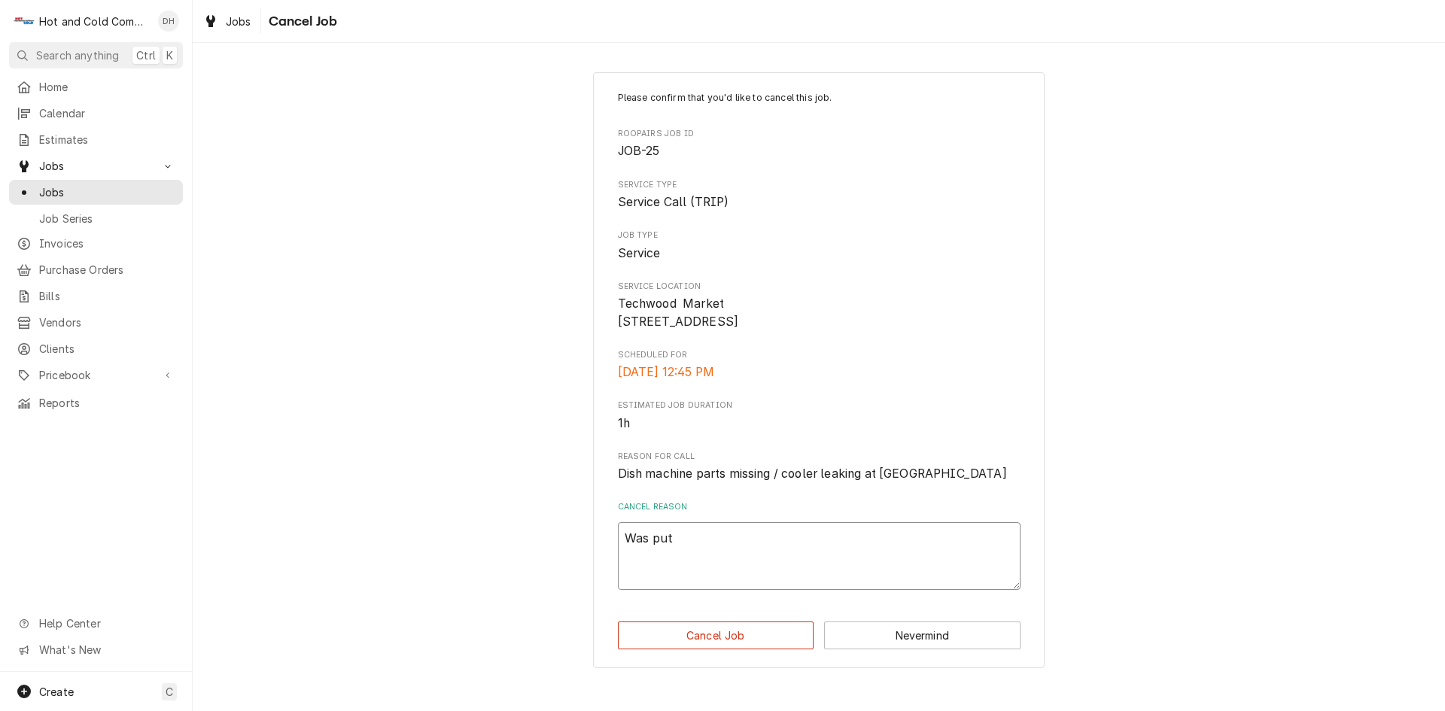
type textarea "x"
type textarea "Was put"
type textarea "x"
type textarea "Was put o"
type textarea "x"
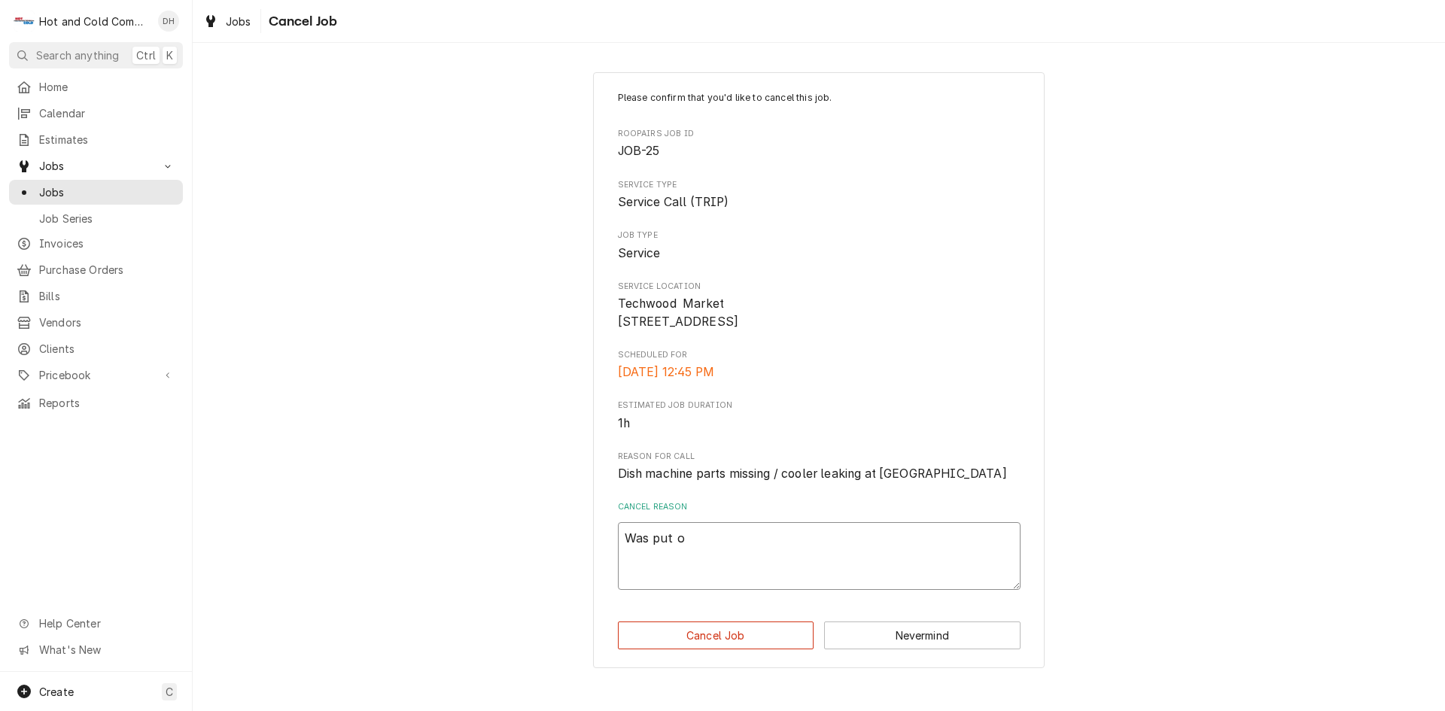
type textarea "Was put on"
type textarea "x"
type textarea "Was put on"
type textarea "x"
type textarea "Was put on a"
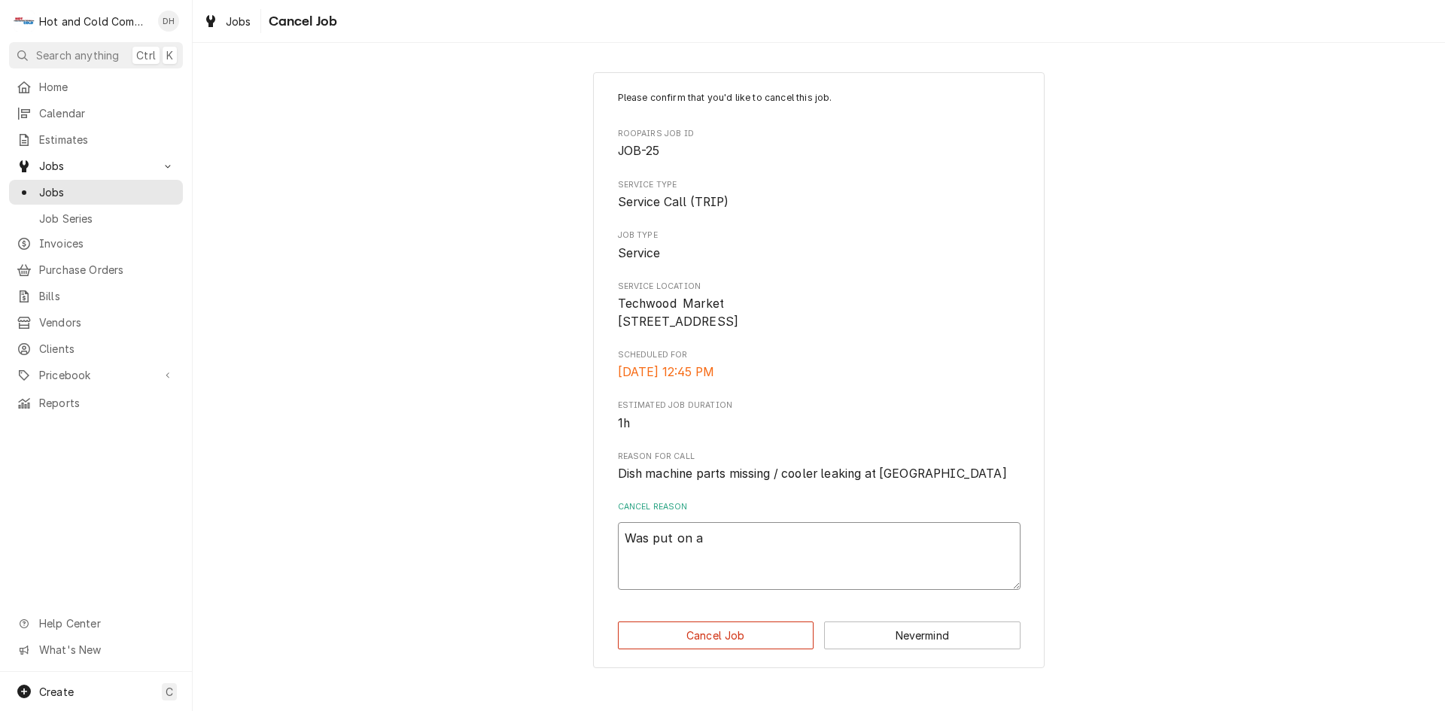
type textarea "x"
type textarea "Was put on an"
type textarea "x"
type textarea "Was put on ano"
type textarea "x"
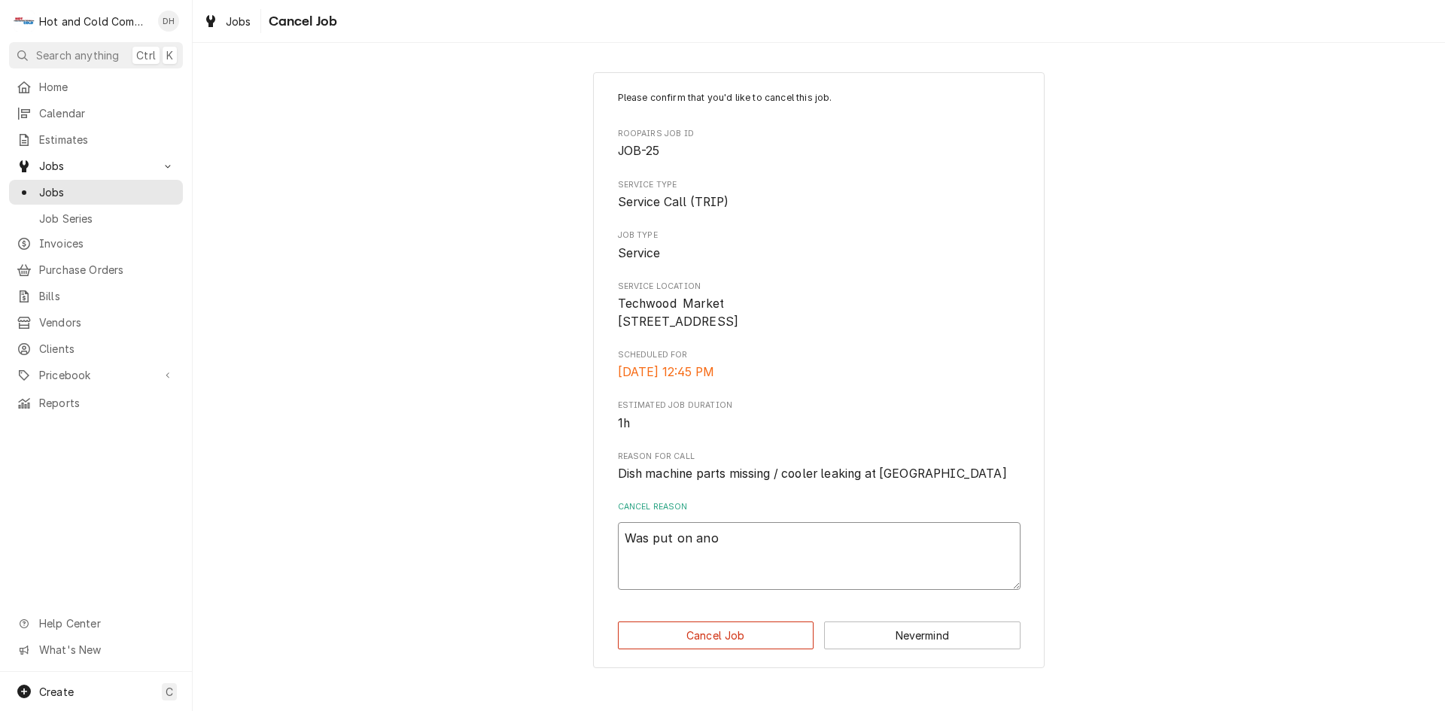
type textarea "Was put on anot"
type textarea "x"
type textarea "Was put on anoth"
type textarea "x"
type textarea "Was put on anothe"
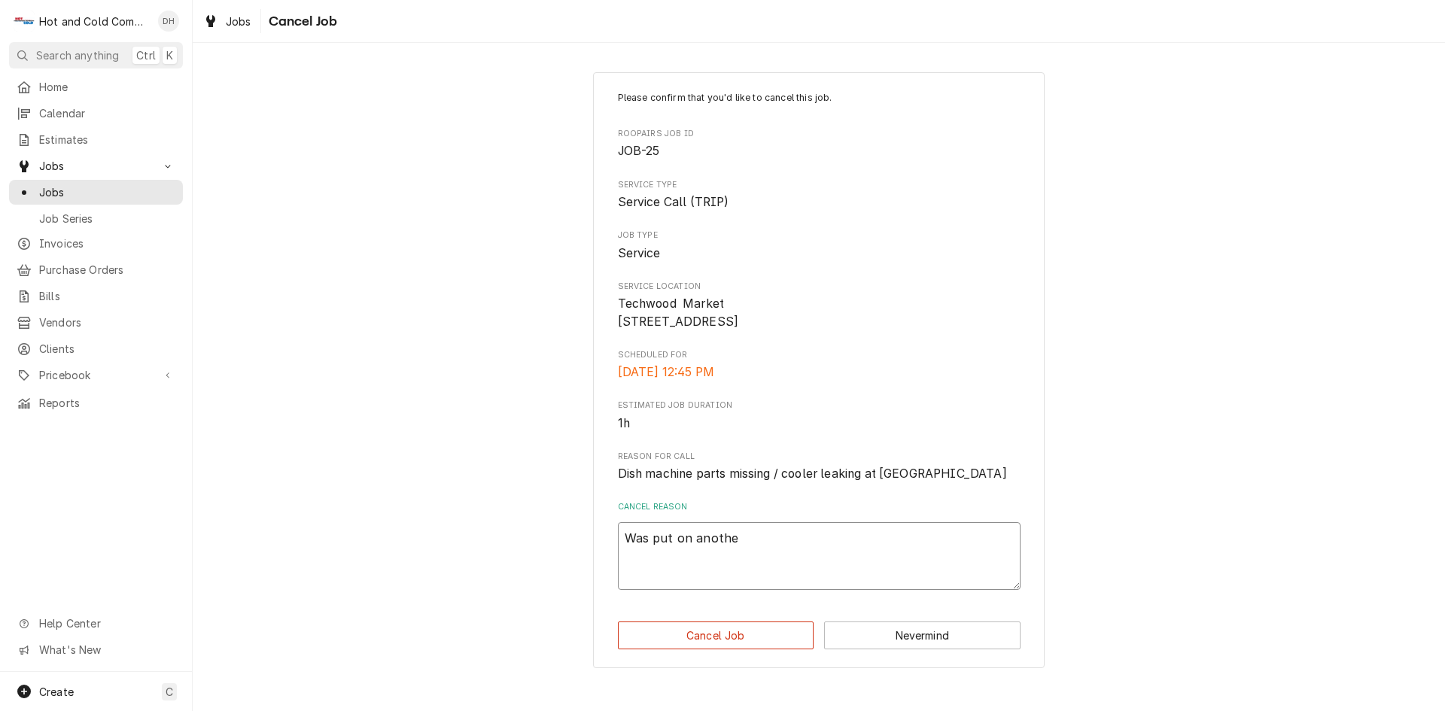
type textarea "x"
type textarea "Was put on another"
type textarea "x"
type textarea "Was put on another"
type textarea "x"
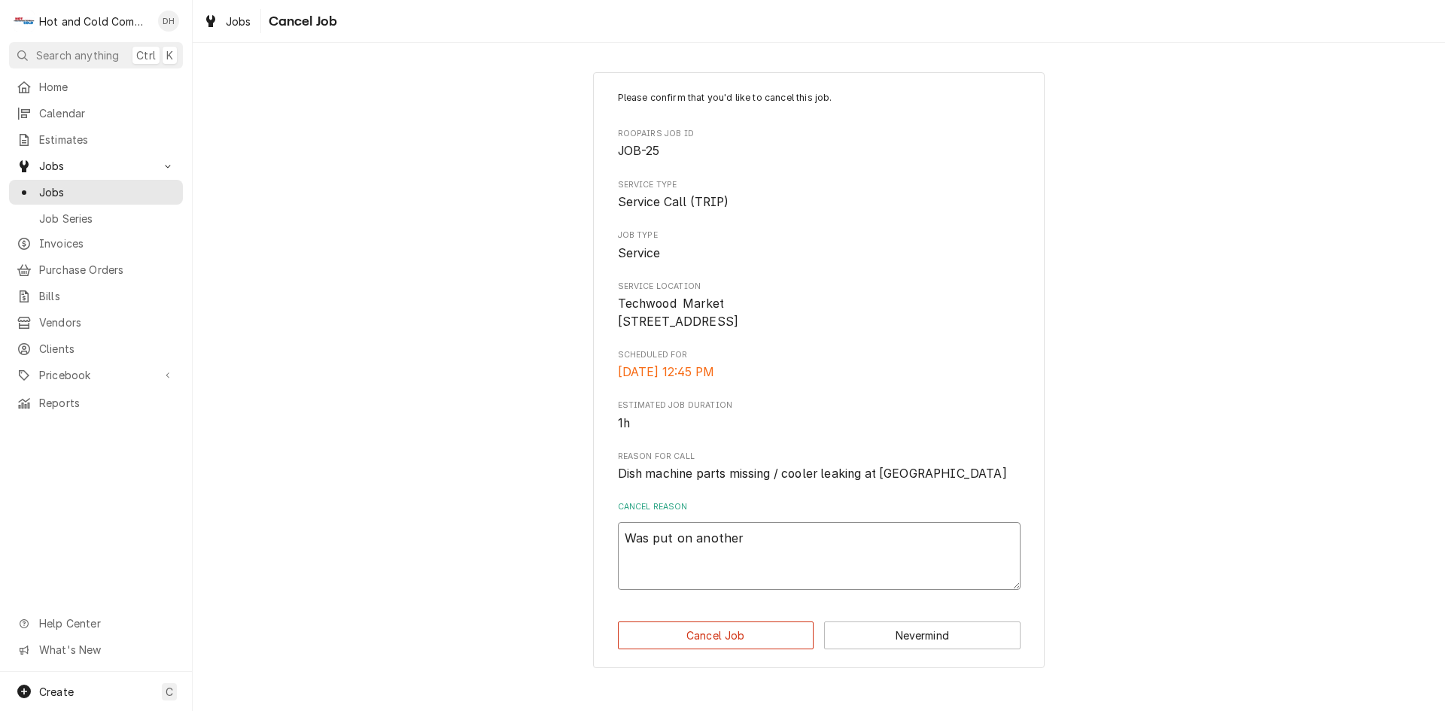
type textarea "Was put on another i"
type textarea "x"
type textarea "Was put on another in"
type textarea "x"
type textarea "Was put on another inv"
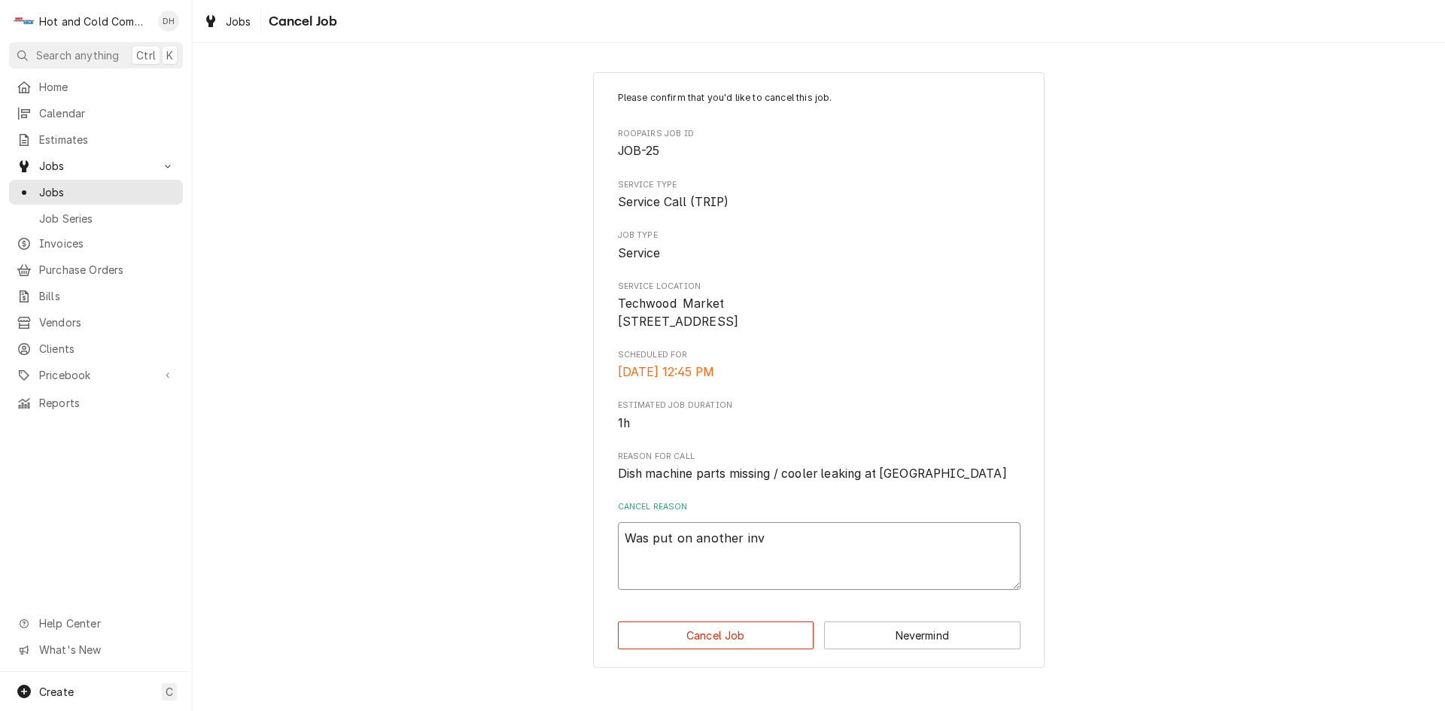
type textarea "x"
type textarea "Was put on another invo"
type textarea "x"
type textarea "Was put on another invoi"
type textarea "x"
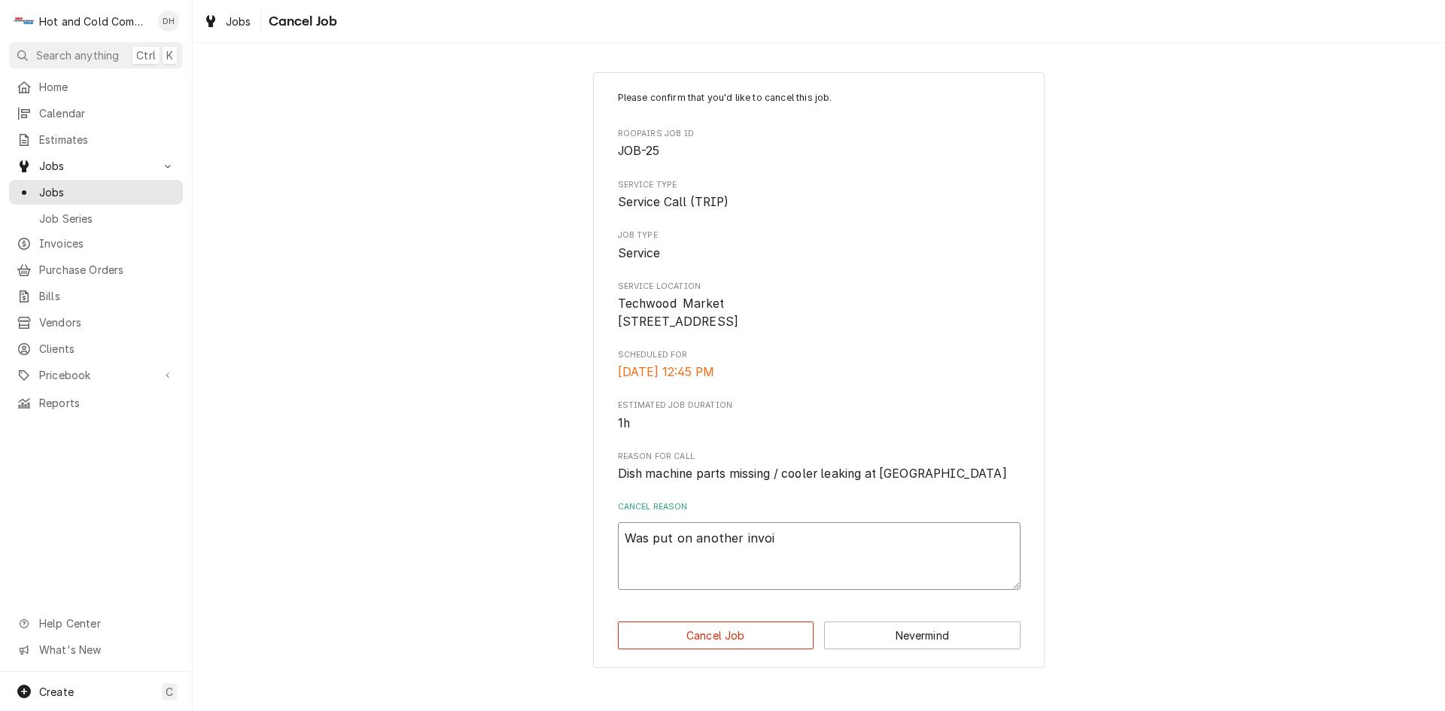
type textarea "Was put on another invoic"
type textarea "x"
type textarea "Was put on another invoice"
type textarea "x"
type textarea "Was put on another invoice"
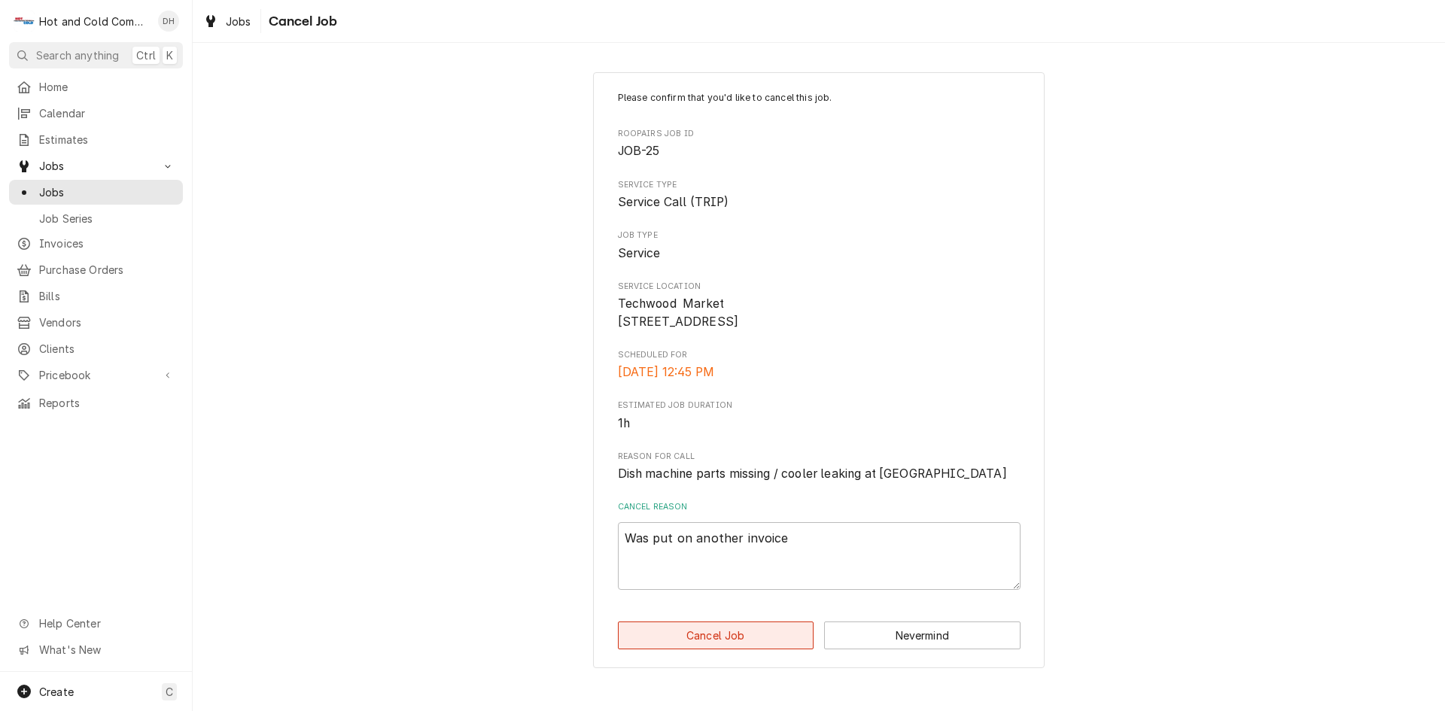
click at [724, 650] on button "Cancel Job" at bounding box center [716, 636] width 196 height 28
type textarea "x"
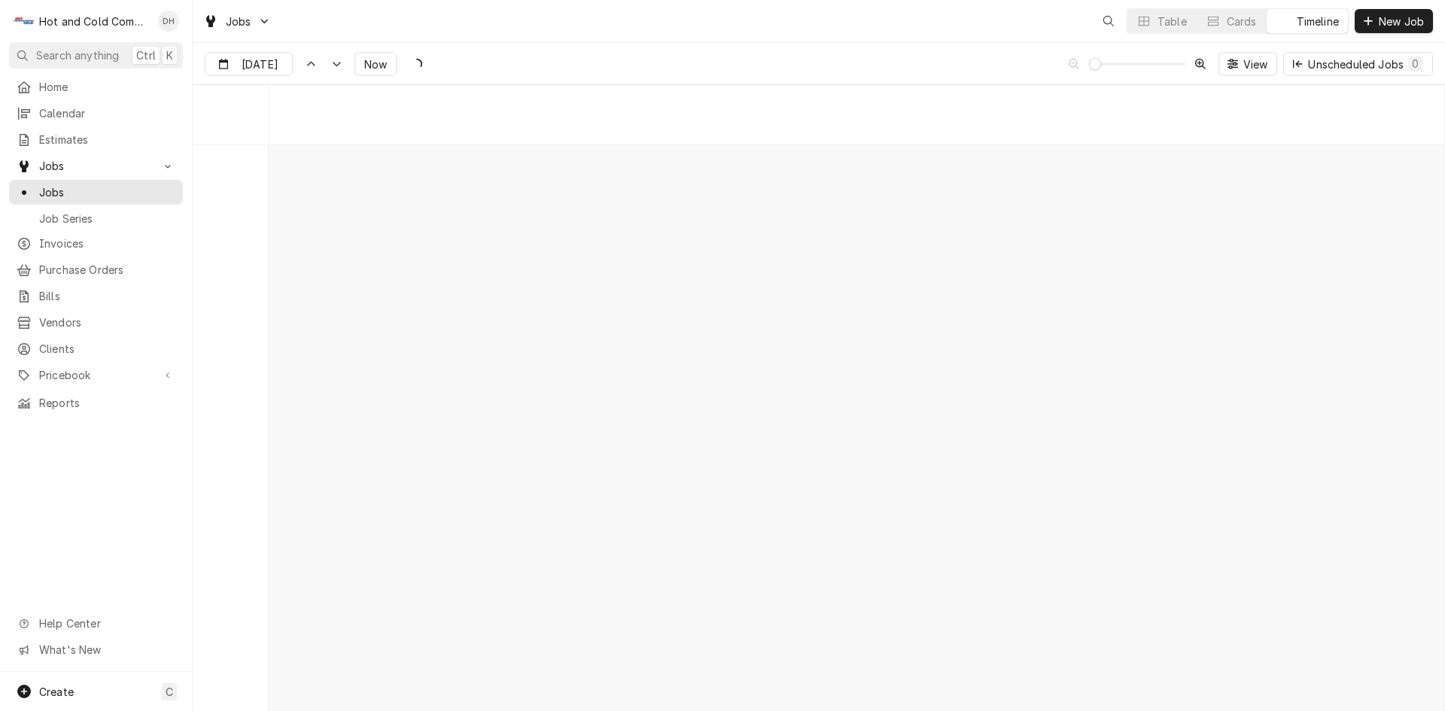
scroll to position [11794, 0]
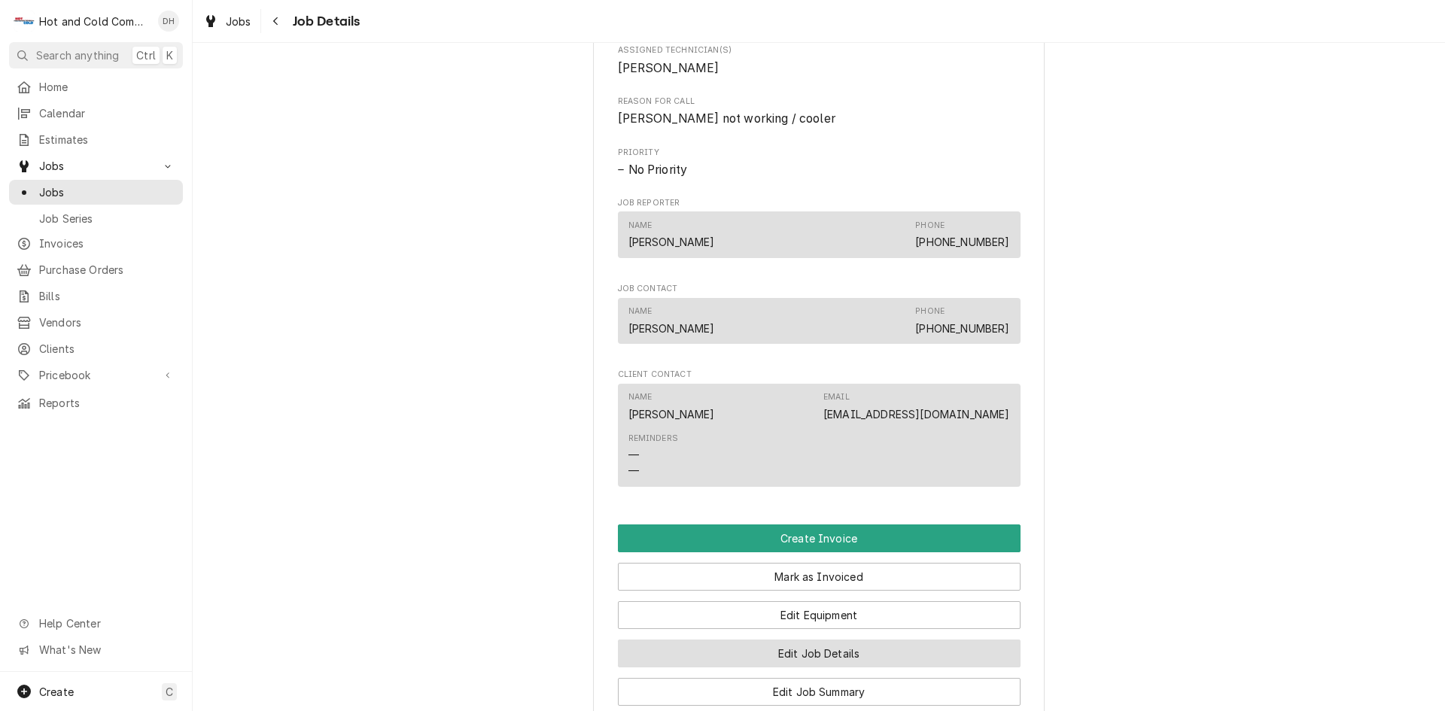
scroll to position [1003, 0]
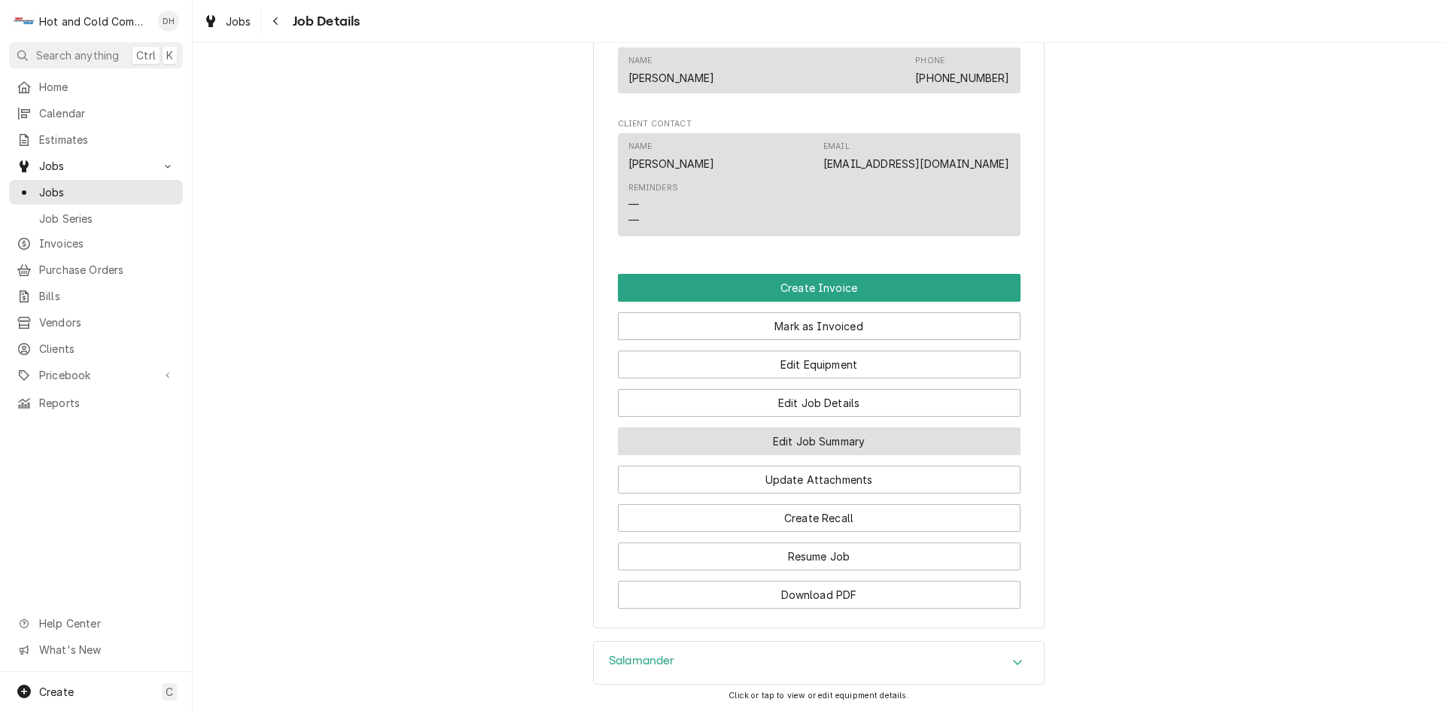
click at [882, 455] on button "Edit Job Summary" at bounding box center [819, 442] width 403 height 28
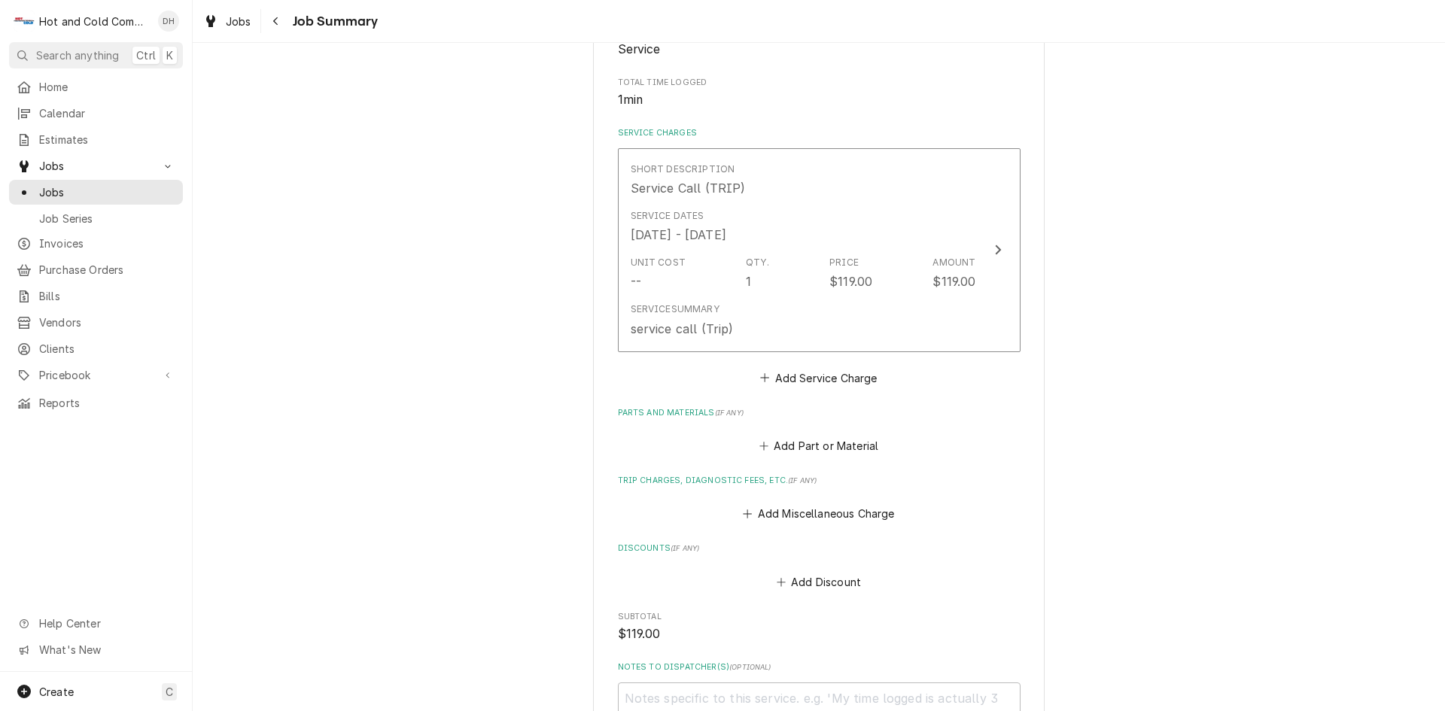
scroll to position [251, 0]
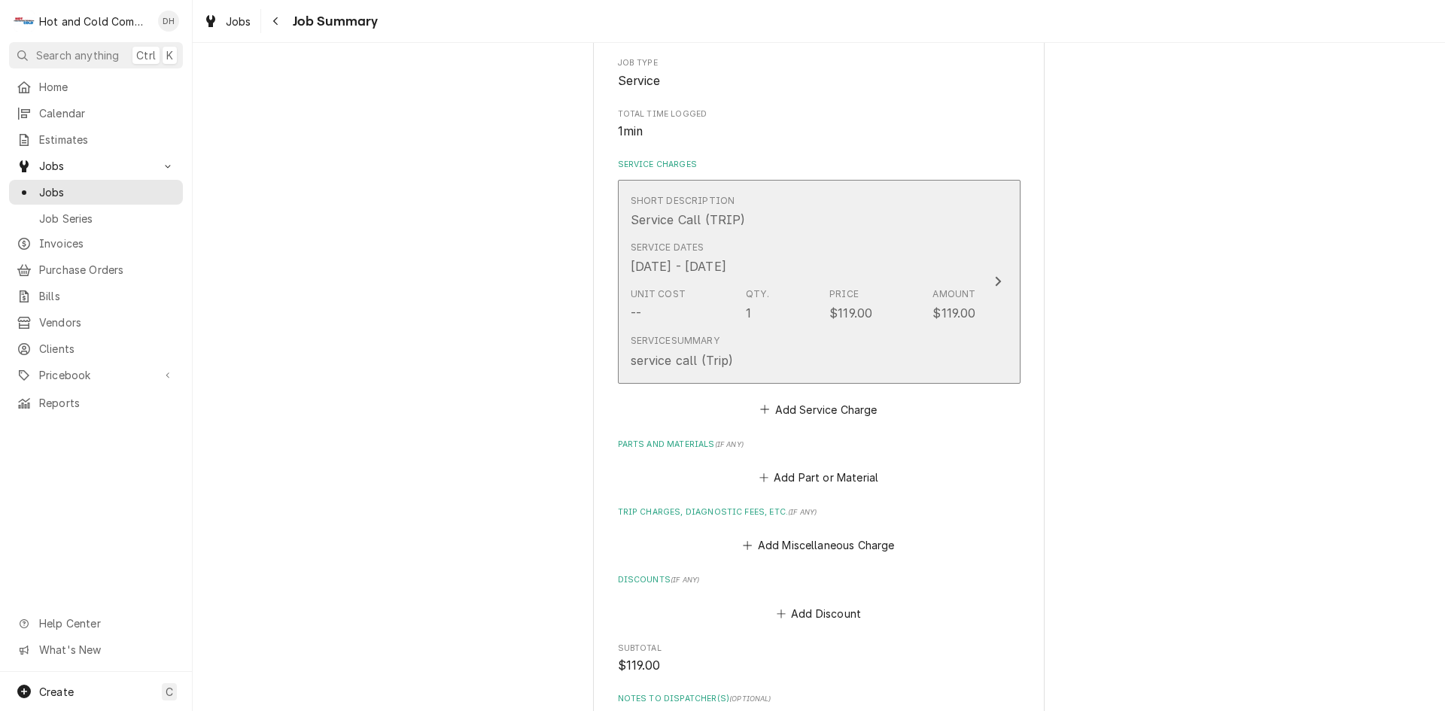
click at [890, 225] on div "Short Description Service Call (TRIP)" at bounding box center [804, 211] width 346 height 47
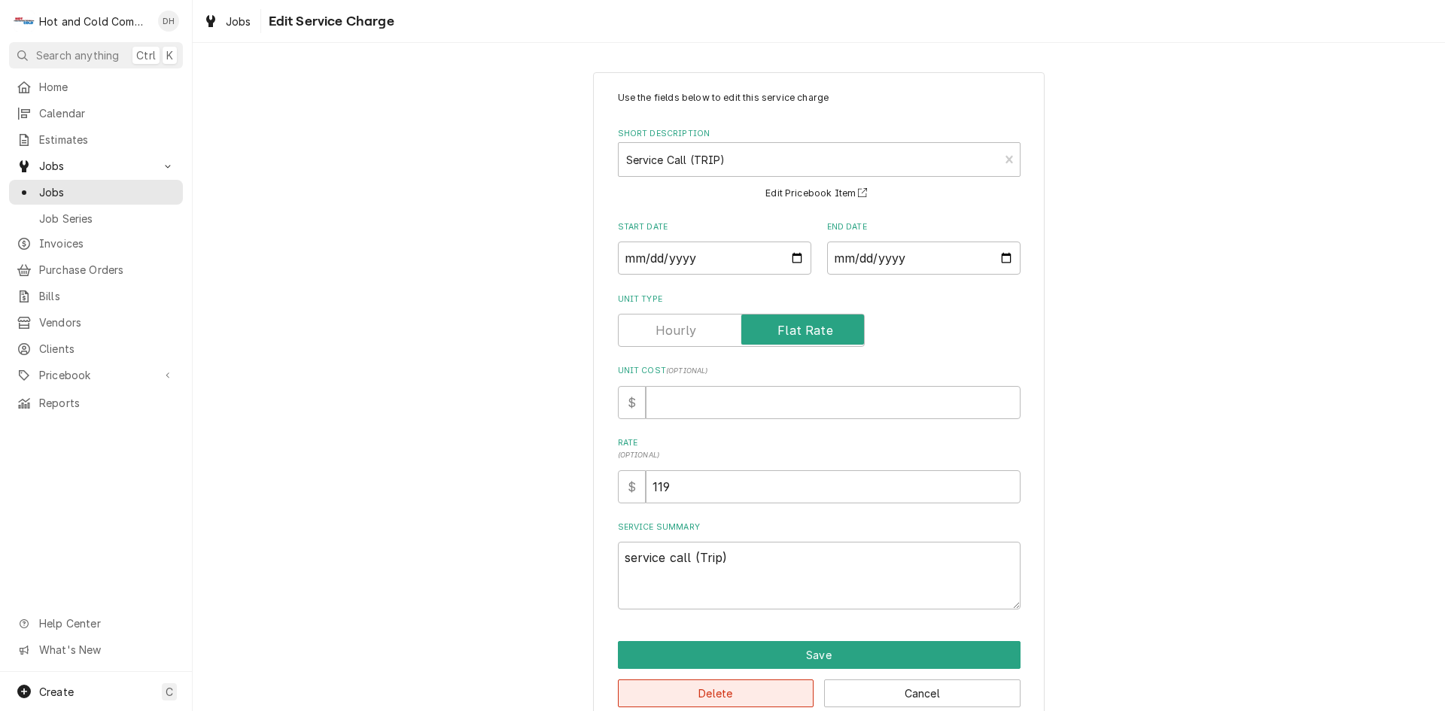
click at [778, 686] on button "Delete" at bounding box center [716, 694] width 196 height 28
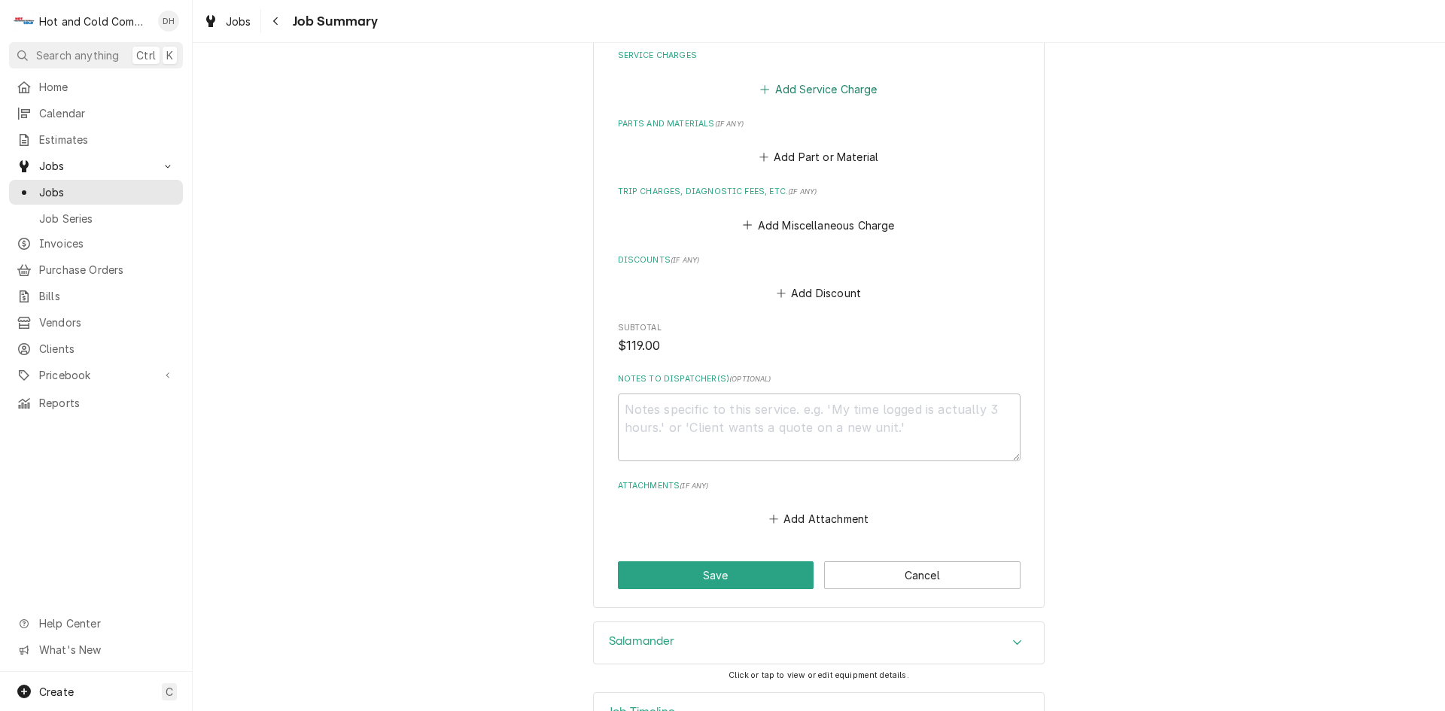
scroll to position [412, 0]
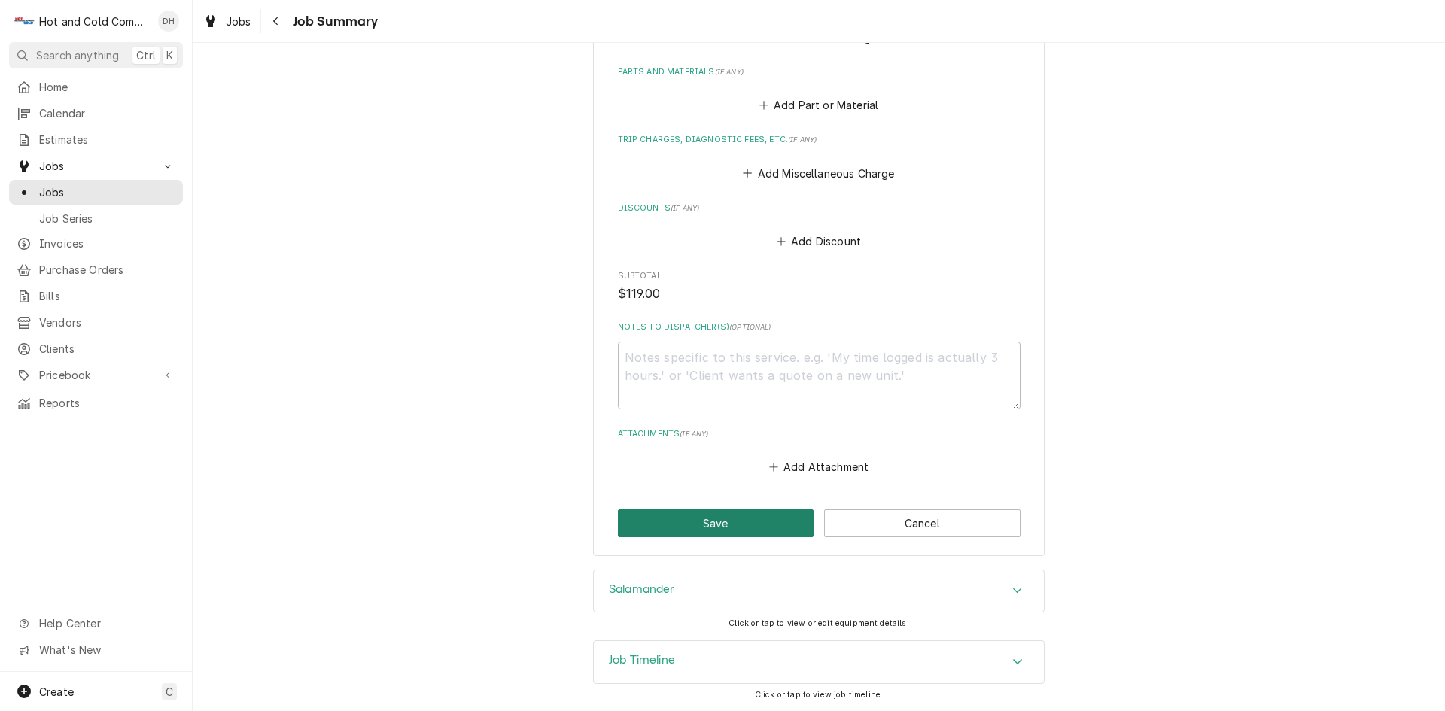
click at [729, 517] on button "Save" at bounding box center [716, 524] width 196 height 28
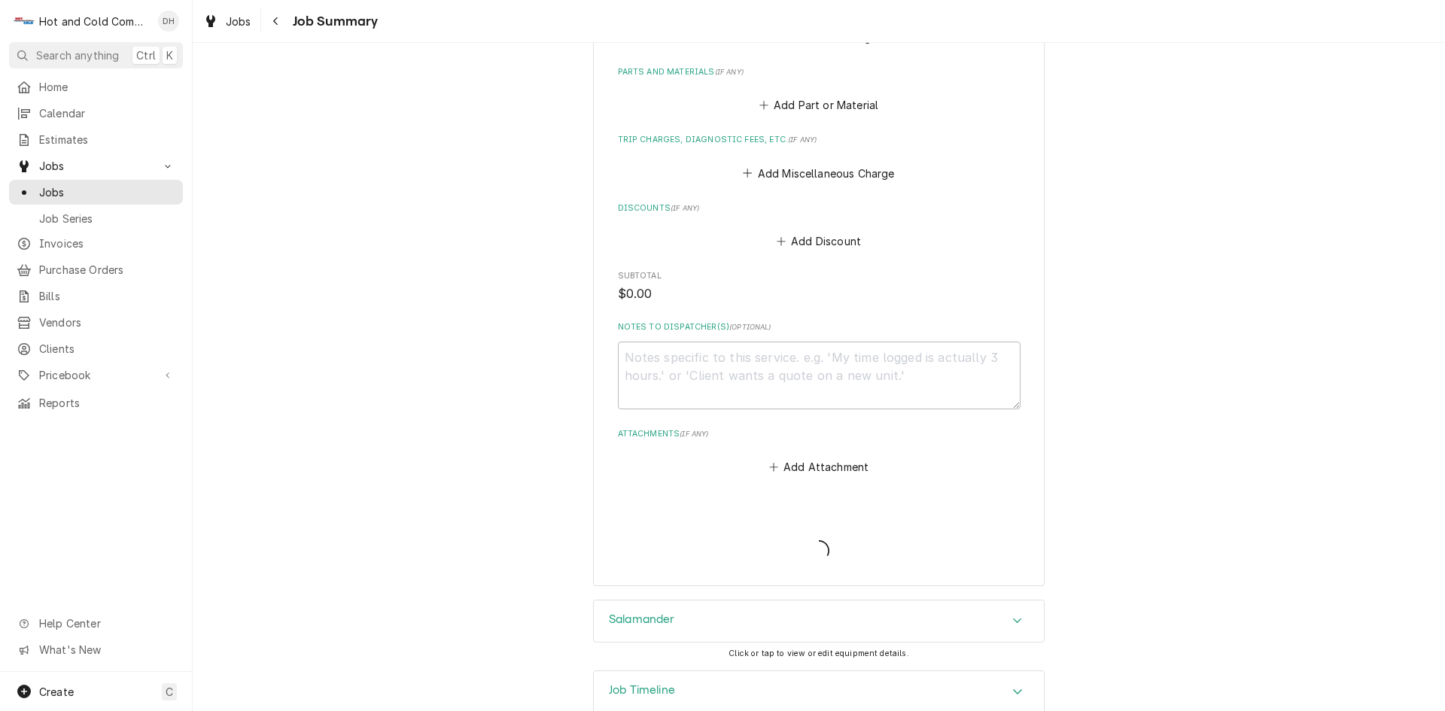
scroll to position [367, 0]
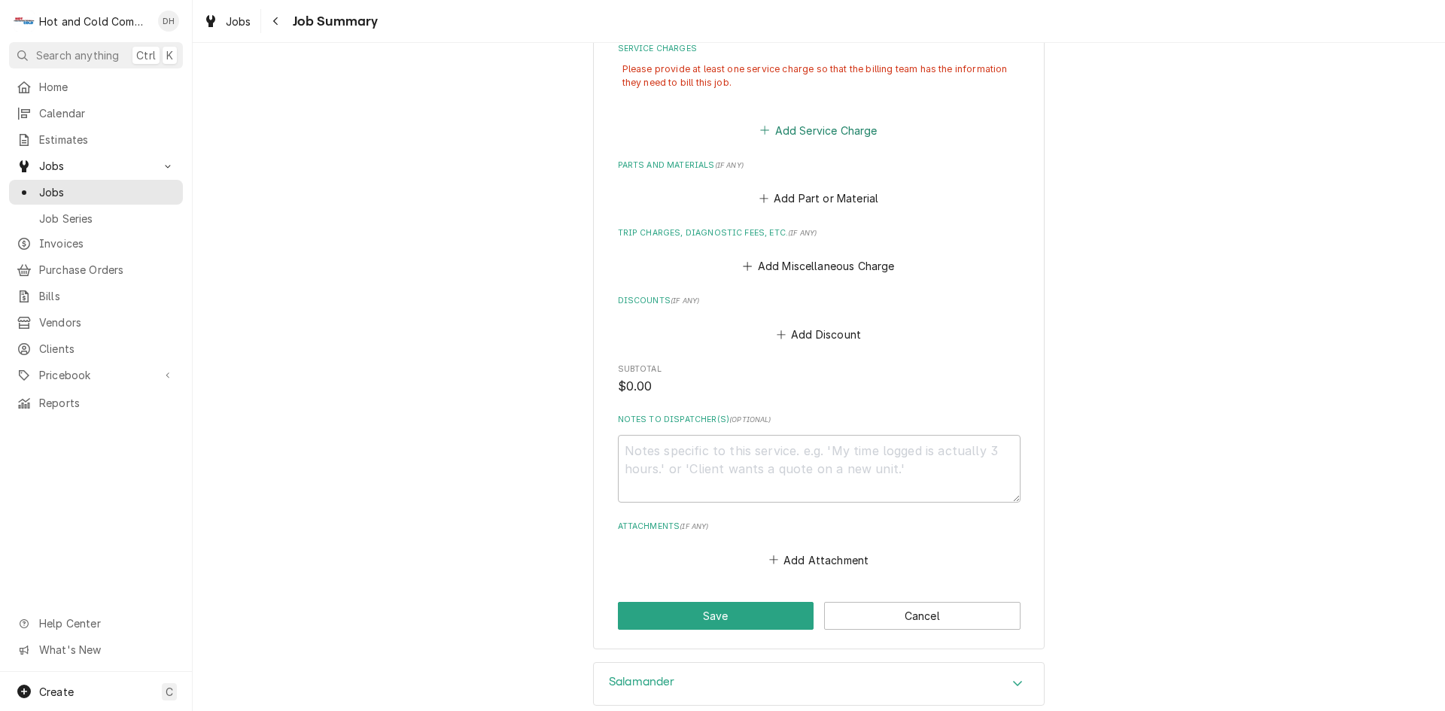
click at [817, 132] on button "Add Service Charge" at bounding box center [819, 130] width 122 height 21
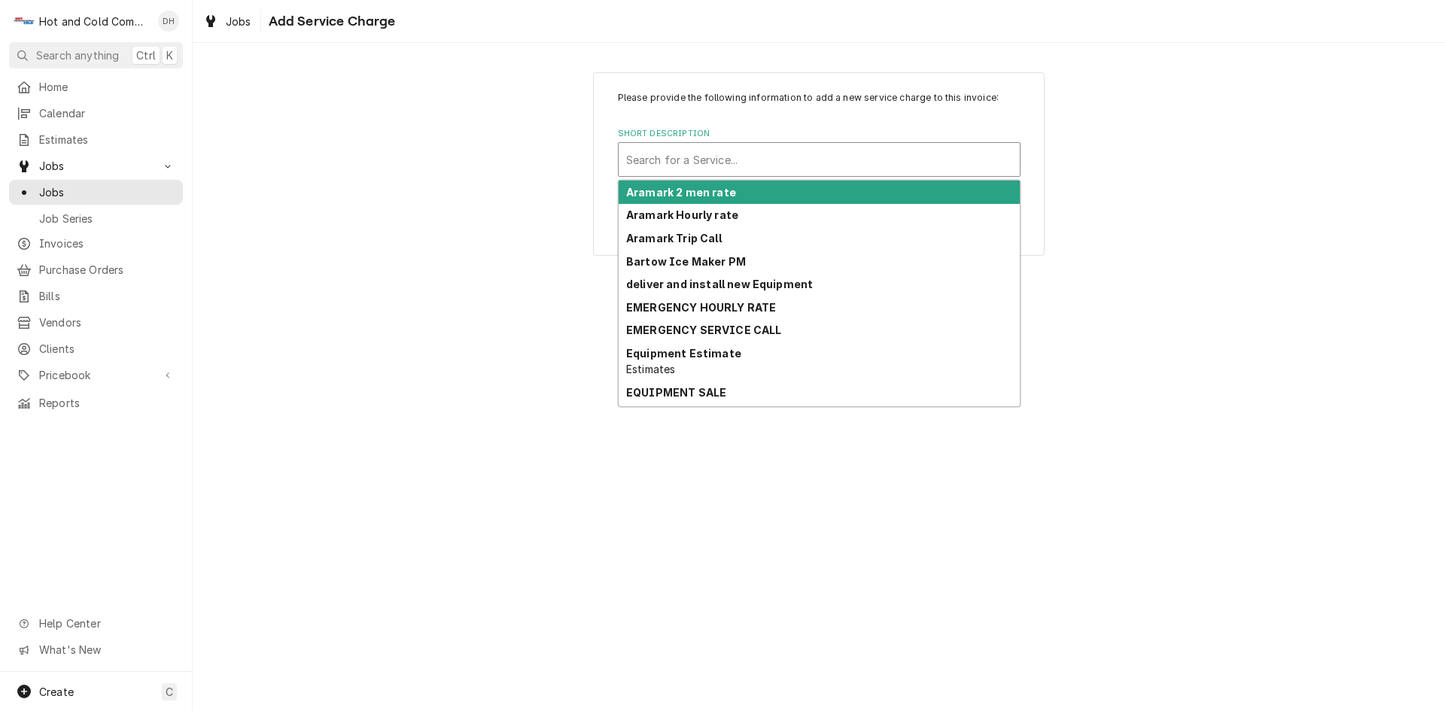
click at [732, 149] on div "Short Description" at bounding box center [819, 159] width 386 height 27
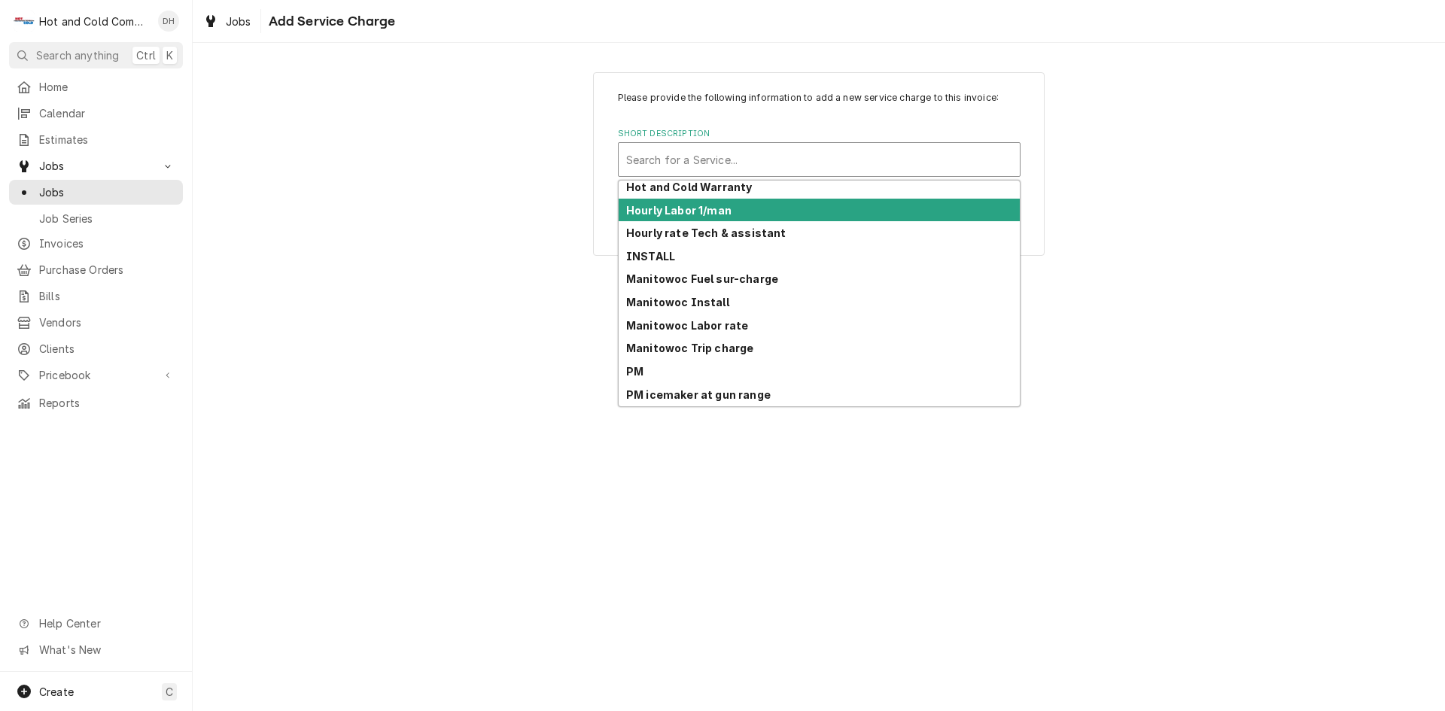
scroll to position [389, 0]
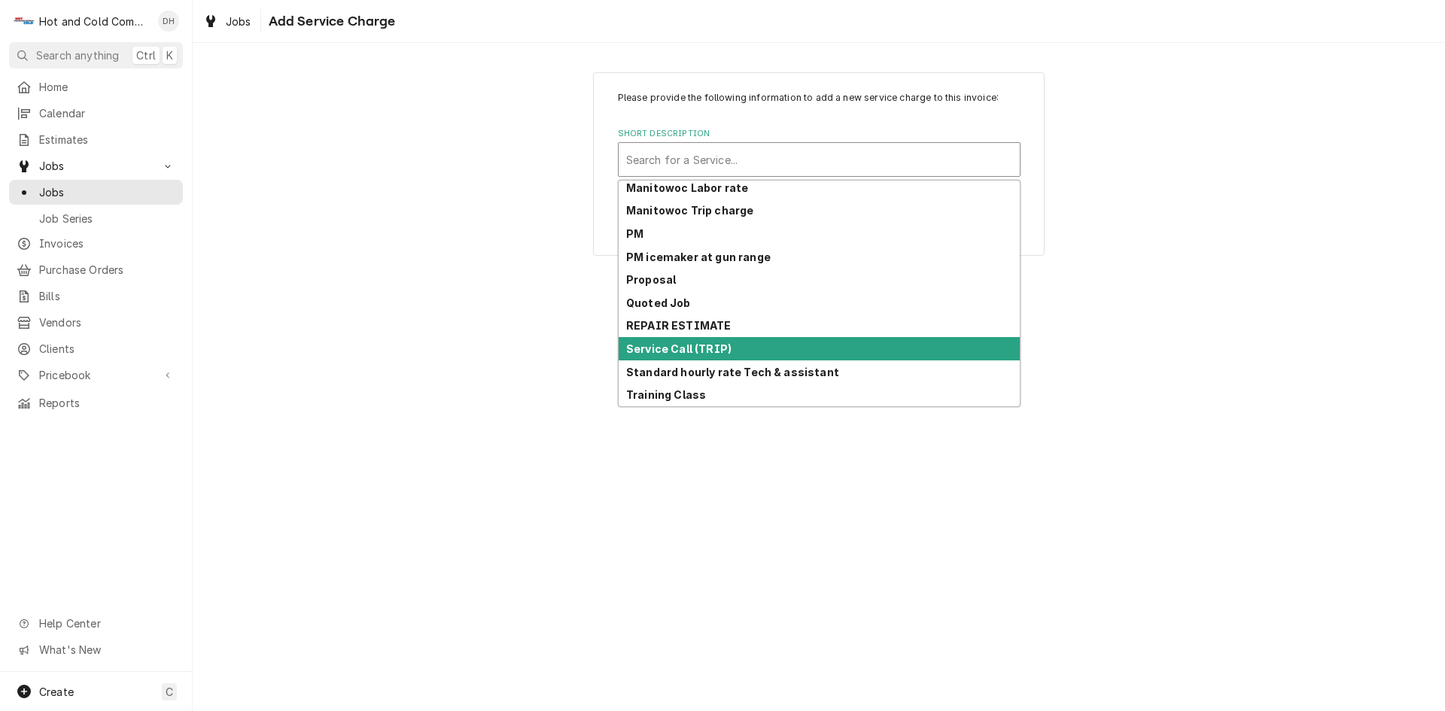
drag, startPoint x: 736, startPoint y: 349, endPoint x: 787, endPoint y: 348, distance: 51.2
click at [738, 349] on div "Service Call (TRIP)" at bounding box center [819, 348] width 401 height 23
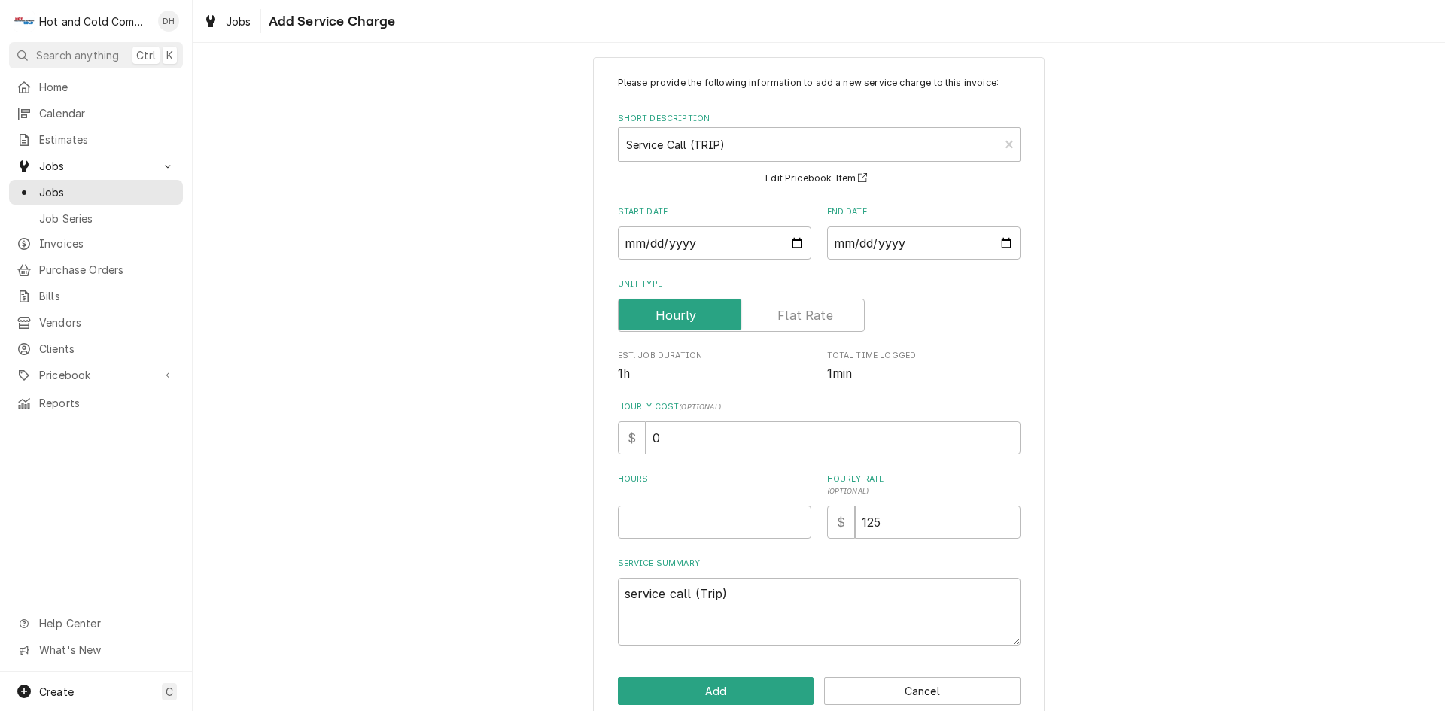
scroll to position [0, 0]
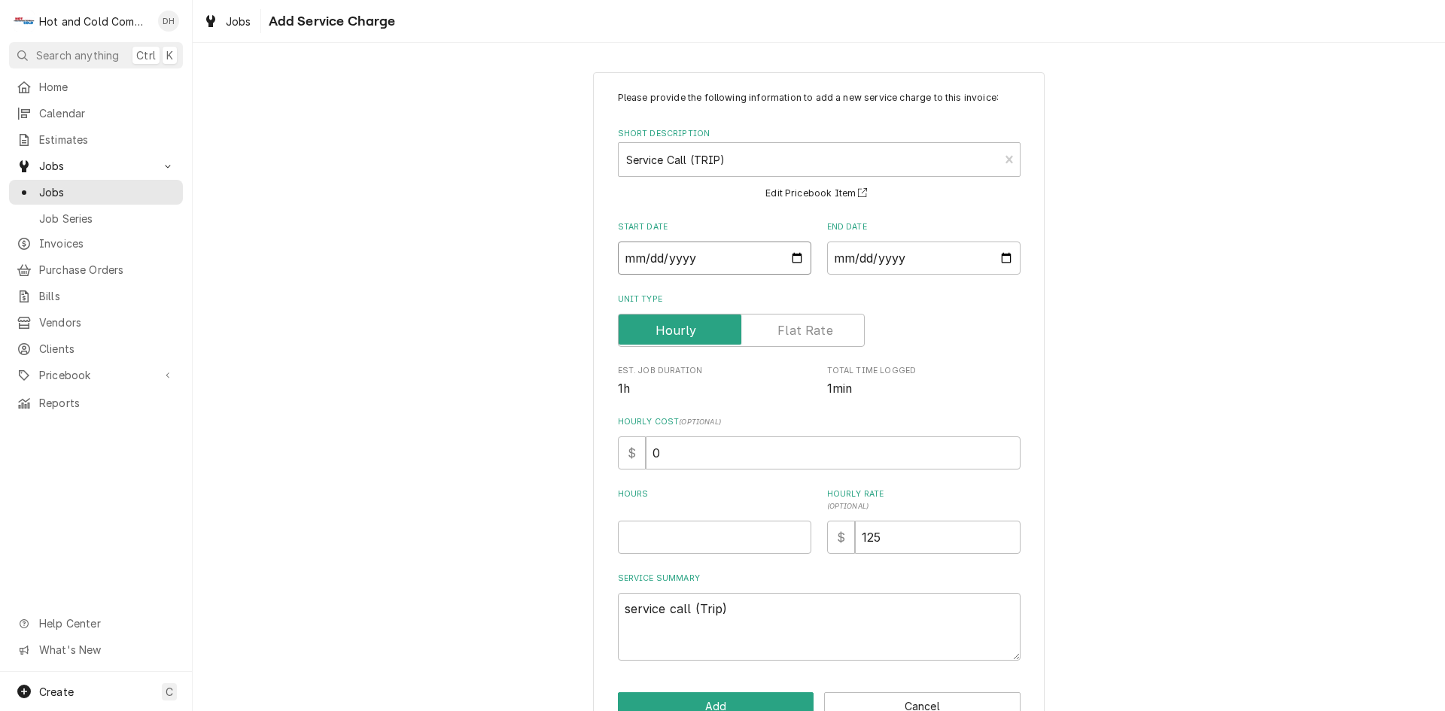
click at [790, 260] on input "Start Date" at bounding box center [714, 258] width 193 height 33
type textarea "x"
type input "2025-08-17"
type textarea "x"
click at [666, 258] on input "2025-07-17" at bounding box center [714, 258] width 193 height 33
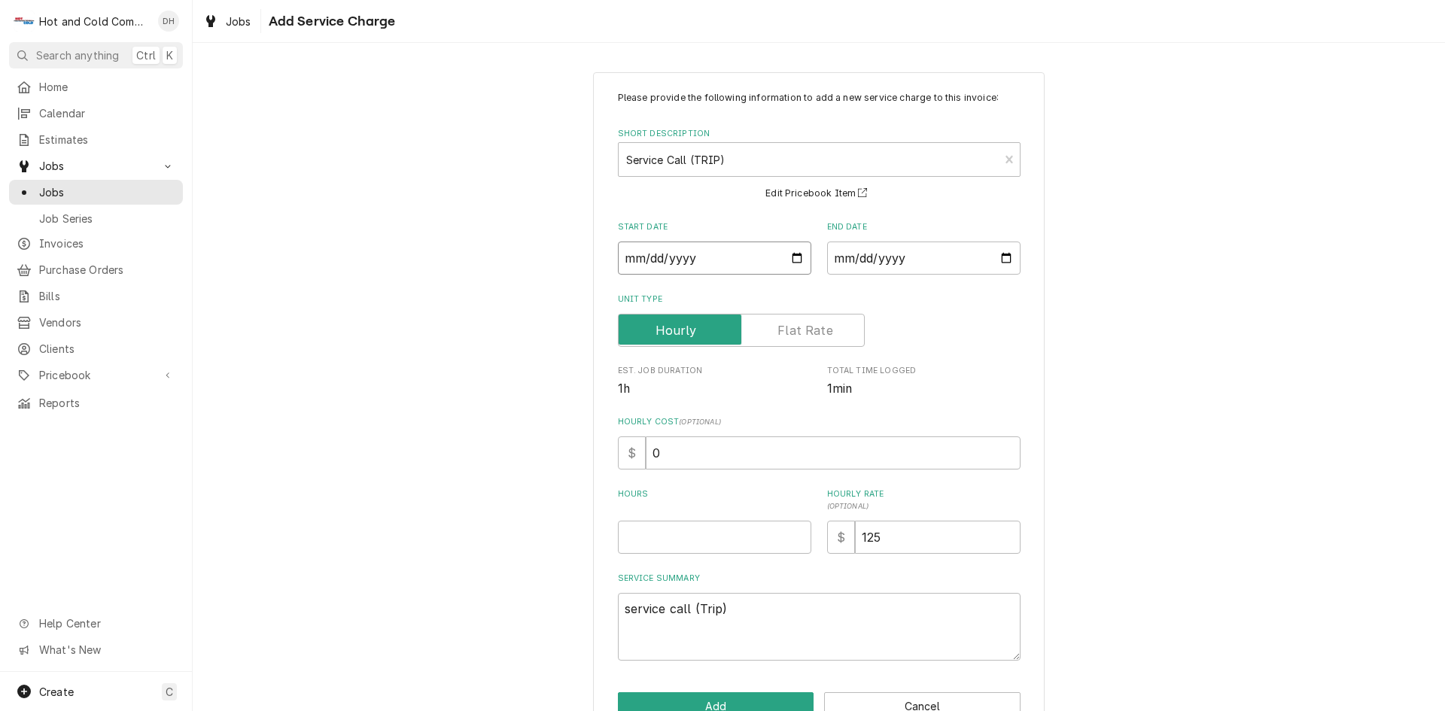
type input "0002-07-17"
type textarea "x"
type input "0020-07-17"
type textarea "x"
type input "0202-07-17"
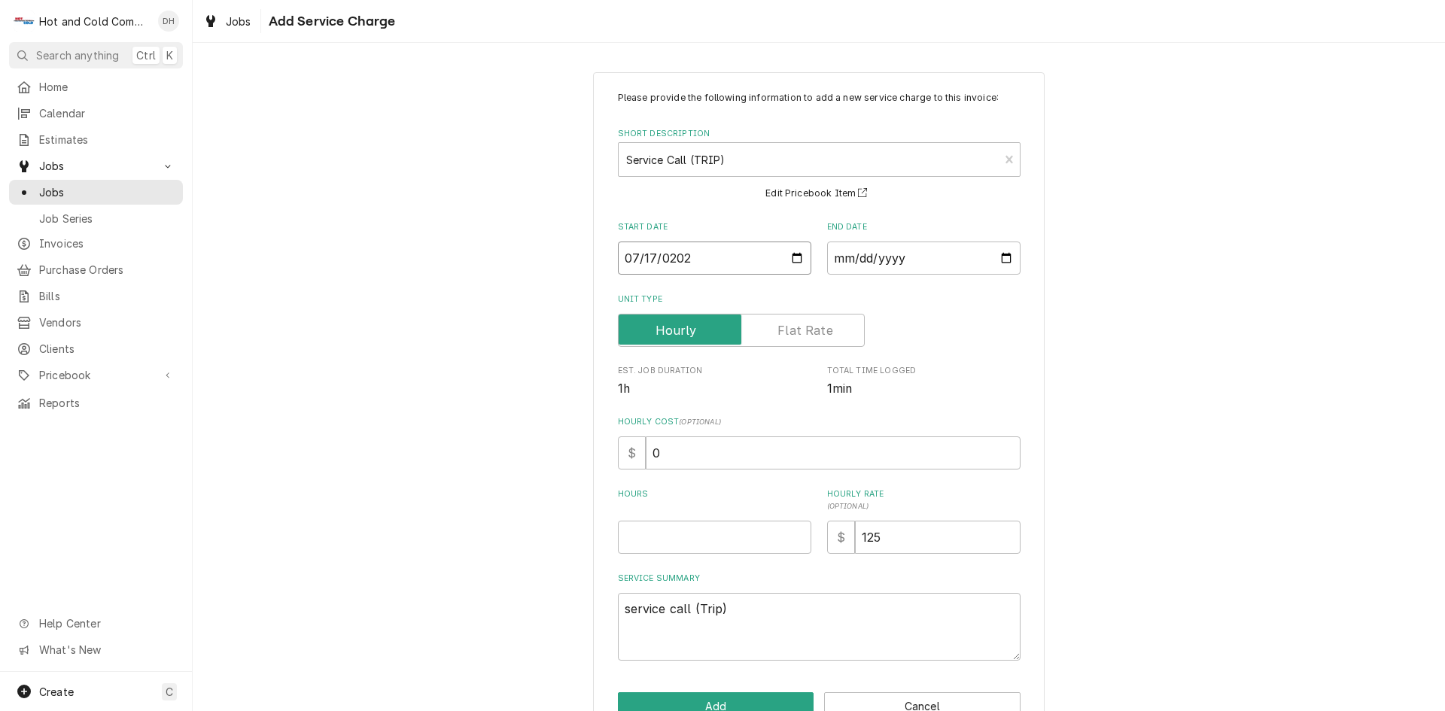
type textarea "x"
type input "2023-07-17"
type textarea "x"
click at [624, 258] on input "2023-07-17" at bounding box center [714, 258] width 193 height 33
type textarea "x"
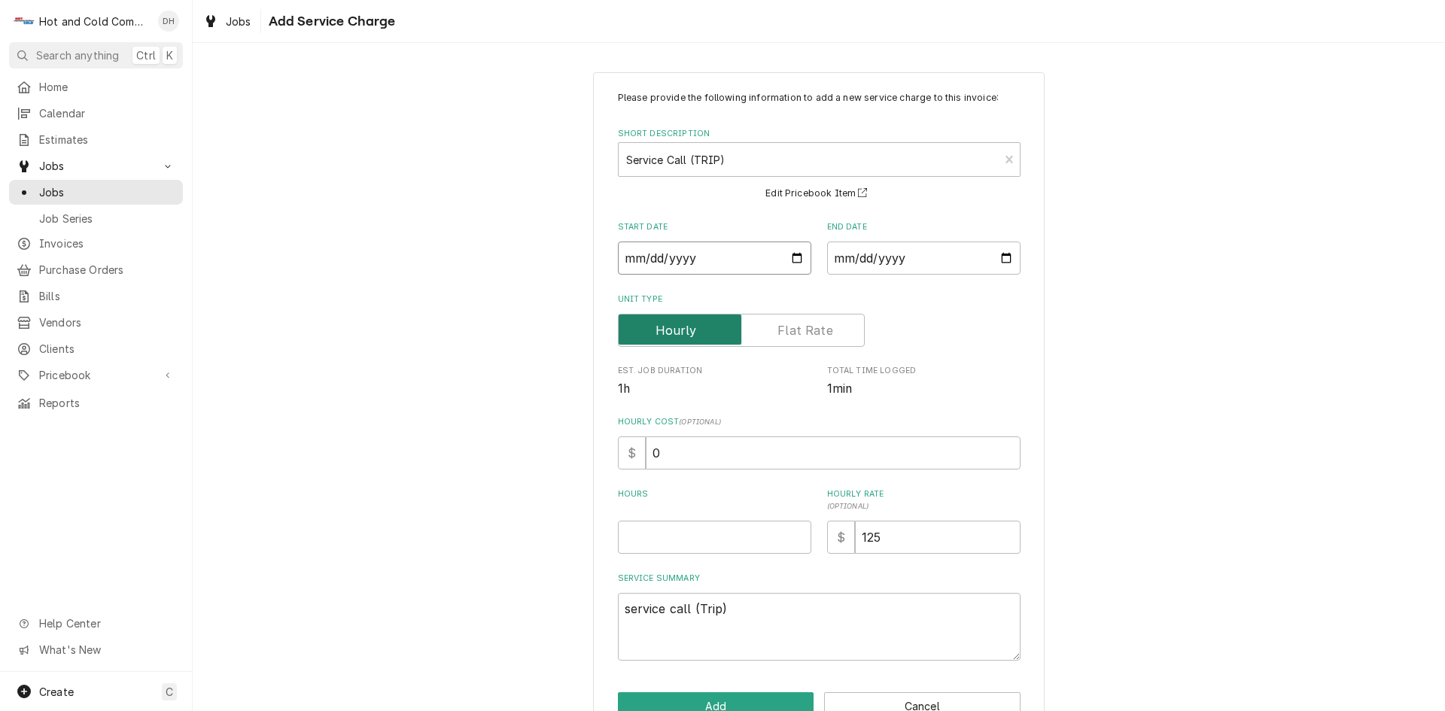
type input "2023-08-17"
type textarea "x"
click at [863, 295] on label "Unit Type" at bounding box center [819, 300] width 403 height 12
drag, startPoint x: 711, startPoint y: 265, endPoint x: 645, endPoint y: 301, distance: 75.5
click at [626, 271] on input "2023-08-17" at bounding box center [714, 258] width 193 height 33
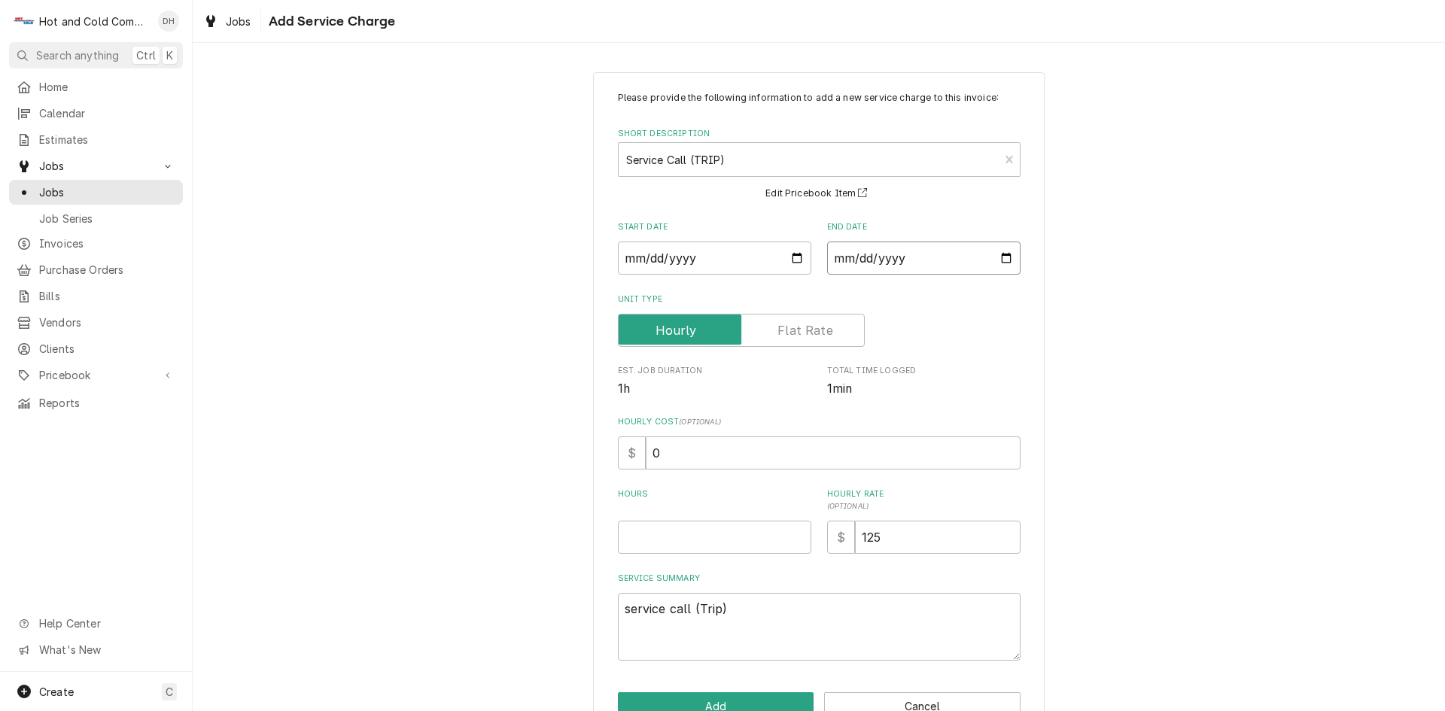
click at [914, 252] on input "End Date" at bounding box center [923, 258] width 193 height 33
type input "0002-08-17"
type textarea "x"
type input "0020-08-17"
type textarea "x"
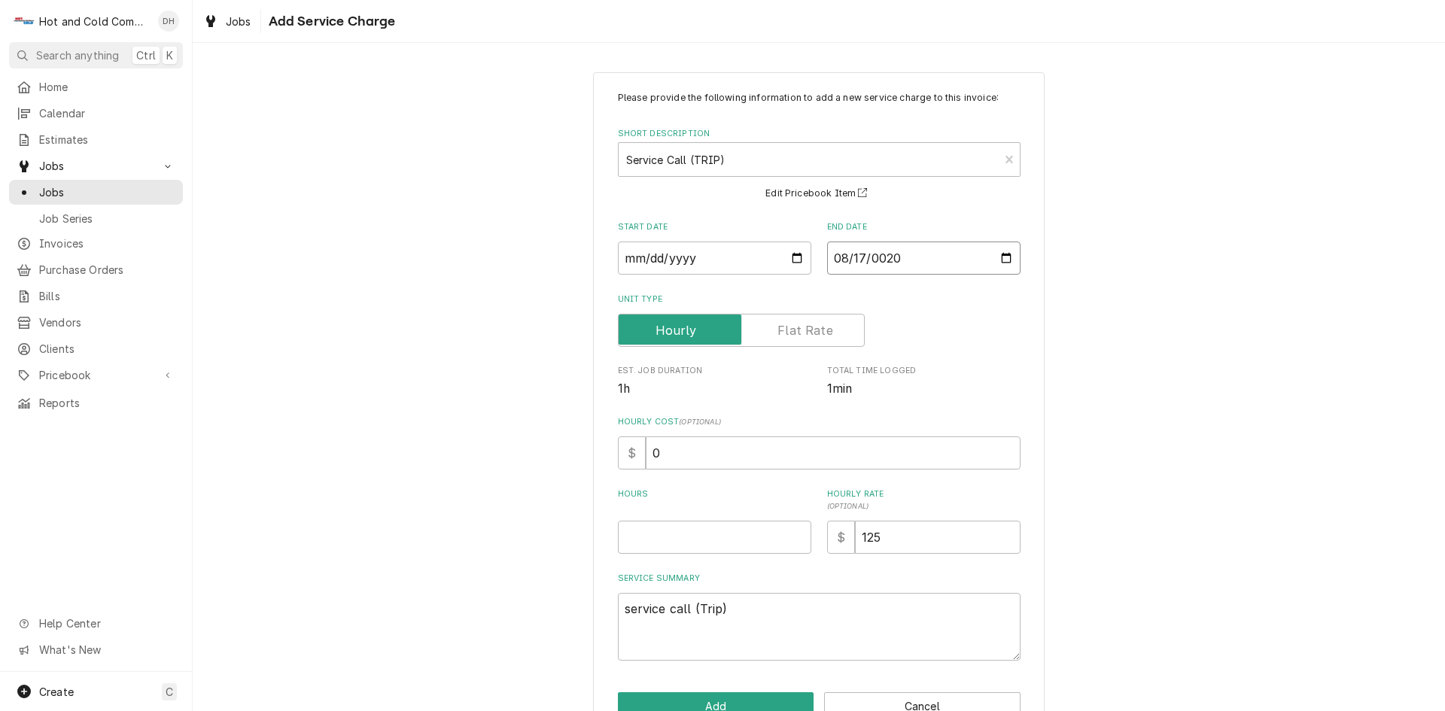
type input "0202-08-17"
type textarea "x"
type input "2023-08-17"
click at [1108, 356] on div "Please provide the following information to add a new service charge to this in…" at bounding box center [819, 406] width 1253 height 694
click at [962, 388] on span "1min" at bounding box center [923, 389] width 193 height 18
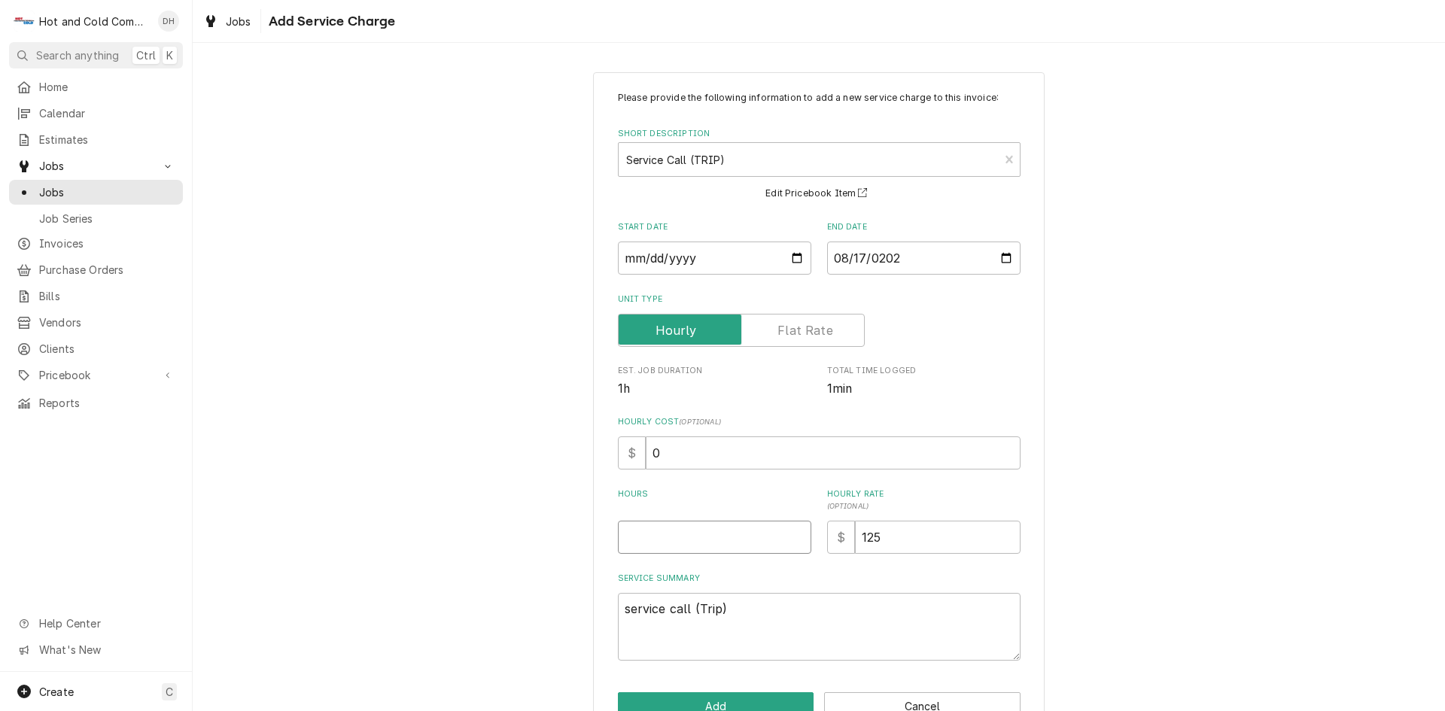
click at [661, 543] on input "Hours" at bounding box center [714, 537] width 193 height 33
type textarea "x"
type input "0"
drag, startPoint x: 743, startPoint y: 699, endPoint x: 869, endPoint y: 581, distance: 172.0
click at [744, 698] on button "Add" at bounding box center [716, 707] width 196 height 28
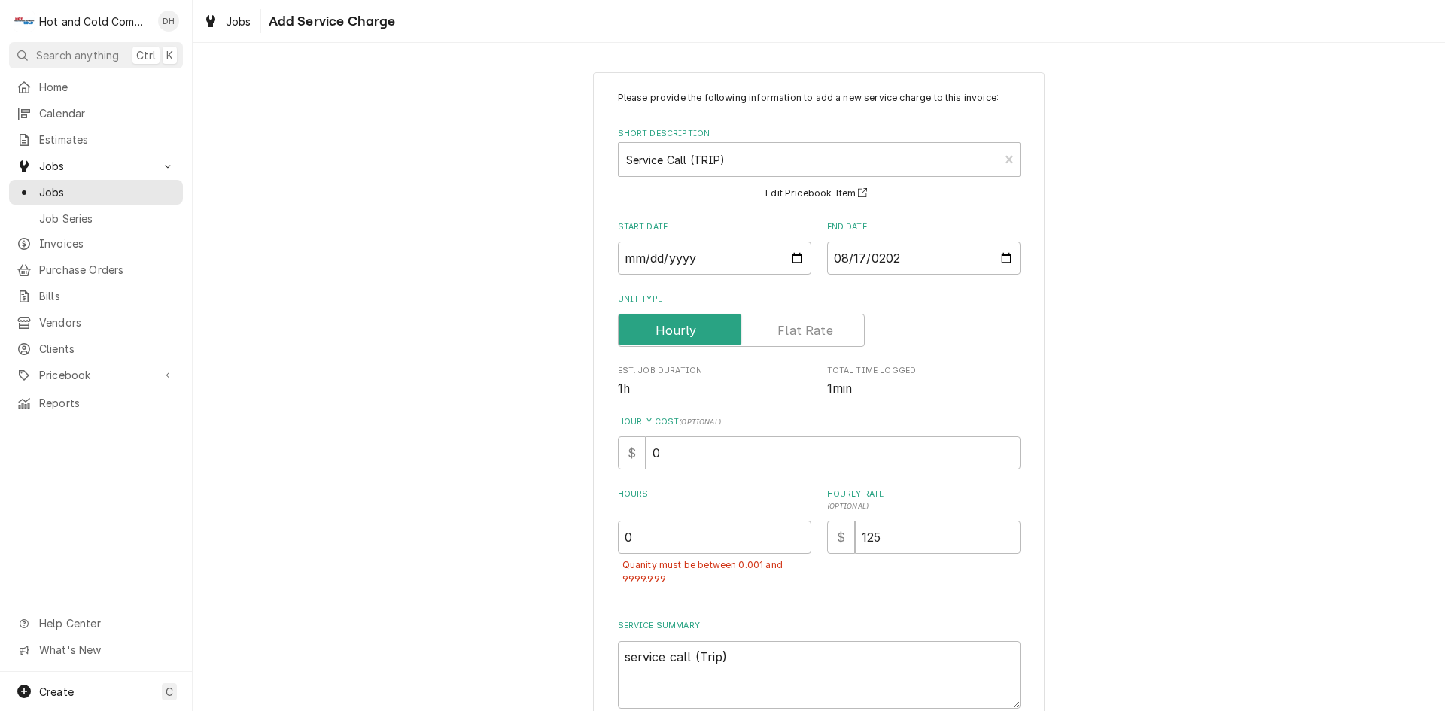
click at [645, 555] on div "Quanity must be between 0.001 and 9999.999" at bounding box center [714, 572] width 193 height 37
click at [636, 535] on input "0" at bounding box center [714, 537] width 193 height 33
type textarea "x"
type input "01"
type textarea "x"
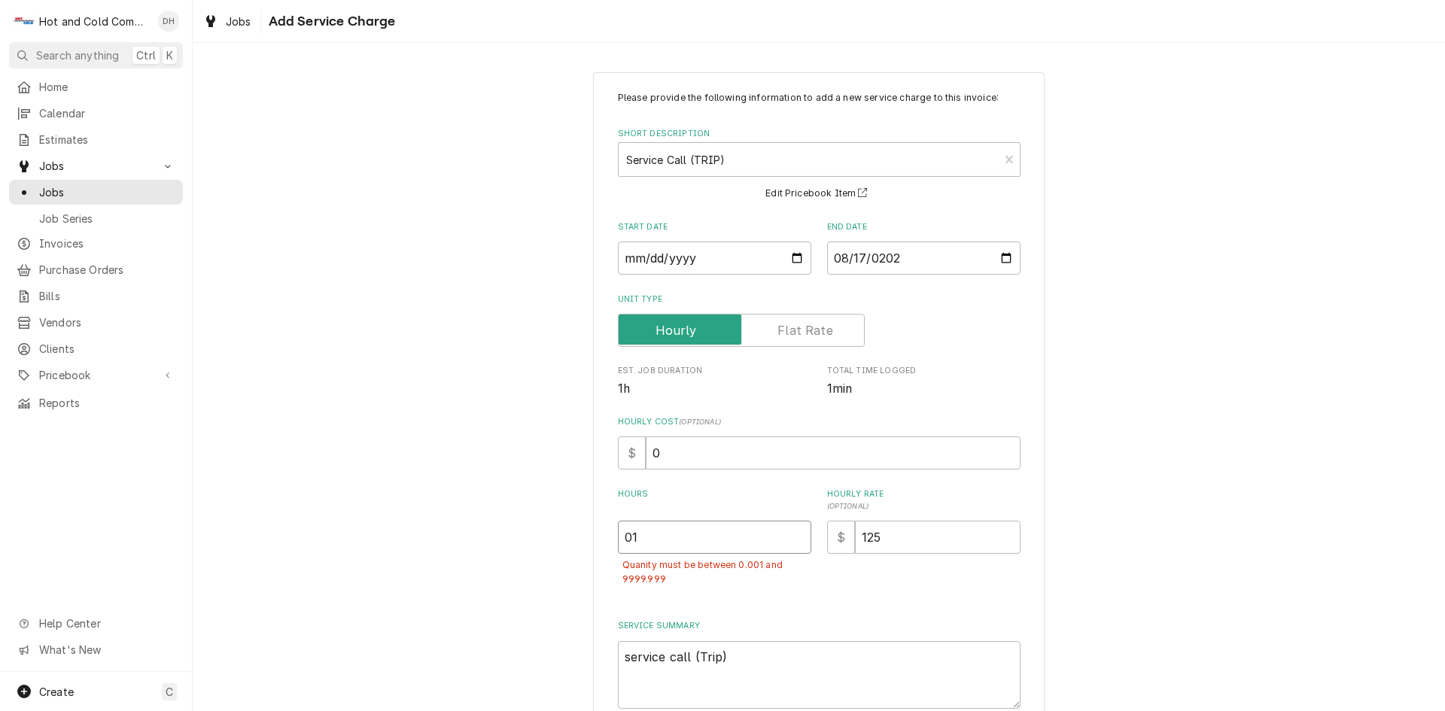
type input "0"
type textarea "x"
type input "1"
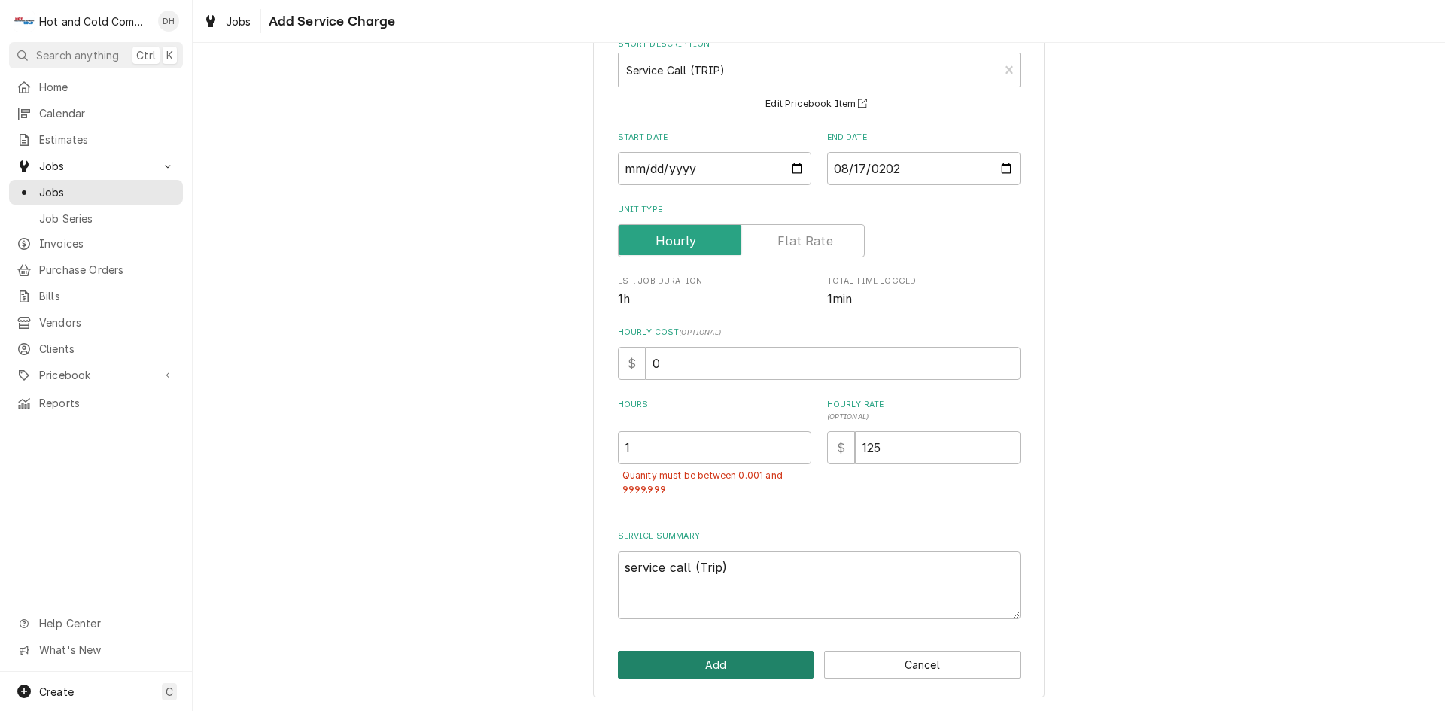
click at [736, 663] on button "Add" at bounding box center [716, 665] width 196 height 28
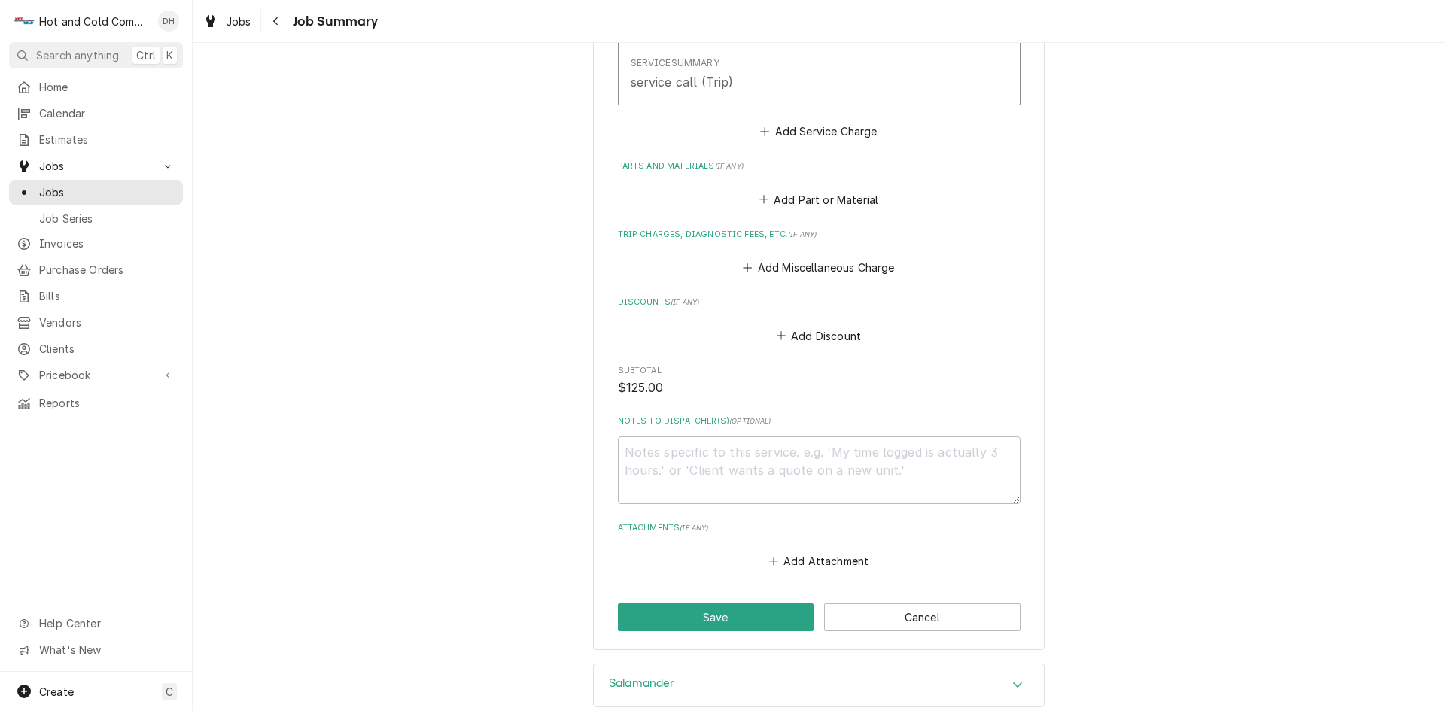
scroll to position [671, 0]
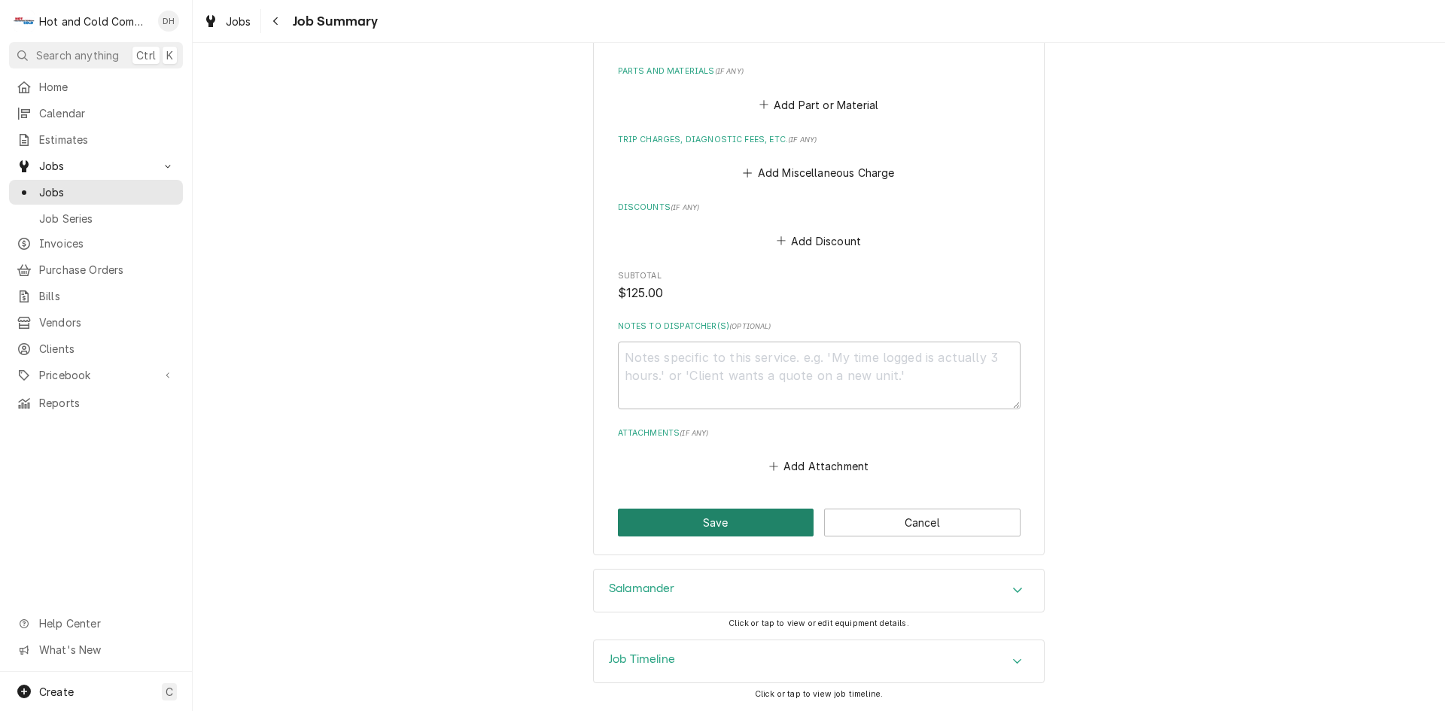
drag, startPoint x: 744, startPoint y: 522, endPoint x: 763, endPoint y: 497, distance: 31.8
click at [744, 523] on button "Save" at bounding box center [716, 523] width 196 height 28
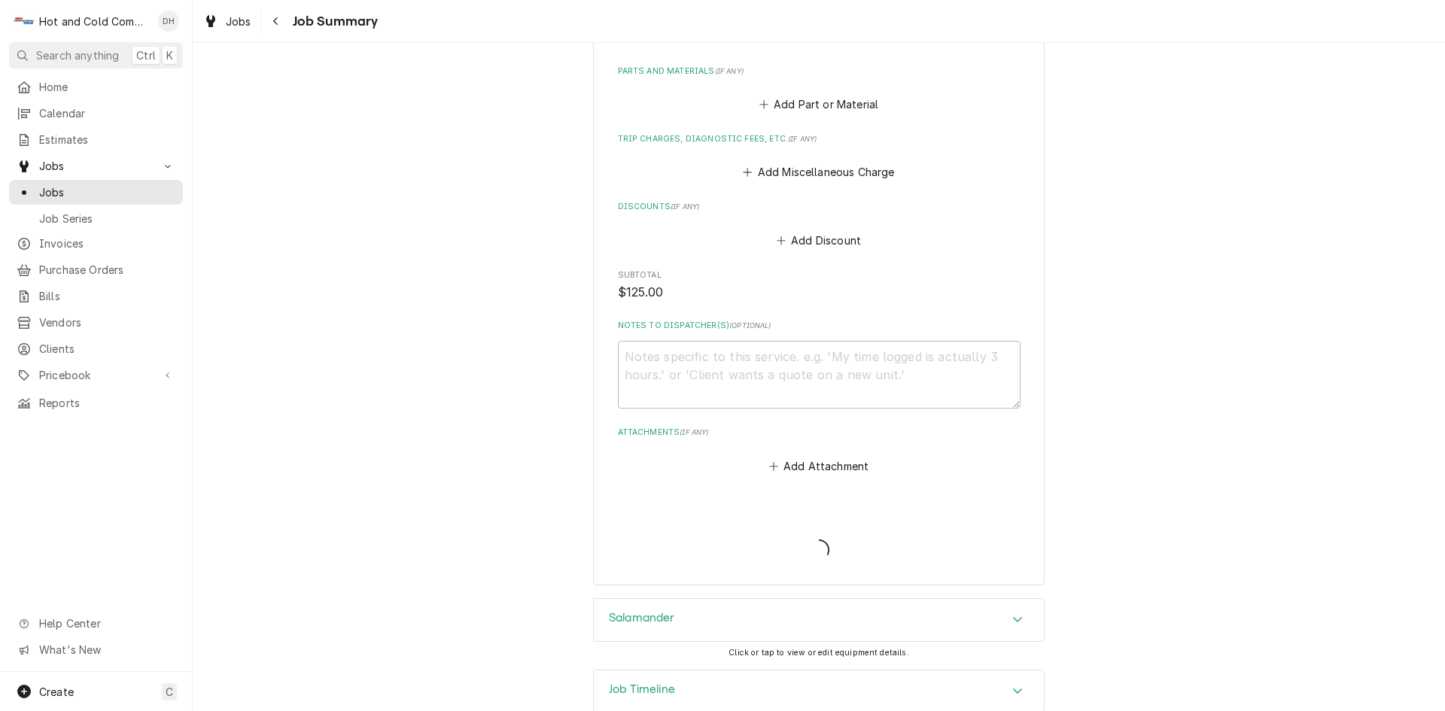
type textarea "x"
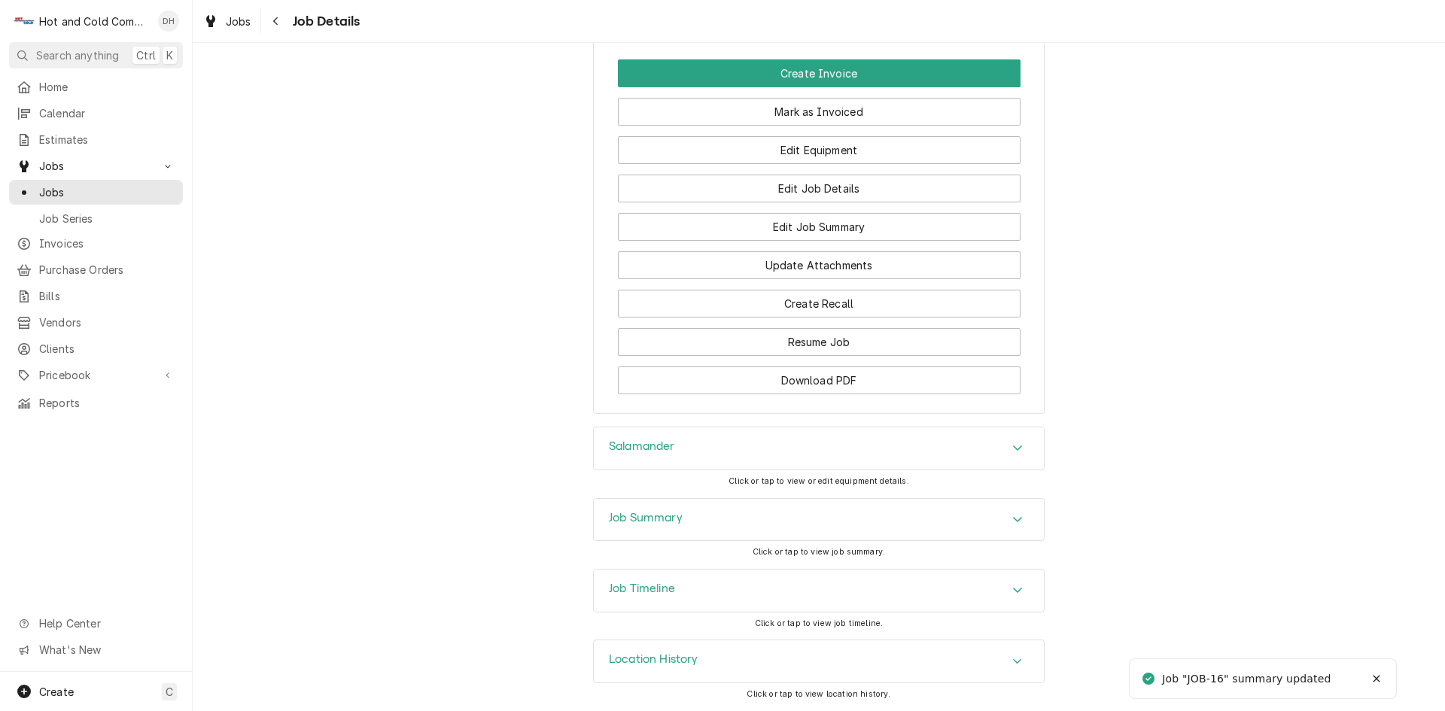
scroll to position [985, 0]
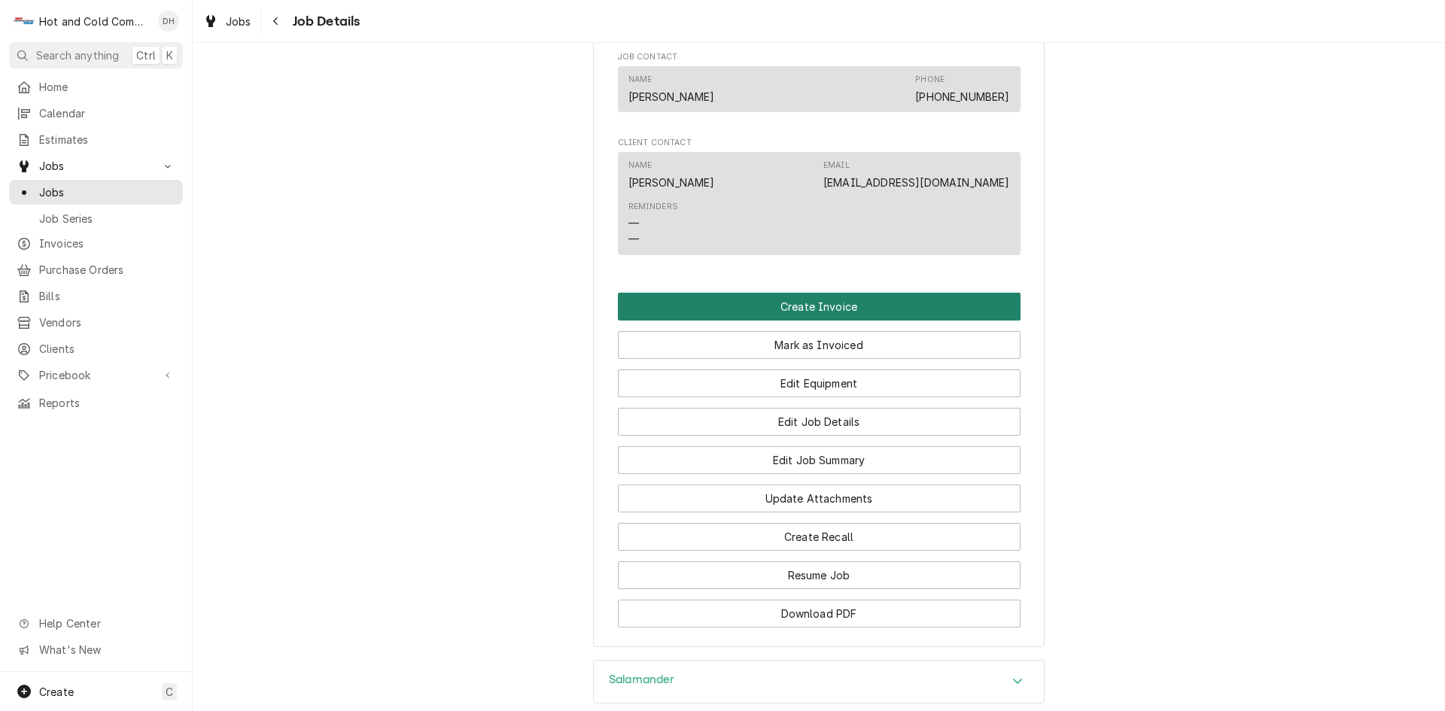
click at [803, 321] on button "Create Invoice" at bounding box center [819, 307] width 403 height 28
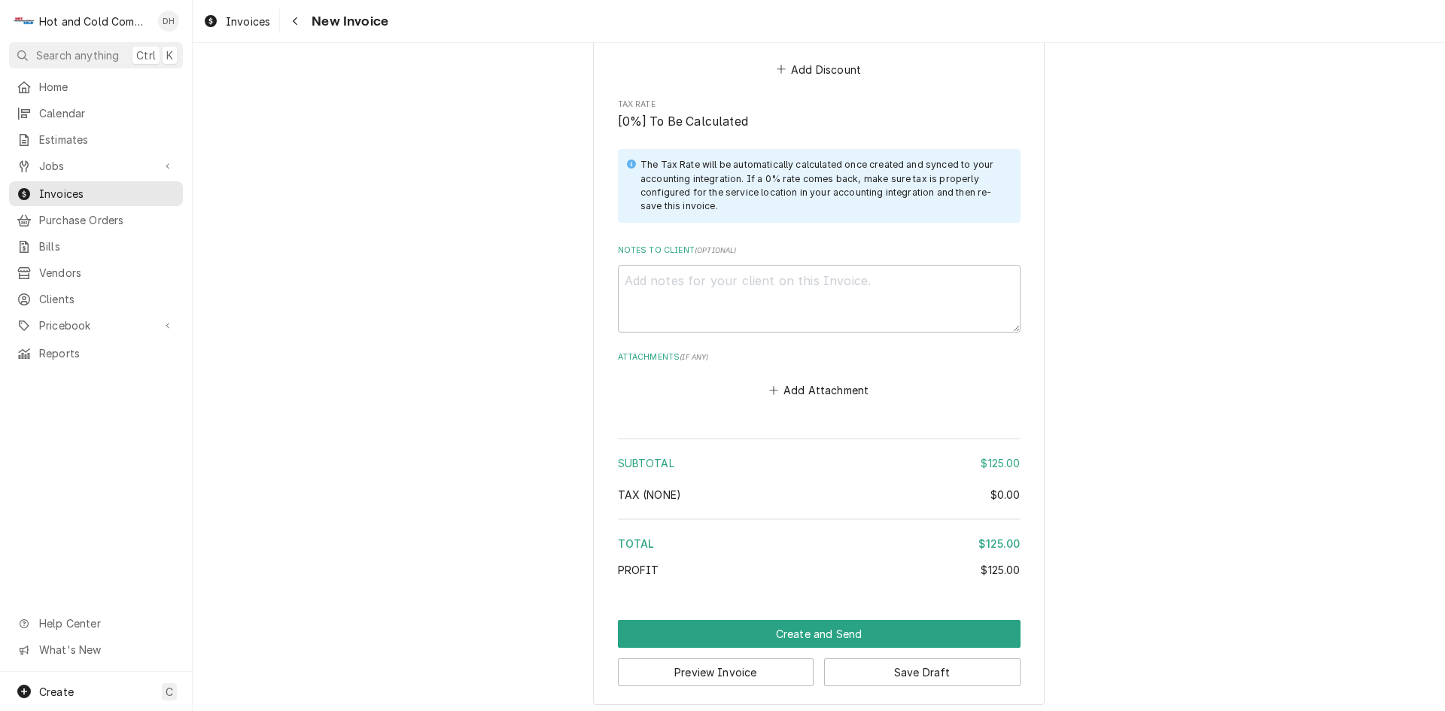
scroll to position [1427, 0]
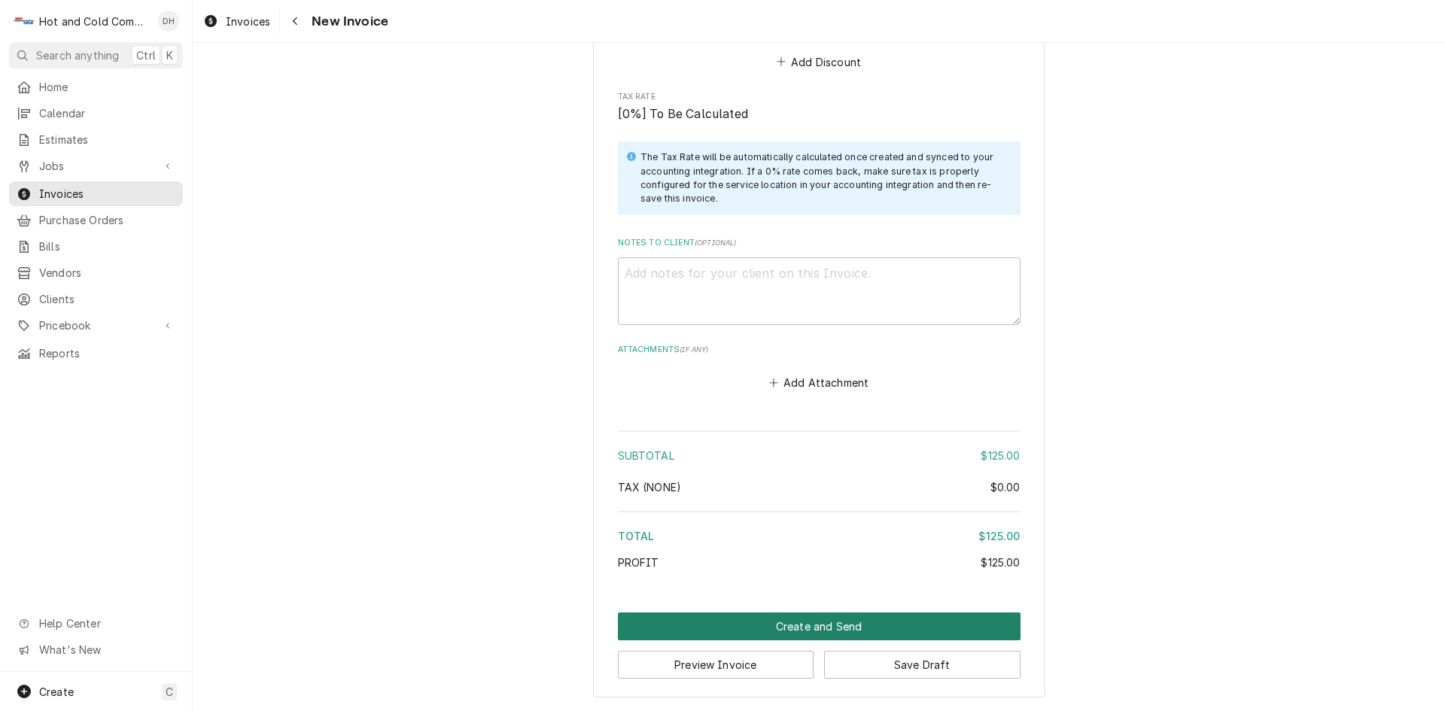
drag, startPoint x: 817, startPoint y: 623, endPoint x: 951, endPoint y: 533, distance: 160.5
click at [818, 623] on button "Create and Send" at bounding box center [819, 627] width 403 height 28
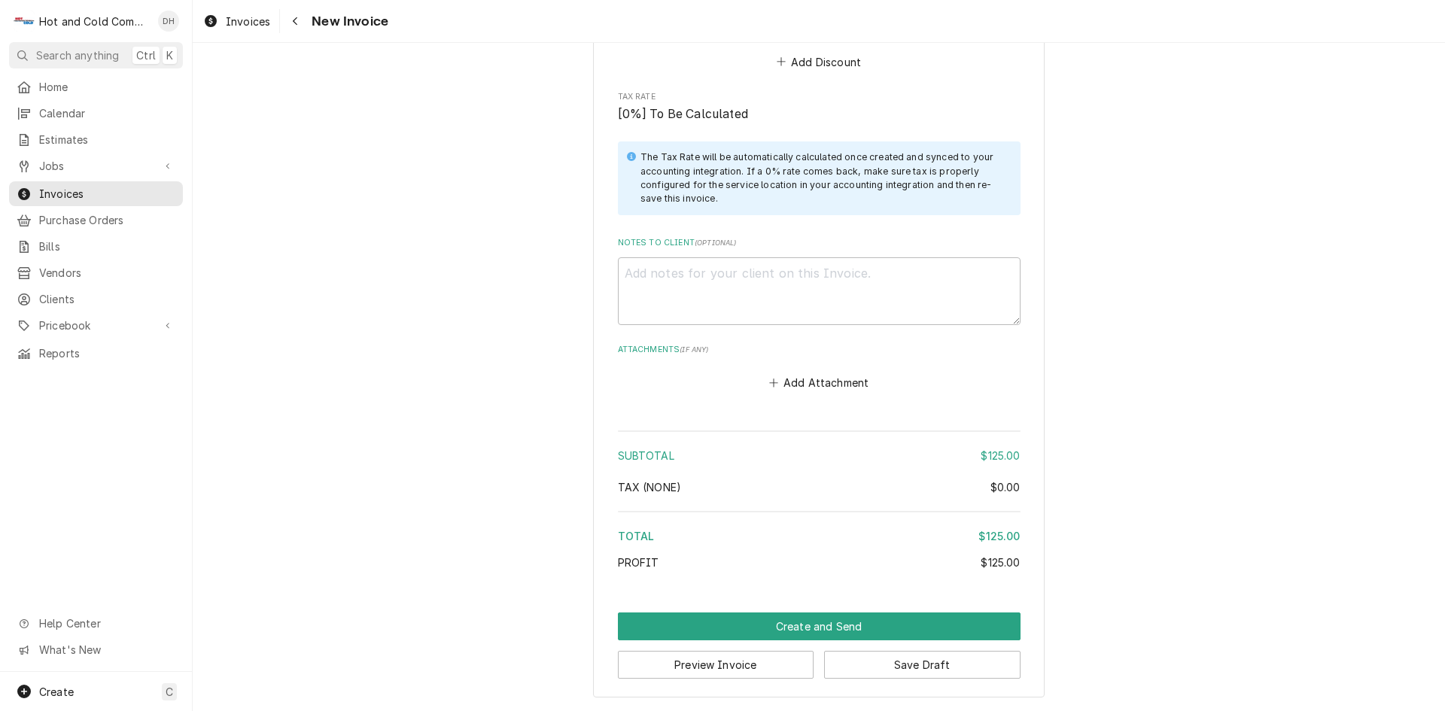
scroll to position [1419, 0]
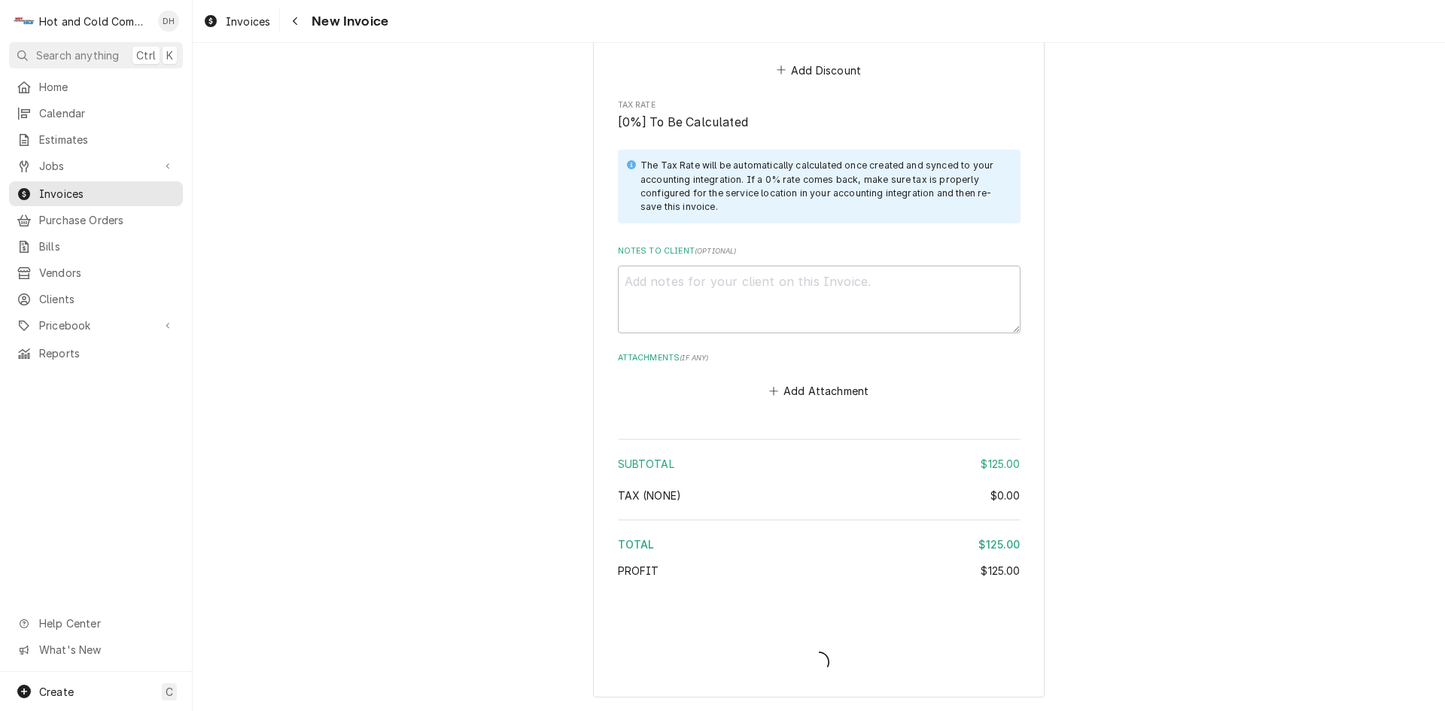
type textarea "x"
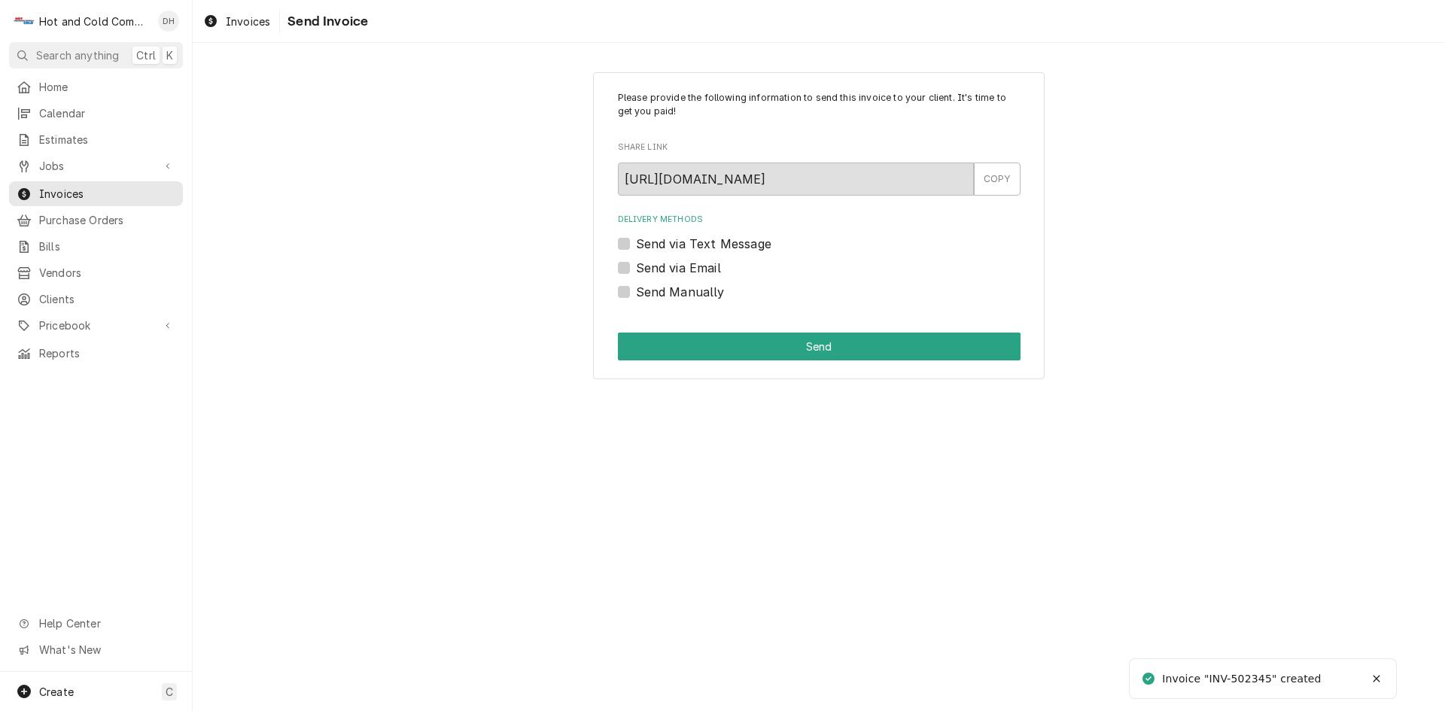
click at [636, 291] on label "Send Manually" at bounding box center [680, 292] width 89 height 18
click at [636, 291] on input "Send Manually" at bounding box center [837, 299] width 403 height 33
checkbox input "true"
click at [784, 353] on button "Send" at bounding box center [819, 347] width 403 height 28
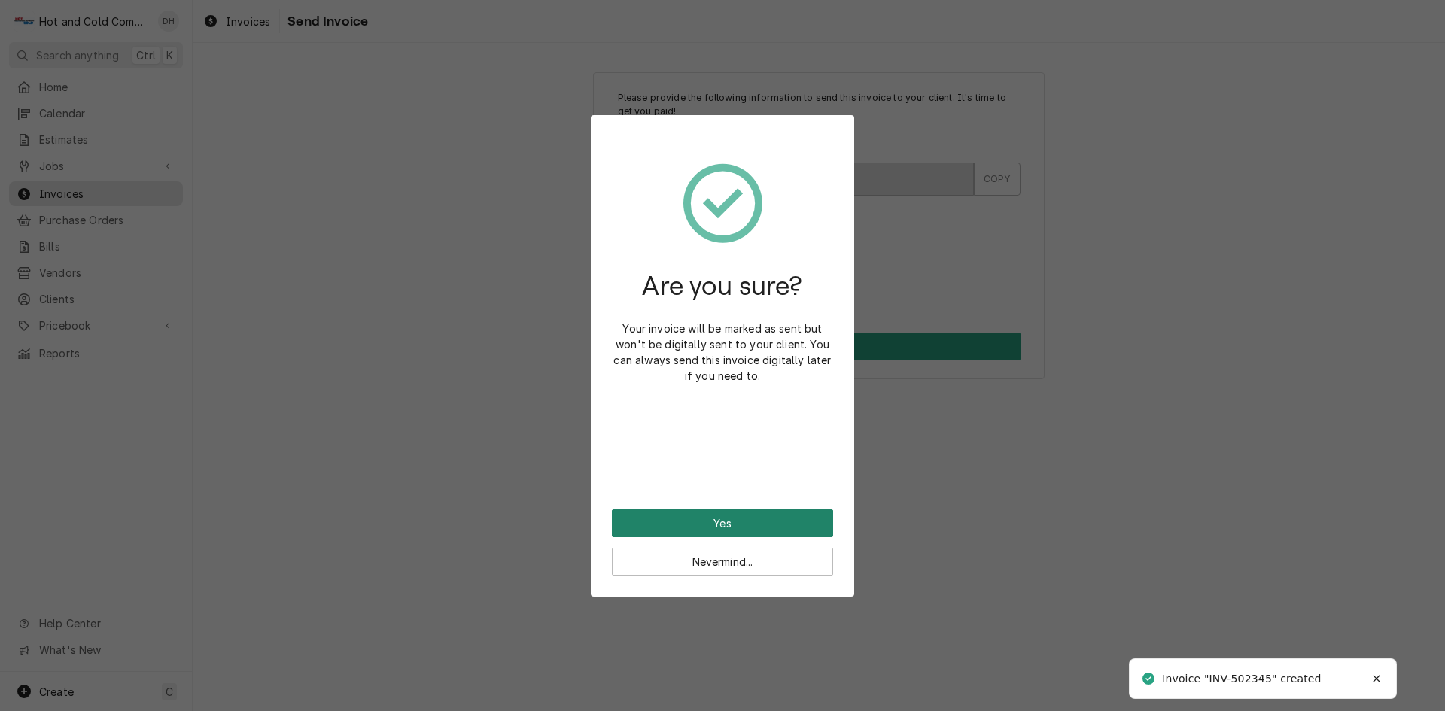
drag, startPoint x: 737, startPoint y: 525, endPoint x: 778, endPoint y: 533, distance: 42.1
click at [743, 526] on button "Yes" at bounding box center [722, 524] width 221 height 28
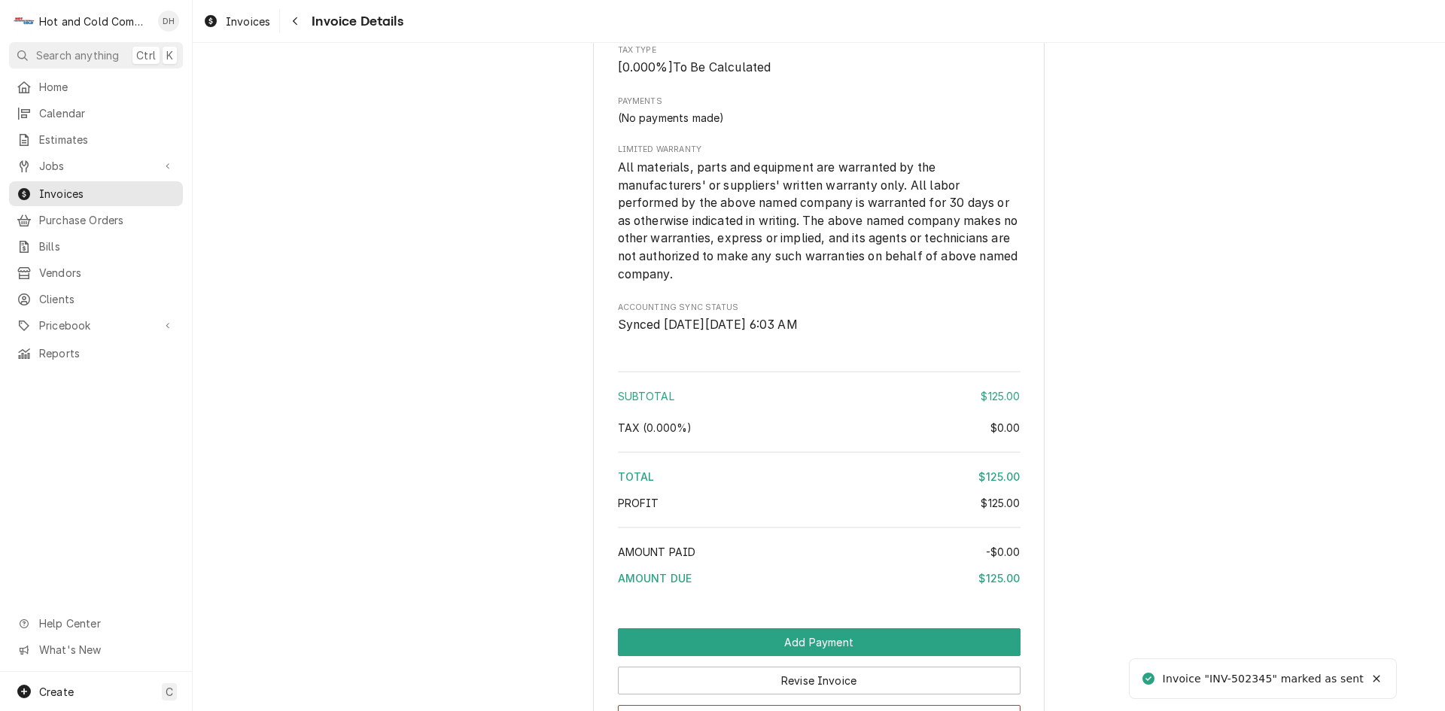
scroll to position [1468, 0]
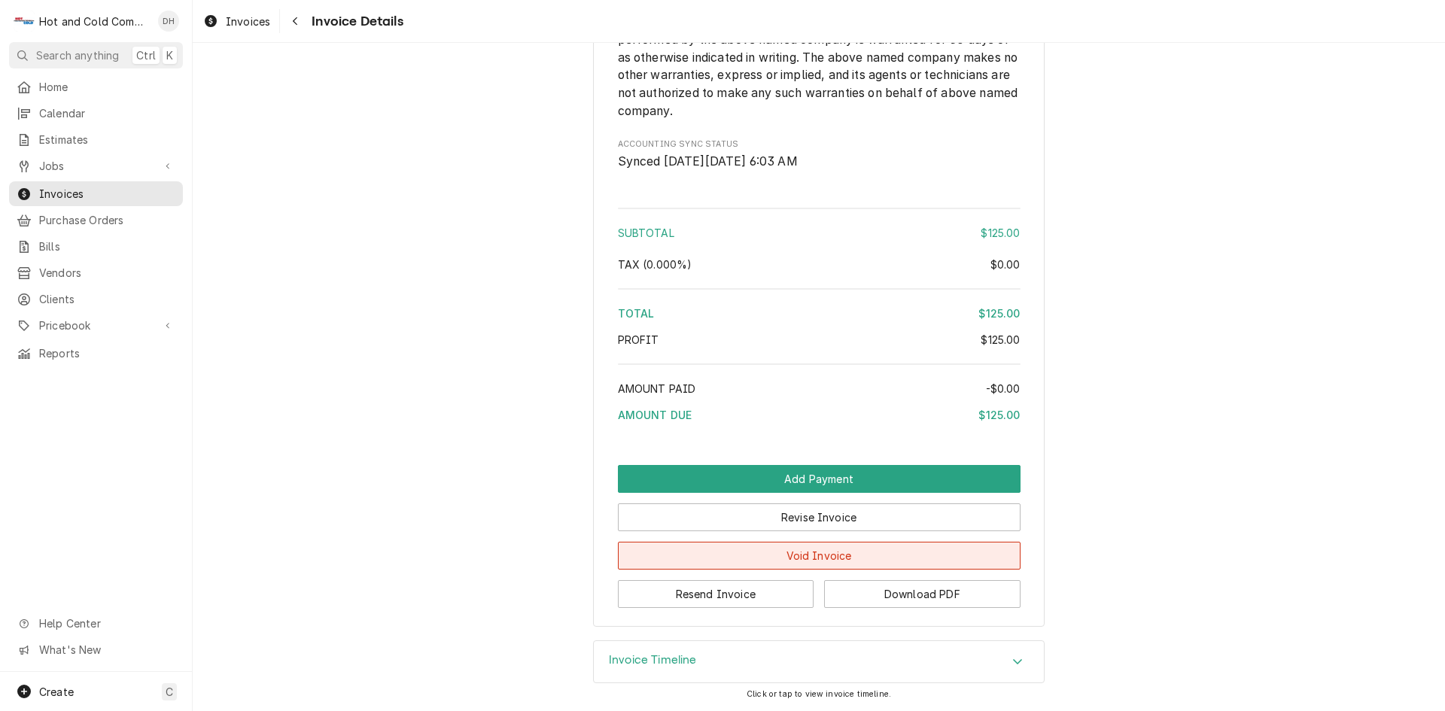
drag, startPoint x: 814, startPoint y: 553, endPoint x: 1040, endPoint y: 552, distance: 226.6
click at [819, 553] on button "Void Invoice" at bounding box center [819, 556] width 403 height 28
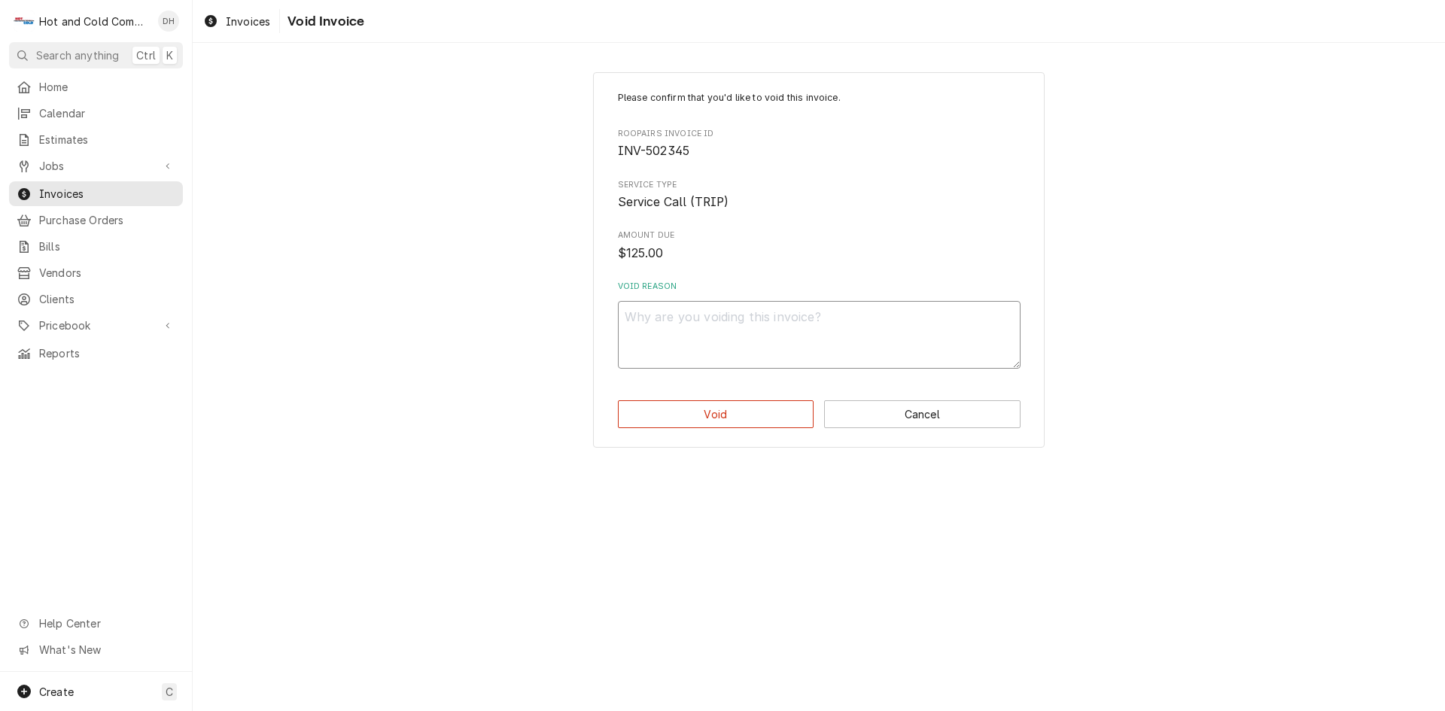
click at [704, 336] on textarea "Void Reason" at bounding box center [819, 335] width 403 height 68
type textarea "x"
type textarea "T"
type textarea "x"
type textarea "Ti"
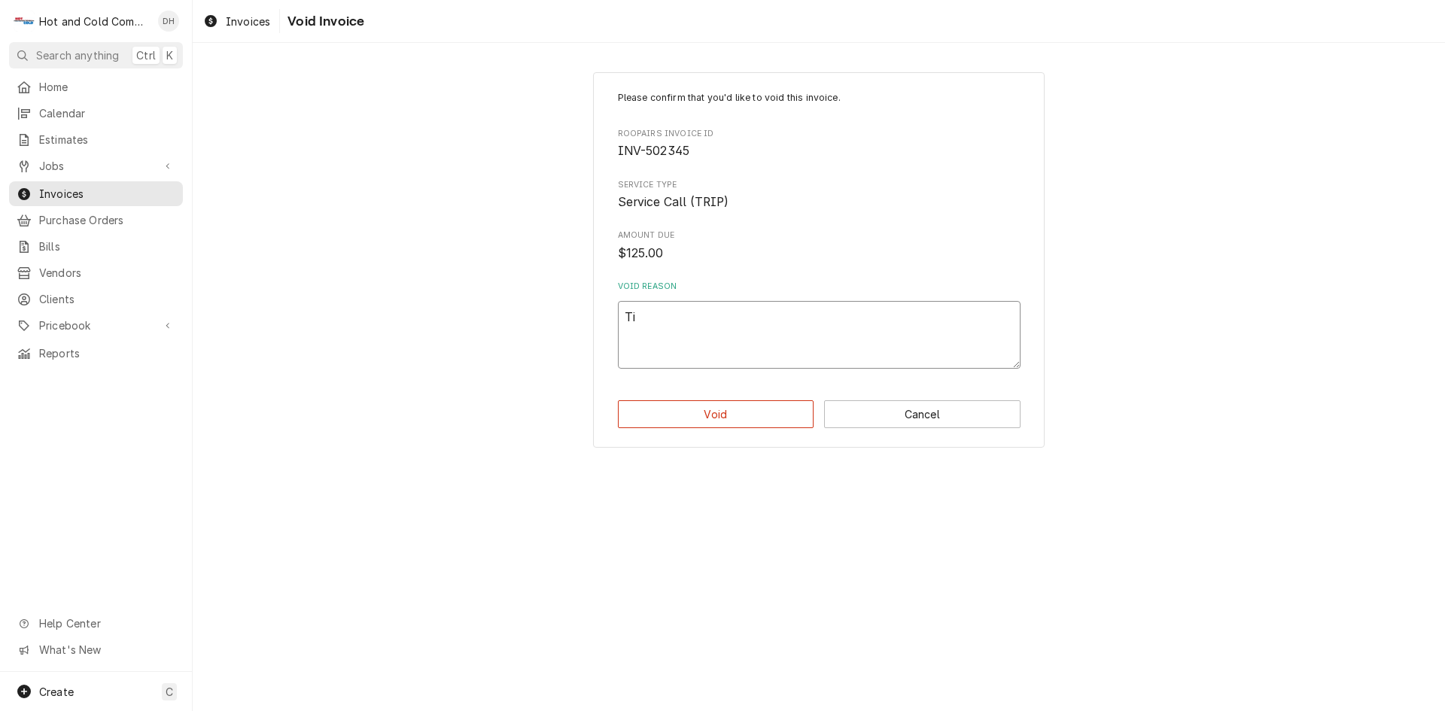
type textarea "x"
type textarea "[PERSON_NAME]"
type textarea "x"
type textarea "Time"
type textarea "x"
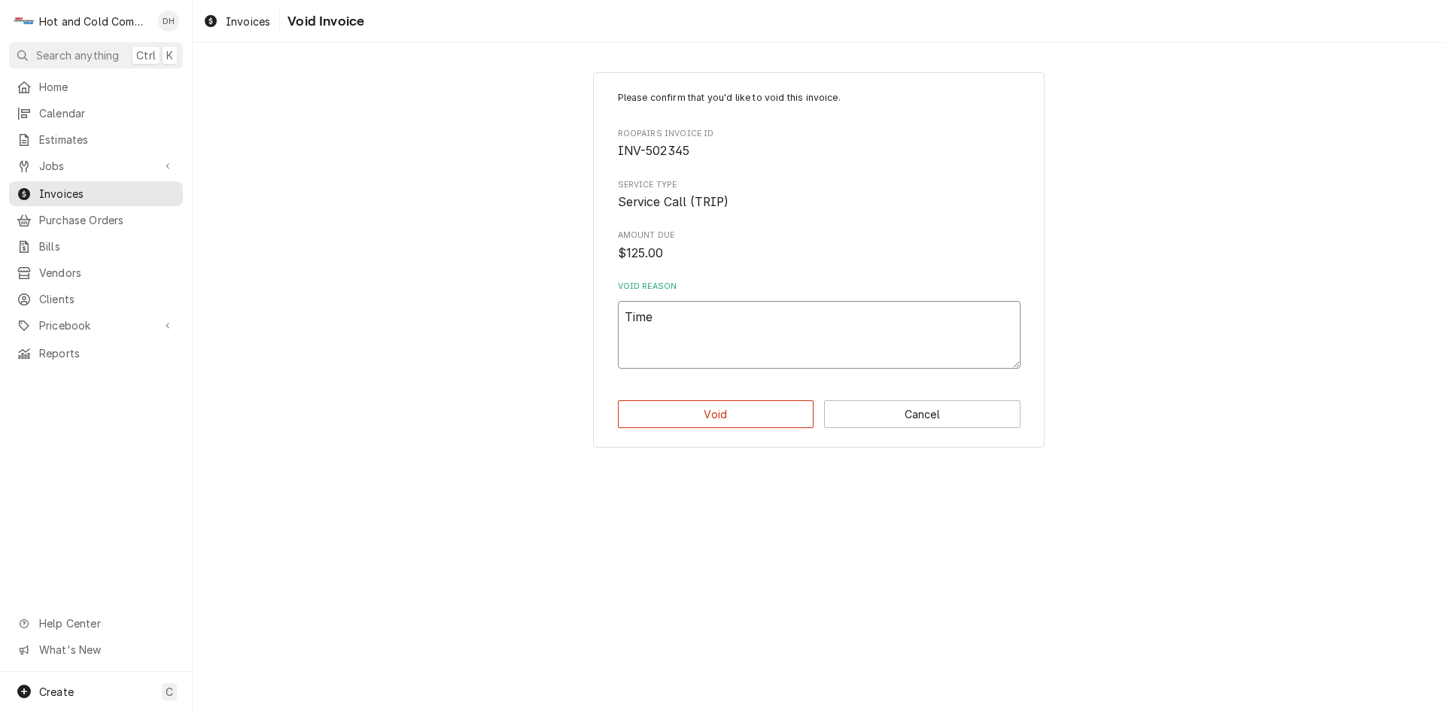
type textarea "Time"
type textarea "x"
type textarea "Time w"
type textarea "x"
type textarea "Time wa"
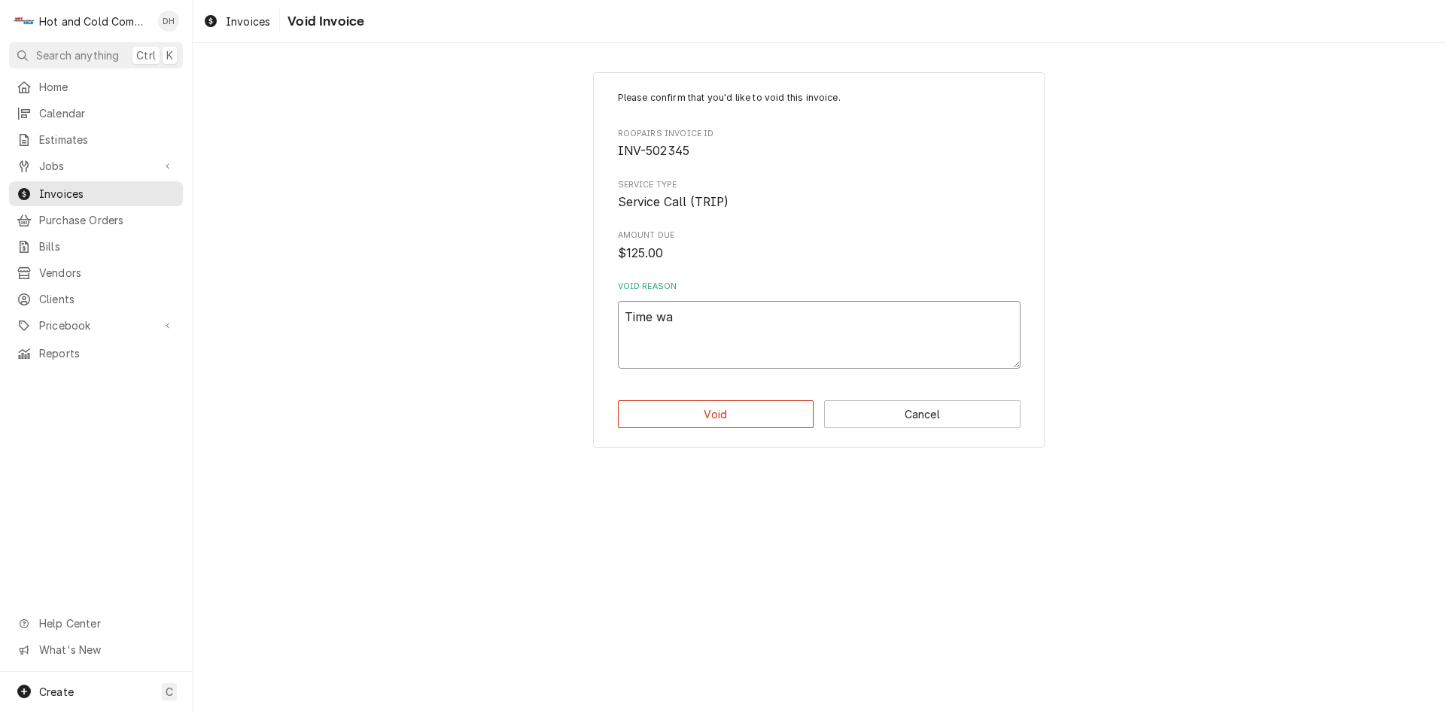
type textarea "x"
type textarea "Time was"
type textarea "x"
type textarea "Time was"
type textarea "x"
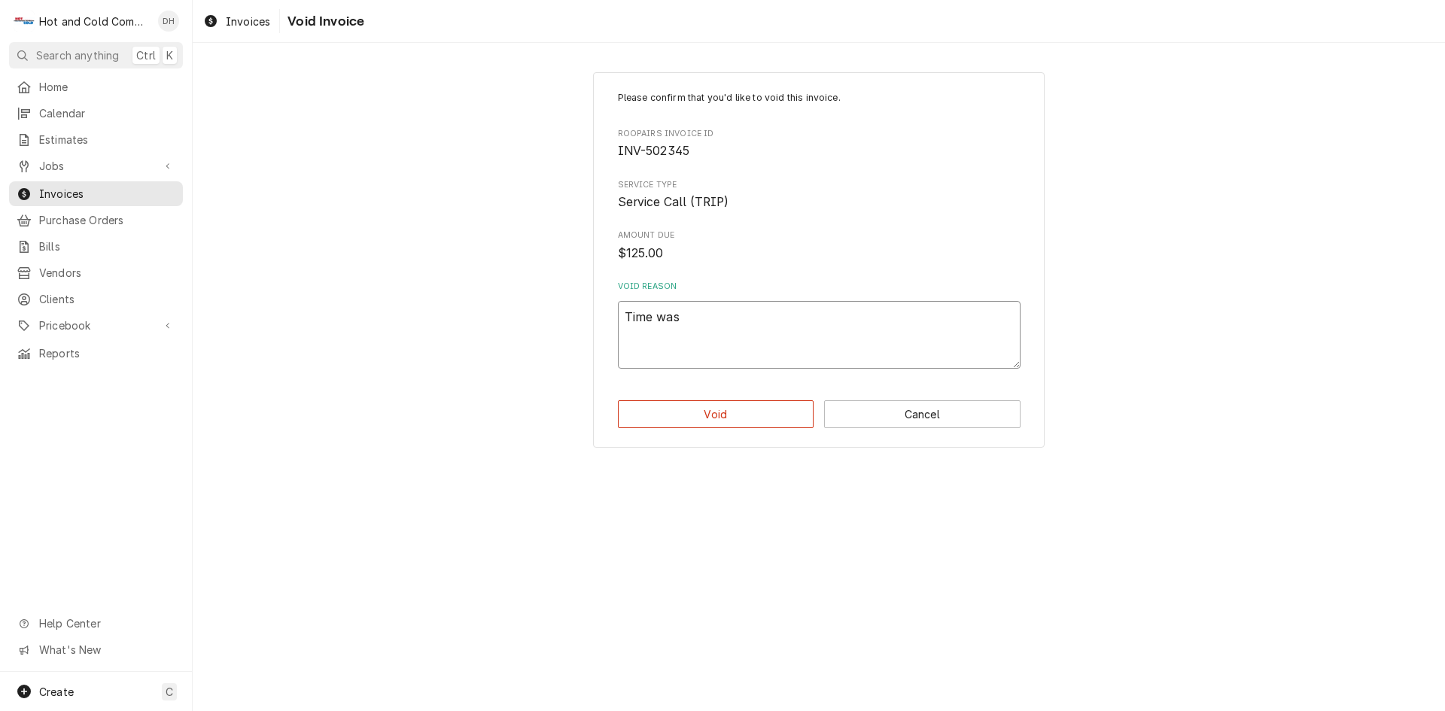
type textarea "Time was p"
type textarea "x"
type textarea "Time was pu"
type textarea "x"
type textarea "Time was put"
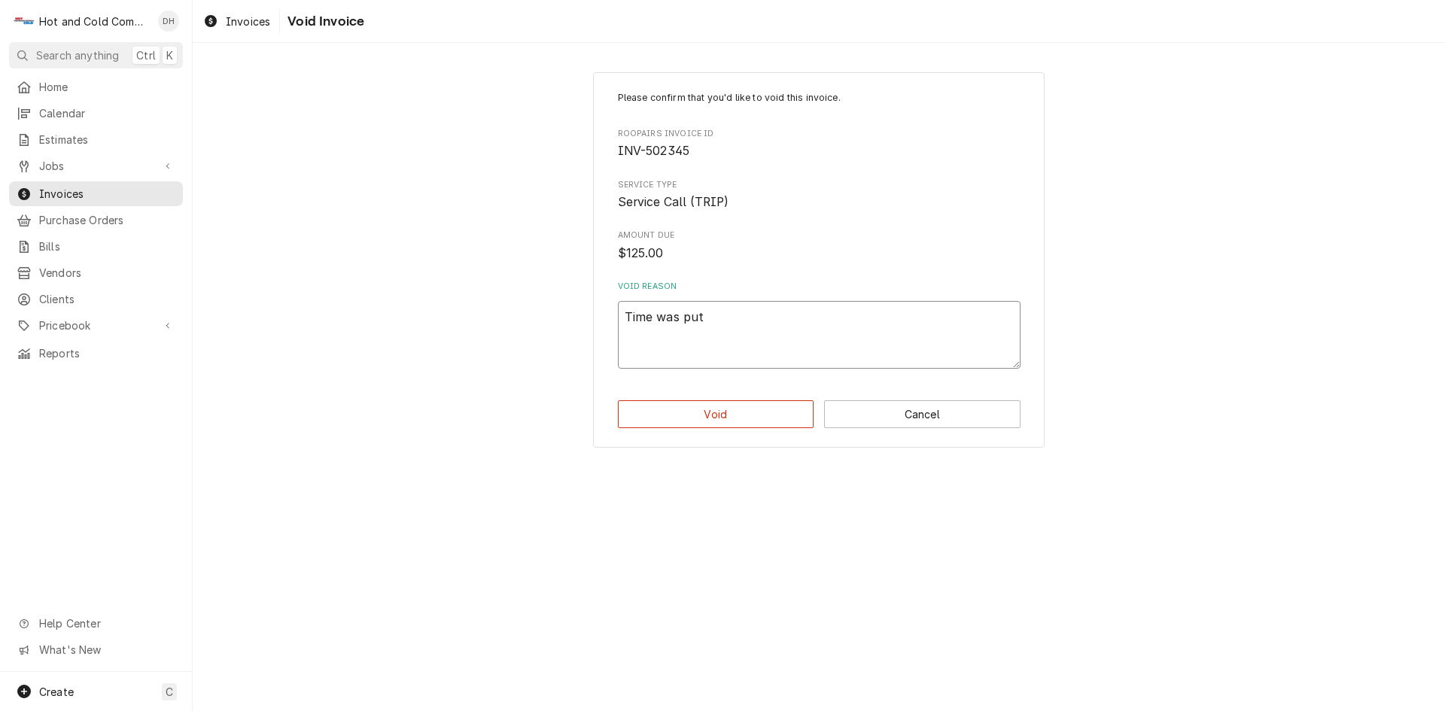
type textarea "x"
type textarea "Time was put"
type textarea "x"
type textarea "Time was put o"
type textarea "x"
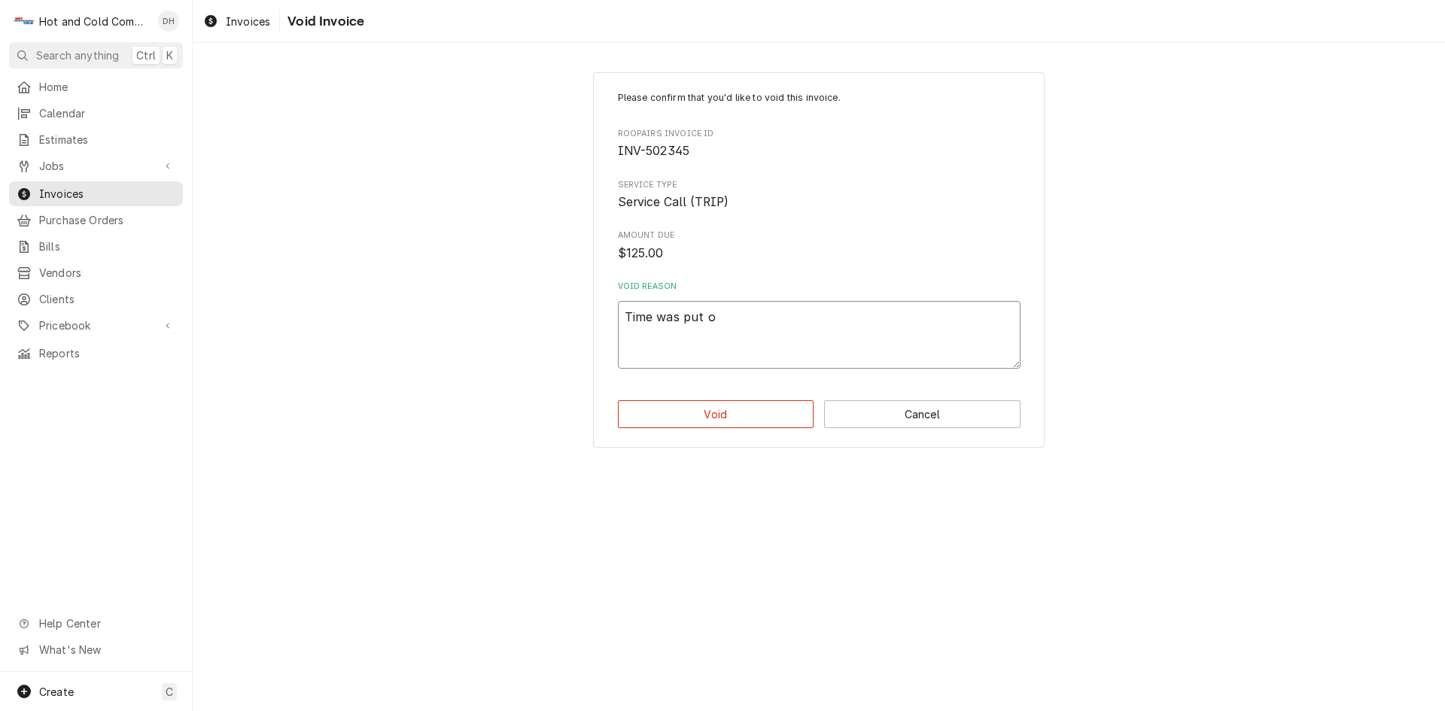
type textarea "Time was put on"
type textarea "x"
type textarea "Time was put on"
type textarea "x"
type textarea "Time was put on a"
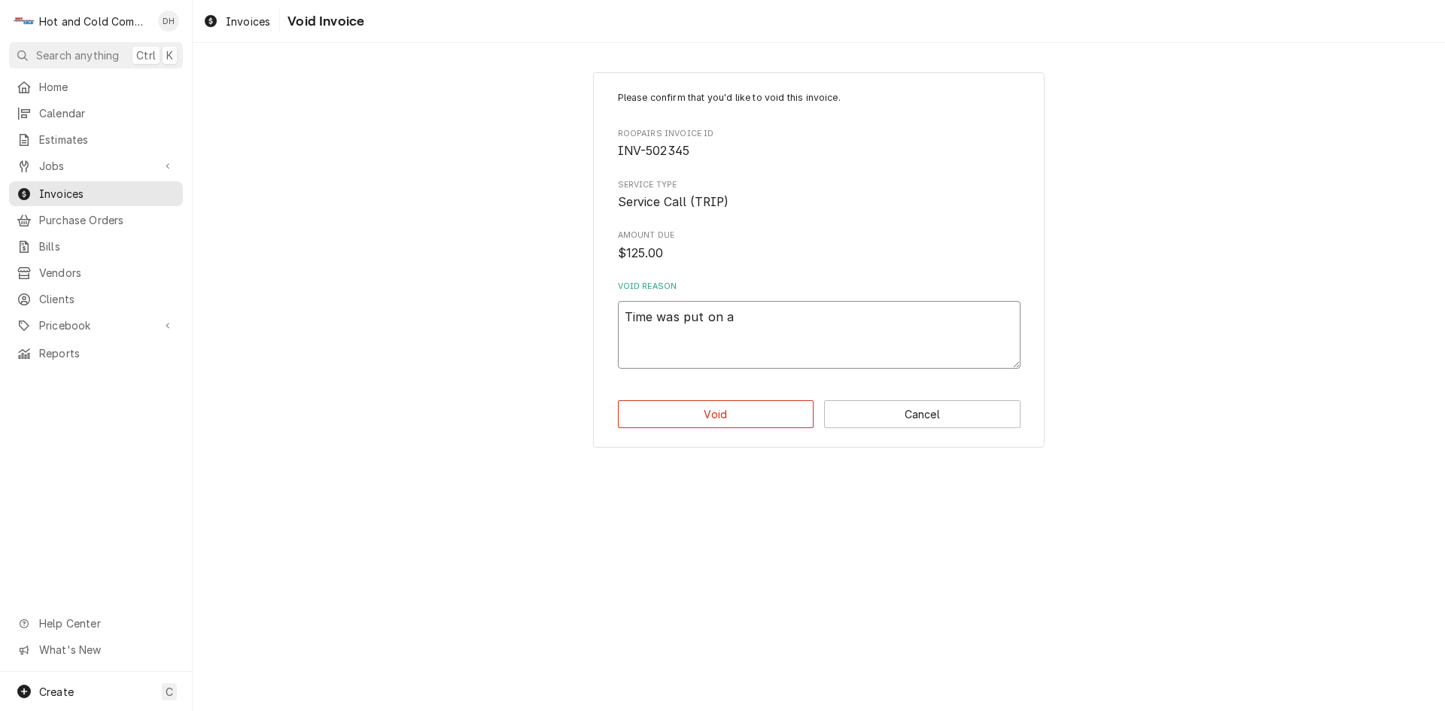
type textarea "x"
type textarea "Time was put on an"
type textarea "x"
type textarea "Time was put on ano"
type textarea "x"
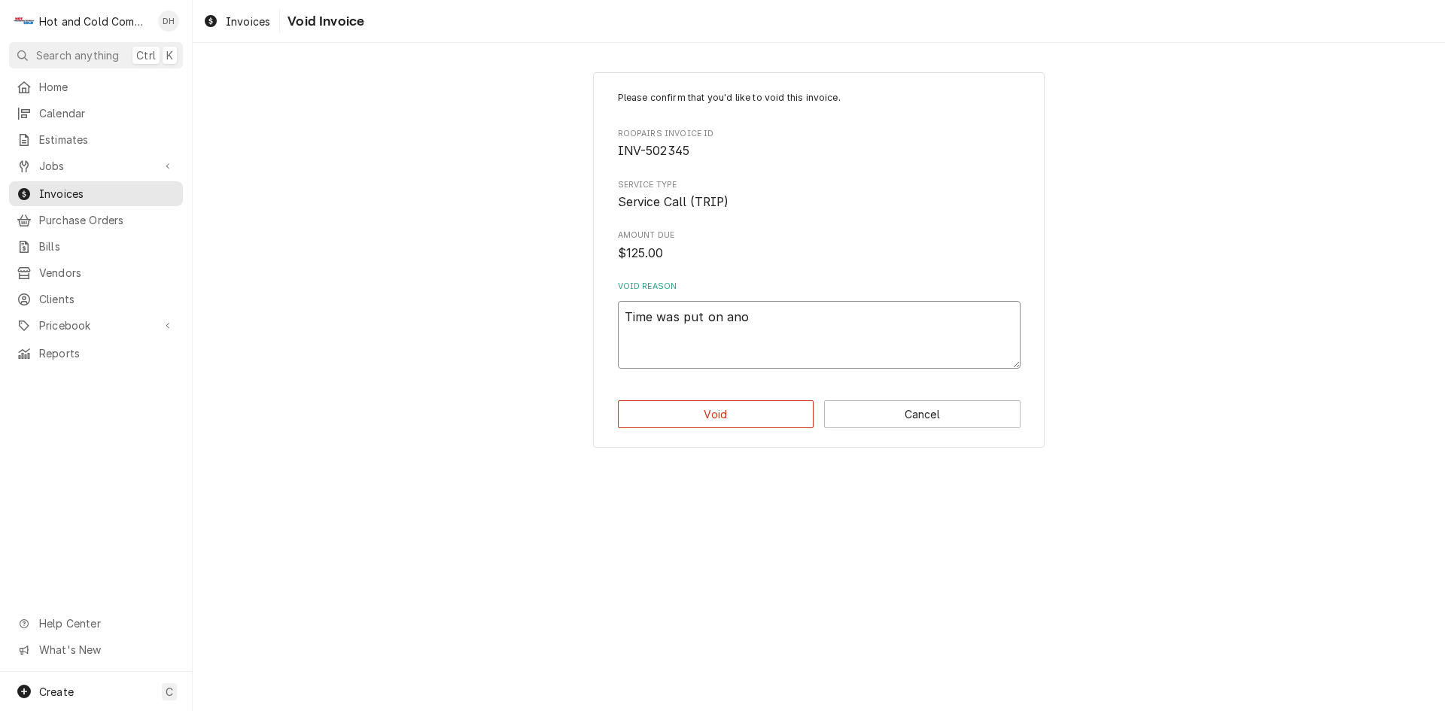
type textarea "Time was put on anot"
type textarea "x"
type textarea "Time was put on anoth"
type textarea "x"
type textarea "Time was put on anothe"
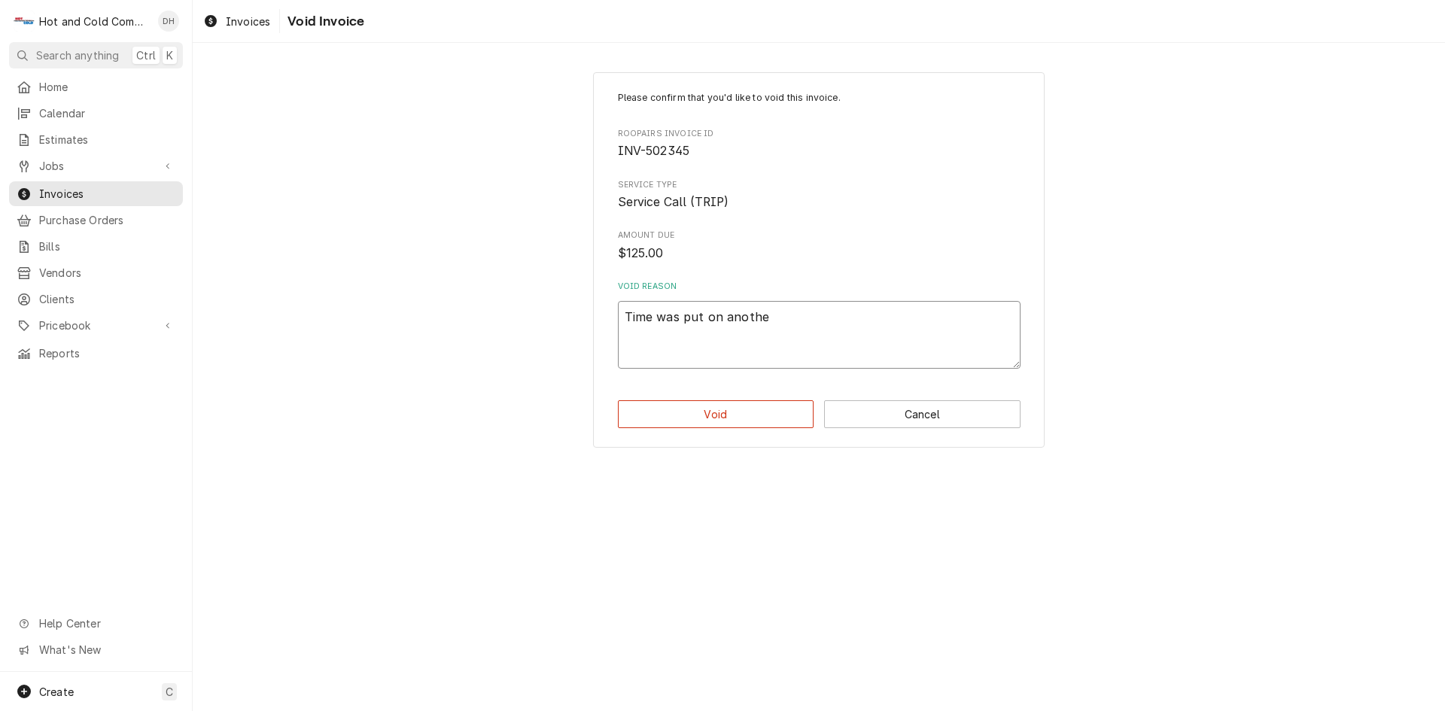
type textarea "x"
type textarea "Time was put on another"
type textarea "x"
type textarea "Time was put on another"
type textarea "x"
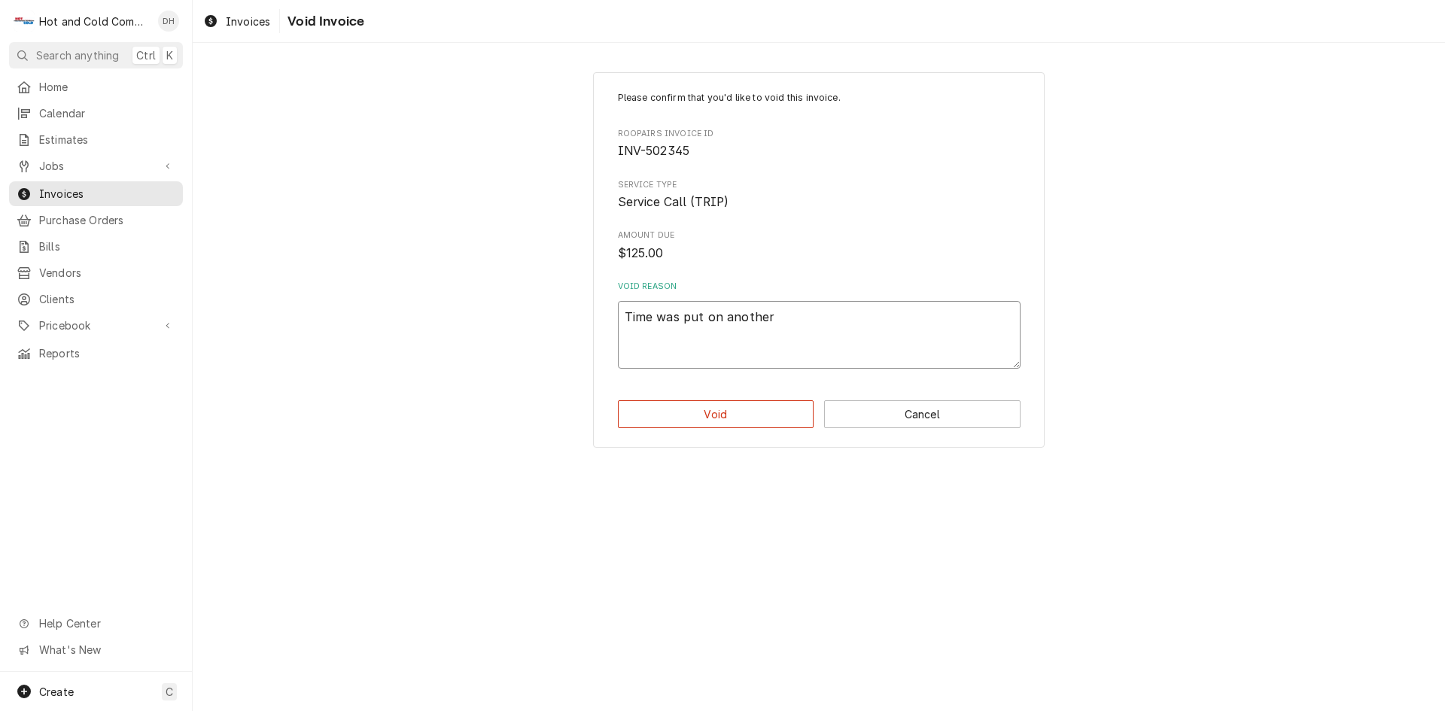
type textarea "Time was put on another j"
type textarea "x"
type textarea "Time was put on another jo"
type textarea "x"
type textarea "Time was put on another job"
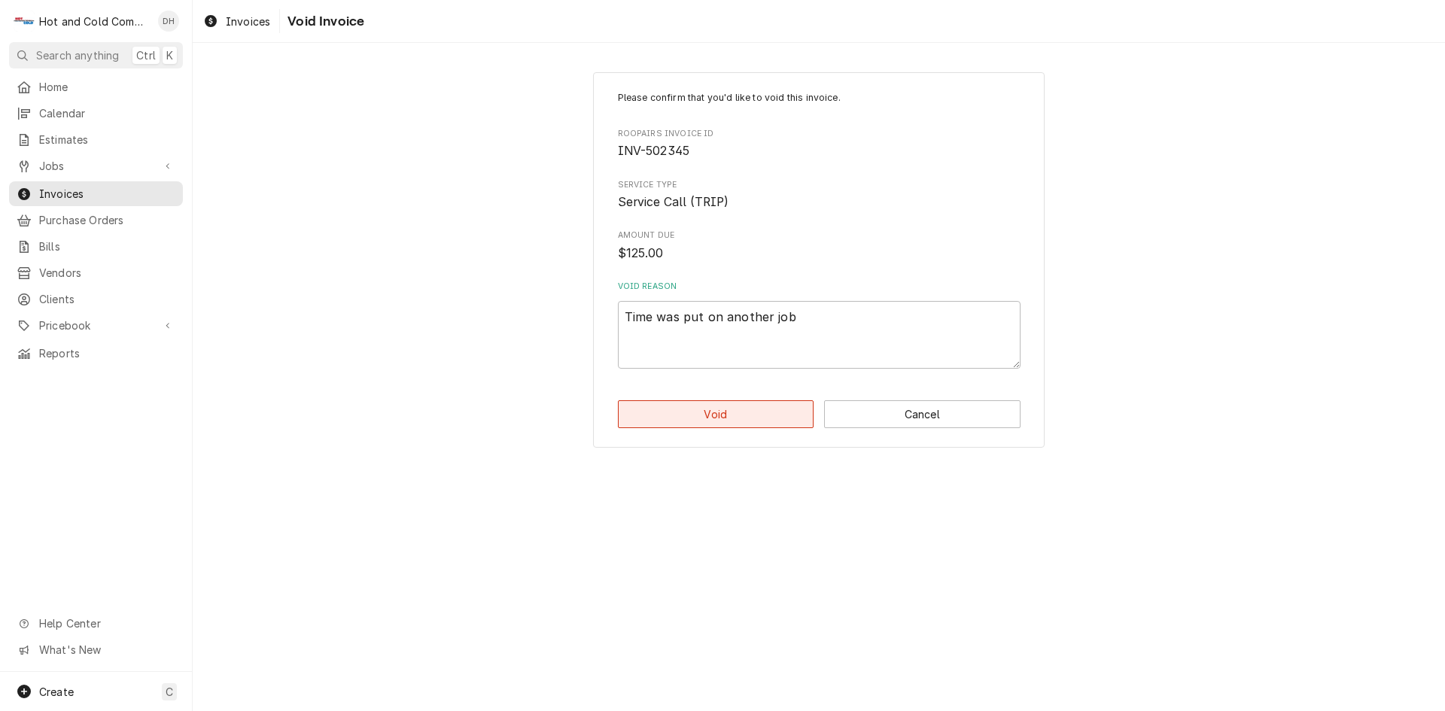
click at [739, 409] on button "Void" at bounding box center [716, 414] width 196 height 28
type textarea "x"
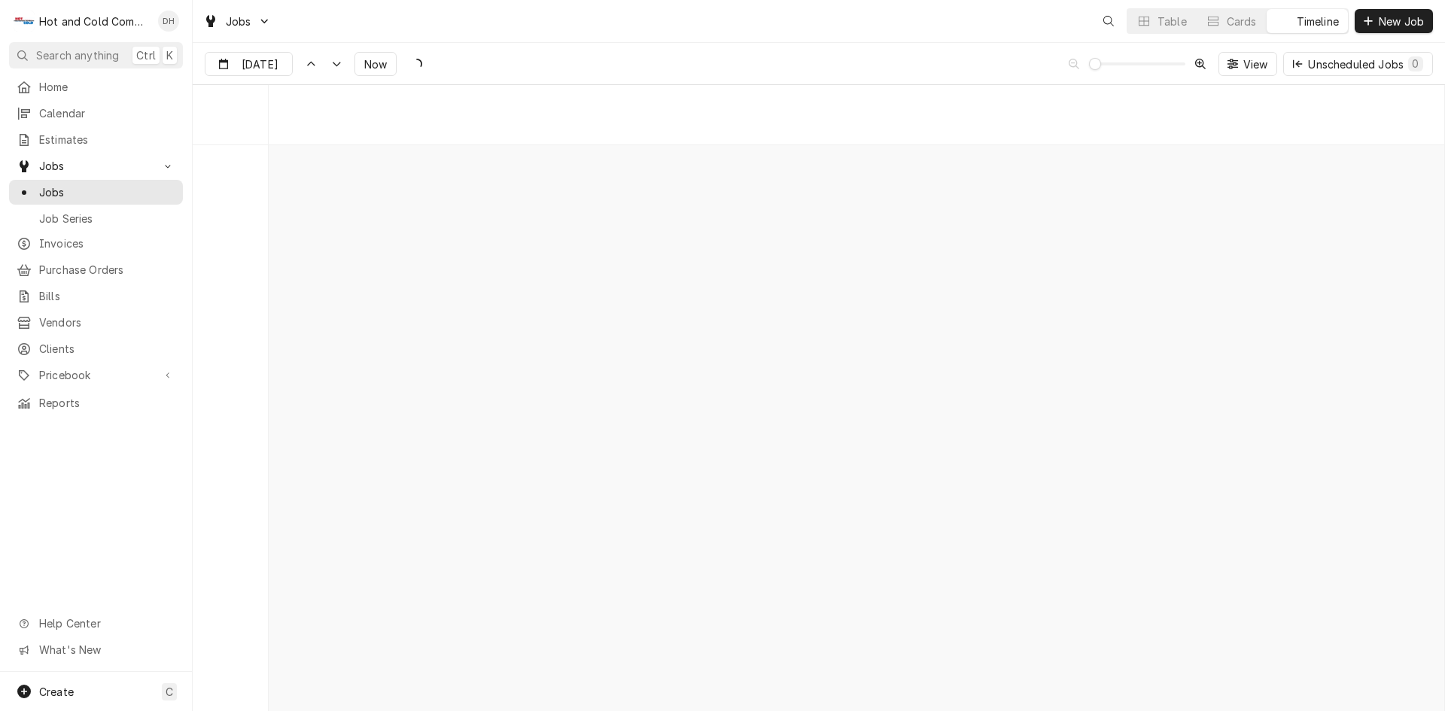
scroll to position [11794, 0]
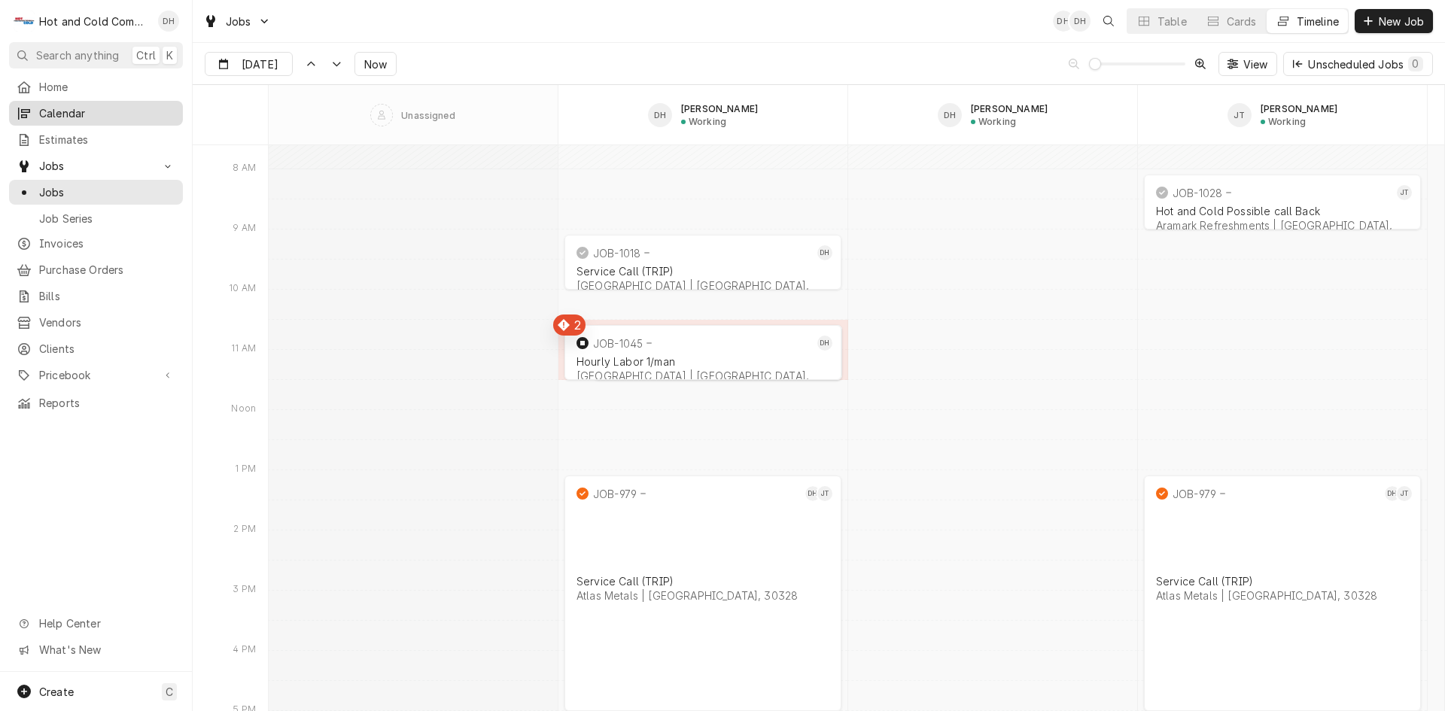
click at [77, 105] on span "Calendar" at bounding box center [107, 113] width 136 height 16
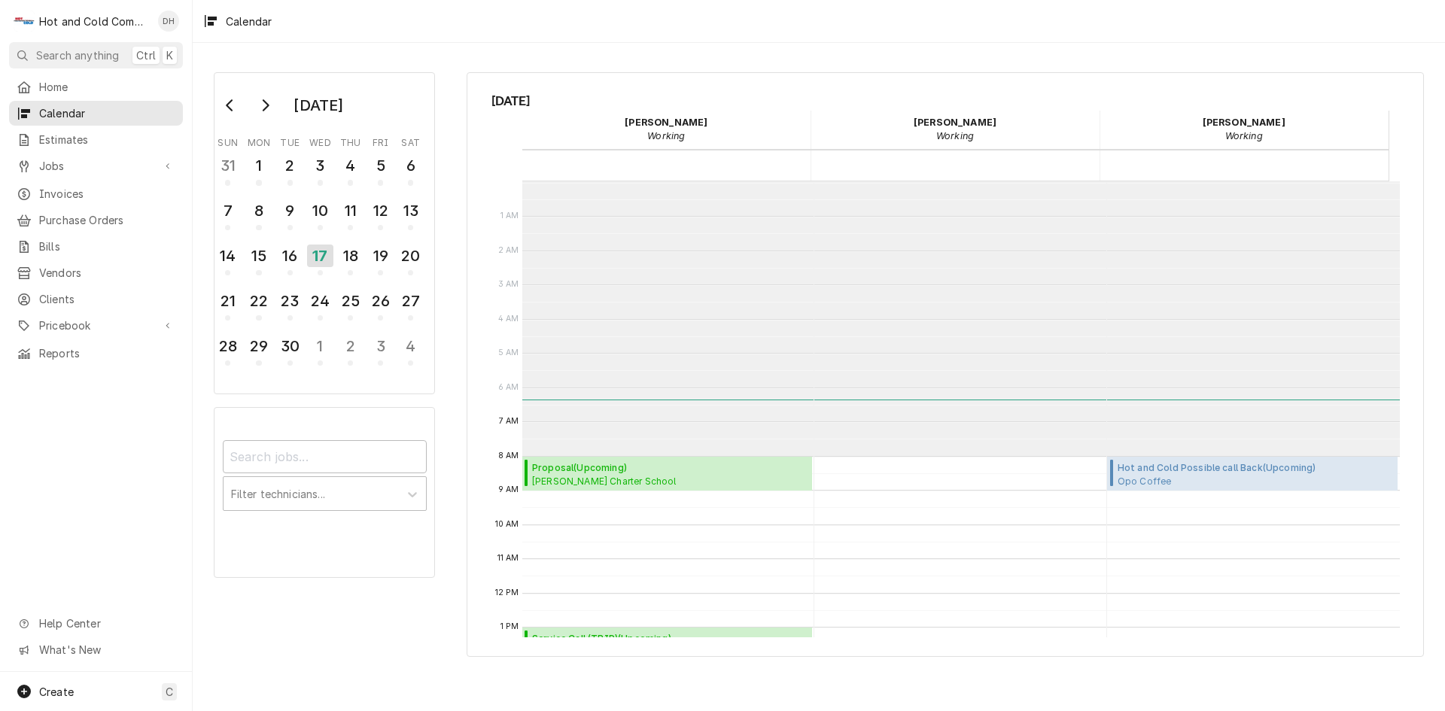
scroll to position [275, 0]
